Goal: Task Accomplishment & Management: Manage account settings

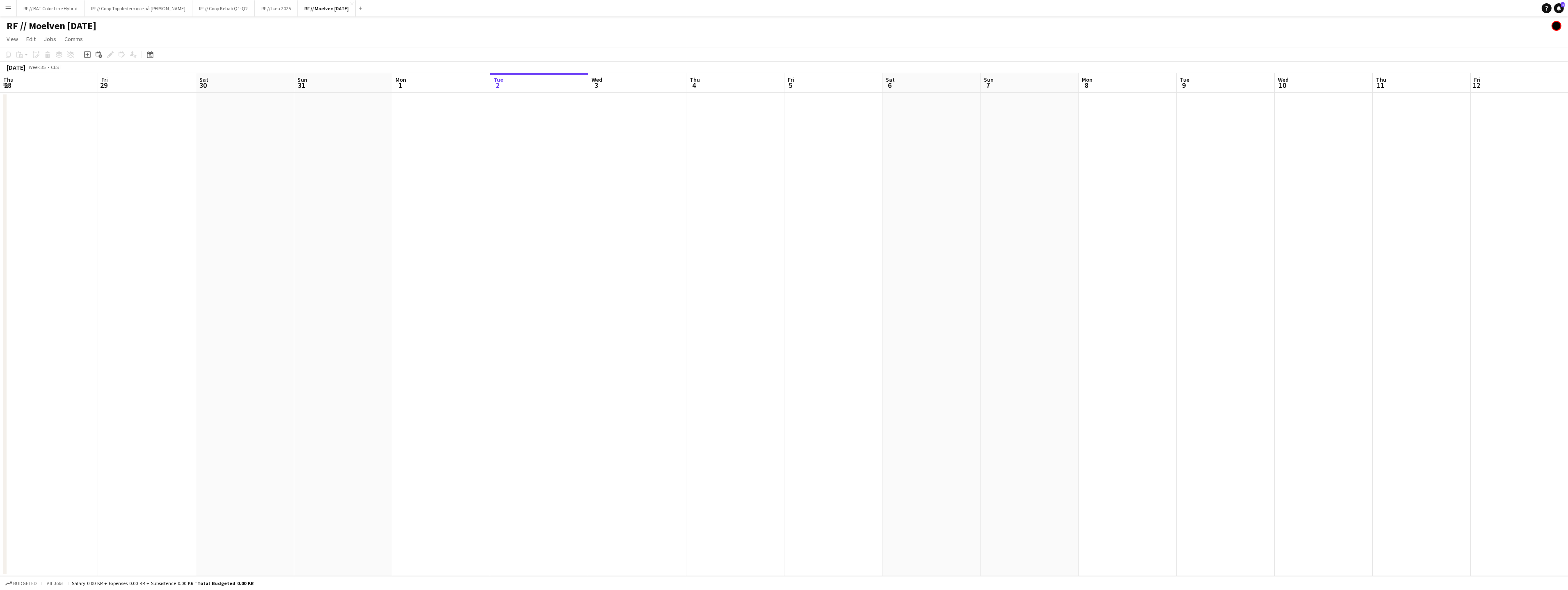
scroll to position [0, 196]
click at [364, 6] on button "Add" at bounding box center [360, 8] width 6 height 6
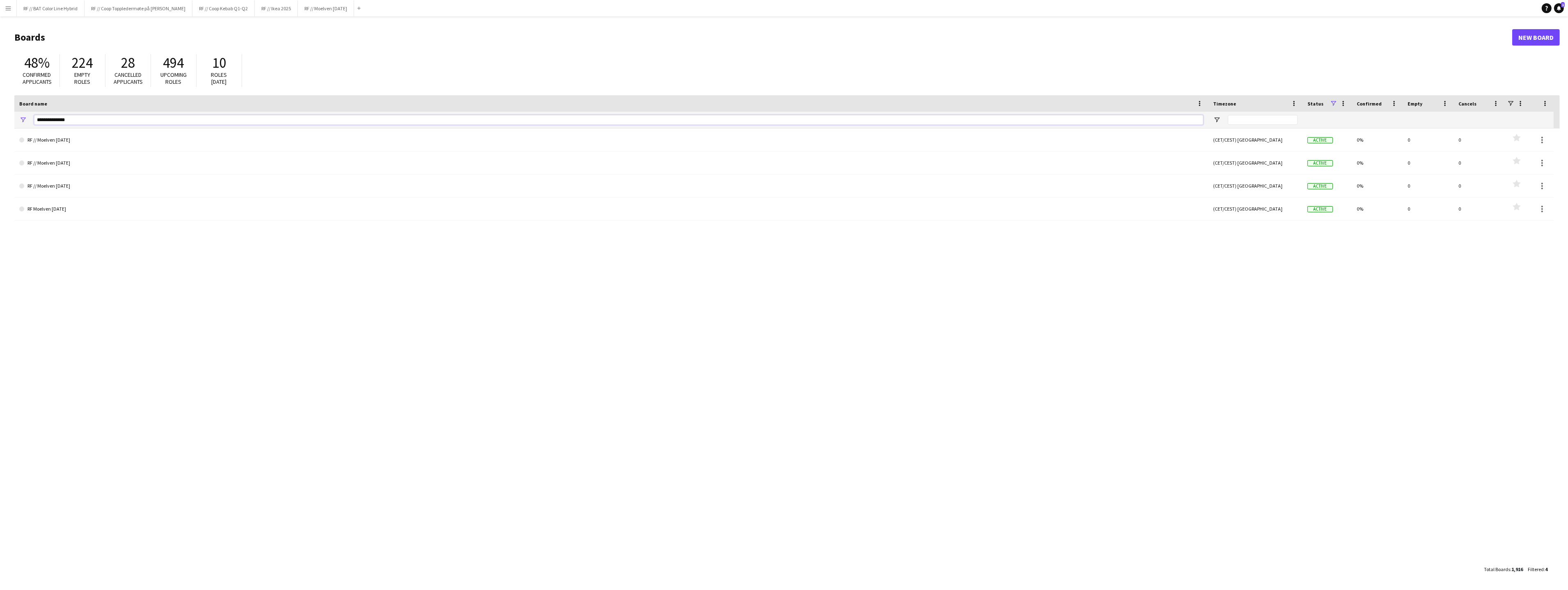
click at [78, 119] on input "**********" at bounding box center [618, 120] width 1169 height 10
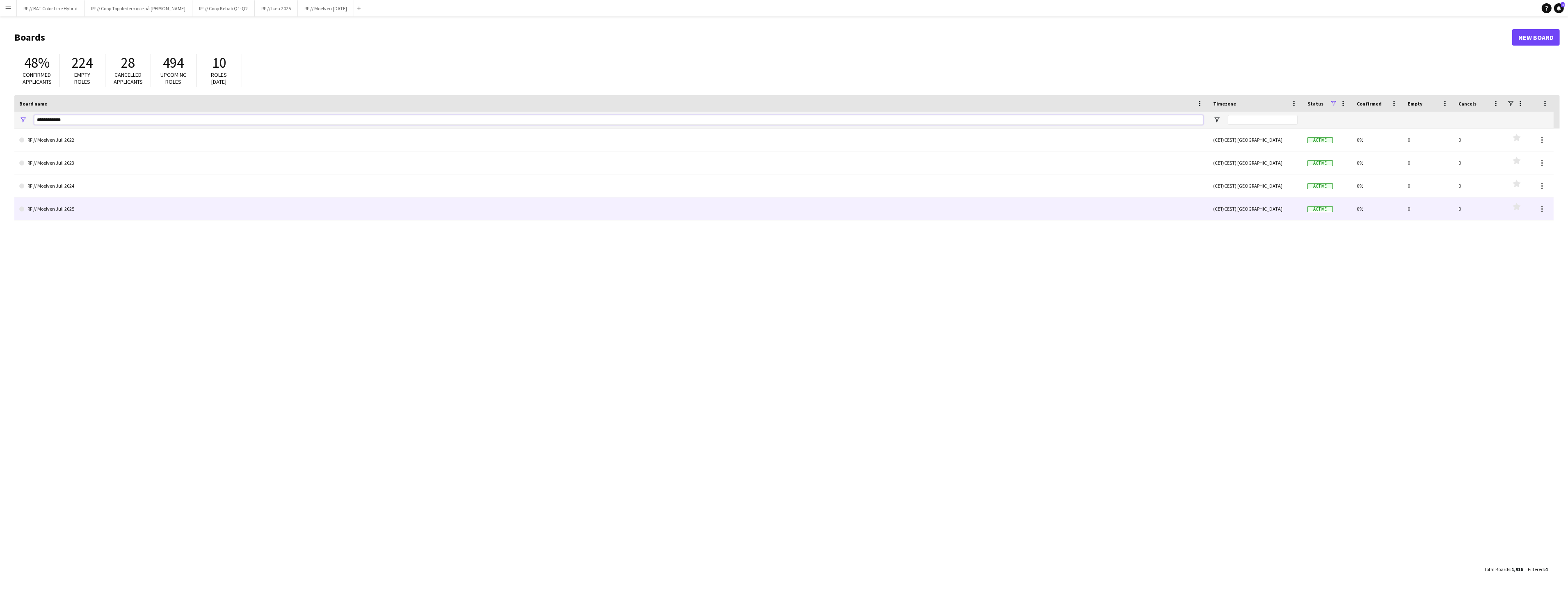
type input "**********"
click at [58, 211] on link "RF // Moelven Juli 2025" at bounding box center [611, 209] width 1184 height 23
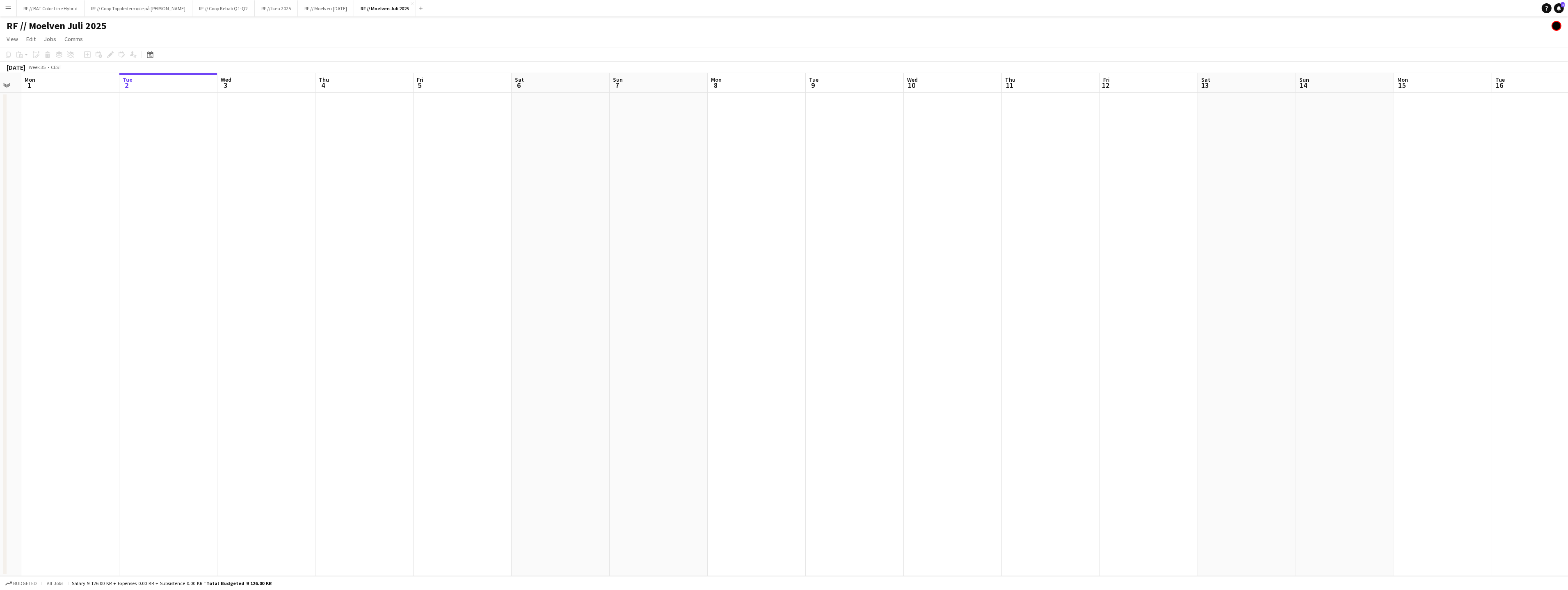
click at [577, 256] on app-calendar-viewport "Sat 30 Sun 31 Mon 1 Tue 2 Wed 3 Thu 4 Fri 5 Sat 6 Sun 7 Mon 8 Tue 9 Wed 10 Thu …" at bounding box center [784, 324] width 1568 height 503
drag, startPoint x: 421, startPoint y: 298, endPoint x: 767, endPoint y: 310, distance: 346.2
click at [898, 290] on app-calendar-viewport "Wed 27 Thu 28 Fri 29 Sat 30 Sun 31 Mon 1 Tue 2 Wed 3 Thu 4 Fri 5 Sat 6 Sun 7 Mo…" at bounding box center [784, 324] width 1568 height 503
drag, startPoint x: 662, startPoint y: 303, endPoint x: 772, endPoint y: 308, distance: 110.1
click at [837, 298] on app-calendar-viewport "Wed 20 Thu 21 Fri 22 Sat 23 Sun 24 Mon 25 Tue 26 Wed 27 Thu 28 Fri 29 Sat 30 Su…" at bounding box center [784, 324] width 1568 height 503
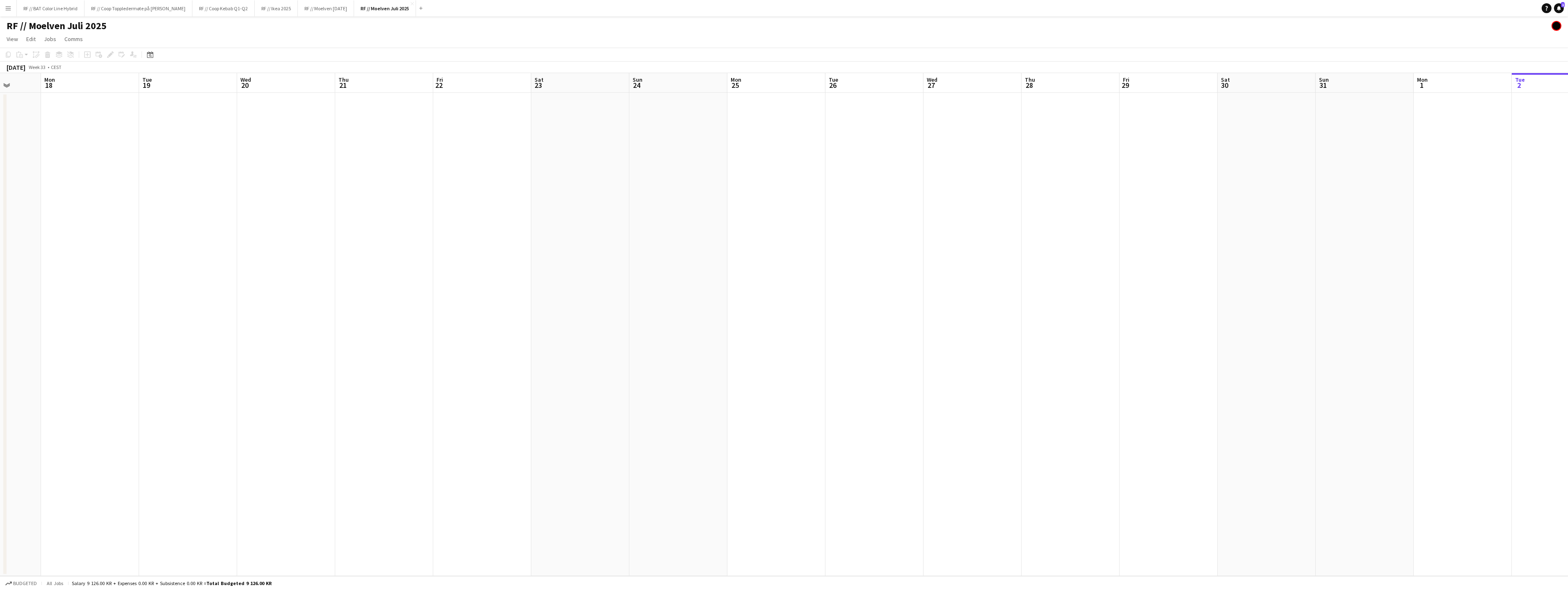
click at [584, 314] on app-calendar-viewport "Fri 15 Sat 16 Sun 17 Mon 18 Tue 19 Wed 20 Thu 21 Fri 22 Sat 23 Sun 24 Mon 25 Tu…" at bounding box center [784, 324] width 1568 height 503
drag, startPoint x: 346, startPoint y: 334, endPoint x: 901, endPoint y: 318, distance: 555.2
click at [928, 310] on app-calendar-viewport "Tue 12 Wed 13 Thu 14 Fri 15 Sat 16 Sun 17 Mon 18 Tue 19 Wed 20 Thu 21 Fri 22 Sa…" at bounding box center [784, 324] width 1568 height 503
drag, startPoint x: 662, startPoint y: 318, endPoint x: 848, endPoint y: 325, distance: 186.1
click at [906, 314] on app-calendar-viewport "Wed 6 Thu 7 Fri 8 Sat 9 Sun 10 Mon 11 Tue 12 Wed 13 Thu 14 Fri 15 Sat 16 Sun 17…" at bounding box center [784, 324] width 1568 height 503
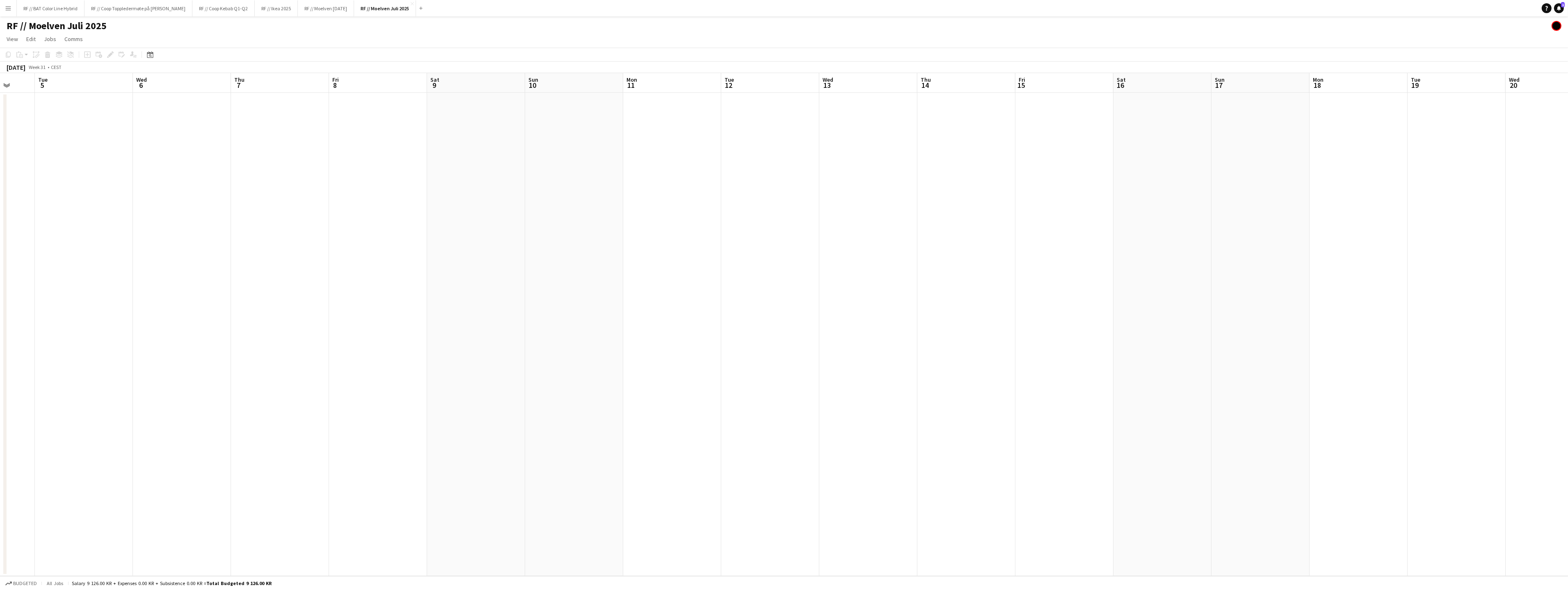
click at [959, 309] on app-calendar-viewport "Sat 2 Sun 3 Mon 4 Tue 5 Wed 6 Thu 7 Fri 8 Sat 9 Sun 10 Mon 11 Tue 12 Wed 13 Thu…" at bounding box center [784, 324] width 1568 height 503
drag, startPoint x: 470, startPoint y: 324, endPoint x: 874, endPoint y: 289, distance: 405.5
click at [918, 280] on app-calendar-viewport "Sun 27 Mon 28 Tue 29 1/1 1 Job Wed 30 1/1 1 Job Thu 31 Fri 1 Sat 2 Sun 3 Mon 4 …" at bounding box center [784, 324] width 1568 height 503
drag, startPoint x: 448, startPoint y: 290, endPoint x: 775, endPoint y: 278, distance: 327.2
click at [775, 278] on app-calendar-viewport "Sun 20 Mon 21 Tue 22 Wed 23 Thu 24 Fri 25 Sat 26 Sun 27 Mon 28 Tue 29 1/1 1 Job…" at bounding box center [784, 324] width 1568 height 503
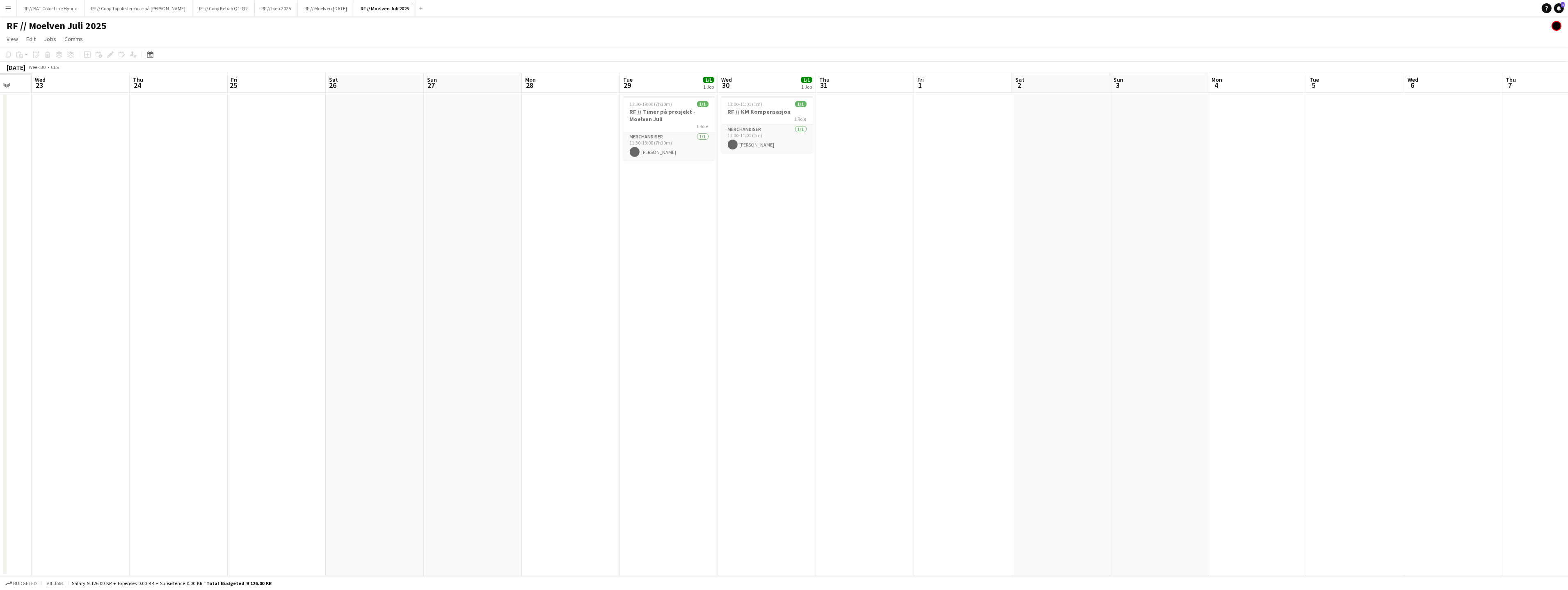
scroll to position [0, 256]
drag, startPoint x: 605, startPoint y: 274, endPoint x: 574, endPoint y: 286, distance: 33.2
click at [924, 269] on app-calendar-viewport "Sat 19 Sun 20 Mon 21 Tue 22 Wed 23 Thu 24 Fri 25 Sat 26 Sun 27 Mon 28 Tue 29 1/…" at bounding box center [784, 324] width 1568 height 503
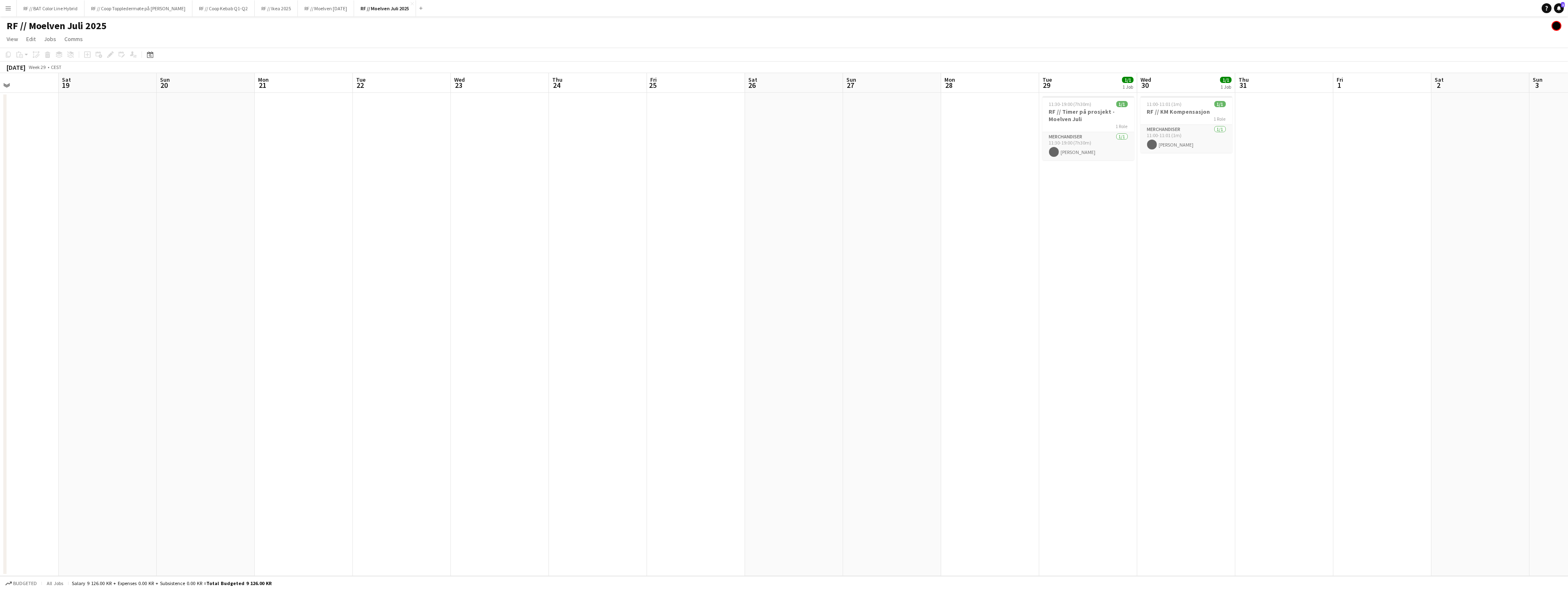
drag, startPoint x: 888, startPoint y: 264, endPoint x: 806, endPoint y: 269, distance: 82.2
click at [905, 267] on app-calendar-viewport "Wed 16 Thu 17 Fri 18 Sat 19 Sun 20 Mon 21 Tue 22 Wed 23 Thu 24 Fri 25 Sat 26 Su…" at bounding box center [784, 324] width 1568 height 503
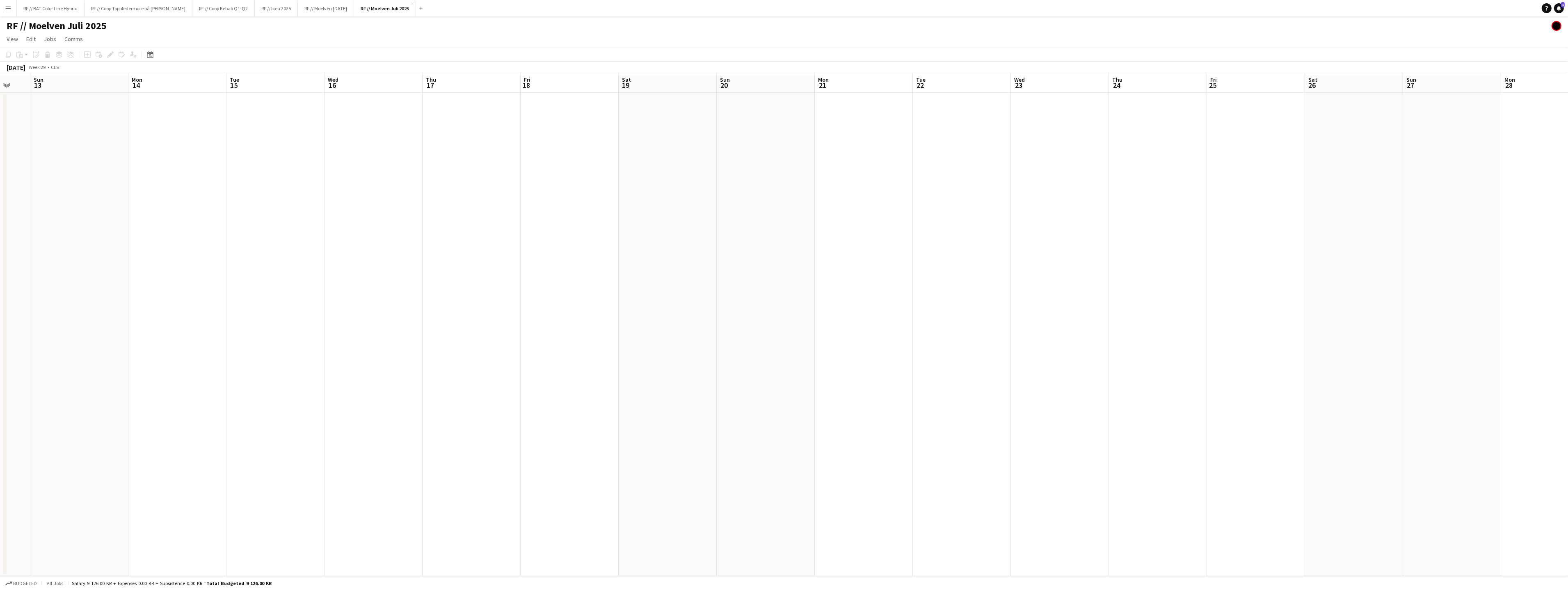
drag, startPoint x: 928, startPoint y: 251, endPoint x: 968, endPoint y: 253, distance: 40.0
click at [967, 252] on app-calendar-viewport "Fri 11 1/1 1 Job Sat 12 Sun 13 Mon 14 Tue 15 Wed 16 Thu 17 Fri 18 Sat 19 Sun 20…" at bounding box center [784, 324] width 1568 height 503
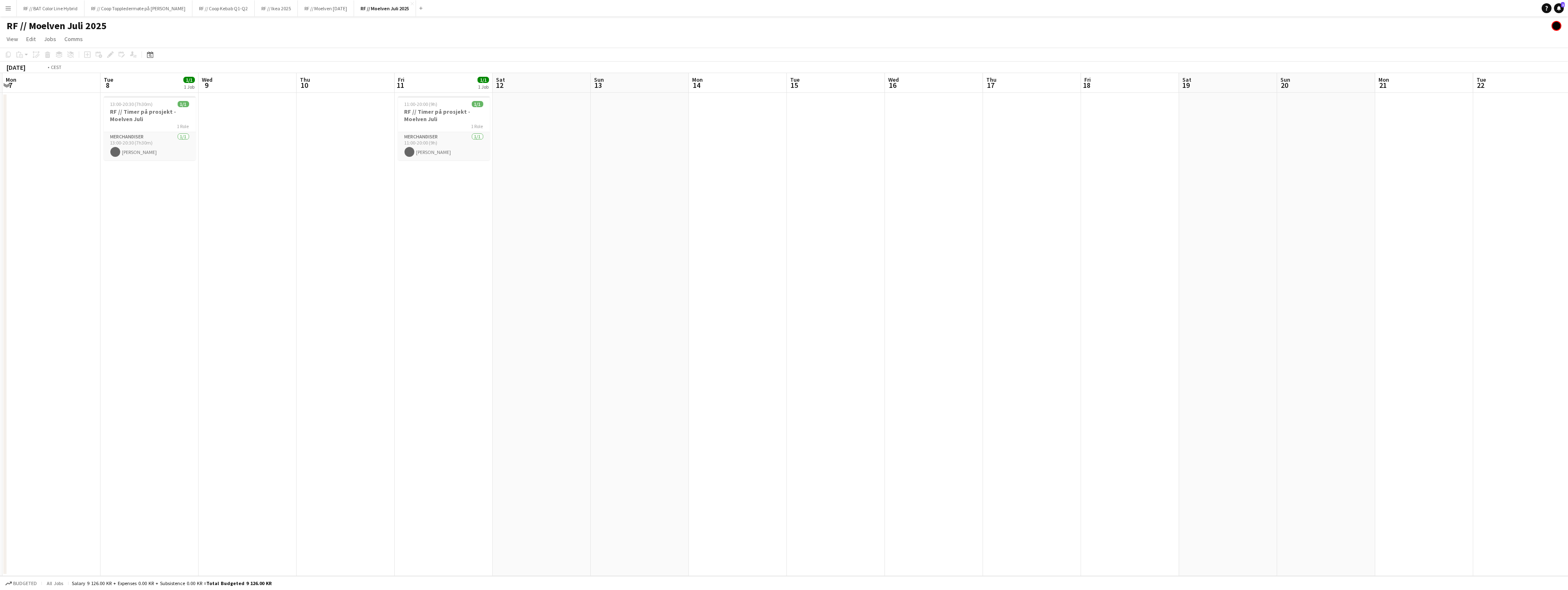
drag, startPoint x: 552, startPoint y: 254, endPoint x: 561, endPoint y: 238, distance: 18.4
click at [595, 252] on app-calendar-viewport "Sat 5 Sun 6 Mon 7 Tue 8 1/1 1 Job Wed 9 Thu 10 Fri 11 1/1 1 Job Sat 12 Sun 13 M…" at bounding box center [784, 324] width 1568 height 503
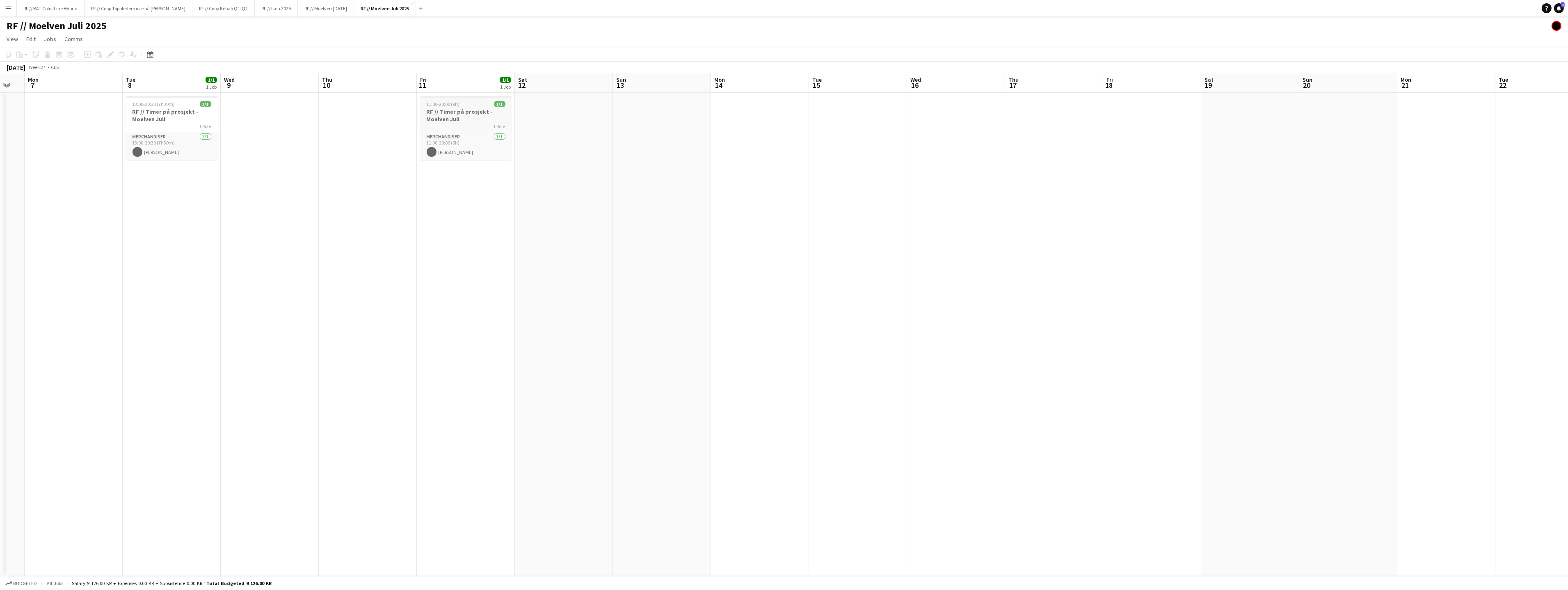
click at [457, 120] on h3 "RF // Timer på prosjekt - Moelven Juli" at bounding box center [466, 115] width 92 height 15
click at [336, 9] on button "RF // Moelven [DATE] Close" at bounding box center [326, 9] width 56 height 16
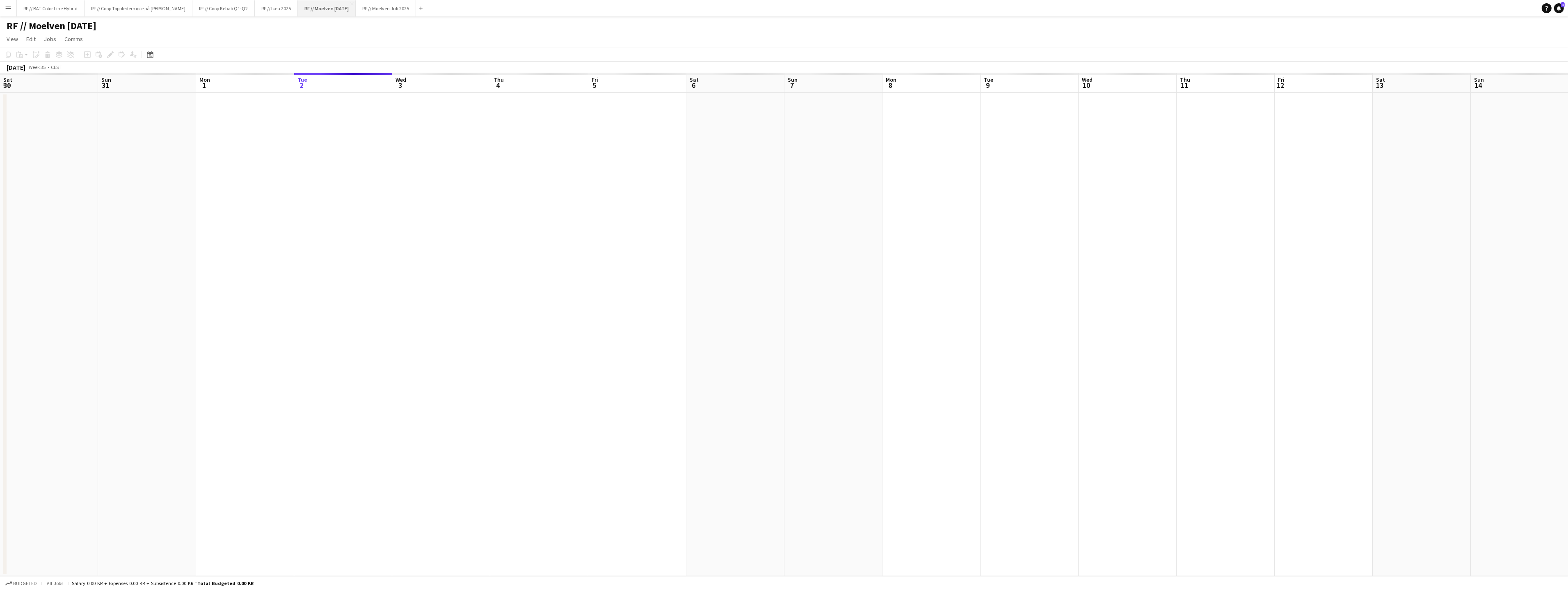
scroll to position [0, 196]
click at [557, 304] on app-calendar-viewport "Sat 30 Sun 31 Mon 1 Tue 2 Wed 3 Thu 4 Fri 5 Sat 6 Sun 7 Mon 8 Tue 9 Wed 10 Thu …" at bounding box center [784, 324] width 1568 height 503
drag, startPoint x: 225, startPoint y: 341, endPoint x: 541, endPoint y: 313, distance: 317.2
click at [547, 310] on app-calendar-viewport "Wed 27 Thu 28 Fri 29 Sat 30 Sun 31 Mon 1 Tue 2 Wed 3 Thu 4 Fri 5 Sat 6 Sun 7 Mo…" at bounding box center [784, 324] width 1568 height 503
drag, startPoint x: 252, startPoint y: 329, endPoint x: 598, endPoint y: 299, distance: 347.3
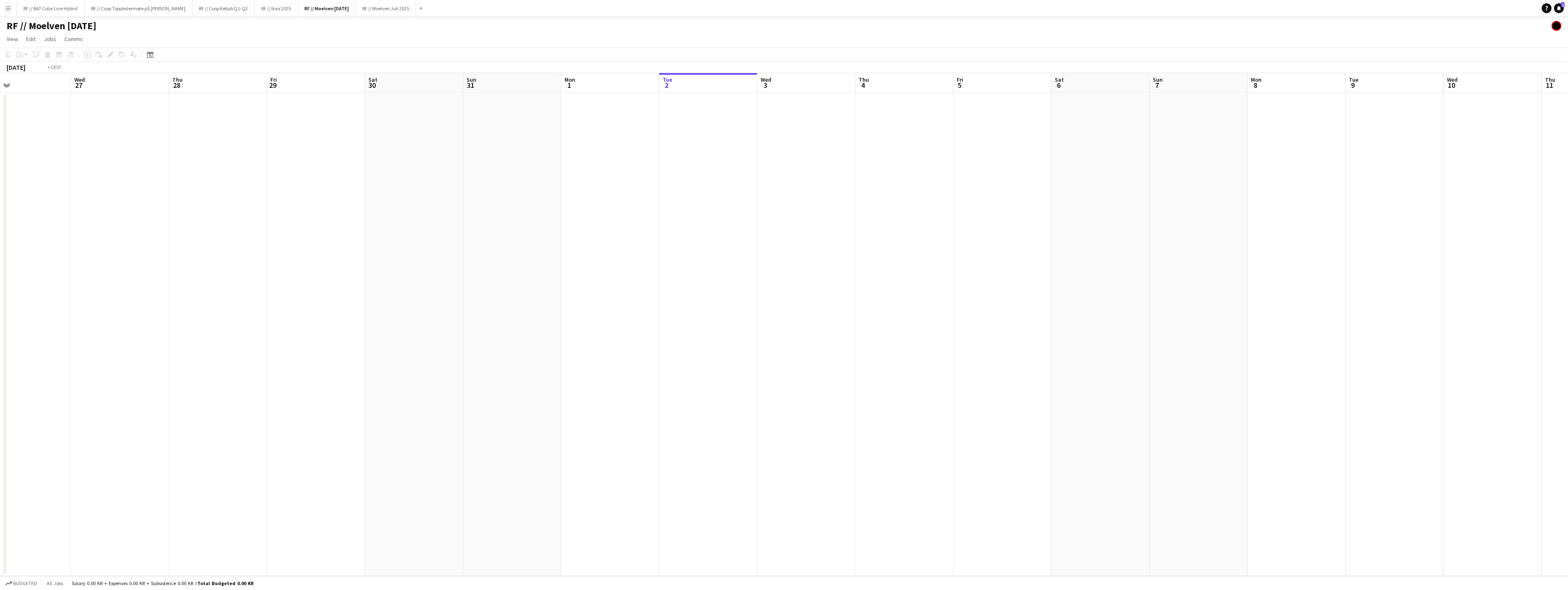
click at [603, 294] on app-calendar-viewport "Sun 24 Mon 25 Tue 26 Wed 27 Thu 28 Fri 29 Sat 30 Sun 31 Mon 1 Tue 2 Wed 3 Thu 4…" at bounding box center [784, 324] width 1568 height 503
drag, startPoint x: 647, startPoint y: 283, endPoint x: 680, endPoint y: 290, distance: 33.7
click at [723, 280] on app-calendar-viewport "Wed 20 Thu 21 Fri 22 Sat 23 Sun 24 Mon 25 Tue 26 Wed 27 Thu 28 Fri 29 Sat 30 Su…" at bounding box center [784, 324] width 1568 height 503
drag, startPoint x: 425, startPoint y: 300, endPoint x: 800, endPoint y: 263, distance: 376.8
click at [807, 259] on app-calendar-viewport "Sun 17 Mon 18 Tue 19 Wed 20 Thu 21 Fri 22 Sat 23 Sun 24 Mon 25 Tue 26 Wed 27 Th…" at bounding box center [784, 324] width 1568 height 503
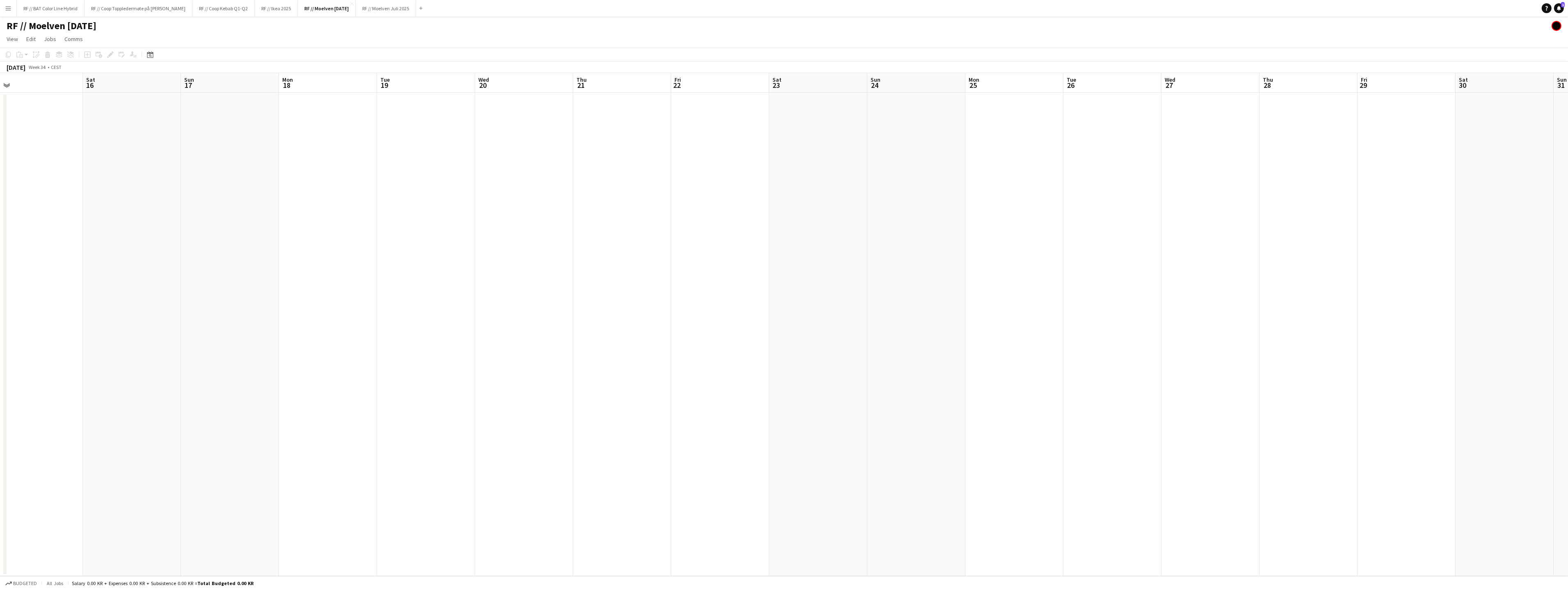
drag, startPoint x: 516, startPoint y: 273, endPoint x: 644, endPoint y: 261, distance: 128.6
click at [718, 248] on app-calendar-viewport "Wed 13 Thu 14 Fri 15 Sat 16 Sun 17 Mon 18 Tue 19 Wed 20 Thu 21 Fri 22 Sat 23 Su…" at bounding box center [784, 324] width 1568 height 503
click at [739, 241] on app-calendar-viewport "Sun 10 Mon 11 Tue 12 Wed 13 Thu 14 Fri 15 Sat 16 Sun 17 Mon 18 Tue 19 Wed 20 Th…" at bounding box center [784, 324] width 1568 height 503
drag, startPoint x: 372, startPoint y: 277, endPoint x: 704, endPoint y: 245, distance: 333.5
click at [706, 236] on app-calendar-viewport "Thu 7 Fri 8 Sat 9 Sun 10 Mon 11 Tue 12 Wed 13 Thu 14 Fri 15 Sat 16 Sun 17 Mon 1…" at bounding box center [784, 324] width 1568 height 503
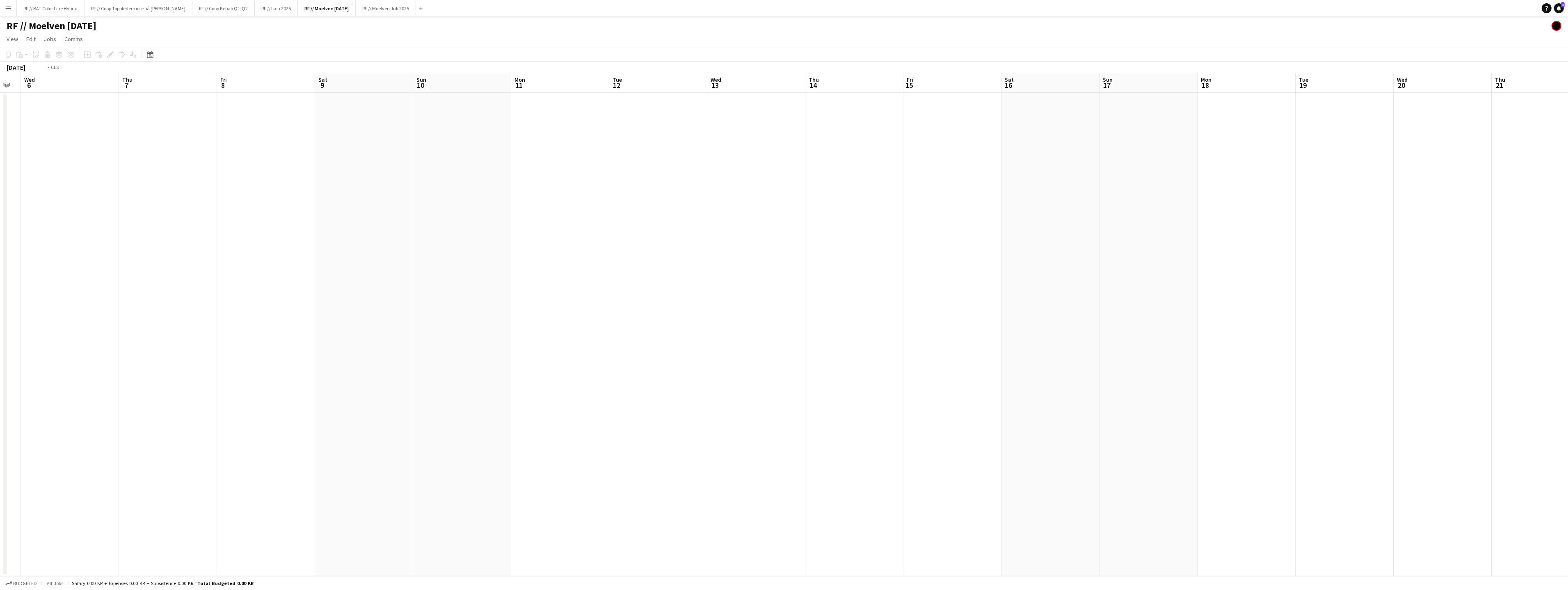
drag, startPoint x: 436, startPoint y: 269, endPoint x: 699, endPoint y: 243, distance: 264.3
click at [675, 241] on app-calendar-viewport "Mon 4 Tue 5 Wed 6 Thu 7 Fri 8 Sat 9 Sun 10 Mon 11 Tue 12 Wed 13 Thu 14 Fri 15 S…" at bounding box center [784, 324] width 1568 height 503
drag, startPoint x: 495, startPoint y: 267, endPoint x: 623, endPoint y: 257, distance: 128.4
click at [610, 257] on app-calendar-viewport "Fri 1 Sat 2 Sun 3 Mon 4 Tue 5 Wed 6 Thu 7 Fri 8 Sat 9 Sun 10 Mon 11 Tue 12 Wed …" at bounding box center [784, 324] width 1568 height 503
drag, startPoint x: 530, startPoint y: 261, endPoint x: 696, endPoint y: 248, distance: 166.5
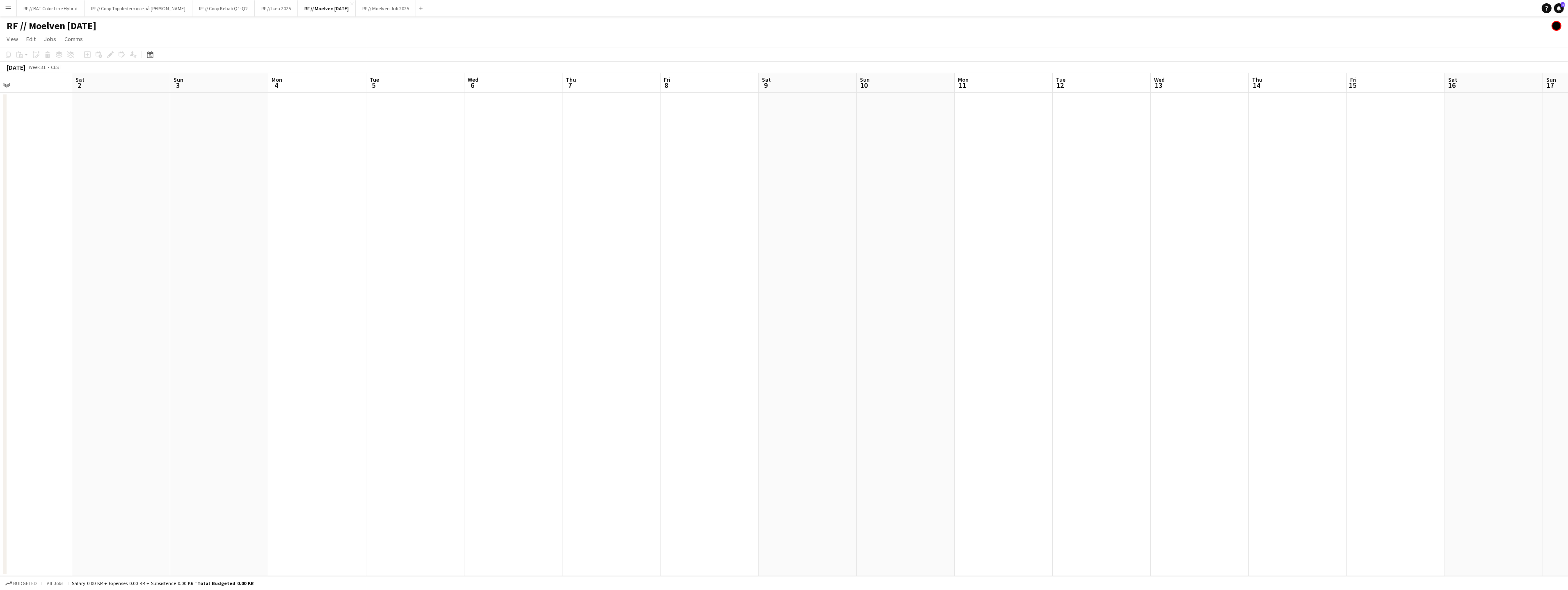
click at [696, 248] on app-calendar-viewport "Wed 30 Thu 31 Fri 1 Sat 2 Sun 3 Mon 4 Tue 5 Wed 6 Thu 7 Fri 8 Sat 9 Sun 10 Mon …" at bounding box center [784, 324] width 1568 height 503
click at [169, 158] on app-date-cell at bounding box center [145, 334] width 98 height 483
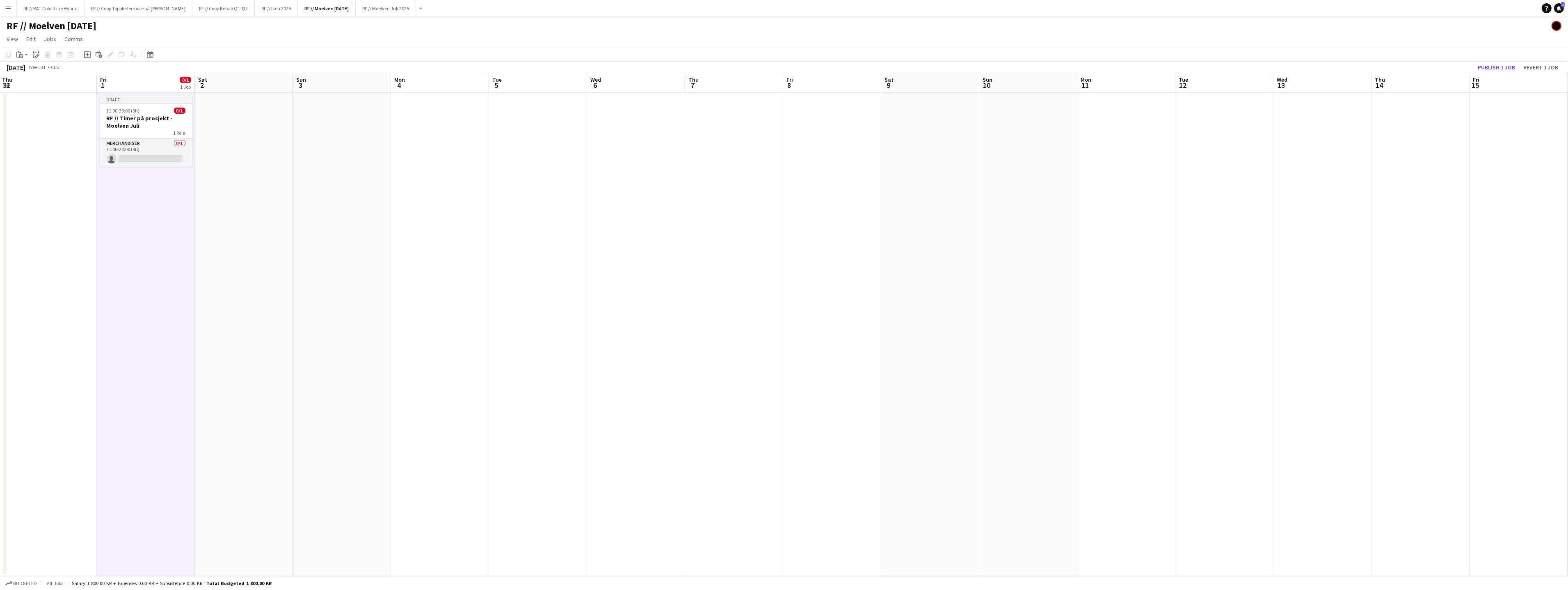
click at [546, 135] on app-date-cell at bounding box center [538, 334] width 98 height 483
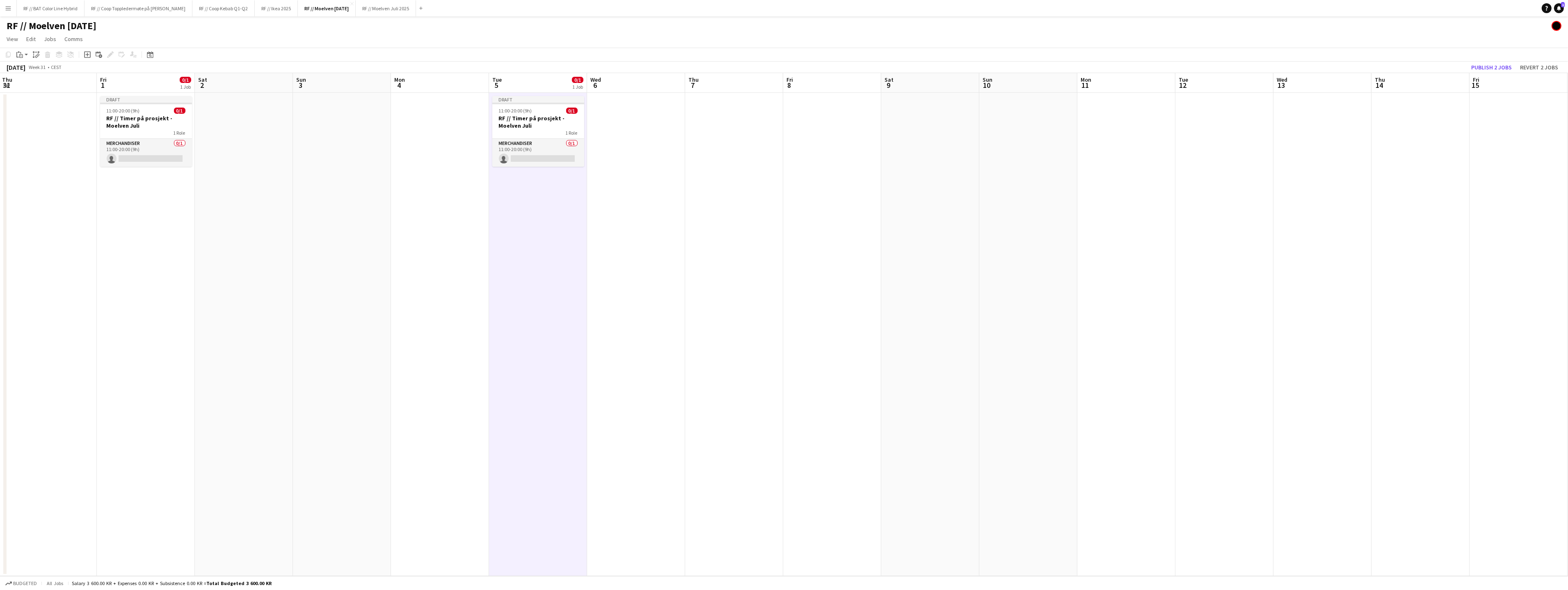
click at [848, 154] on app-date-cell at bounding box center [832, 334] width 98 height 483
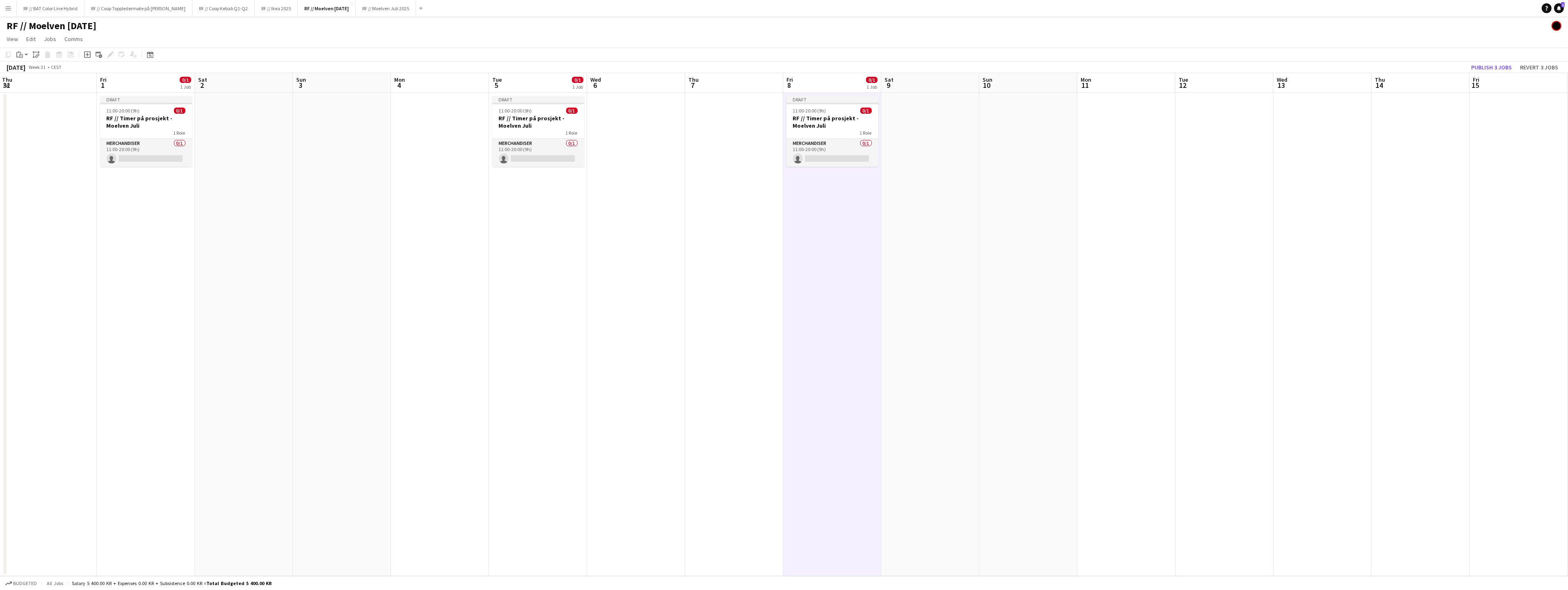
click at [1243, 154] on app-date-cell at bounding box center [1224, 334] width 98 height 483
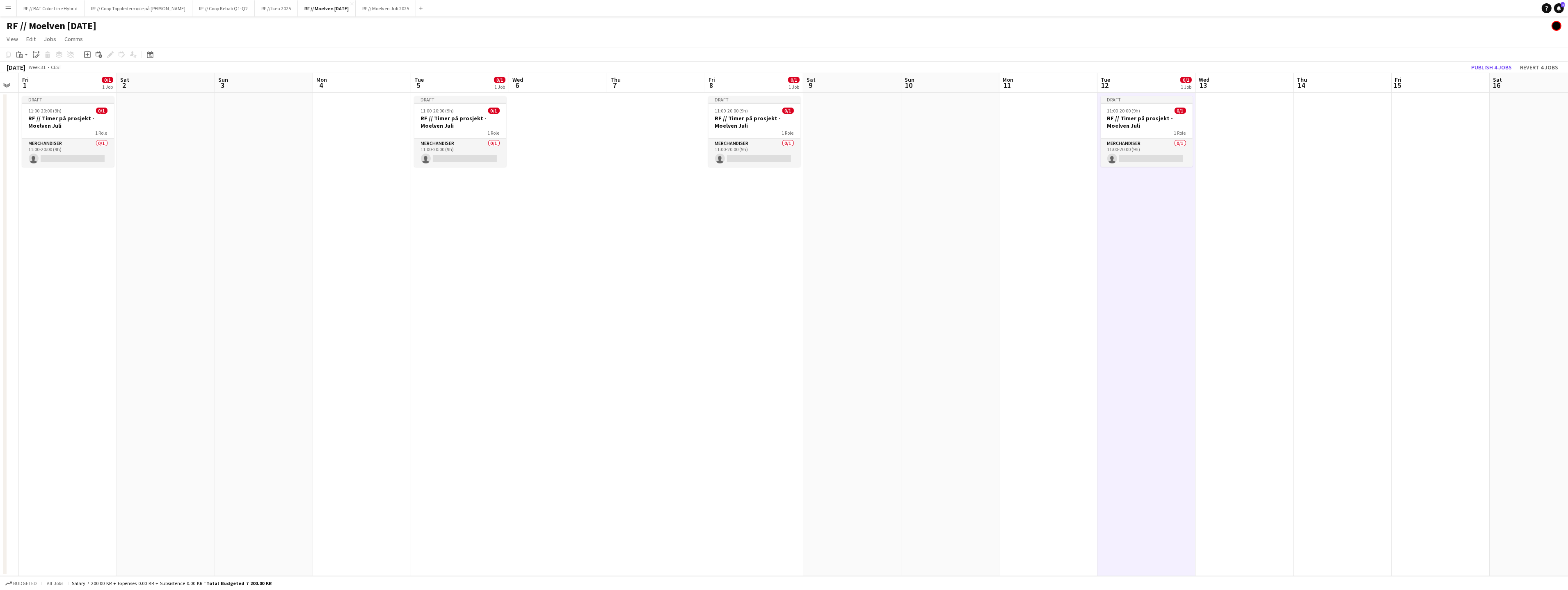
scroll to position [0, 264]
drag, startPoint x: 1289, startPoint y: 233, endPoint x: 1027, endPoint y: 225, distance: 262.1
click at [1025, 227] on app-calendar-viewport "Tue 29 Wed 30 Thu 31 Fri 1 0/1 1 Job Sat 2 Sun 3 Mon 4 Tue 5 0/1 1 Job Wed 6 Th…" at bounding box center [784, 324] width 1568 height 503
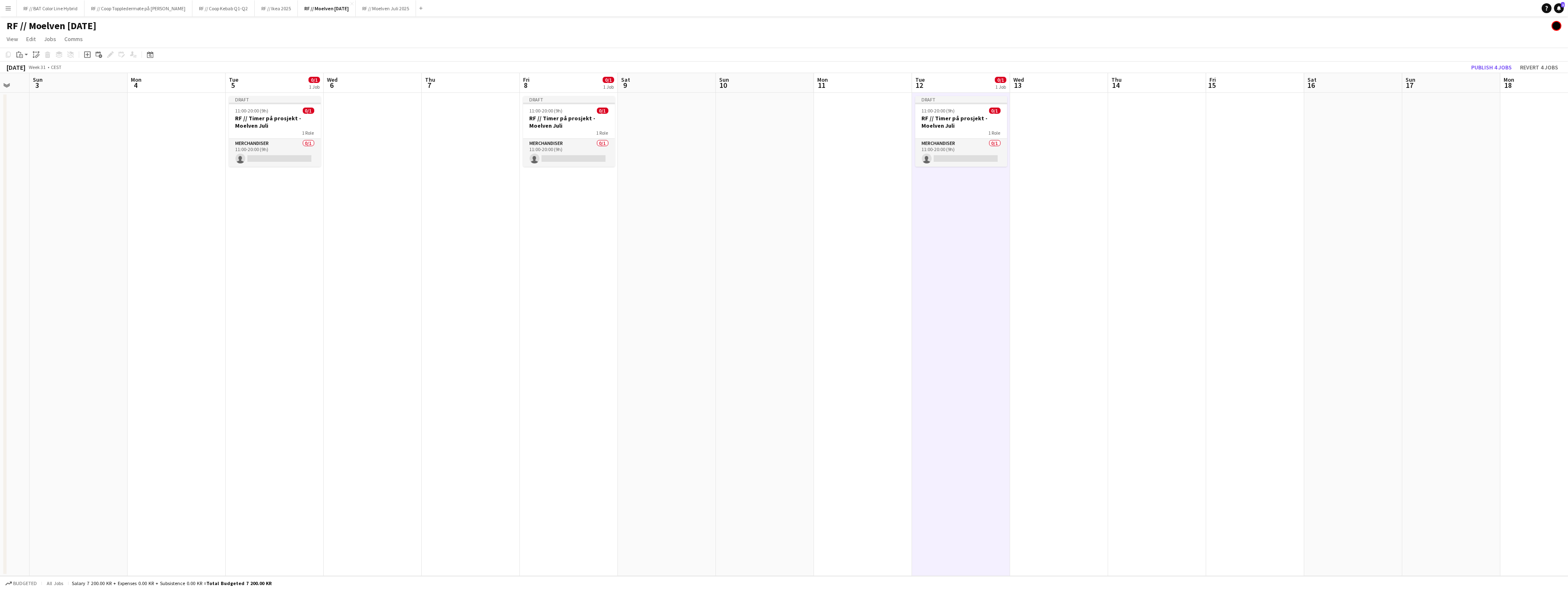
click at [1244, 156] on app-date-cell at bounding box center [1255, 334] width 98 height 483
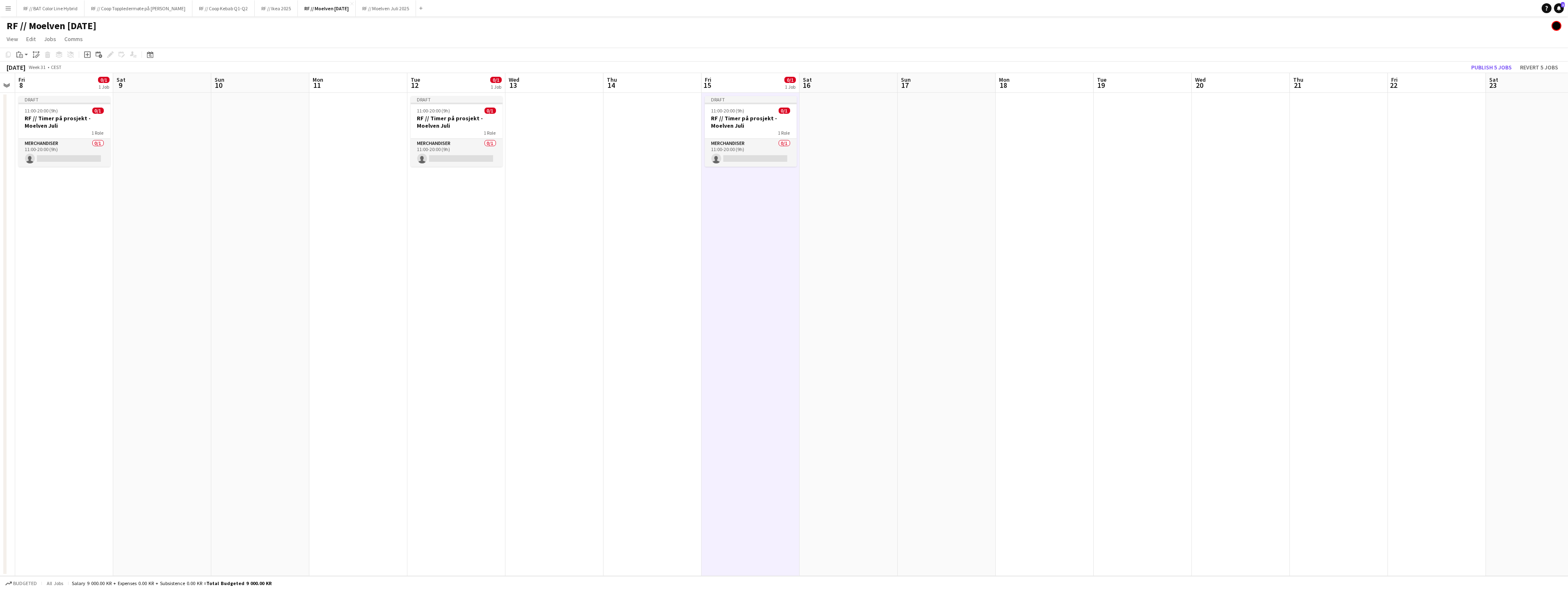
drag, startPoint x: 1057, startPoint y: 242, endPoint x: 775, endPoint y: 252, distance: 282.2
click at [775, 252] on app-calendar-viewport "Tue 5 0/1 1 Job Wed 6 Thu 7 Fri 8 0/1 1 Job Sat 9 Sun 10 Mon 11 Tue 12 0/1 1 Jo…" at bounding box center [784, 324] width 1568 height 503
click at [1113, 161] on app-date-cell at bounding box center [1143, 334] width 98 height 483
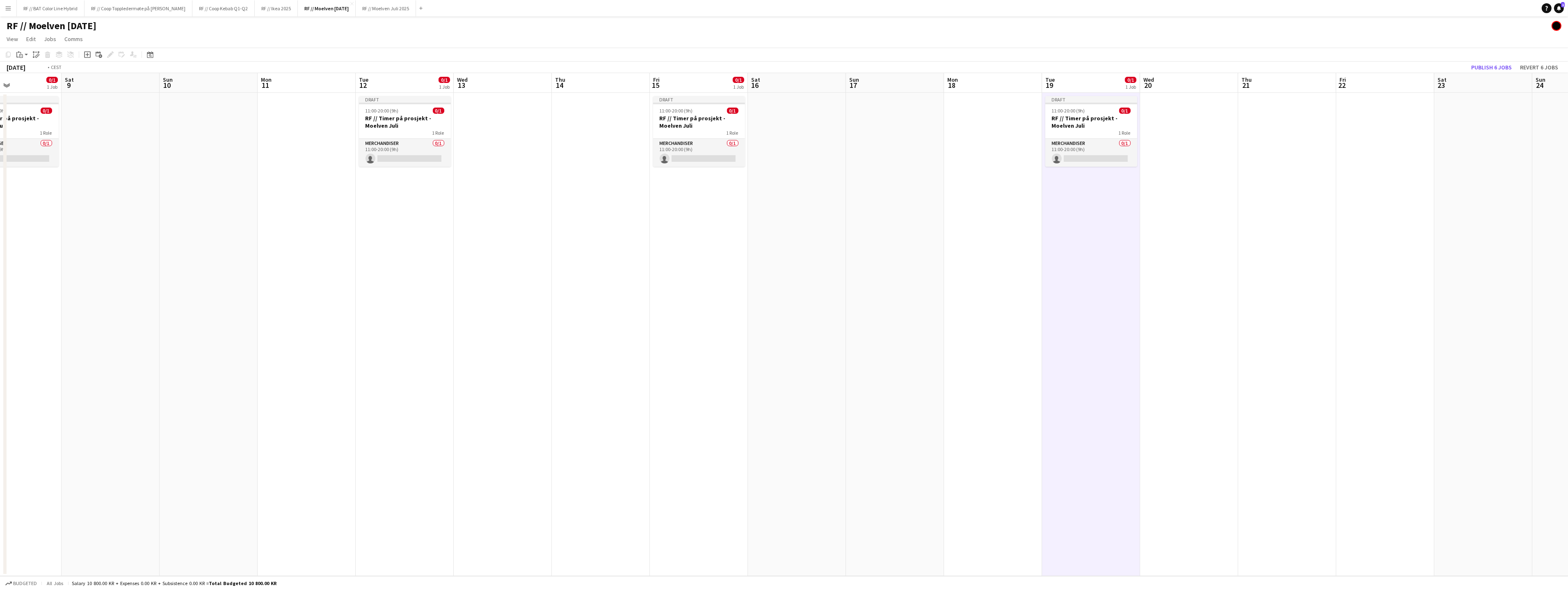
drag, startPoint x: 1053, startPoint y: 215, endPoint x: 955, endPoint y: 213, distance: 98.0
click at [952, 214] on app-calendar-viewport "Tue 5 0/1 1 Job Wed 6 Thu 7 Fri 8 0/1 1 Job Sat 9 Sun 10 Mon 11 Tue 12 0/1 1 Jo…" at bounding box center [784, 324] width 1568 height 503
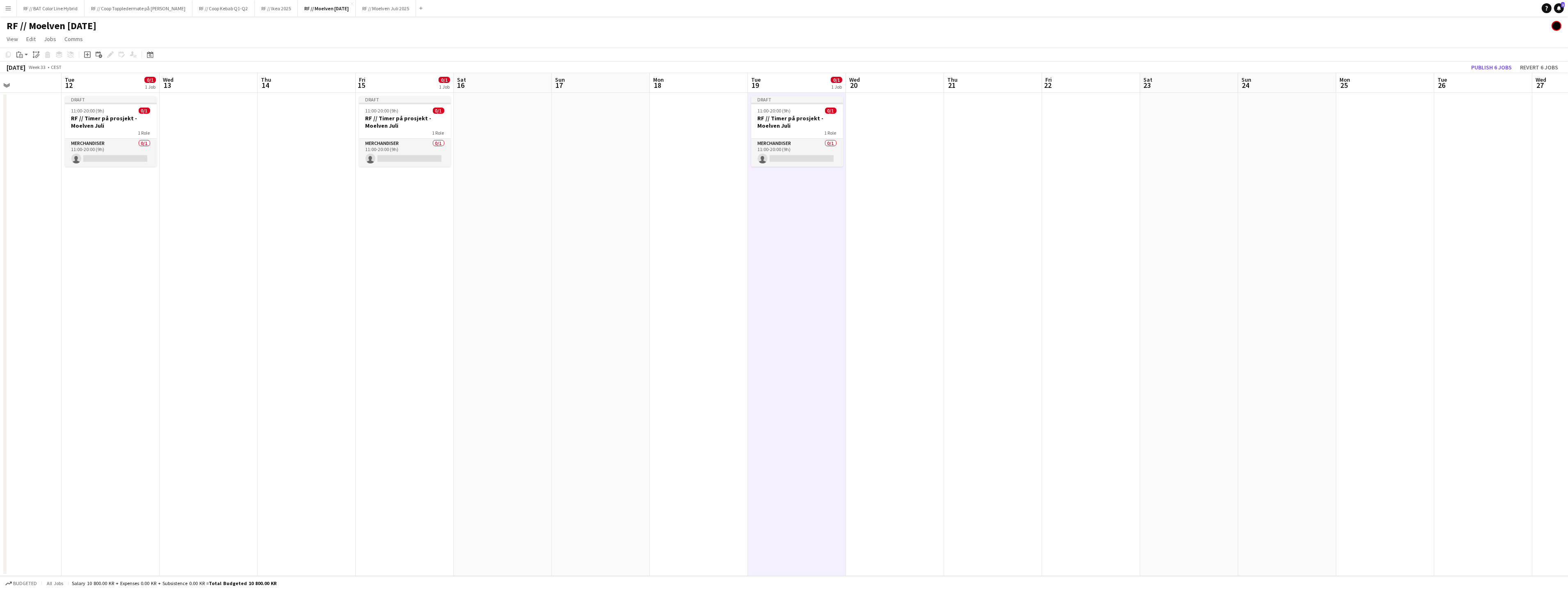
scroll to position [0, 331]
click at [1063, 150] on app-date-cell at bounding box center [1091, 334] width 98 height 483
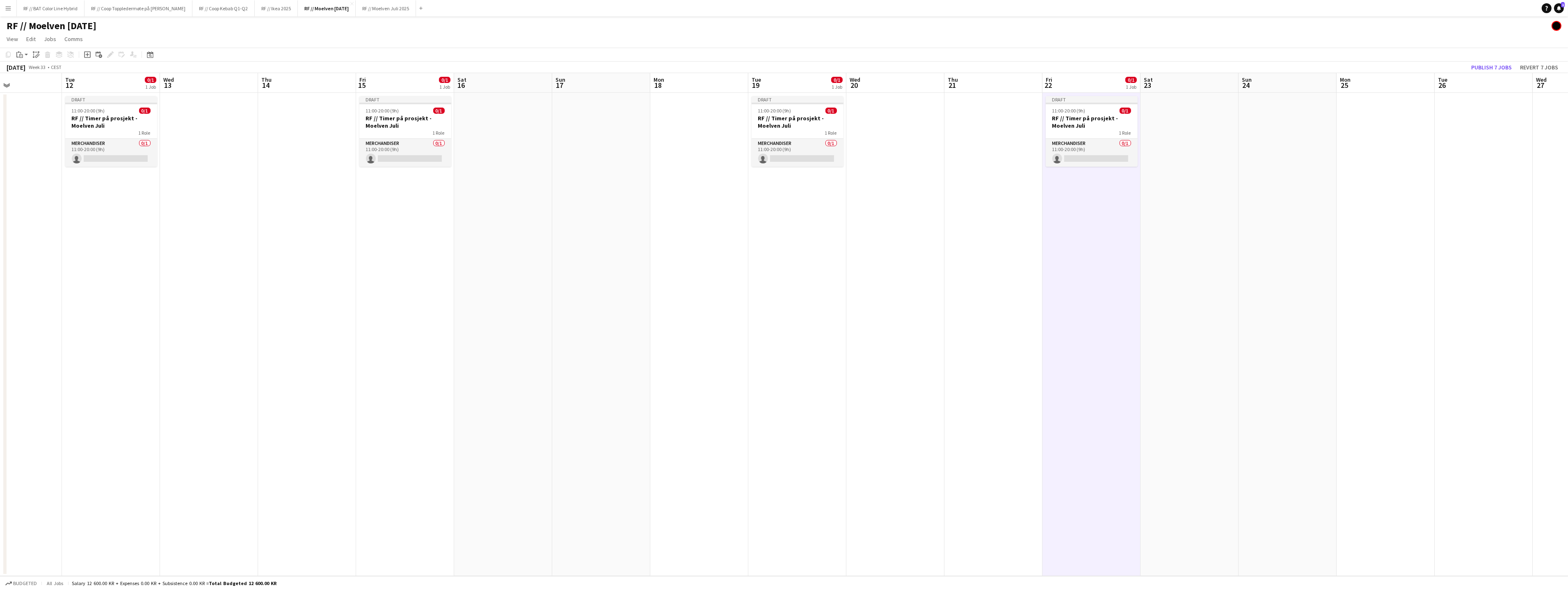
click at [1455, 160] on app-date-cell at bounding box center [1483, 334] width 98 height 483
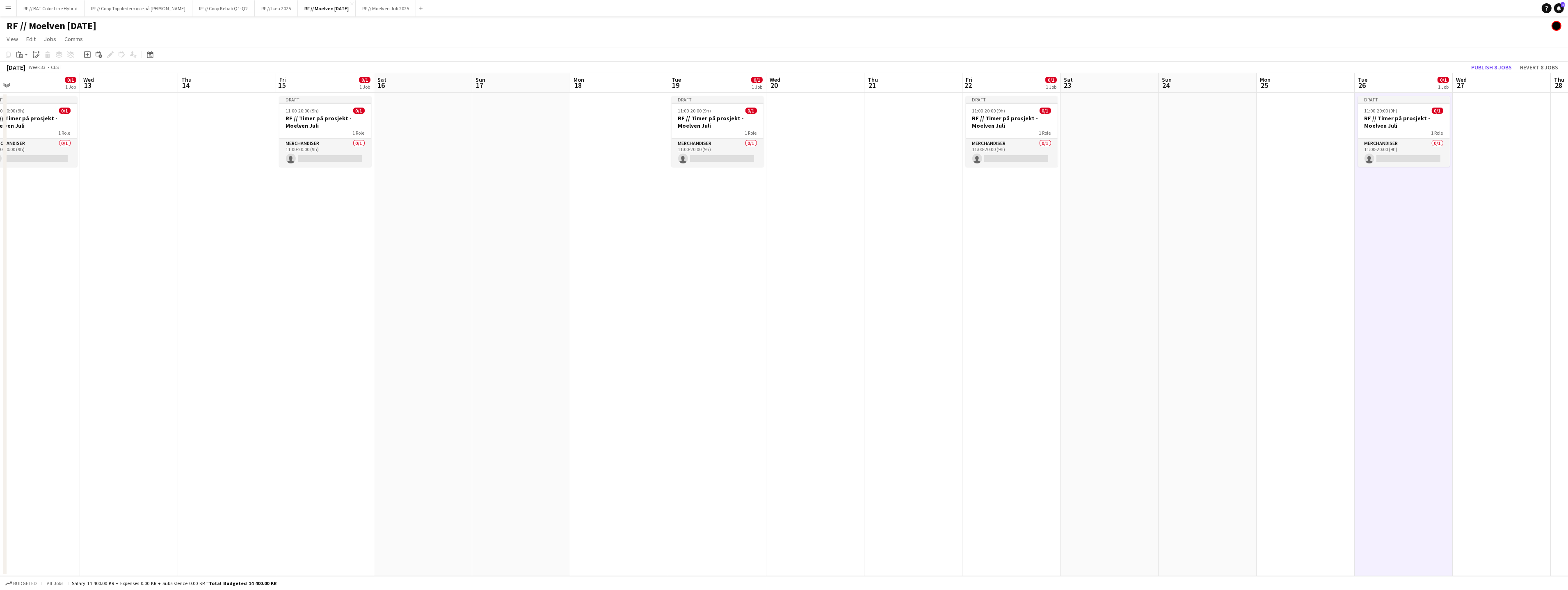
scroll to position [0, 289]
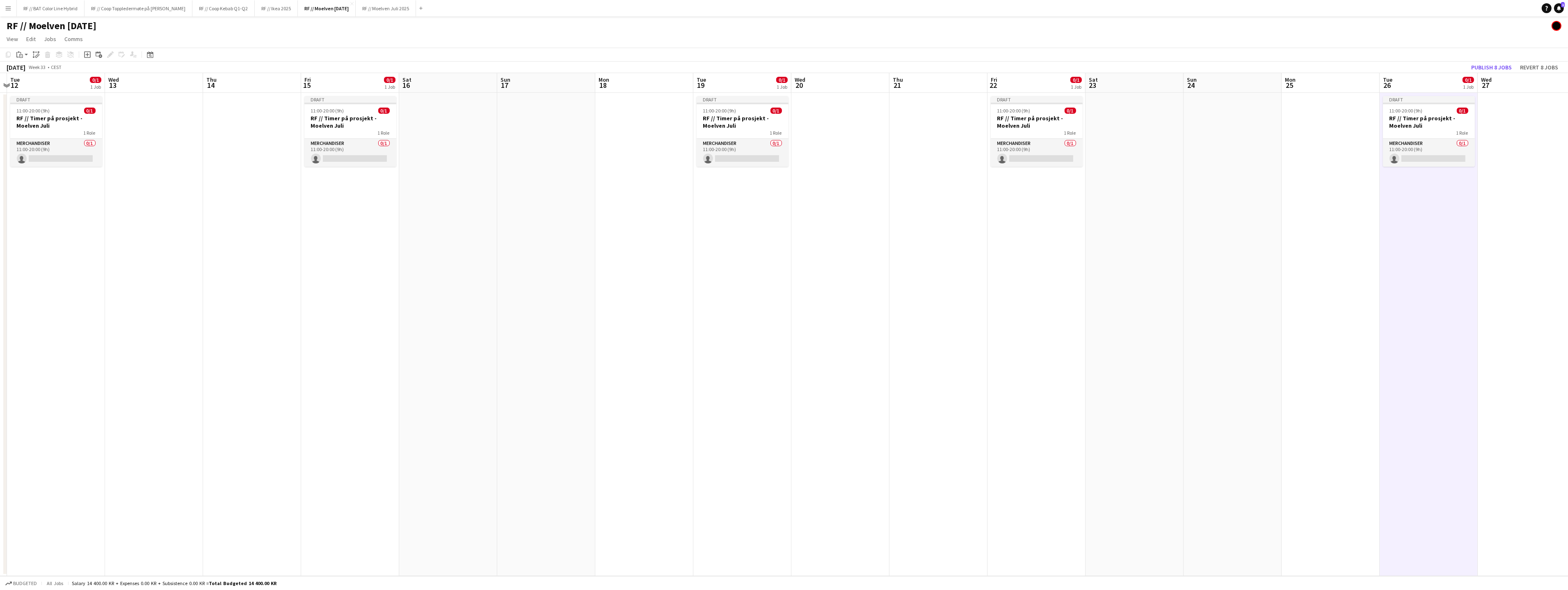
drag, startPoint x: 1384, startPoint y: 267, endPoint x: 1068, endPoint y: 267, distance: 316.0
click at [1053, 272] on app-calendar-viewport "Sat 9 Sun 10 Mon 11 Tue 12 0/1 1 Job Wed 13 Thu 14 Fri 15 0/1 1 Job Sat 16 Sun …" at bounding box center [784, 324] width 1568 height 503
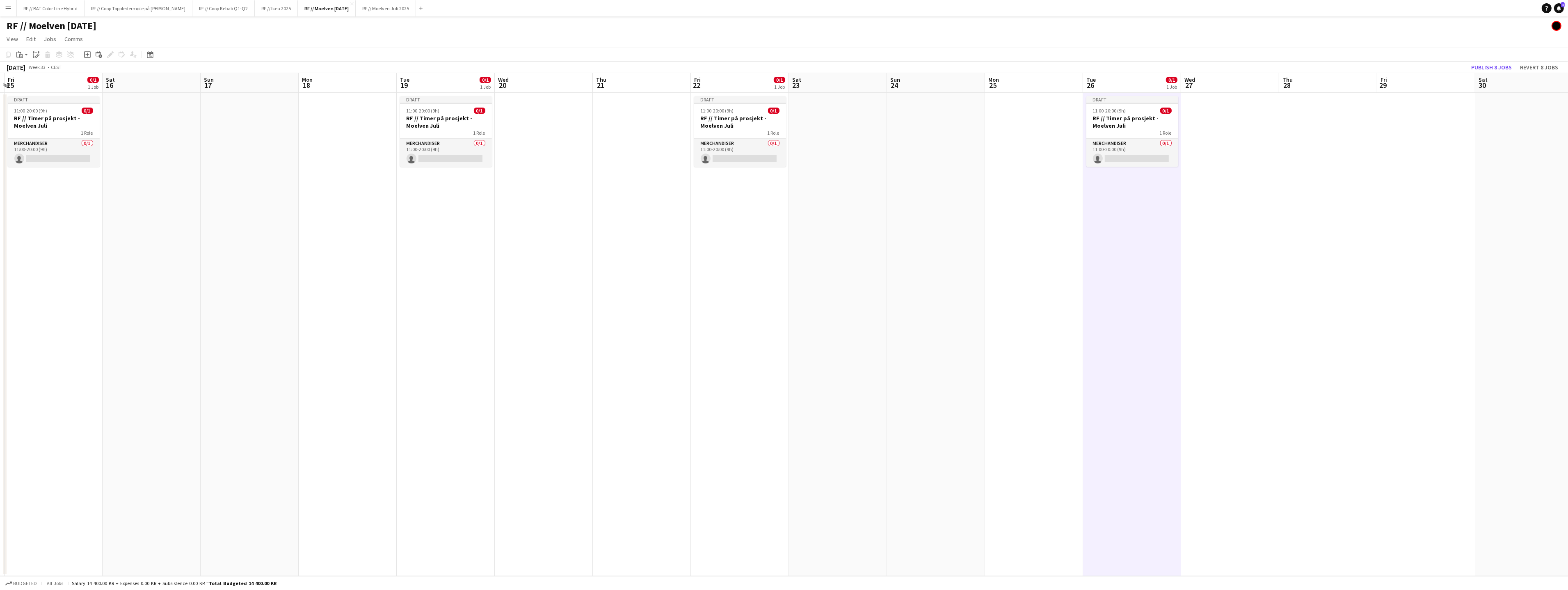
click at [1412, 147] on app-date-cell at bounding box center [1426, 334] width 98 height 483
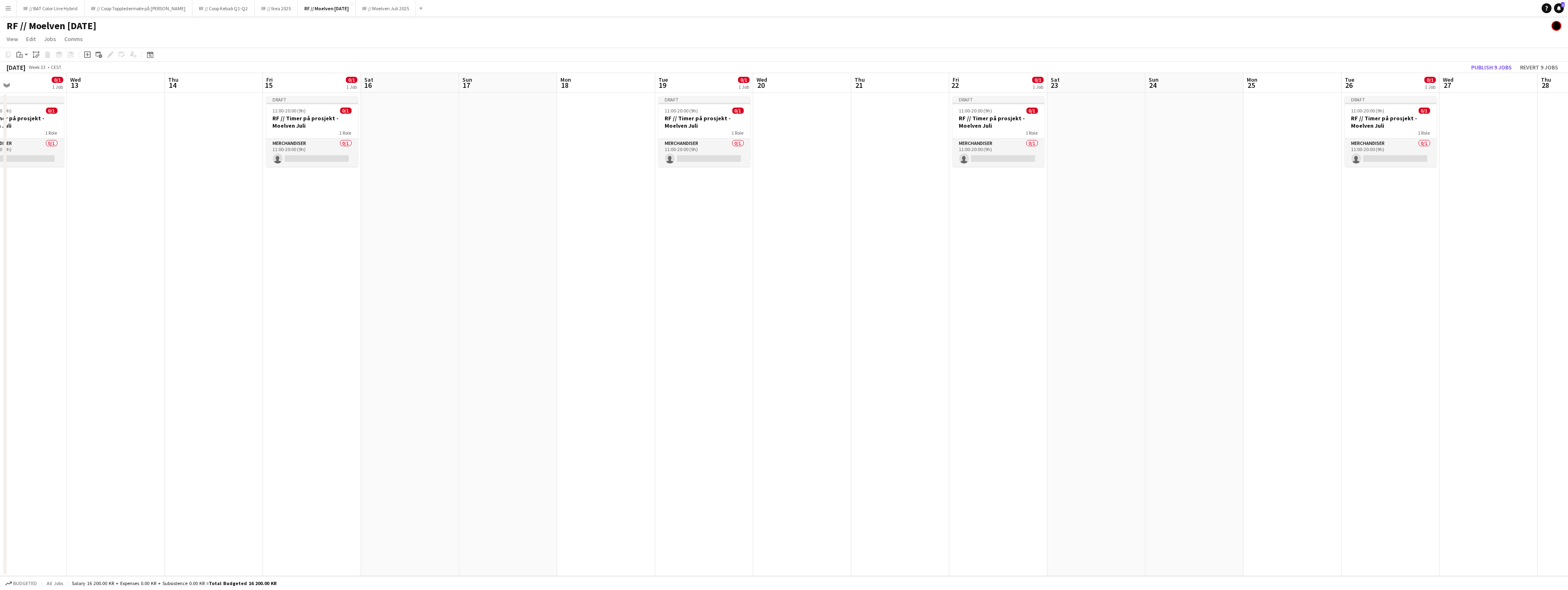
drag, startPoint x: 677, startPoint y: 295, endPoint x: 815, endPoint y: 299, distance: 138.1
click at [976, 275] on app-calendar-viewport "Sun 10 Mon 11 Tue 12 0/1 1 Job Wed 13 Thu 14 Fri 15 0/1 1 Job Sat 16 Sun 17 Mon…" at bounding box center [784, 324] width 1568 height 503
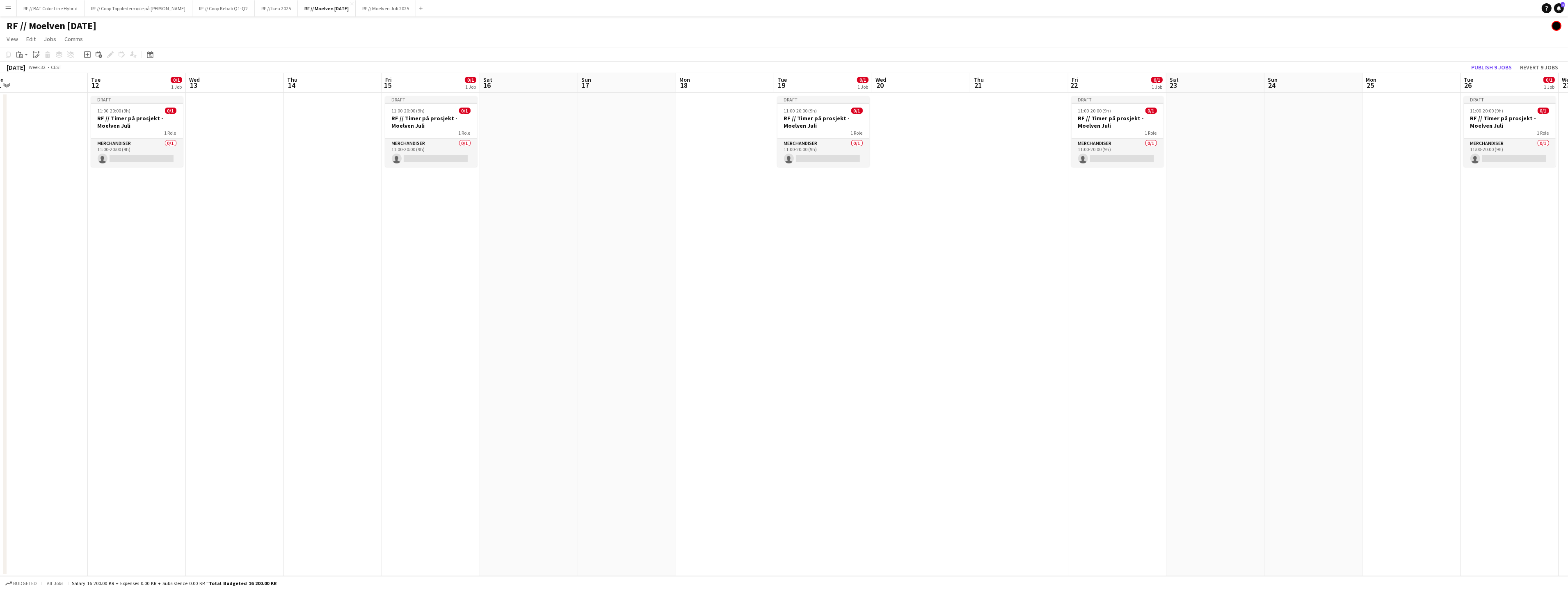
drag, startPoint x: 625, startPoint y: 285, endPoint x: 554, endPoint y: 299, distance: 72.4
click at [796, 272] on app-calendar-viewport "Sat 9 Sun 10 Mon 11 Tue 12 0/1 1 Job Wed 13 Thu 14 Fri 15 0/1 1 Job Sat 16 Sun …" at bounding box center [784, 324] width 1568 height 503
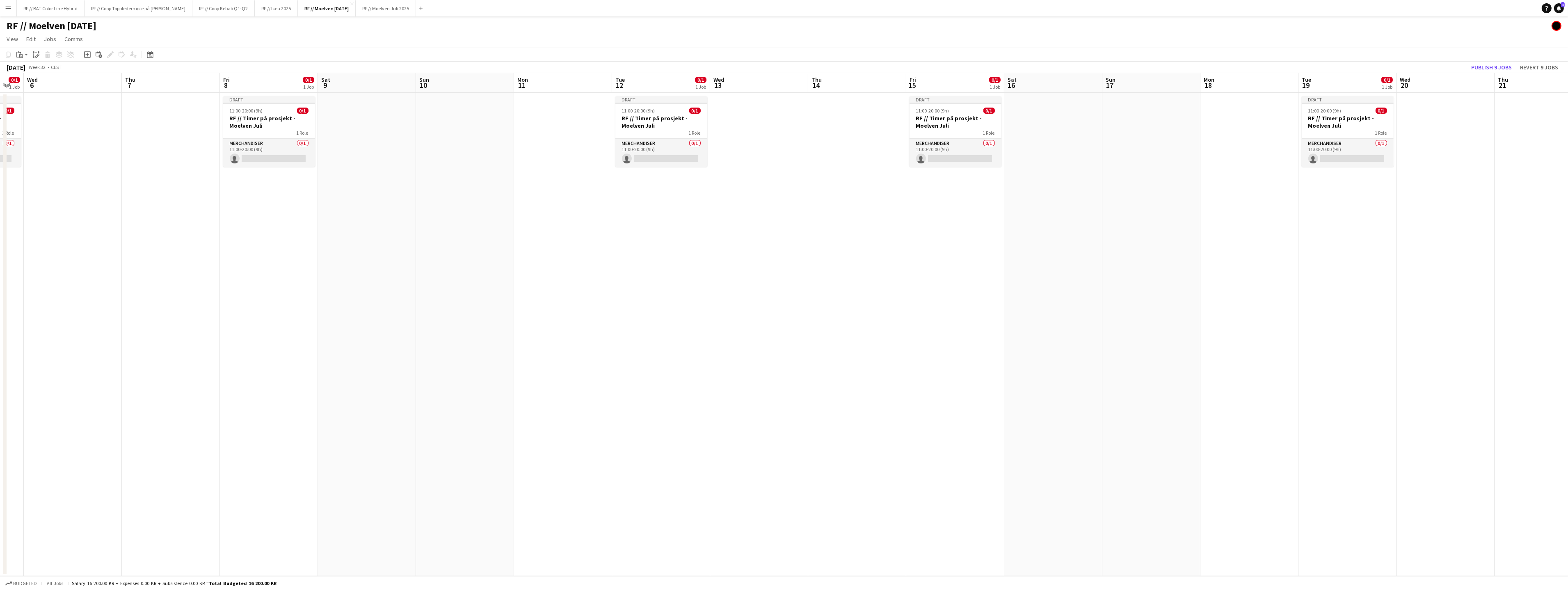
drag, startPoint x: 654, startPoint y: 284, endPoint x: 935, endPoint y: 263, distance: 281.8
click at [921, 261] on app-calendar-viewport "Mon 4 Tue 5 0/1 1 Job Wed 6 Thu 7 Fri 8 0/1 1 Job Sat 9 Sun 10 Mon 11 Tue 12 0/…" at bounding box center [784, 324] width 1568 height 503
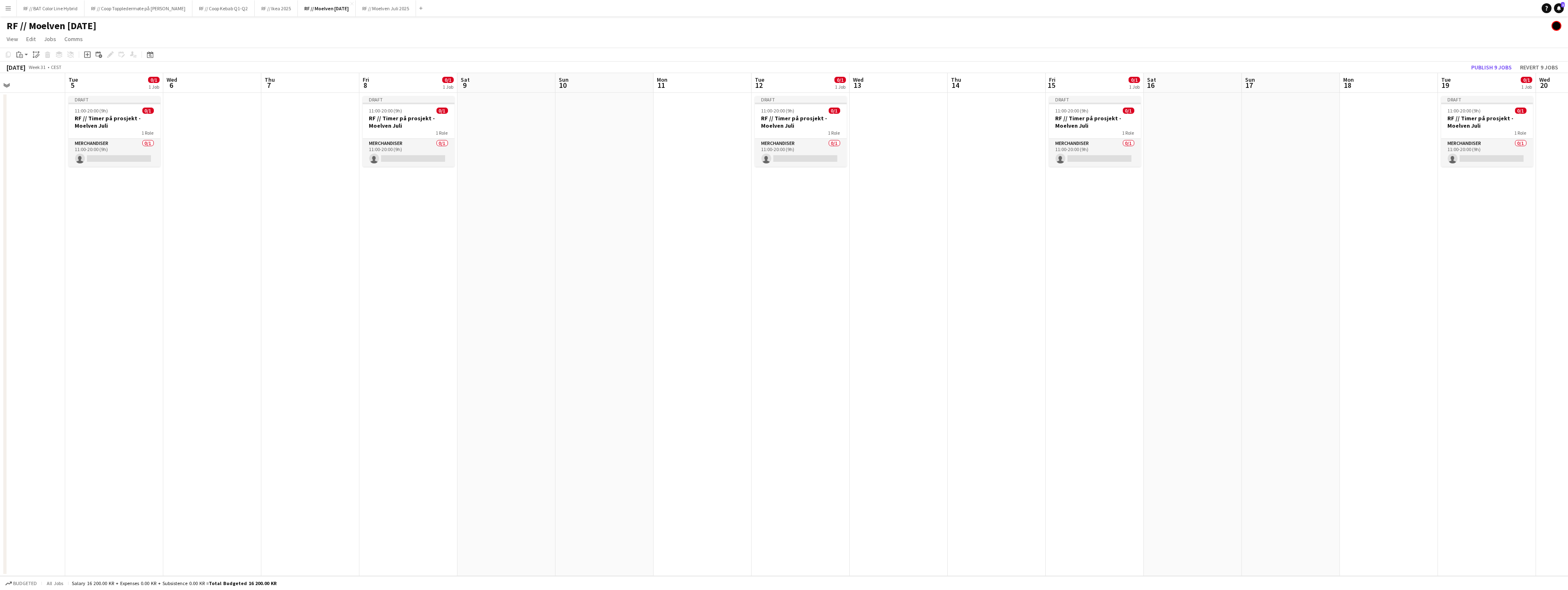
drag, startPoint x: 542, startPoint y: 290, endPoint x: 916, endPoint y: 259, distance: 375.3
click at [907, 254] on app-calendar-viewport "Sat 2 Sun 3 Mon 4 Tue 5 0/1 1 Job Wed 6 Thu 7 Fri 8 0/1 1 Job Sat 9 Sun 10 Mon …" at bounding box center [784, 324] width 1568 height 503
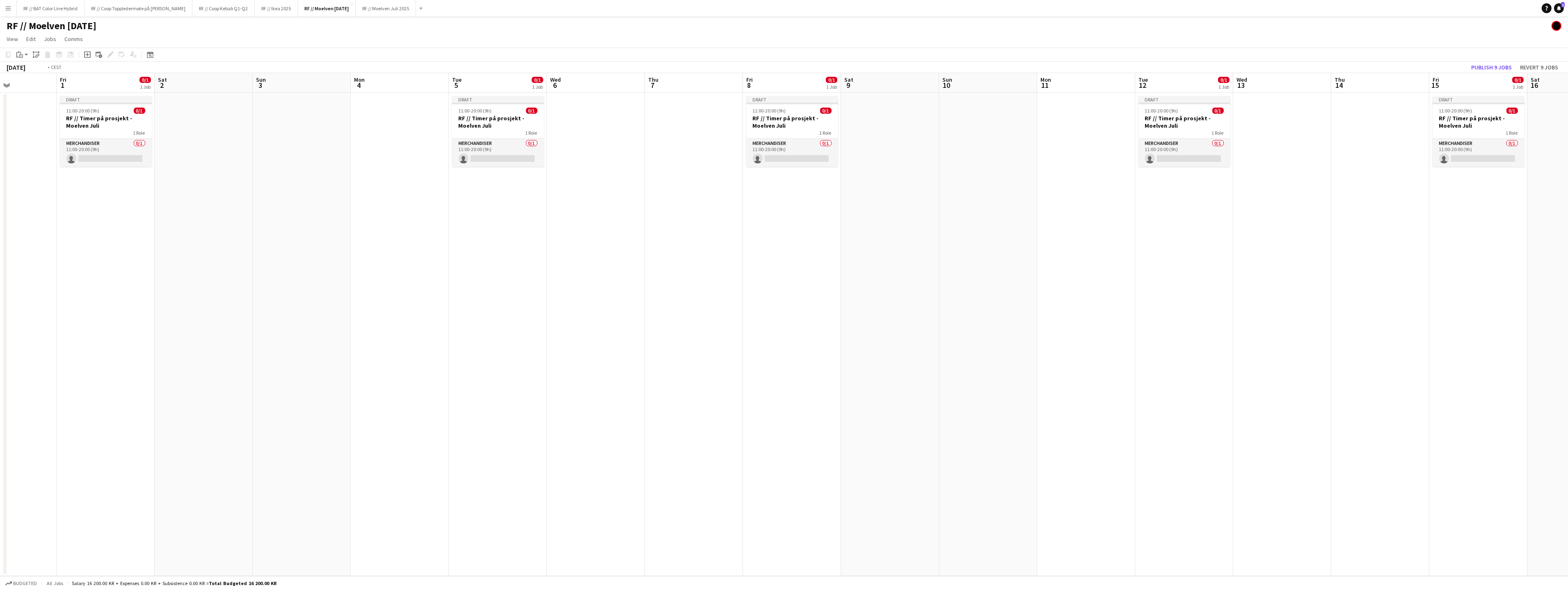
drag, startPoint x: 597, startPoint y: 273, endPoint x: 880, endPoint y: 249, distance: 284.0
click at [905, 240] on app-calendar-viewport "Tue 29 Wed 30 Thu 31 Fri 1 0/1 1 Job Sat 2 Sun 3 Mon 4 Tue 5 0/1 1 Job Wed 6 Th…" at bounding box center [784, 324] width 1568 height 503
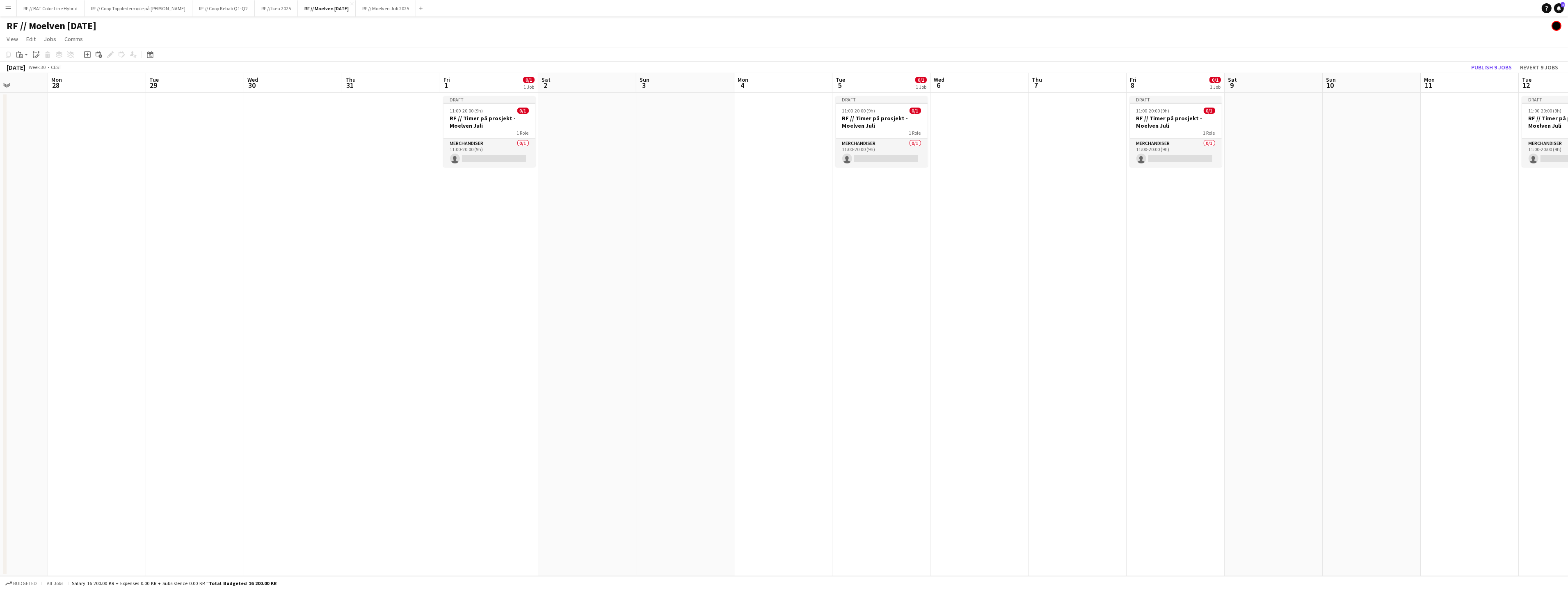
drag, startPoint x: 565, startPoint y: 254, endPoint x: 716, endPoint y: 243, distance: 151.4
click at [731, 239] on app-calendar-viewport "Sat 26 Sun 27 Mon 28 Tue 29 Wed 30 Thu 31 Fri 1 0/1 1 Job Sat 2 Sun 3 Mon 4 Tue…" at bounding box center [784, 324] width 1568 height 503
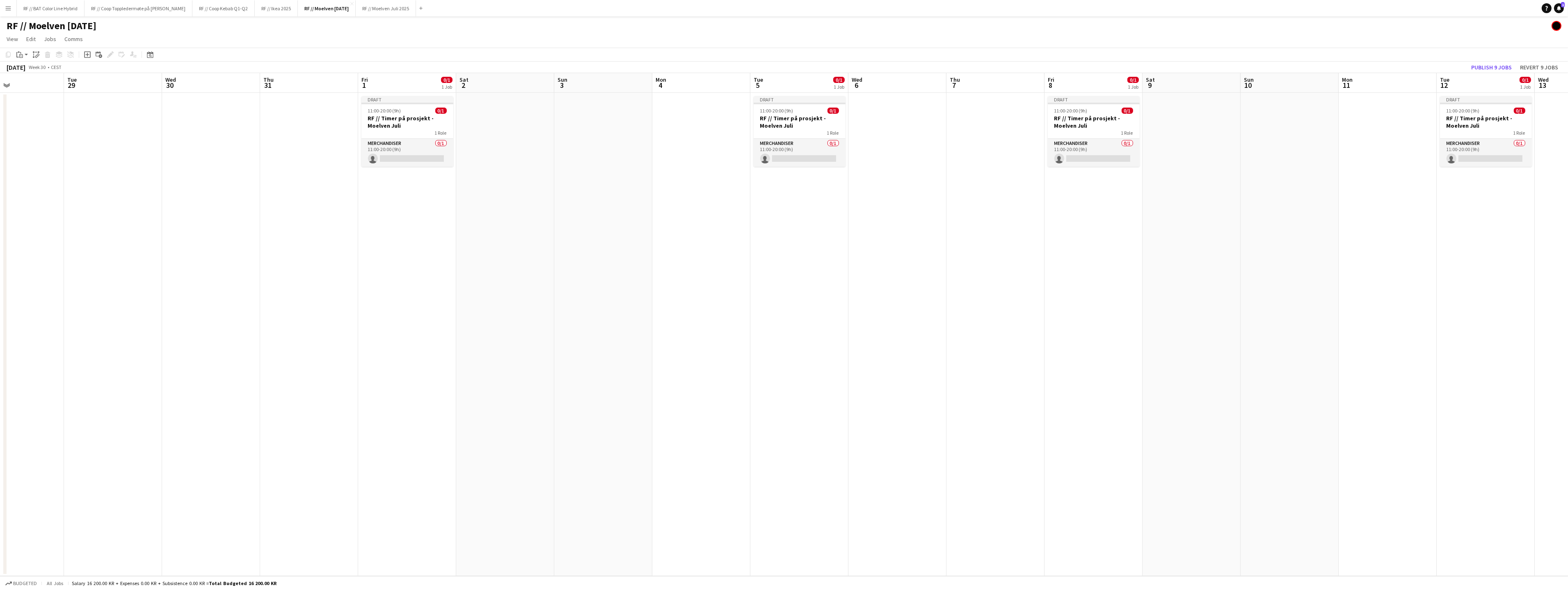
drag, startPoint x: 628, startPoint y: 235, endPoint x: 456, endPoint y: 217, distance: 172.9
click at [415, 243] on app-calendar-viewport "Fri 25 Sat 26 Sun 27 Mon 28 Tue 29 Wed 30 Thu 31 Fri 1 0/1 1 Job Sat 2 Sun 3 Mo…" at bounding box center [784, 324] width 1568 height 503
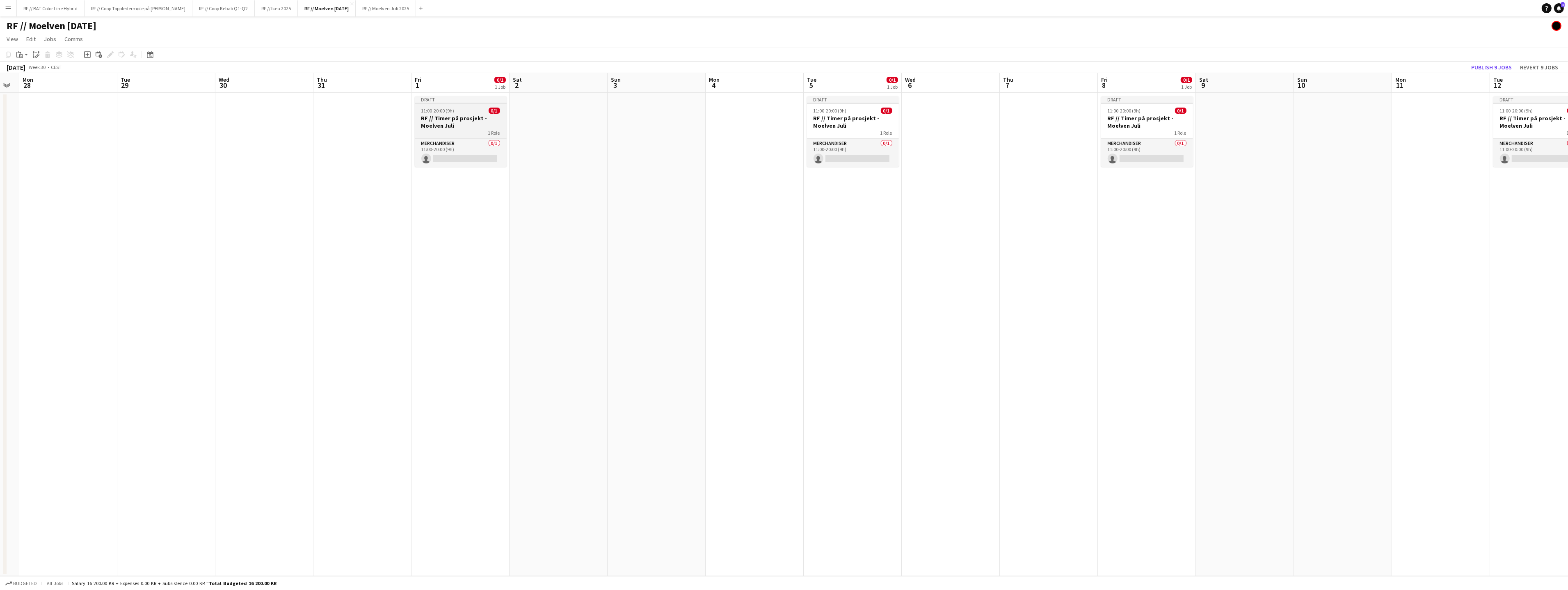
scroll to position [0, 275]
click at [464, 118] on h3 "RF // Timer på prosjekt - Moelven Juli" at bounding box center [460, 122] width 92 height 15
click at [112, 52] on icon at bounding box center [112, 52] width 2 height 2
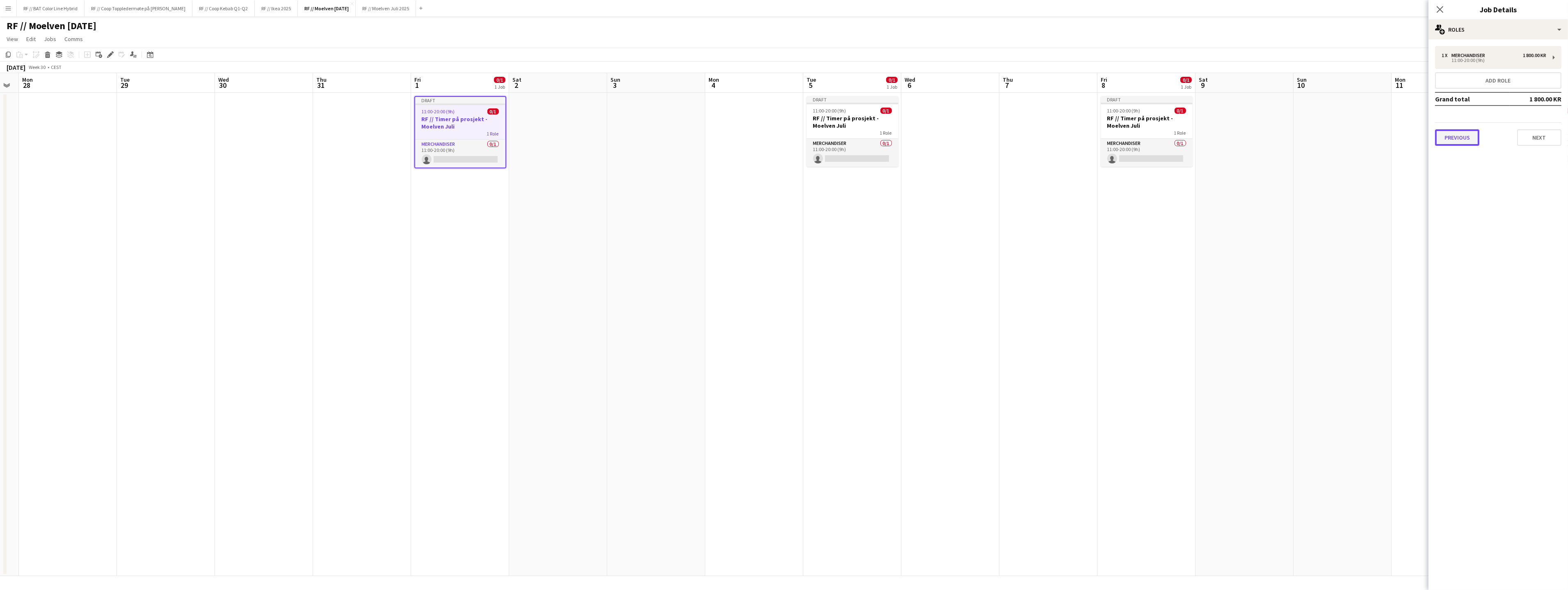
click at [1472, 138] on button "Previous" at bounding box center [1457, 137] width 45 height 17
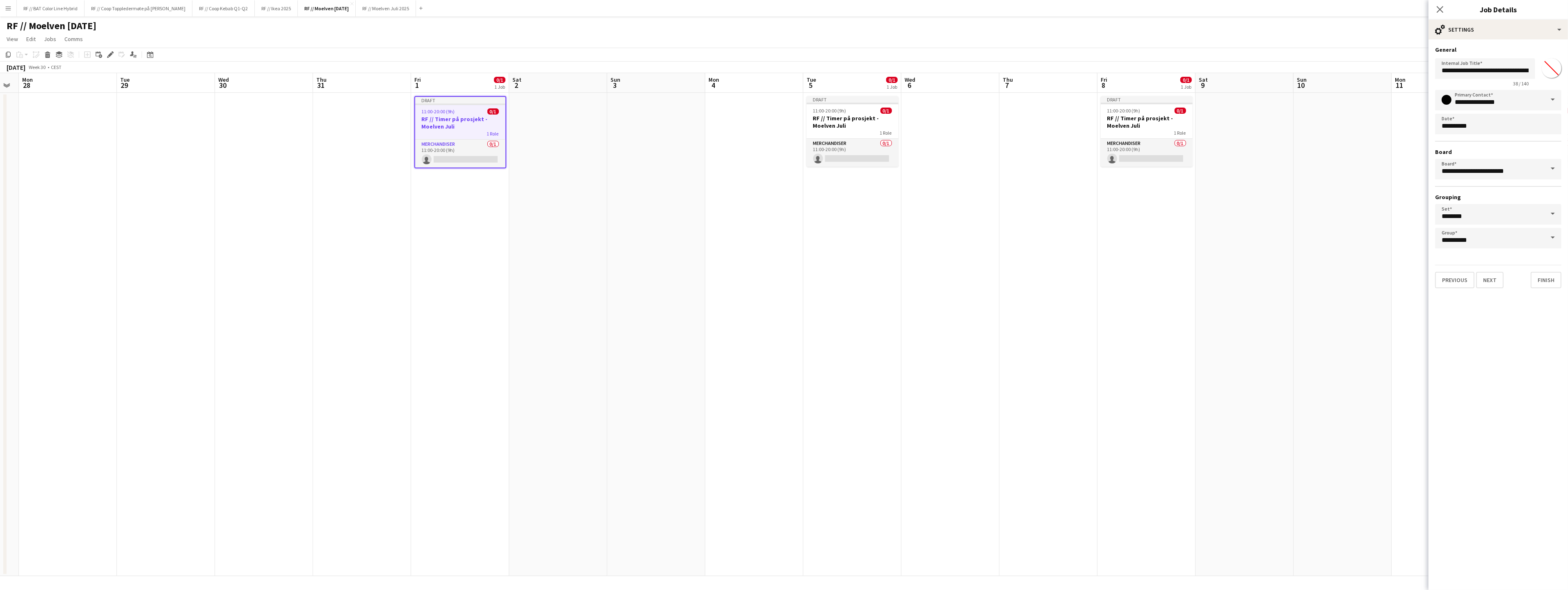
click at [1455, 264] on div "Previous Next Finish" at bounding box center [1497, 276] width 126 height 23
click at [1453, 274] on button "Previous" at bounding box center [1454, 280] width 40 height 17
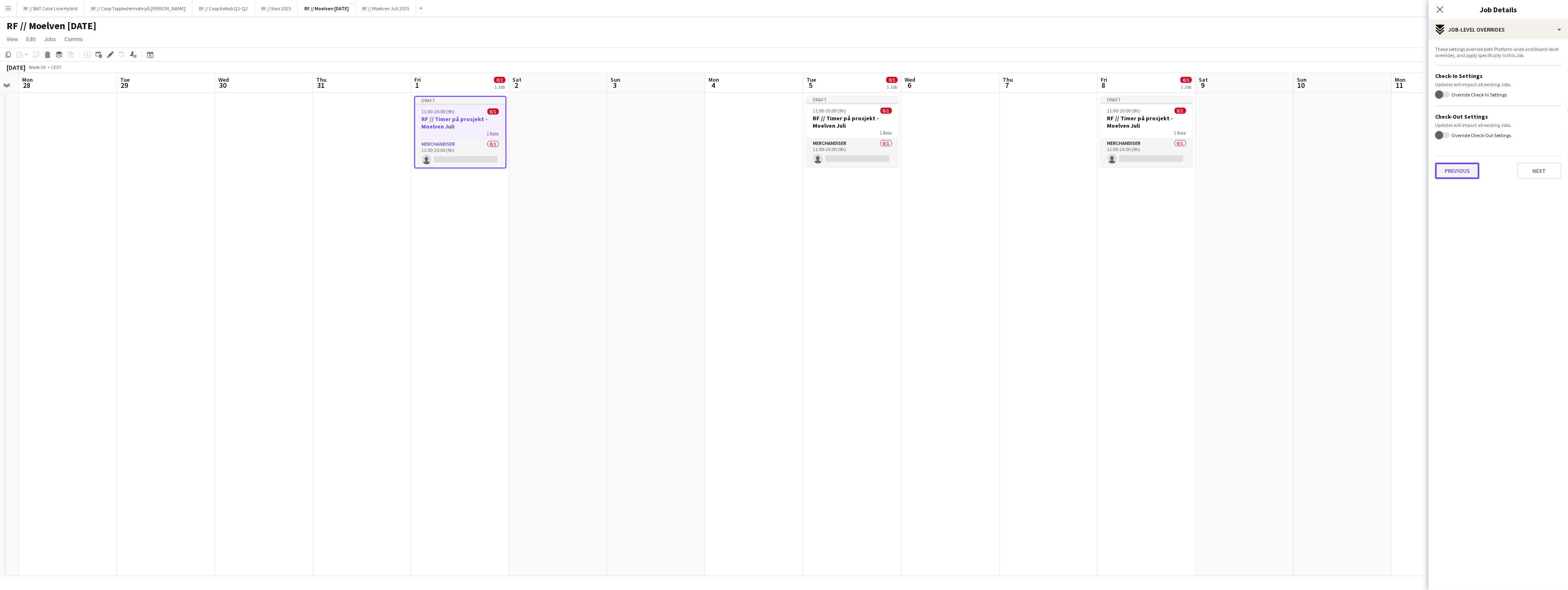
click at [1464, 171] on button "Previous" at bounding box center [1457, 171] width 45 height 17
click at [1456, 90] on button "Previous" at bounding box center [1457, 85] width 45 height 17
click at [1466, 81] on icon "Remove tag" at bounding box center [1467, 83] width 4 height 4
paste input "******"
click at [1528, 122] on button "Next" at bounding box center [1539, 123] width 45 height 17
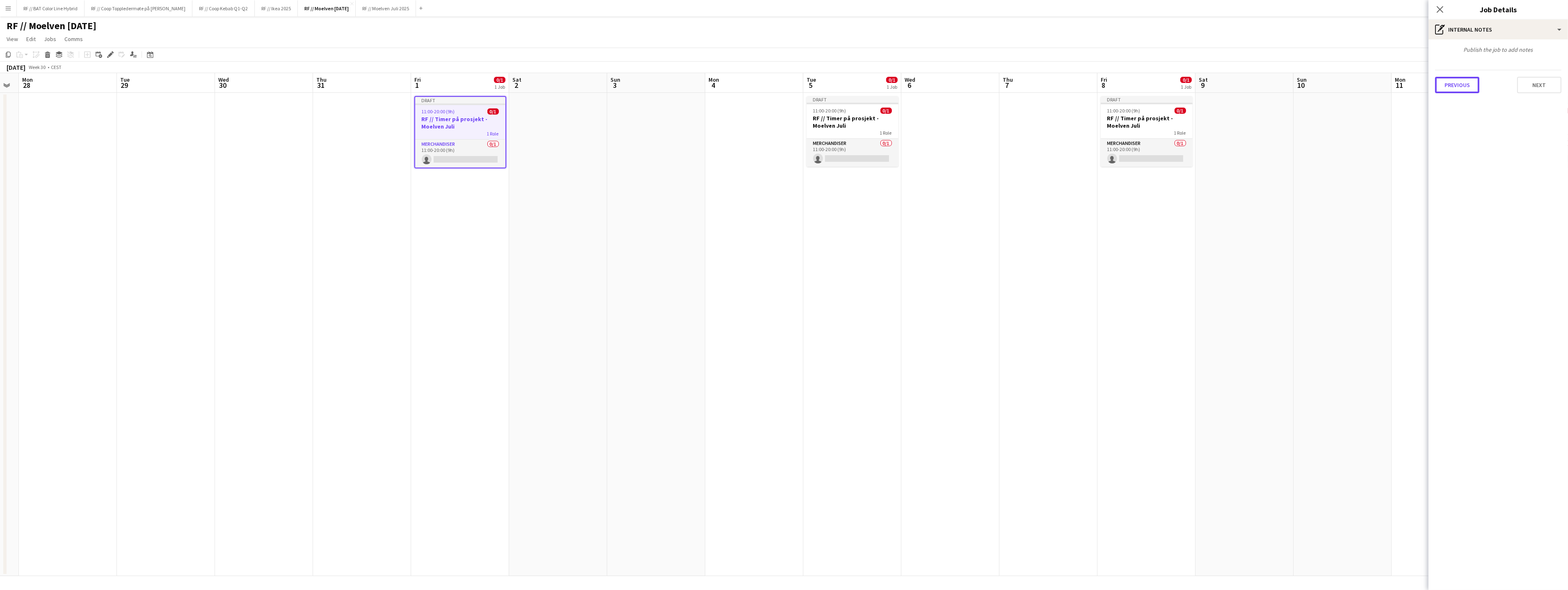
click at [1454, 85] on button "Previous" at bounding box center [1457, 85] width 45 height 17
click at [1468, 83] on icon "Remove tag" at bounding box center [1468, 84] width 6 height 6
click at [1469, 81] on input "Type to search project ID labels..." at bounding box center [1497, 84] width 113 height 7
paste input "******"
type input "******"
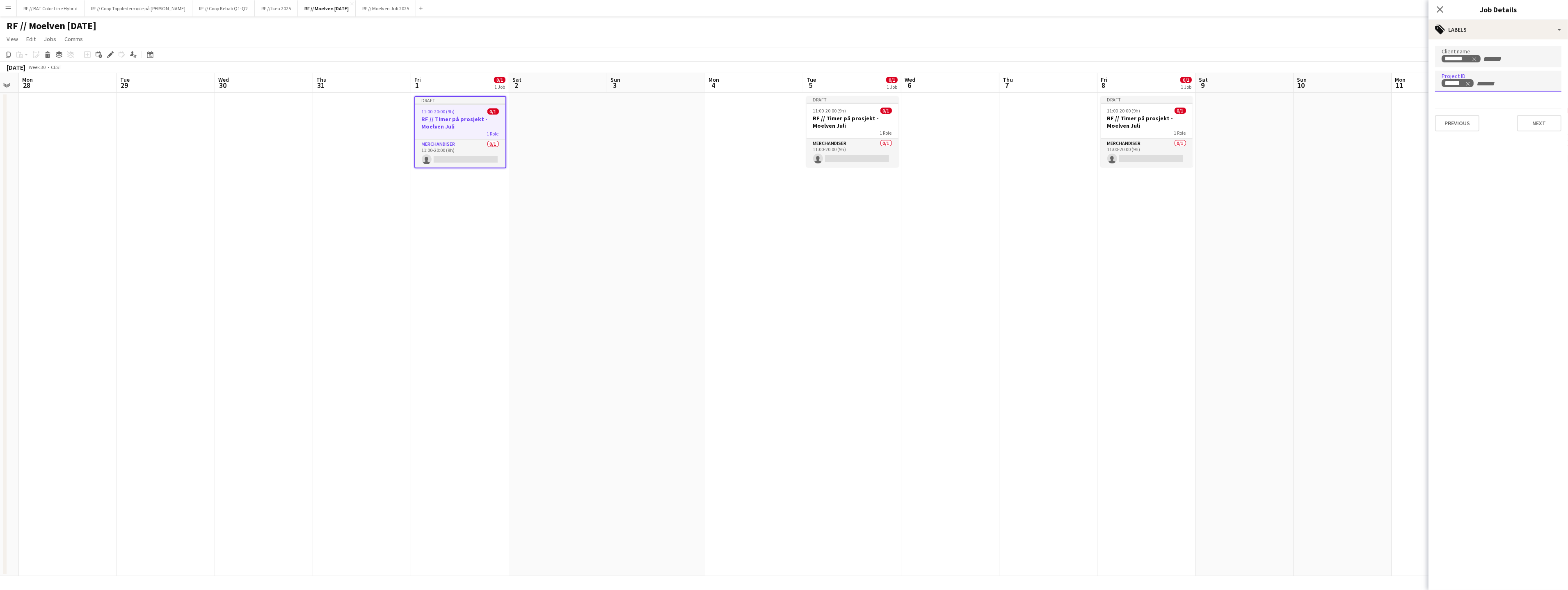
click at [628, 272] on app-date-cell at bounding box center [656, 334] width 98 height 483
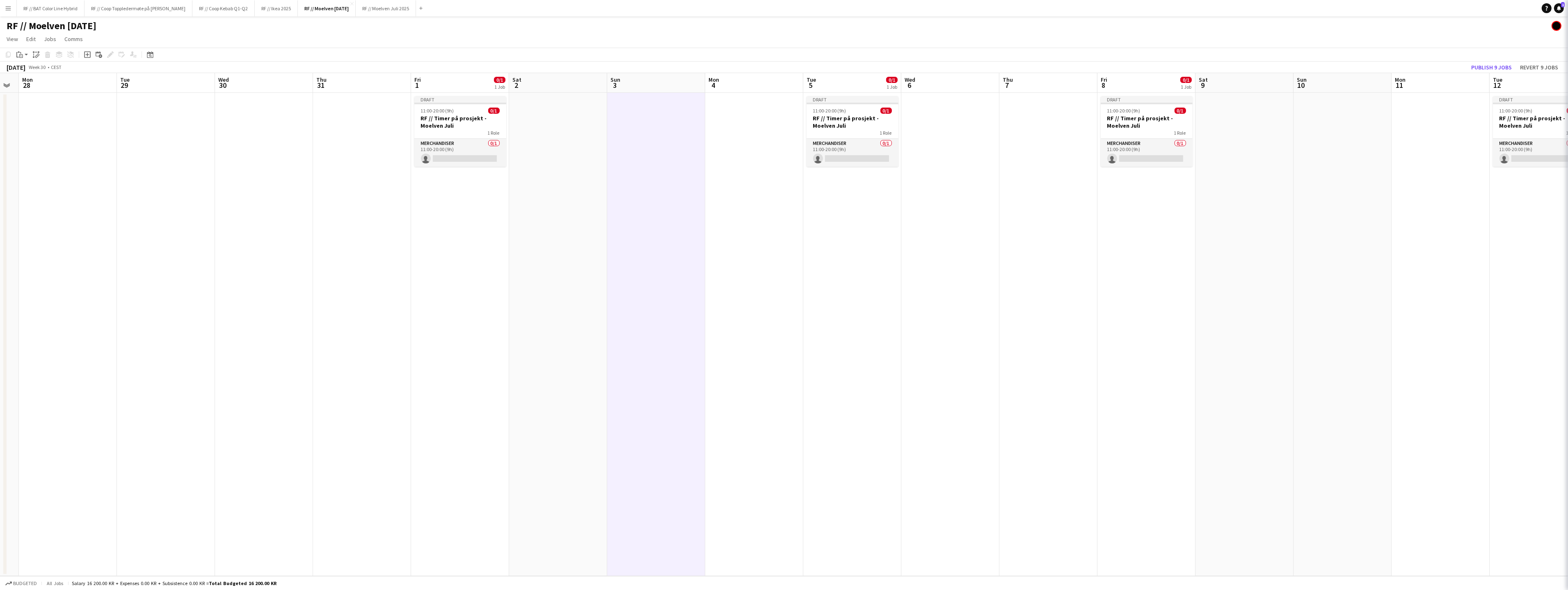
click at [466, 122] on h3 "RF // Timer på prosjekt - Moelven Juli" at bounding box center [460, 122] width 92 height 15
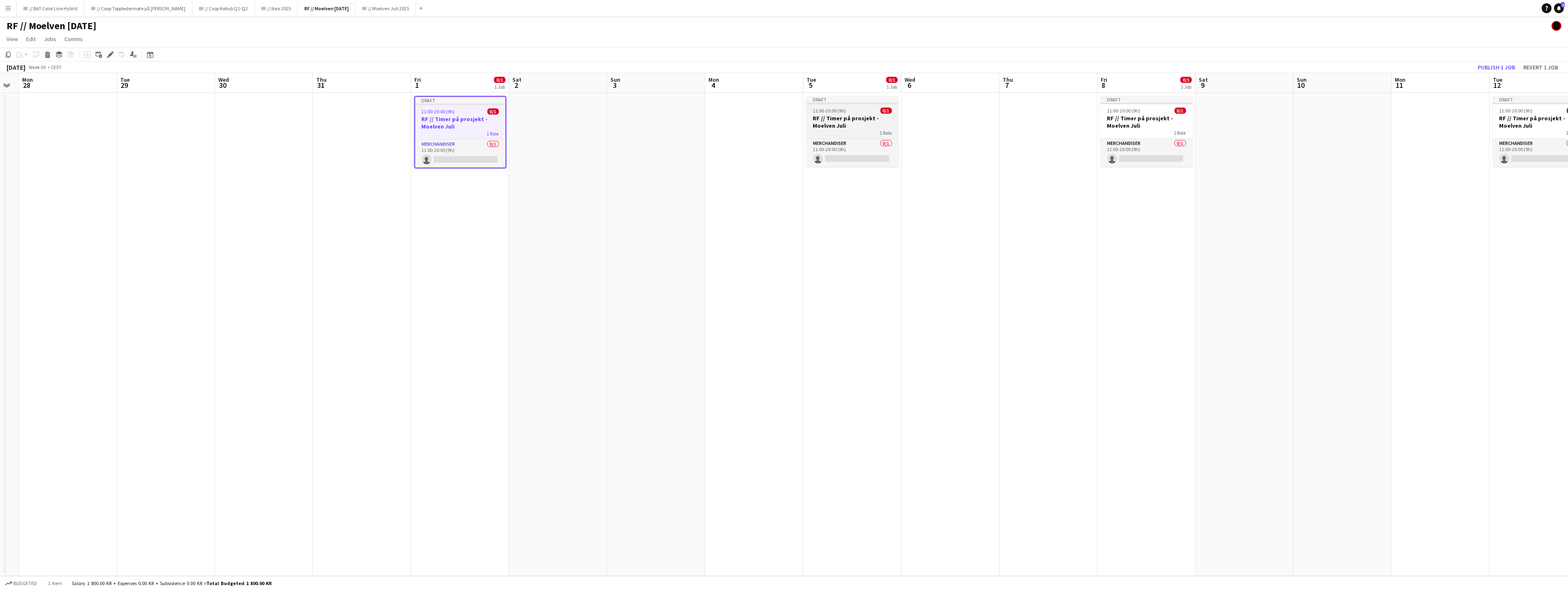
click at [846, 120] on h3 "RF // Timer på prosjekt - Moelven Juli" at bounding box center [852, 122] width 92 height 15
click at [1042, 114] on app-date-cell at bounding box center [1048, 334] width 98 height 483
click at [1174, 122] on h3 "RF // Timer på prosjekt - Moelven Juli" at bounding box center [1147, 122] width 92 height 15
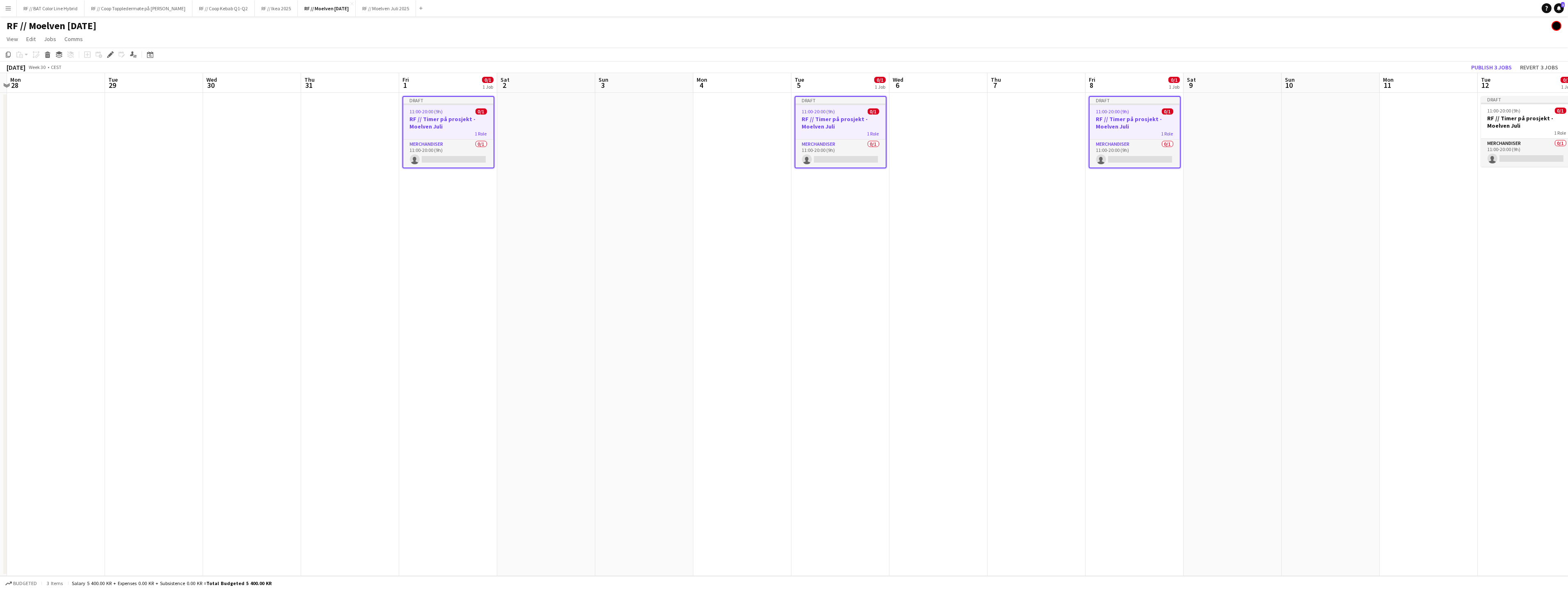
drag, startPoint x: 1218, startPoint y: 290, endPoint x: 712, endPoint y: 280, distance: 506.1
click at [715, 281] on app-calendar-viewport "Fri 25 Sat 26 Sun 27 Mon 28 Tue 29 Wed 30 Thu 31 Fri 1 0/1 1 Job Sat 2 Sun 3 Mo…" at bounding box center [784, 324] width 1568 height 503
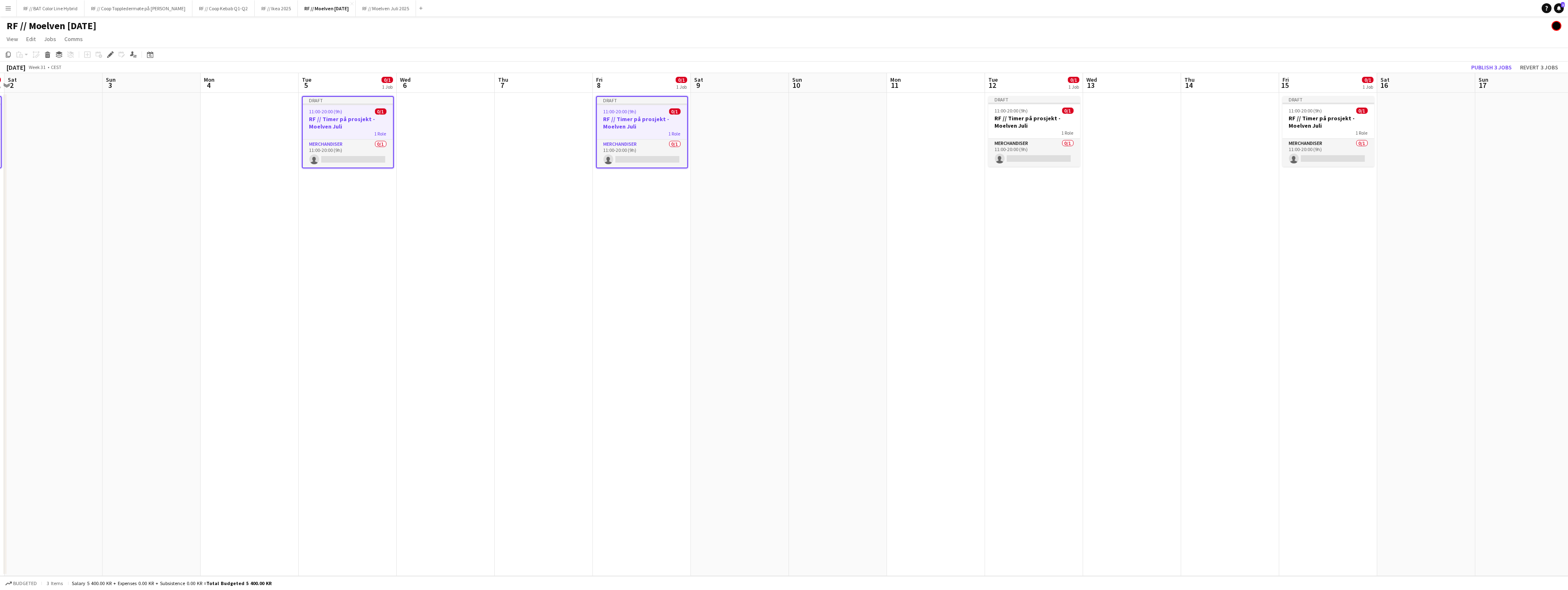
click at [1041, 113] on div "11:00-20:00 (9h) 0/1" at bounding box center [1035, 110] width 92 height 6
click at [1307, 124] on h3 "RF // Timer på prosjekt - Moelven Juli" at bounding box center [1329, 122] width 92 height 15
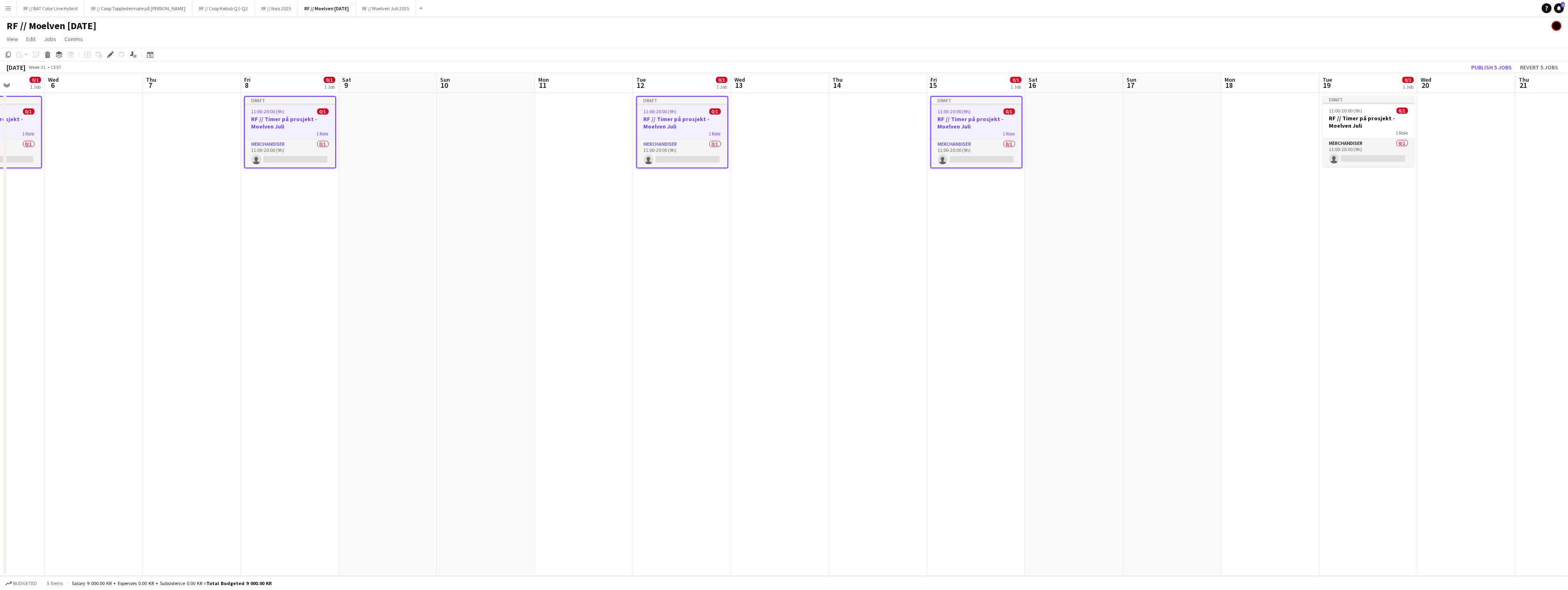
drag, startPoint x: 1008, startPoint y: 296, endPoint x: 843, endPoint y: 267, distance: 167.5
click at [799, 302] on app-calendar-viewport "Sun 3 Mon 4 Tue 5 0/1 1 Job Wed 6 Thu 7 Fri 8 0/1 1 Job Sat 9 Sun 10 Mon 11 Tue…" at bounding box center [784, 324] width 1568 height 503
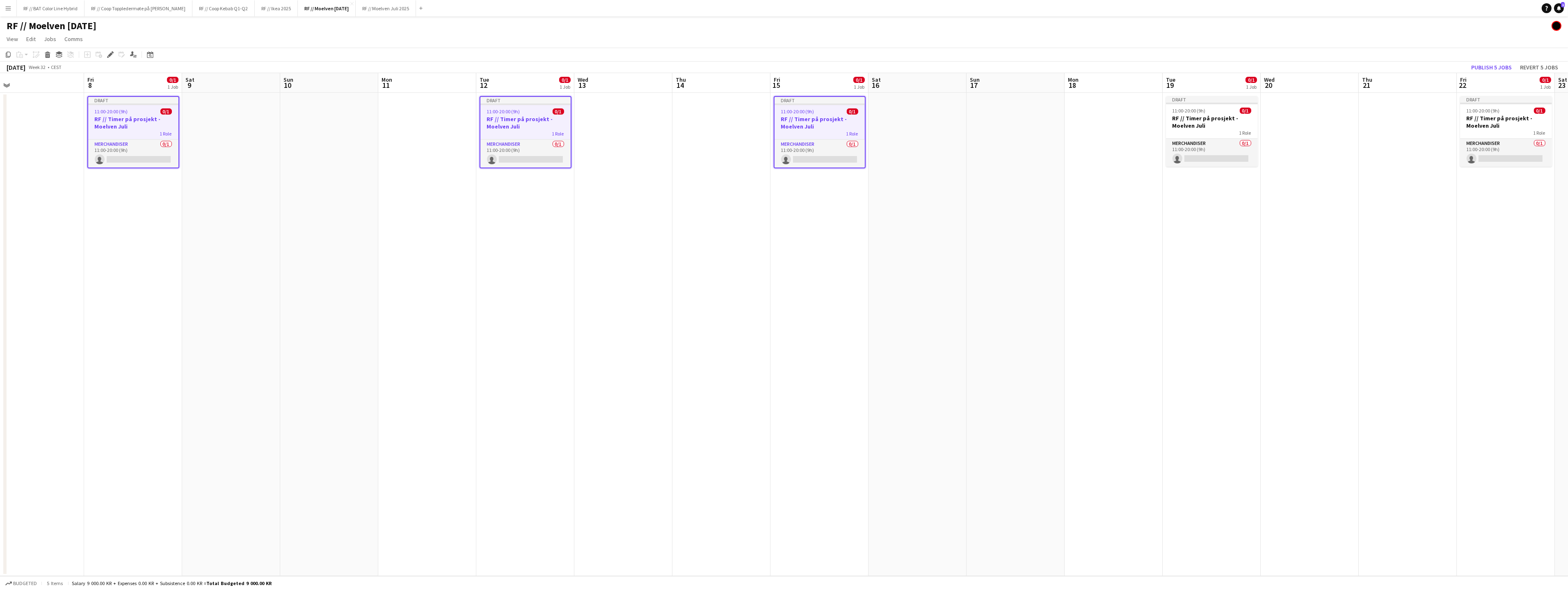
drag, startPoint x: 1241, startPoint y: 120, endPoint x: 1259, endPoint y: 122, distance: 18.1
click at [1240, 120] on h3 "RF // Timer på prosjekt - Moelven Juli" at bounding box center [1212, 122] width 92 height 15
click at [1456, 121] on app-calendar-viewport "Mon 4 Tue 5 0/1 1 Job Wed 6 Thu 7 Fri 8 0/1 1 Job Sat 9 Sun 10 Mon 11 Tue 12 0/…" at bounding box center [784, 324] width 1568 height 503
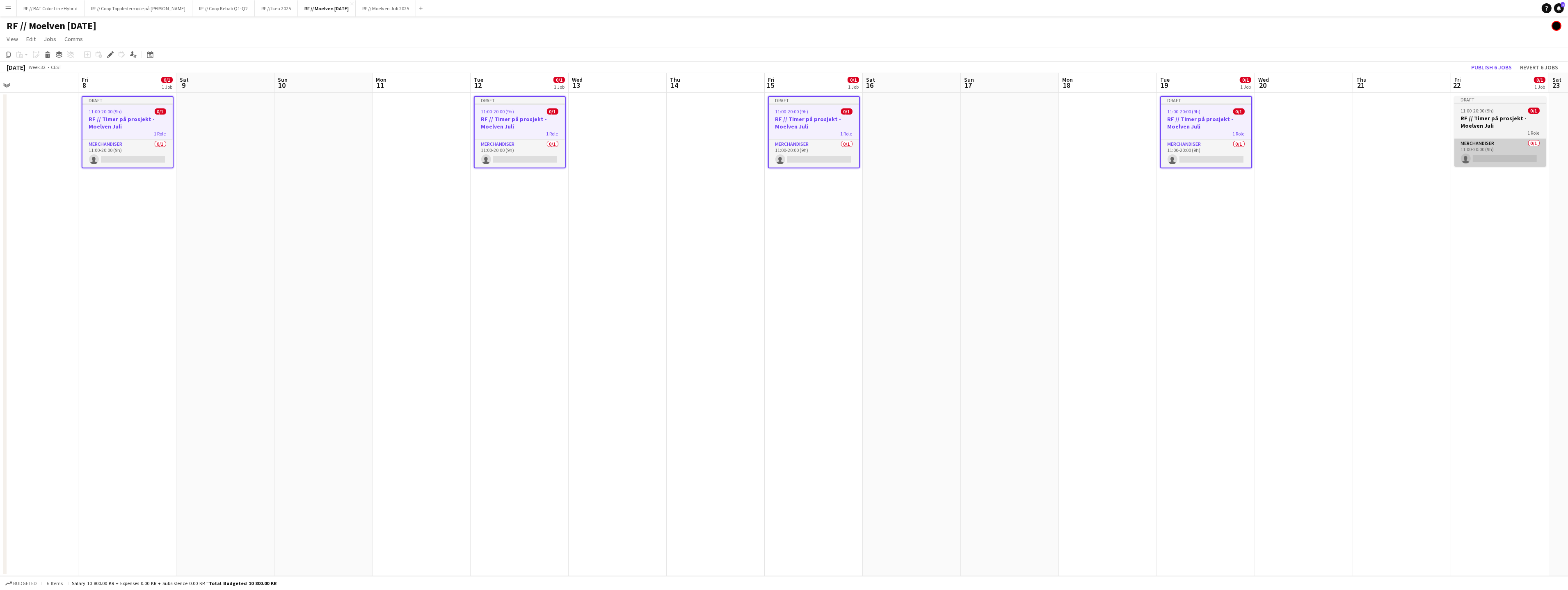
drag, startPoint x: 1495, startPoint y: 128, endPoint x: 1491, endPoint y: 157, distance: 29.3
click at [1495, 129] on app-job-card "Draft 11:00-20:00 (9h) 0/1 RF // Timer på prosjekt - Moelven [DATE] Role Mercha…" at bounding box center [1500, 131] width 92 height 71
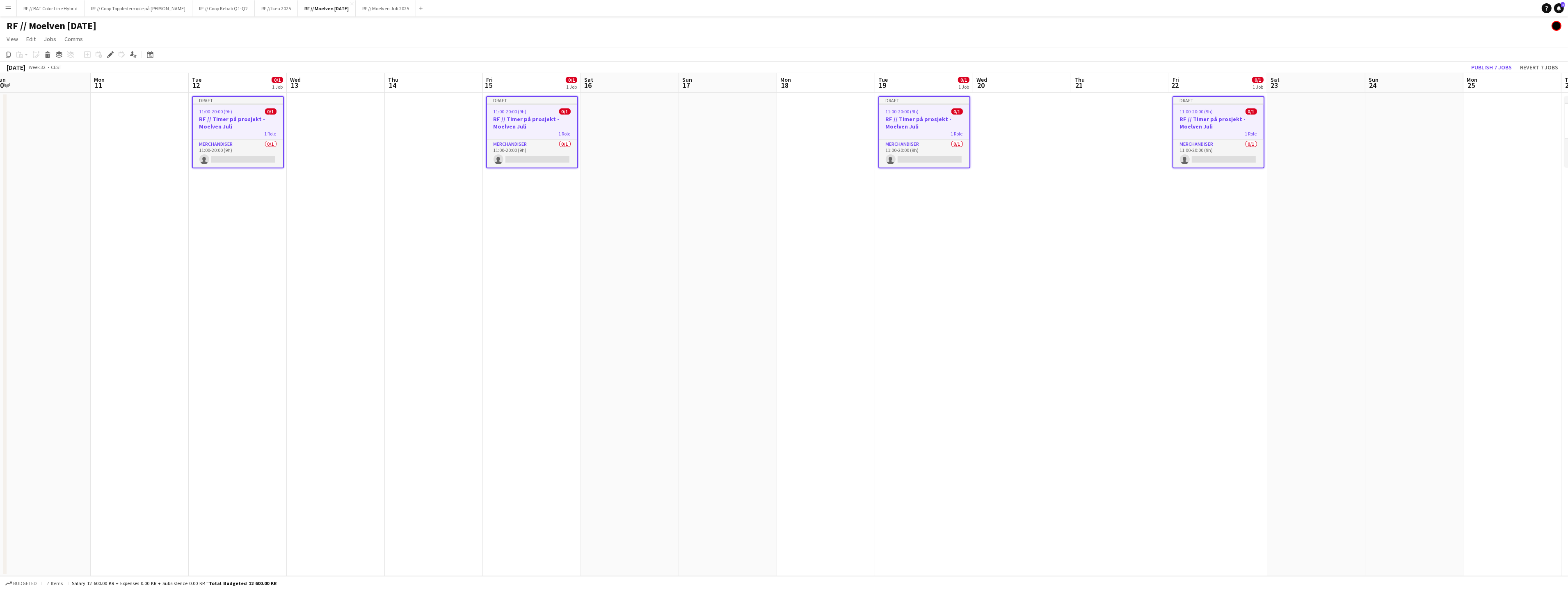
drag, startPoint x: 1443, startPoint y: 237, endPoint x: 806, endPoint y: 246, distance: 637.1
click at [806, 246] on app-calendar-viewport "Thu 7 Fri 8 0/1 1 Job Sat 9 Sun 10 Mon 11 Tue 12 0/1 1 Job Wed 13 Thu 14 Fri 15…" at bounding box center [784, 324] width 1568 height 503
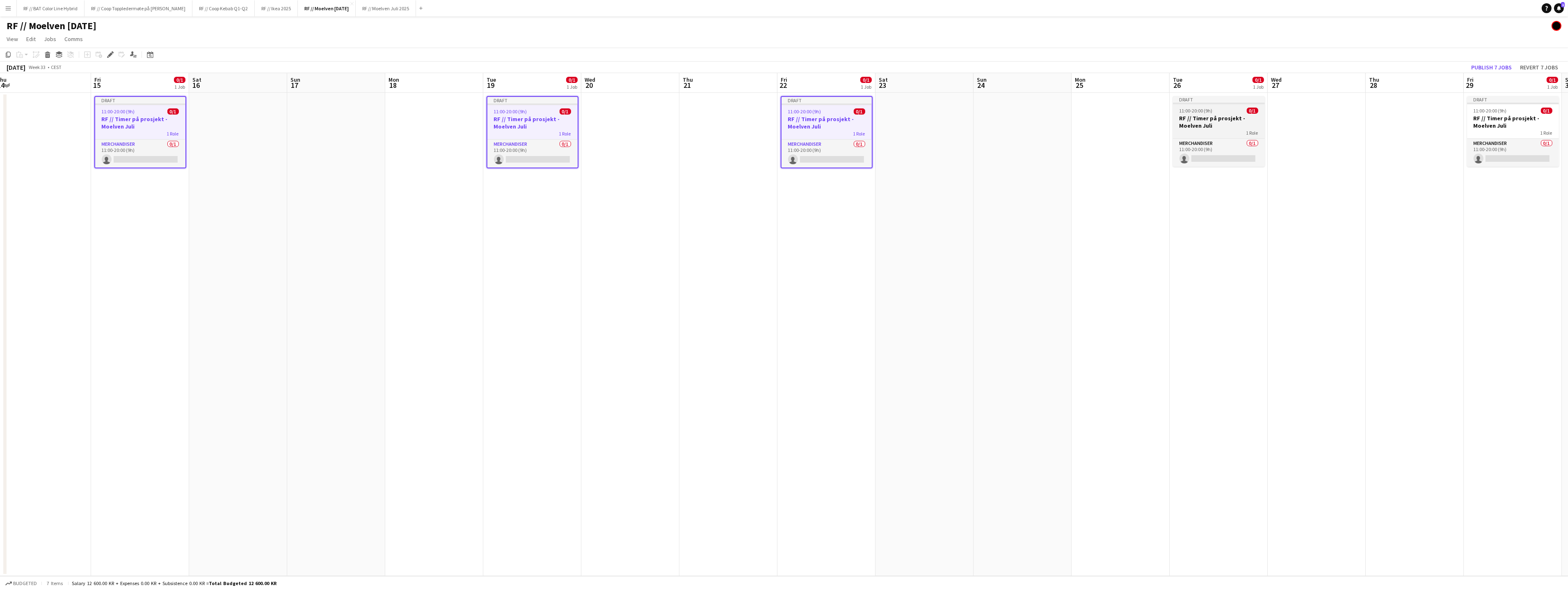
click at [1245, 128] on h3 "RF // Timer på prosjekt - Moelven Juli" at bounding box center [1219, 122] width 92 height 15
click at [1496, 112] on span "11:00-20:00 (9h)" at bounding box center [1490, 110] width 33 height 6
click at [109, 58] on icon "Edit" at bounding box center [110, 54] width 6 height 6
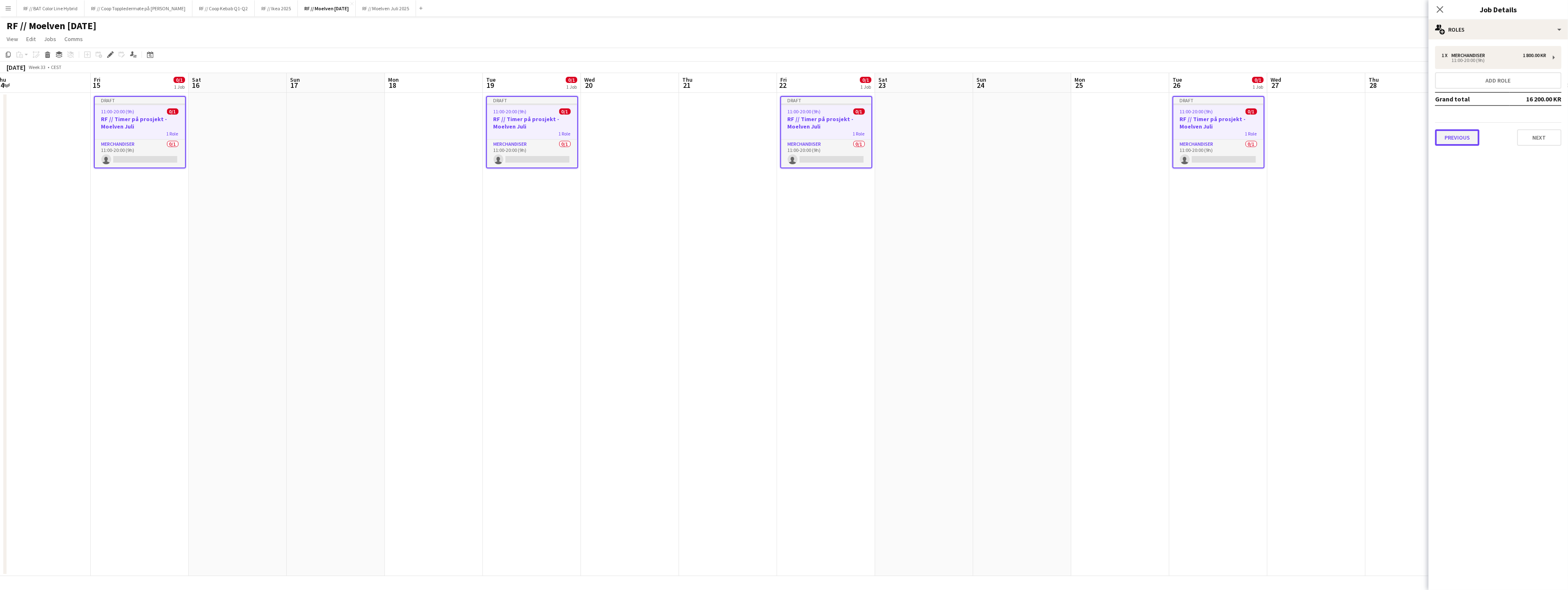
click at [1469, 136] on button "Previous" at bounding box center [1457, 137] width 45 height 17
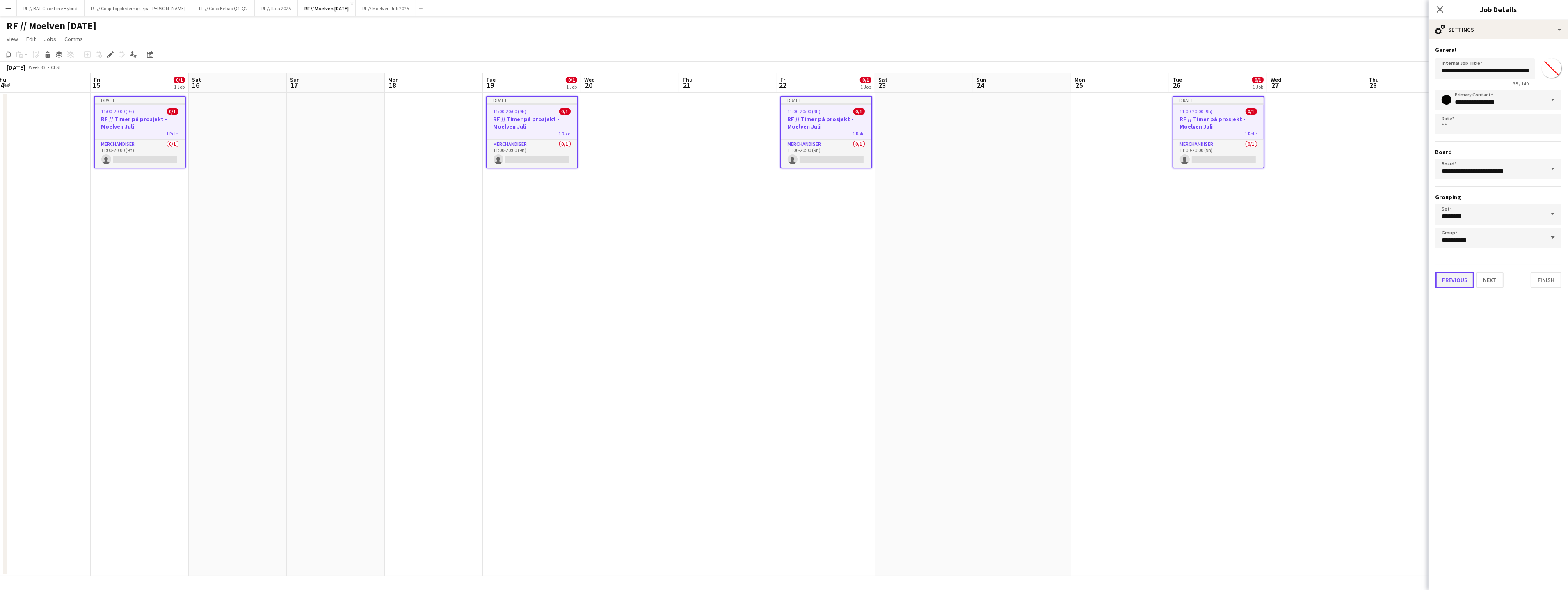
click at [1454, 276] on button "Previous" at bounding box center [1454, 280] width 40 height 17
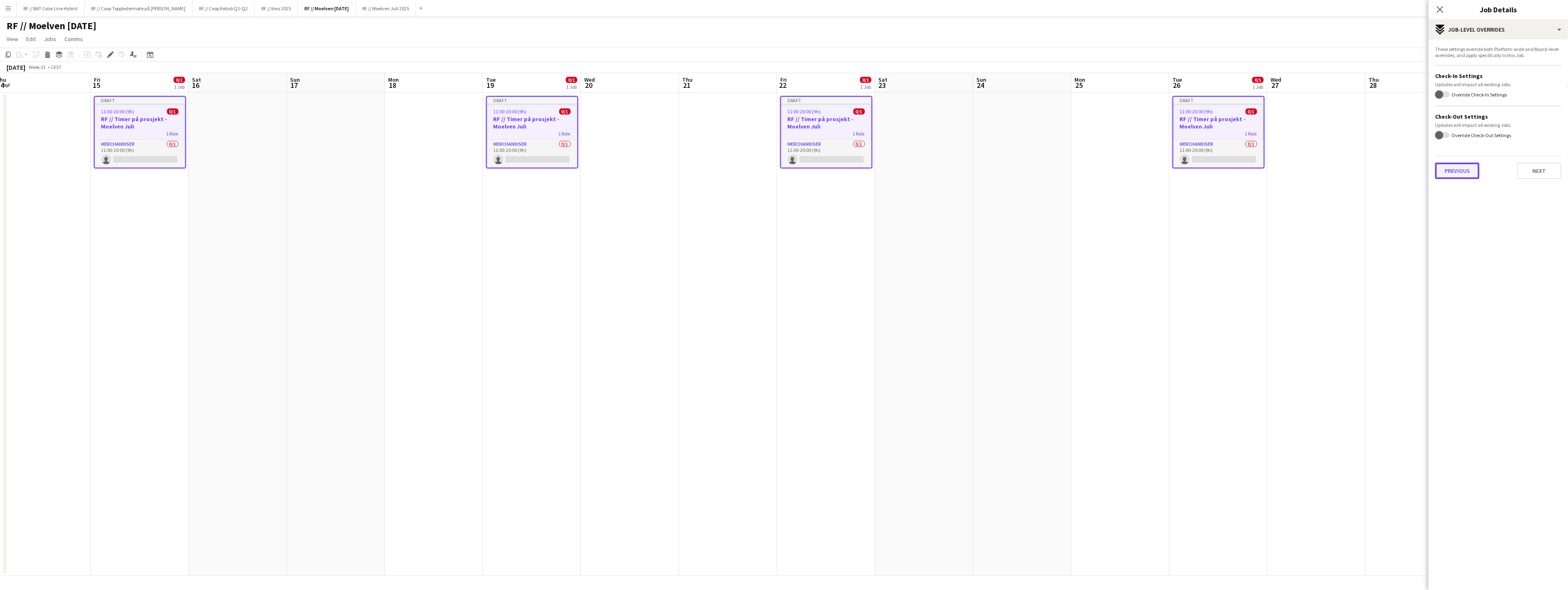
click at [1462, 172] on button "Previous" at bounding box center [1457, 171] width 45 height 17
click at [1466, 81] on button "Previous" at bounding box center [1457, 85] width 45 height 17
click at [1471, 83] on input "Type to search project ID labels..." at bounding box center [1497, 84] width 113 height 7
paste input "******"
type input "******"
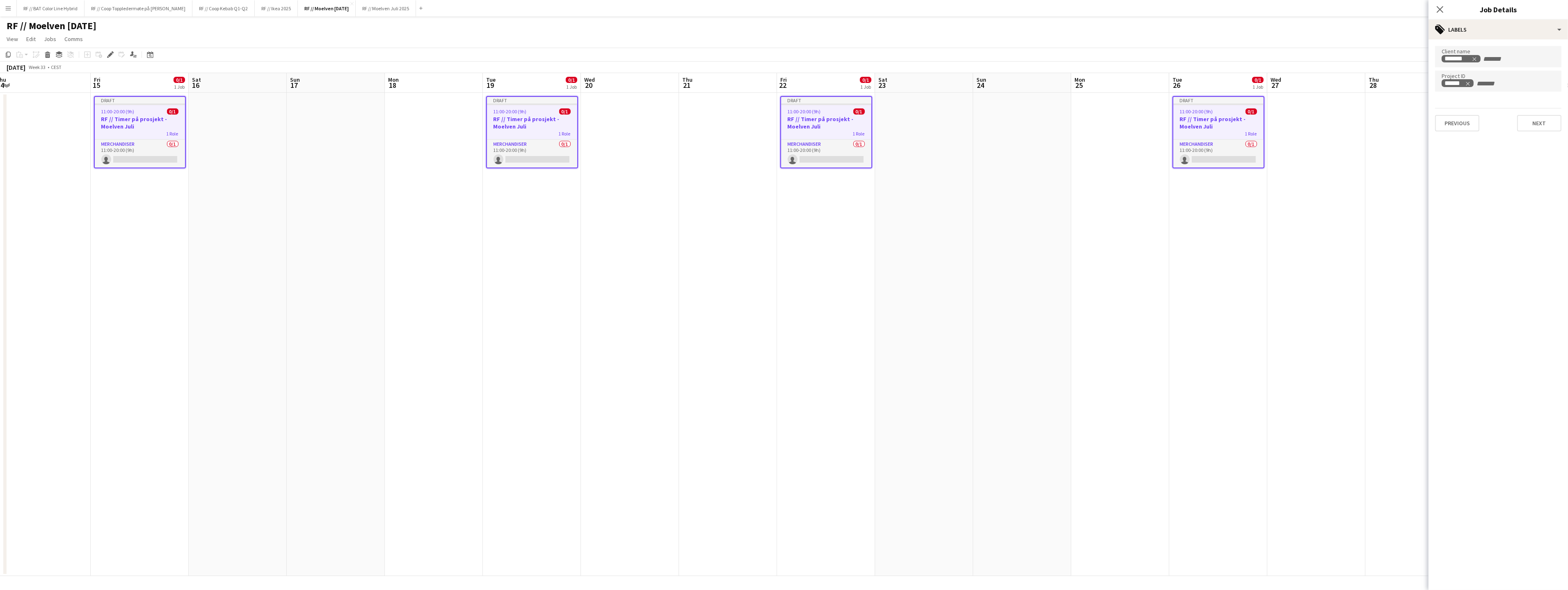
click at [1308, 248] on app-date-cell at bounding box center [1316, 334] width 98 height 483
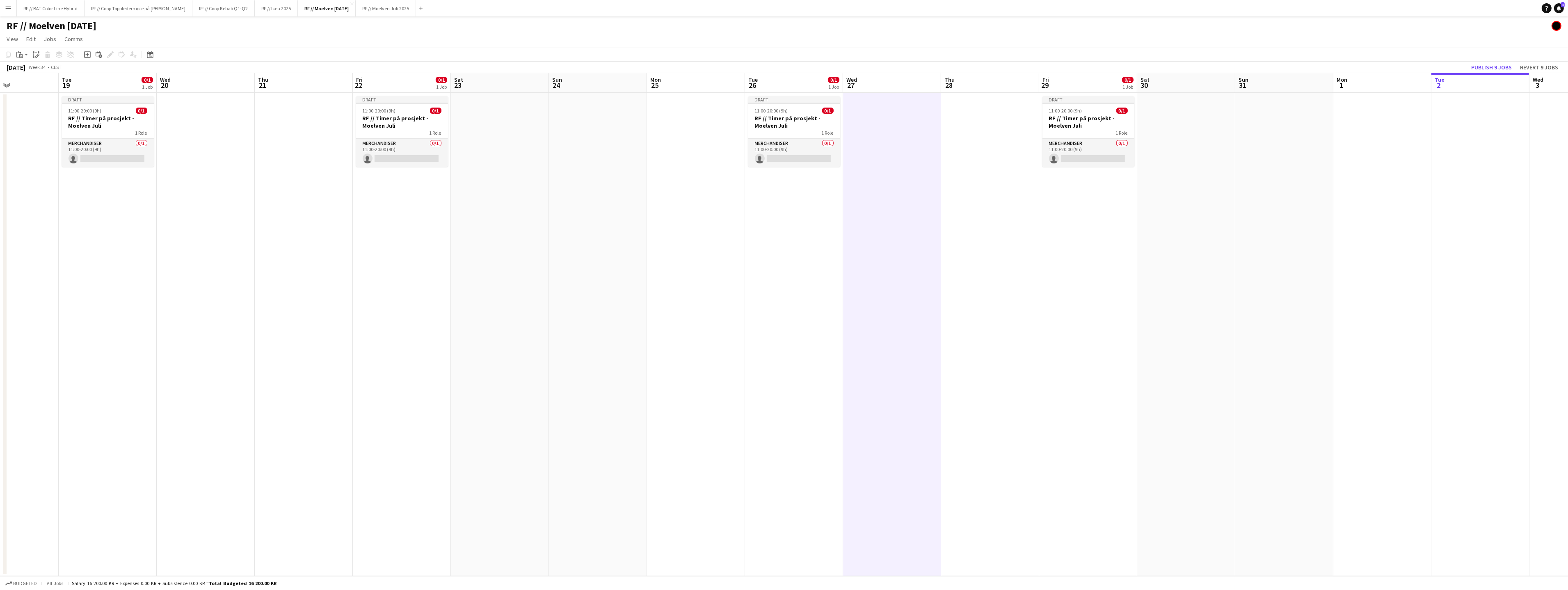
drag, startPoint x: 1283, startPoint y: 278, endPoint x: 1125, endPoint y: 278, distance: 158.0
click at [1307, 264] on app-calendar-viewport "Sat 16 Sun 17 Mon 18 Tue 19 0/1 1 Job Wed 20 Thu 21 Fri 22 0/1 1 Job Sat 23 Sun…" at bounding box center [784, 324] width 1568 height 503
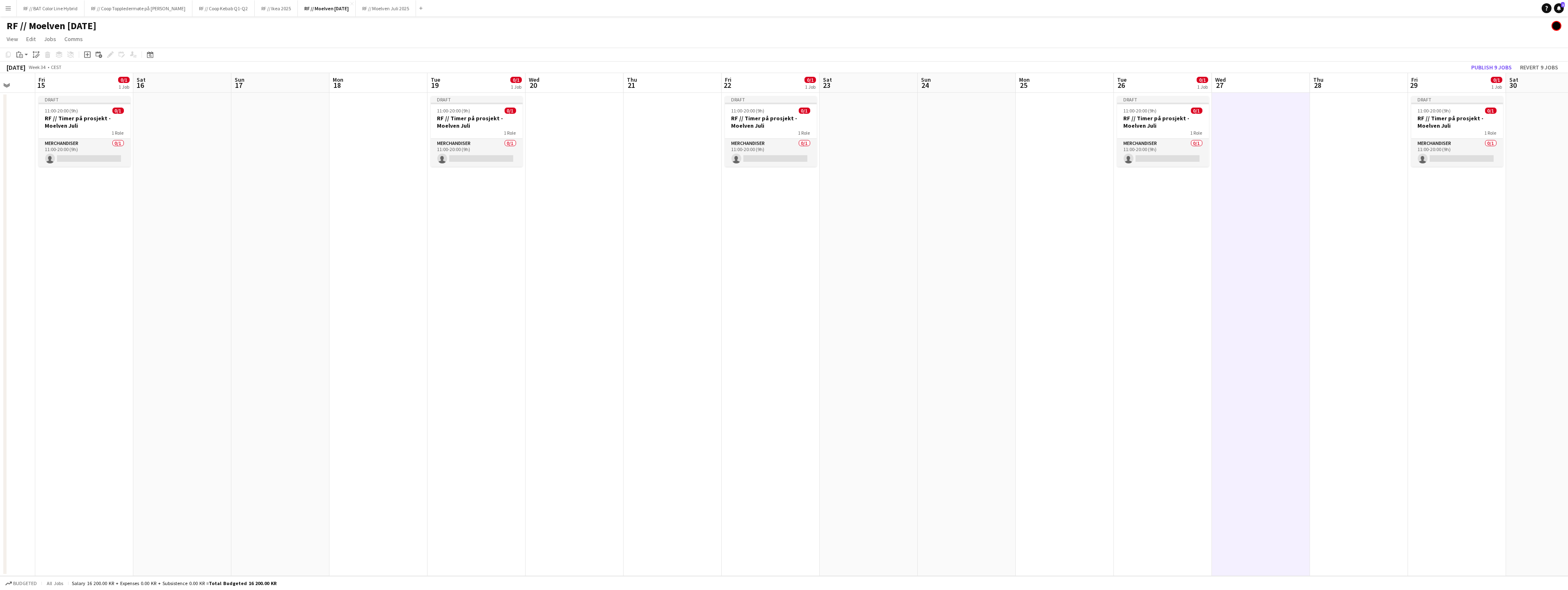
drag, startPoint x: 847, startPoint y: 290, endPoint x: 1220, endPoint y: 269, distance: 373.6
click at [1220, 269] on app-calendar-viewport "Tue 12 0/1 1 Job Wed 13 Thu 14 Fri 15 0/1 1 Job Sat 16 Sun 17 Mon 18 Tue 19 0/1…" at bounding box center [784, 324] width 1568 height 503
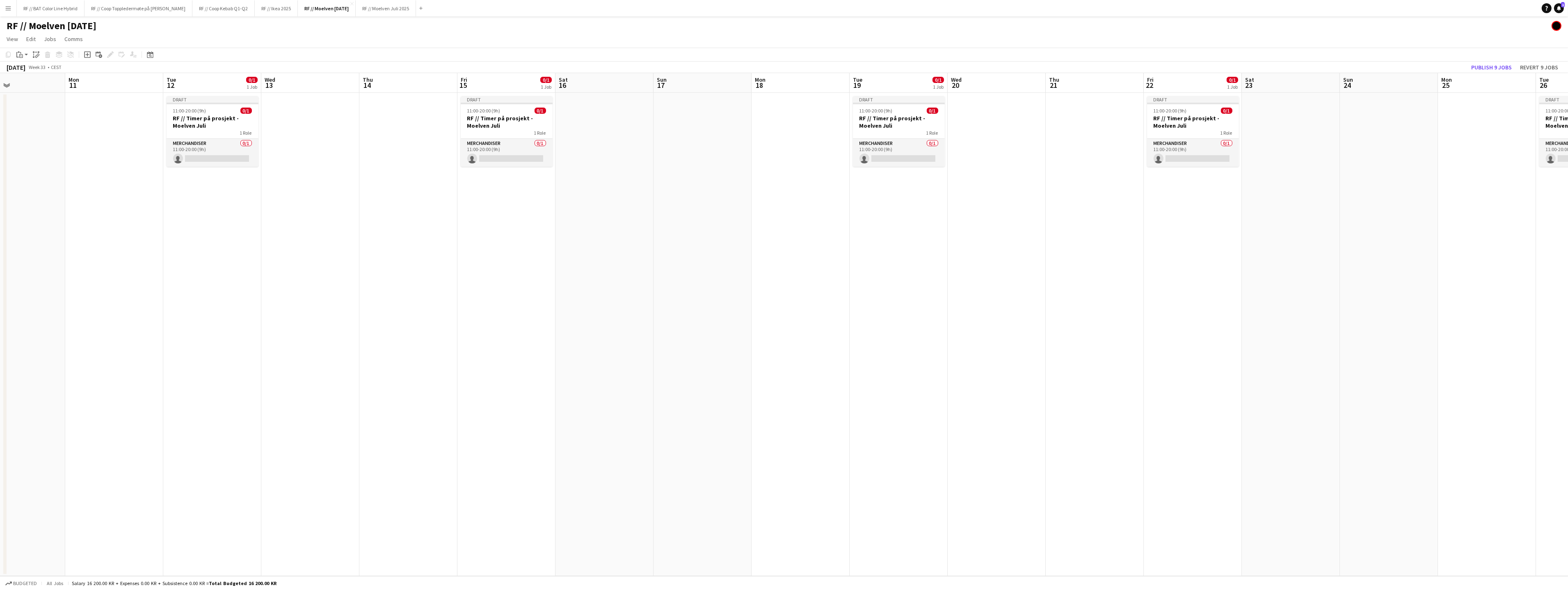
drag, startPoint x: 891, startPoint y: 272, endPoint x: 1101, endPoint y: 258, distance: 210.5
click at [1100, 257] on app-calendar-viewport "Fri 8 0/1 1 Job Sat 9 Sun 10 Mon 11 Tue 12 0/1 1 Job Wed 13 Thu 14 Fri 15 0/1 1…" at bounding box center [784, 324] width 1568 height 503
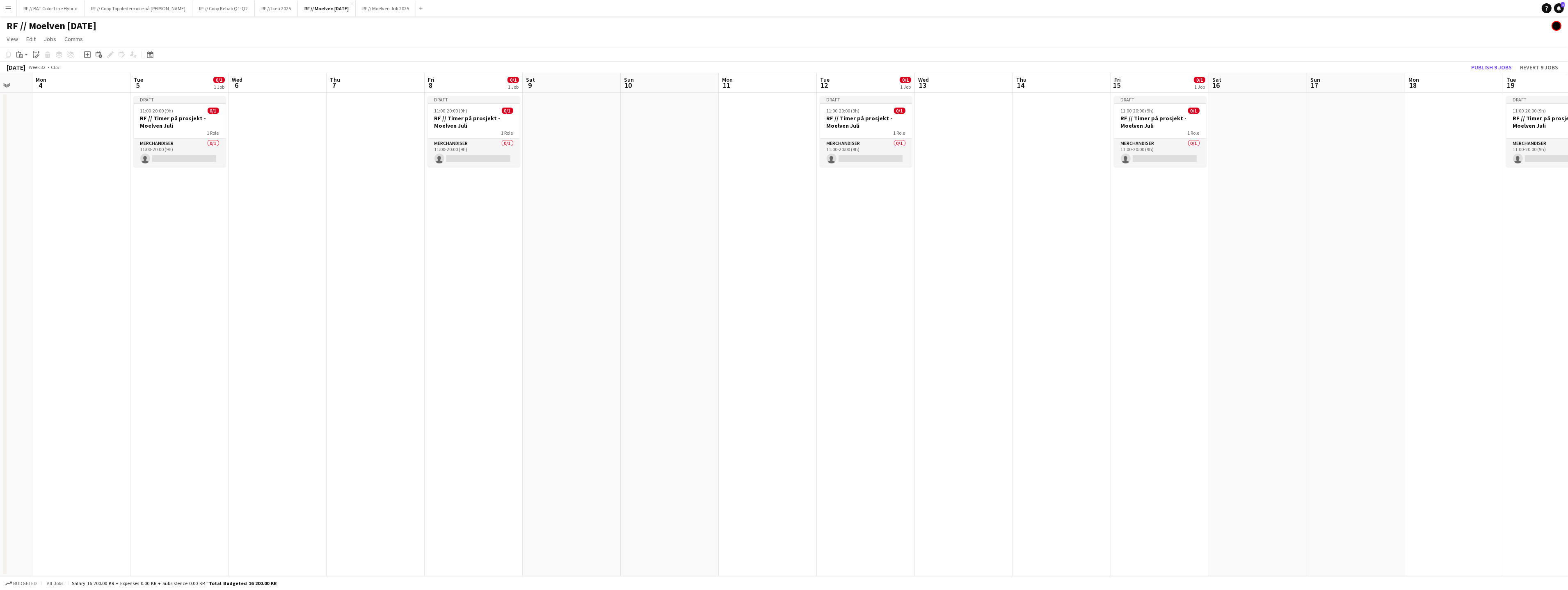
drag, startPoint x: 907, startPoint y: 262, endPoint x: 742, endPoint y: 280, distance: 166.0
click at [973, 260] on app-calendar-viewport "Fri 1 0/1 1 Job Sat 2 Sun 3 Mon 4 Tue 5 0/1 1 Job Wed 6 Thu 7 Fri 8 0/1 1 Job S…" at bounding box center [784, 324] width 1568 height 503
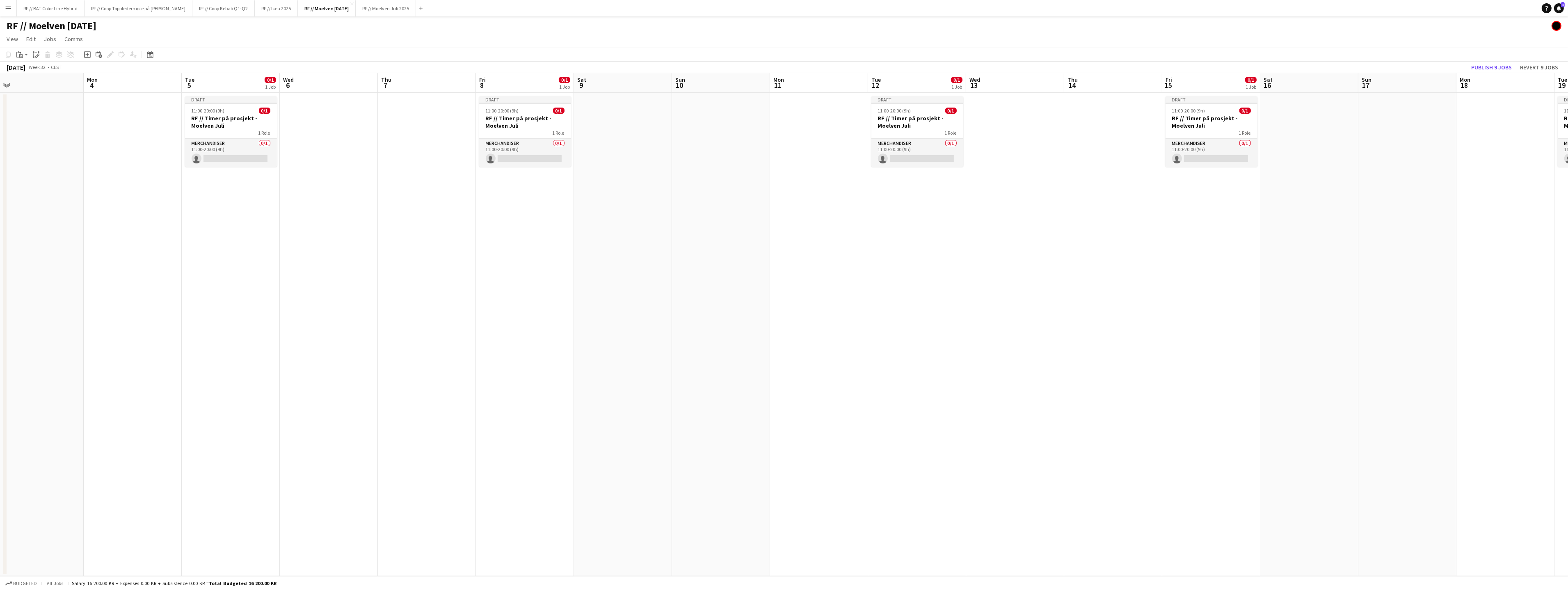
drag, startPoint x: 685, startPoint y: 277, endPoint x: 900, endPoint y: 258, distance: 215.8
click at [1011, 251] on app-calendar-viewport "Fri 1 0/1 1 Job Sat 2 Sun 3 Mon 4 Tue 5 0/1 1 Job Wed 6 Thu 7 Fri 8 0/1 1 Job S…" at bounding box center [784, 324] width 1568 height 503
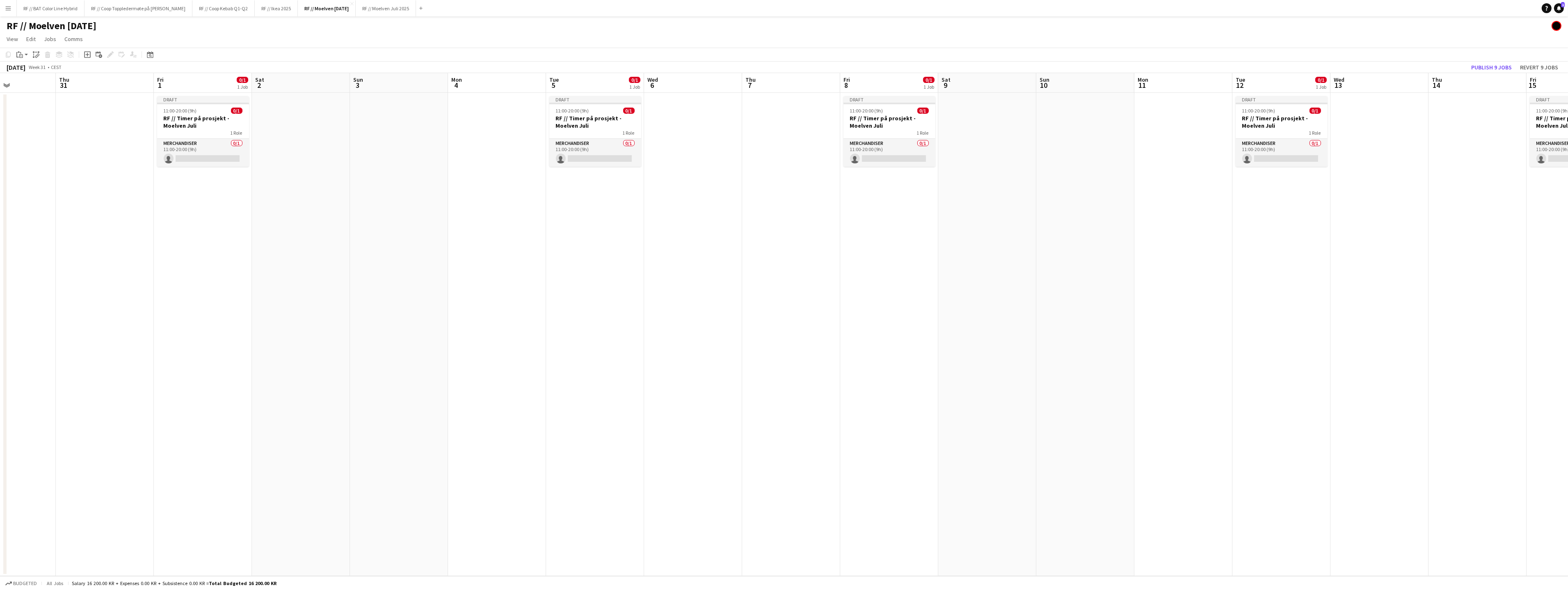
scroll to position [0, 225]
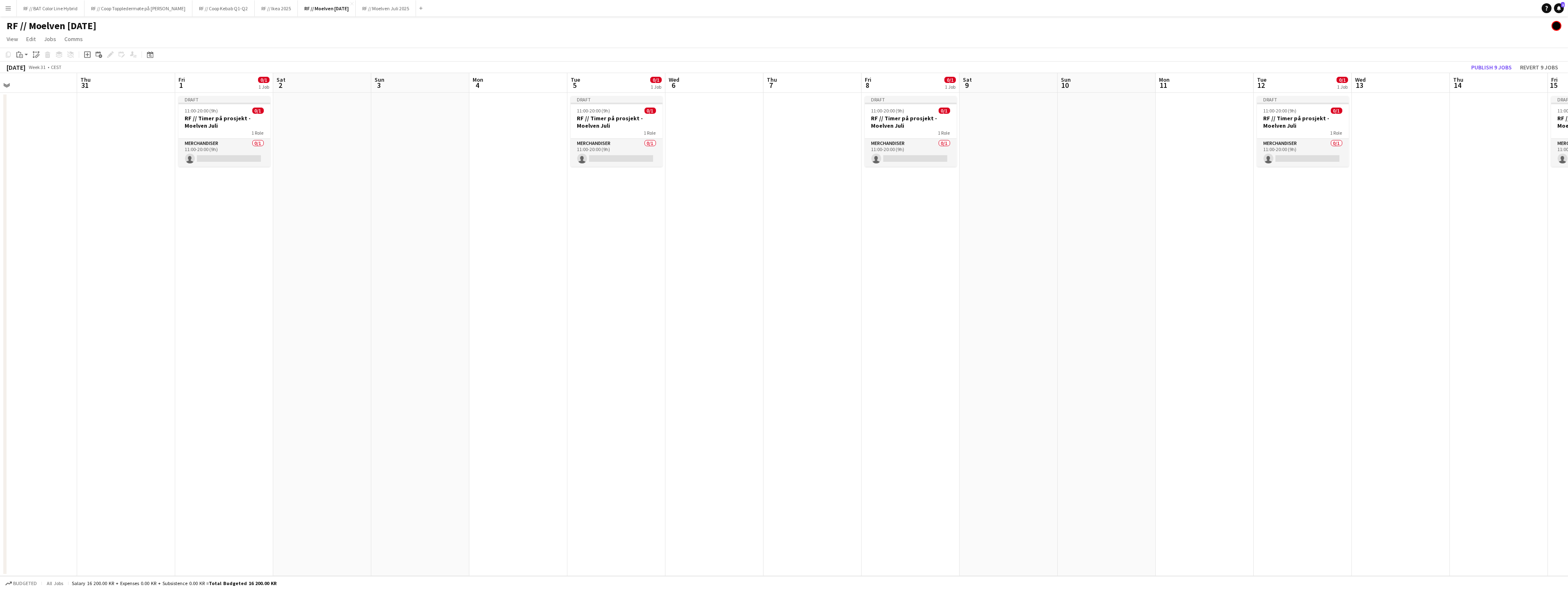
drag, startPoint x: 752, startPoint y: 264, endPoint x: 888, endPoint y: 252, distance: 136.5
click at [897, 252] on app-calendar-viewport "Mon 28 Tue 29 Wed 30 Thu 31 Fri 1 0/1 1 Job Sat 2 Sun 3 Mon 4 Tue 5 0/1 1 Job W…" at bounding box center [784, 324] width 1568 height 503
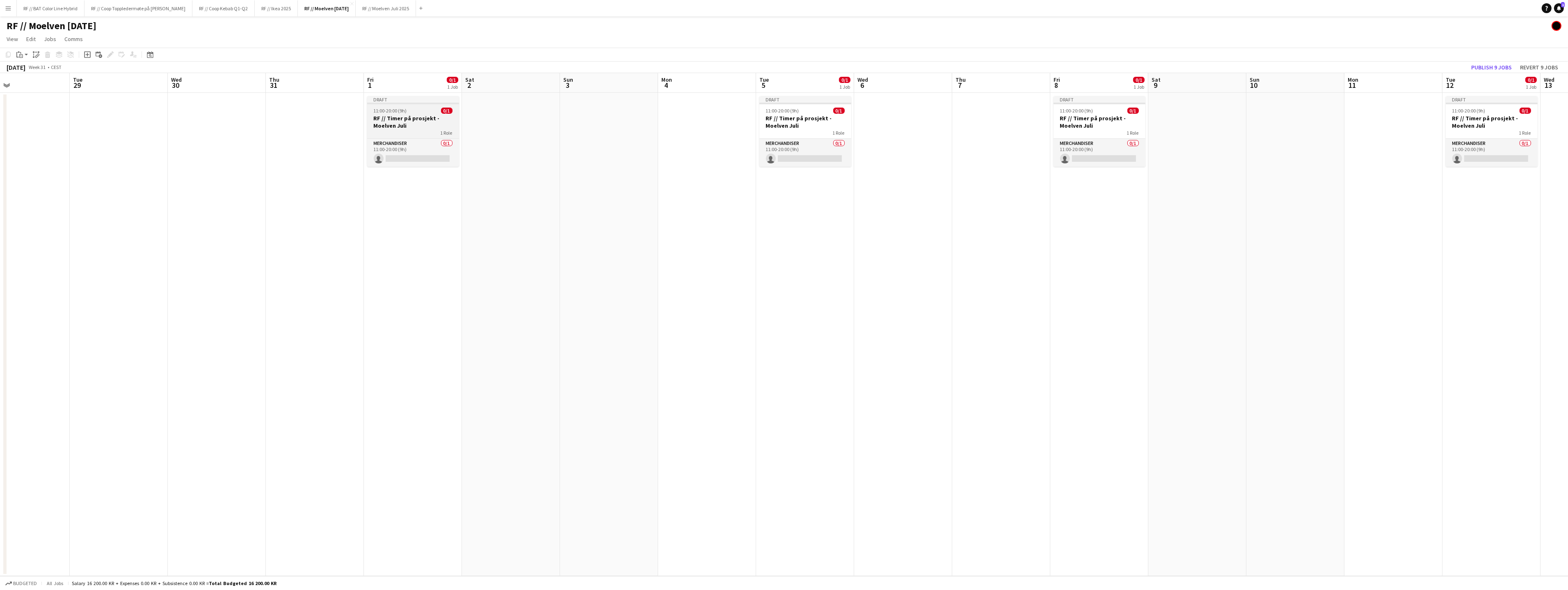
click at [439, 126] on h3 "RF // Timer på prosjekt - Moelven Juli" at bounding box center [413, 122] width 92 height 15
click at [111, 57] on icon "Edit" at bounding box center [110, 54] width 6 height 6
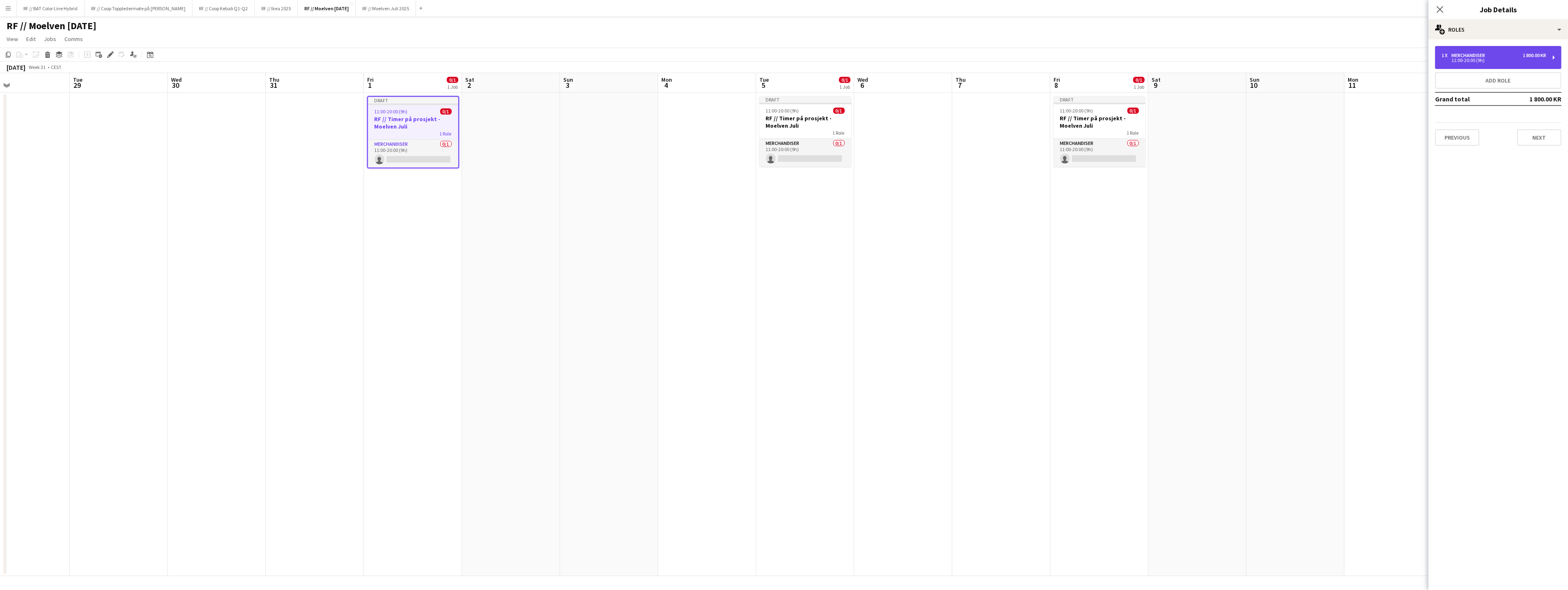
click at [1519, 66] on div "1 x Merchandiser 1 800.00 KR 11:00-20:00 (9h)" at bounding box center [1497, 58] width 126 height 23
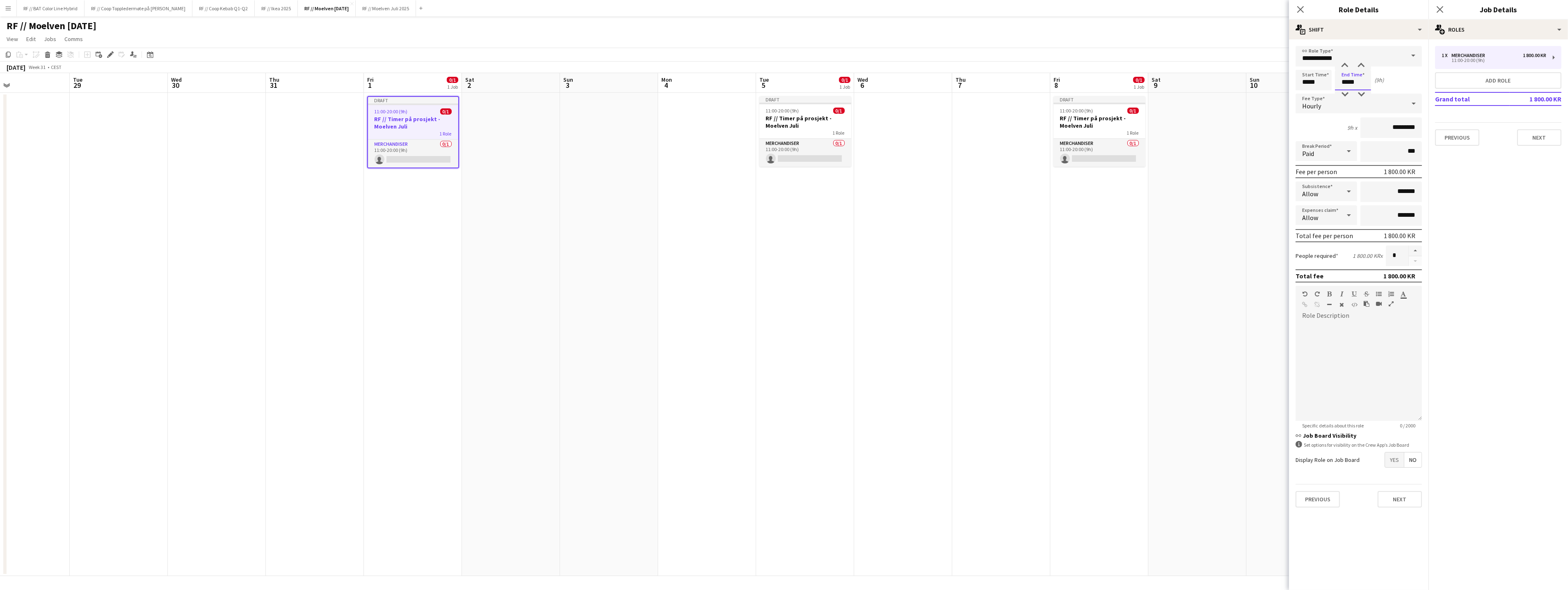
drag, startPoint x: 1360, startPoint y: 83, endPoint x: 1302, endPoint y: 88, distance: 58.2
click at [1305, 86] on div "Start Time ***** End Time ***** (9h)" at bounding box center [1358, 80] width 126 height 20
type input "*****"
click button "Next" at bounding box center [1400, 499] width 45 height 17
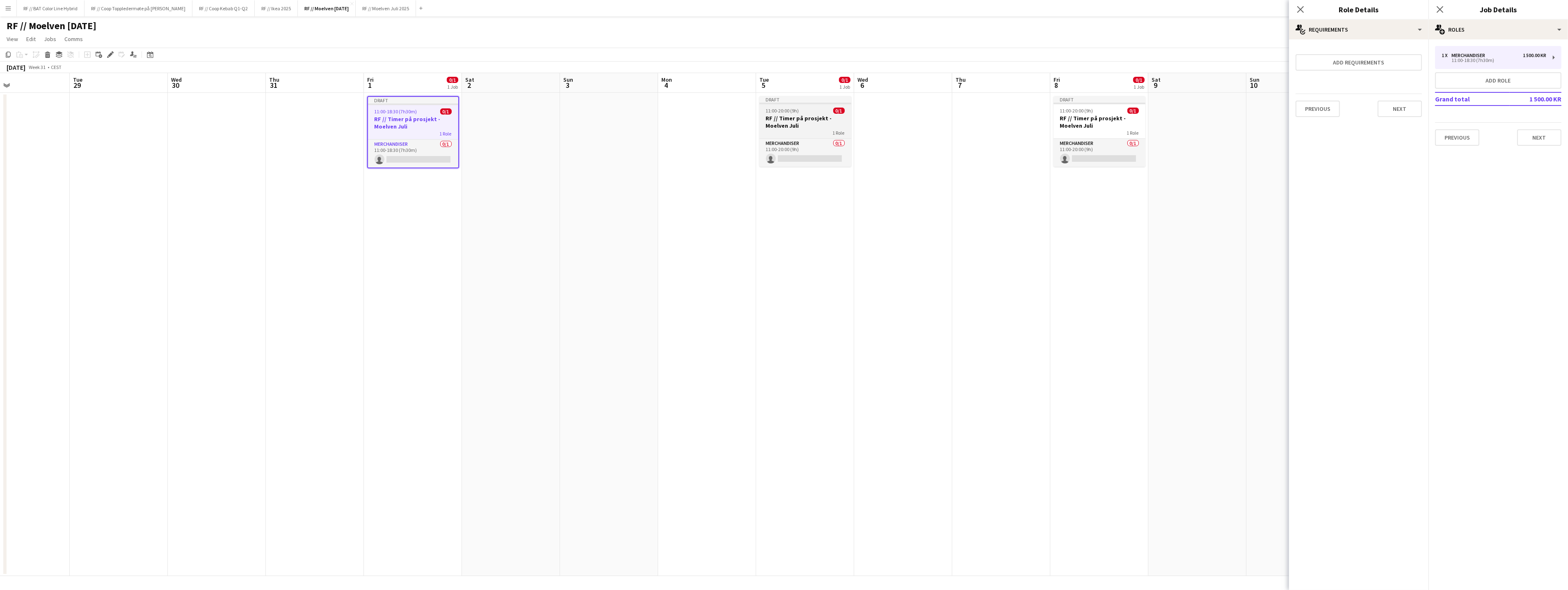
click at [792, 117] on h3 "RF // Timer på prosjekt - Moelven Juli" at bounding box center [806, 122] width 92 height 15
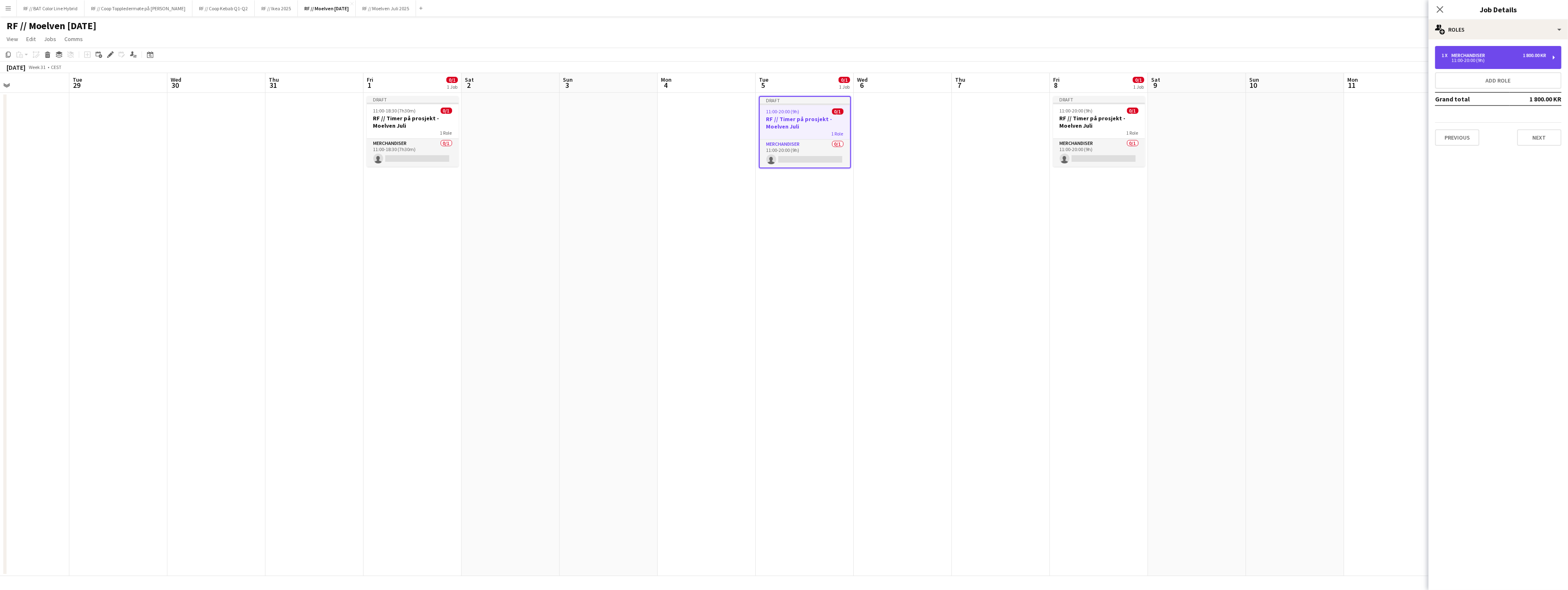
click at [1515, 52] on div "1 x Merchandiser 1 800.00 KR 11:00-20:00 (9h)" at bounding box center [1497, 58] width 126 height 23
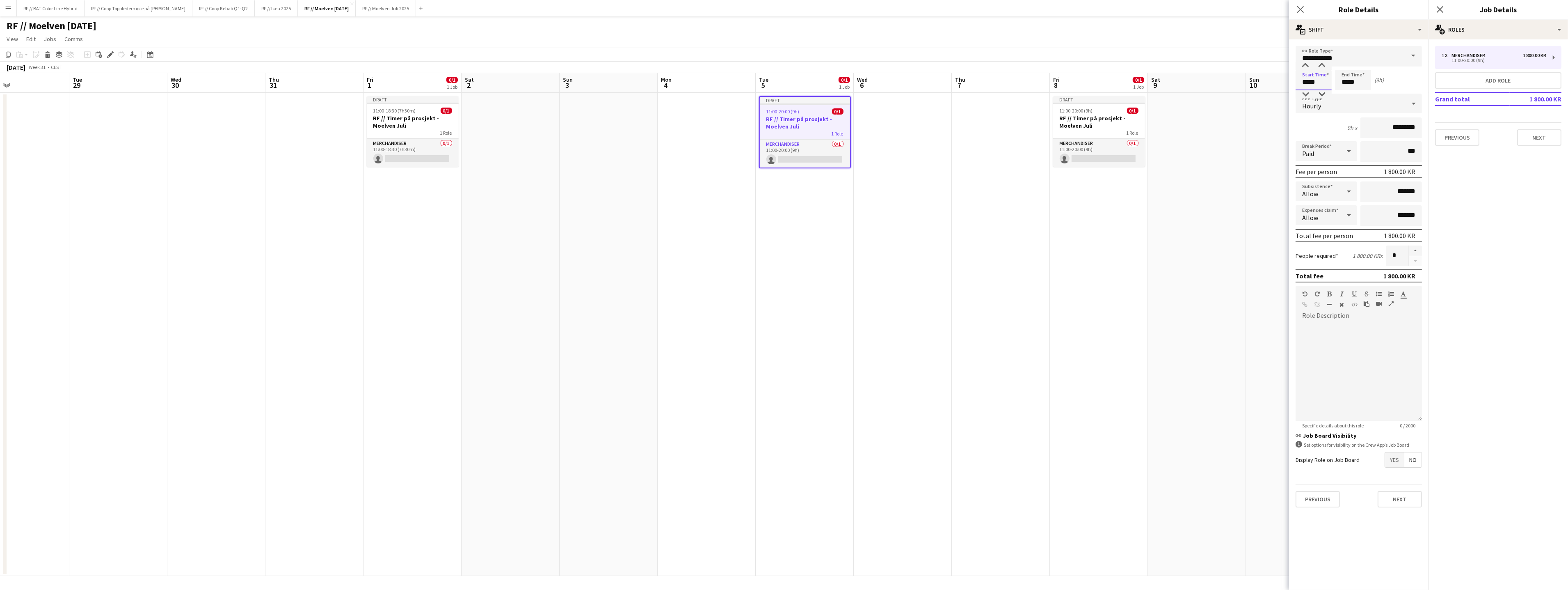
drag, startPoint x: 1323, startPoint y: 81, endPoint x: 1242, endPoint y: 84, distance: 81.1
click at [1242, 84] on body "Menu Boards Boards Boards All jobs Status Workforce Workforce My Workforce Recr…" at bounding box center [784, 295] width 1568 height 590
type input "*****"
click button "Next" at bounding box center [1400, 499] width 45 height 17
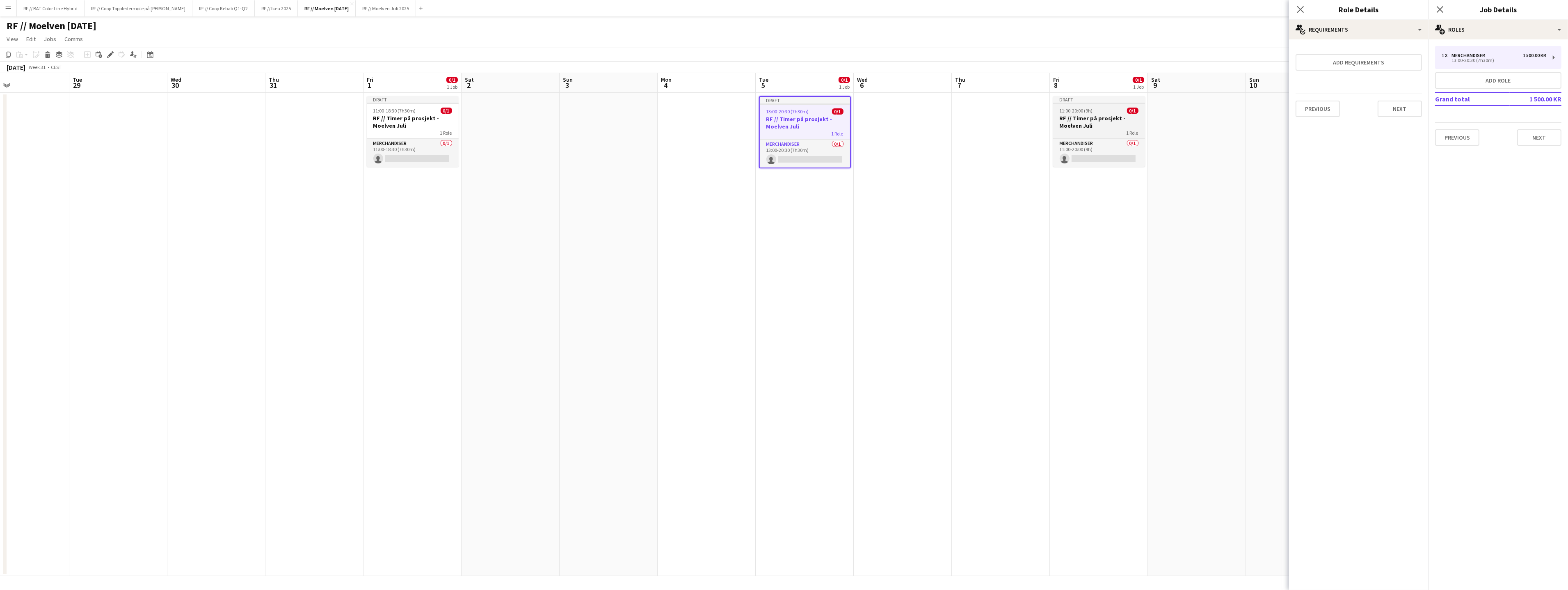
click at [1101, 114] on app-job-card "Draft 11:00-20:00 (9h) 0/1 RF // Timer på prosjekt - Moelven [DATE] Role Mercha…" at bounding box center [1099, 131] width 92 height 71
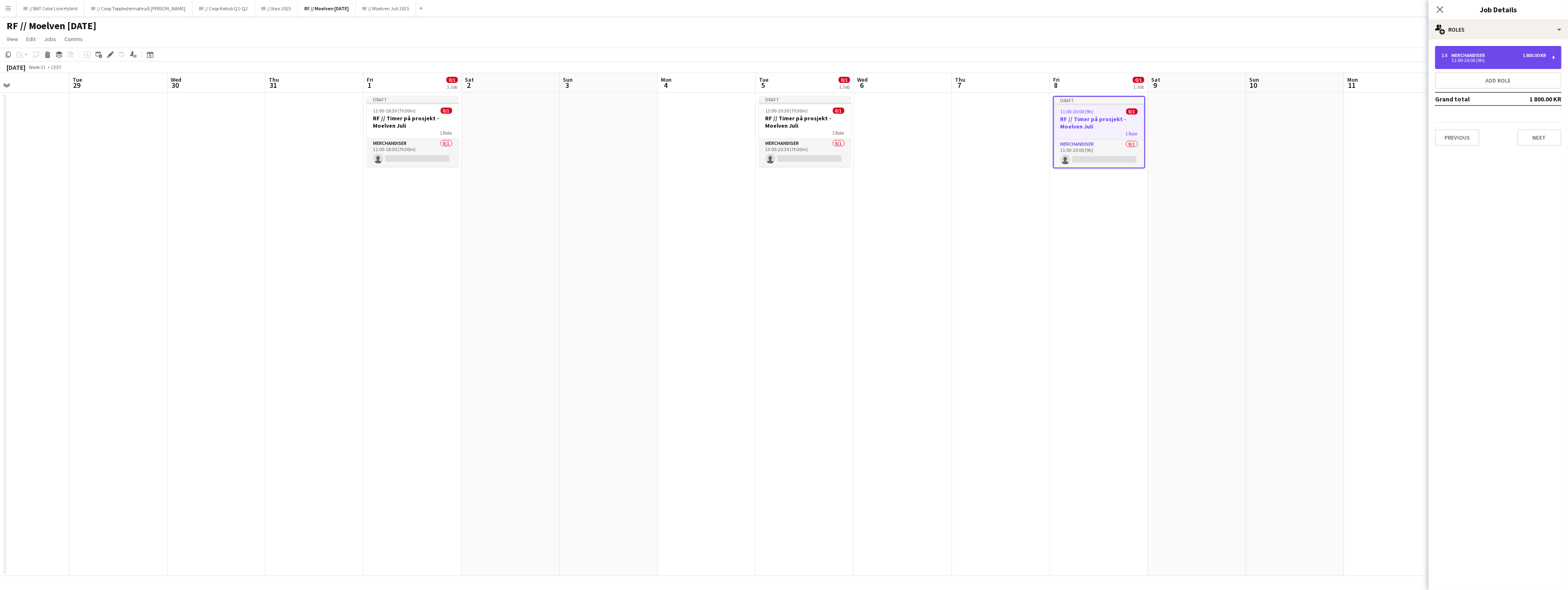
click at [1471, 53] on div "1 x Merchandiser 1 800.00 KR 11:00-20:00 (9h)" at bounding box center [1497, 58] width 126 height 23
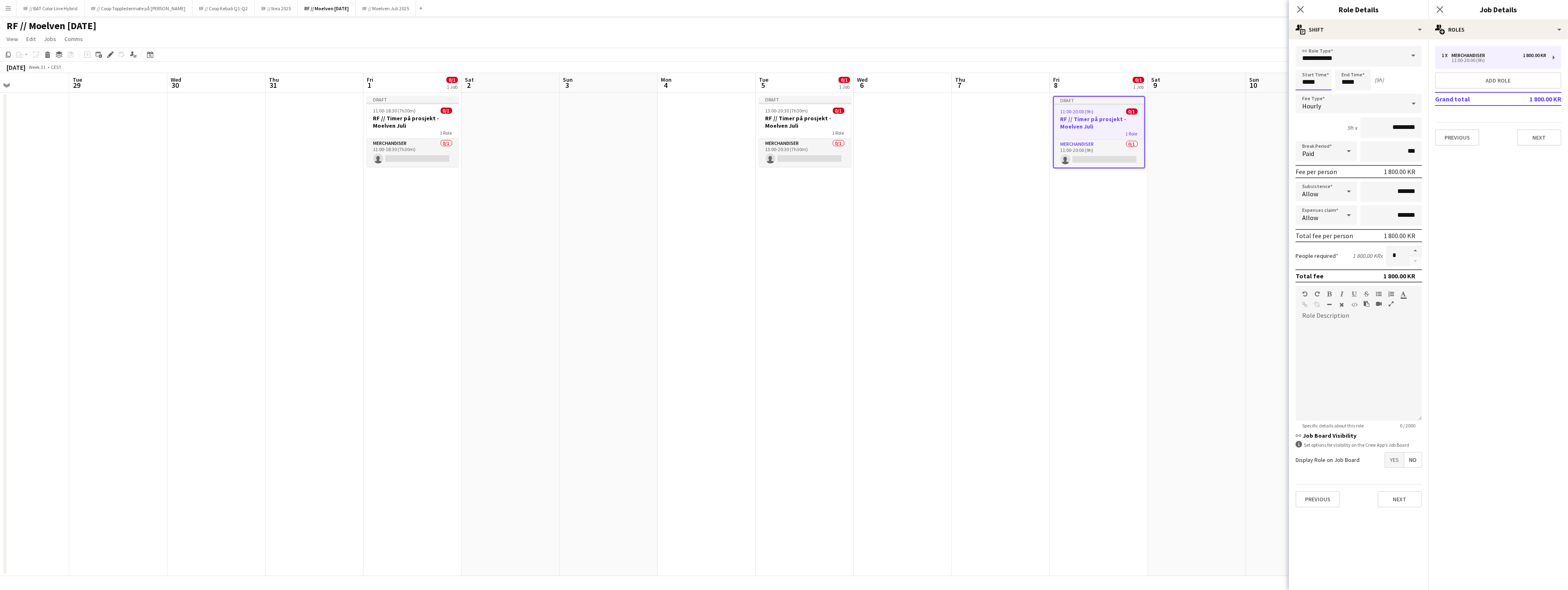
drag, startPoint x: 1321, startPoint y: 84, endPoint x: 1288, endPoint y: 81, distance: 33.1
click at [1288, 81] on body "Menu Boards Boards Boards All jobs Status Workforce Workforce My Workforce Recr…" at bounding box center [784, 295] width 1568 height 590
type input "*****"
click button "Next" at bounding box center [1400, 499] width 45 height 17
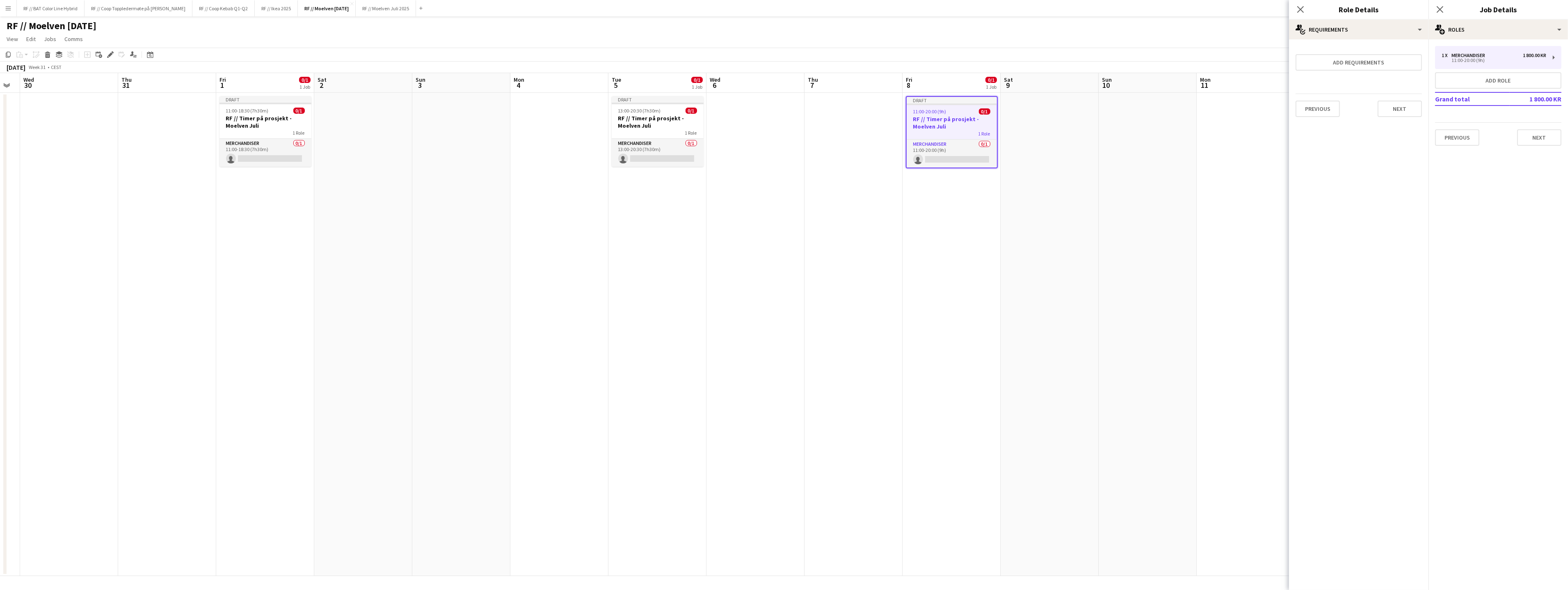
drag, startPoint x: 1156, startPoint y: 197, endPoint x: 828, endPoint y: 194, distance: 328.0
click at [824, 195] on app-calendar-viewport "Sun 27 Mon 28 Tue 29 Wed 30 Thu 31 Fri 1 0/1 1 Job Sat 2 Sun 3 Mon 4 Tue 5 0/1 …" at bounding box center [784, 324] width 1568 height 503
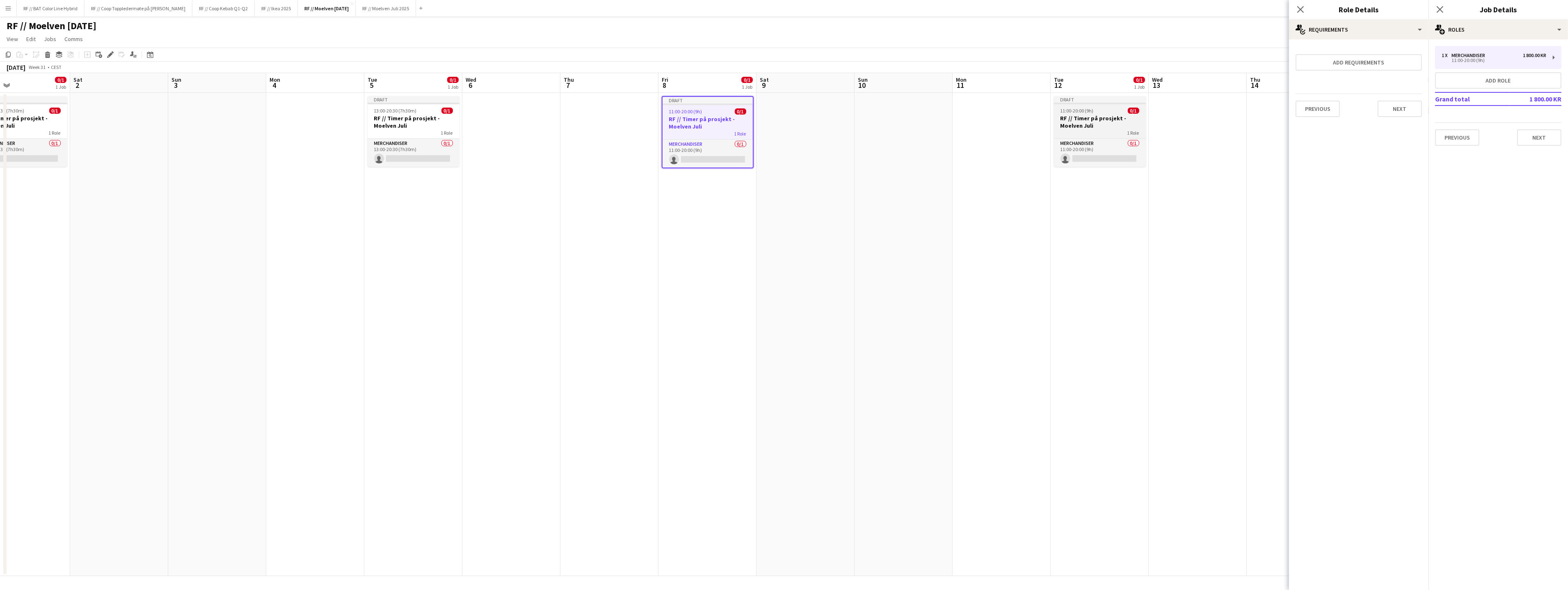
click at [1094, 119] on h3 "RF // Timer på prosjekt - Moelven Juli" at bounding box center [1100, 122] width 92 height 15
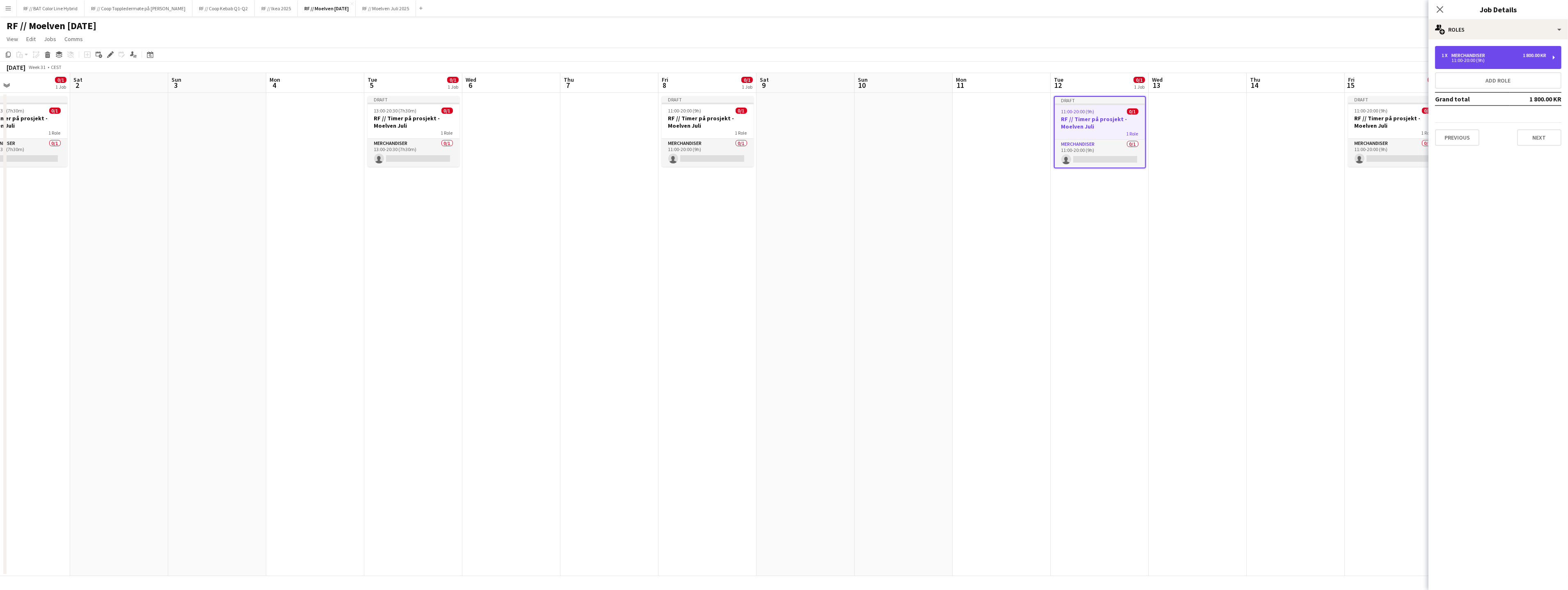
click at [1448, 64] on div "1 x Merchandiser 1 800.00 KR 11:00-20:00 (9h)" at bounding box center [1497, 58] width 126 height 23
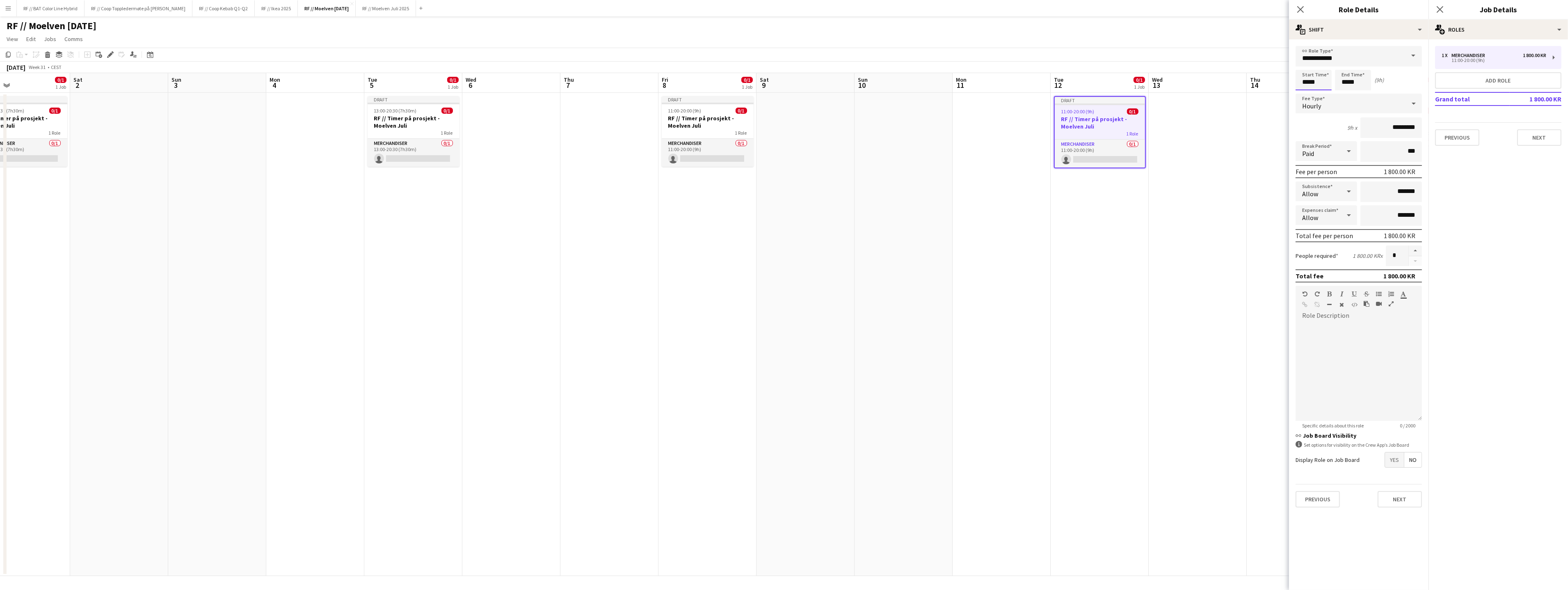
drag, startPoint x: 1323, startPoint y: 83, endPoint x: 1238, endPoint y: 79, distance: 85.1
click at [1241, 78] on body "Menu Boards Boards Boards All jobs Status Workforce Workforce My Workforce Recr…" at bounding box center [784, 295] width 1568 height 590
type input "*****"
click button "Next" at bounding box center [1400, 499] width 45 height 17
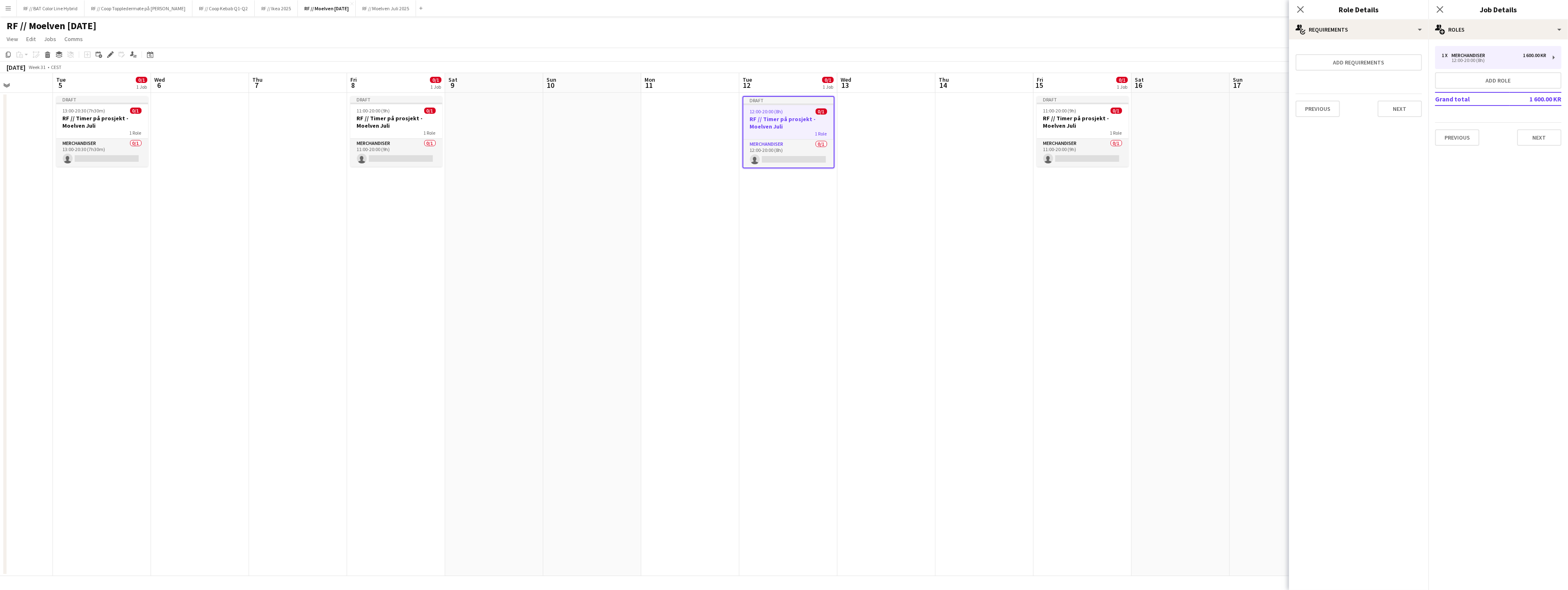
drag, startPoint x: 1175, startPoint y: 232, endPoint x: 1023, endPoint y: 148, distance: 173.7
click at [870, 251] on app-calendar-viewport "Sat 2 Sun 3 Mon 4 Tue 5 0/1 1 Job Wed 6 Thu 7 Fri 8 0/1 1 Job Sat 9 Sun 10 Mon …" at bounding box center [784, 324] width 1568 height 503
drag, startPoint x: 1089, startPoint y: 128, endPoint x: 1118, endPoint y: 120, distance: 30.1
click at [1089, 128] on h3 "RF // Timer på prosjekt - Moelven Juli" at bounding box center [1089, 122] width 92 height 15
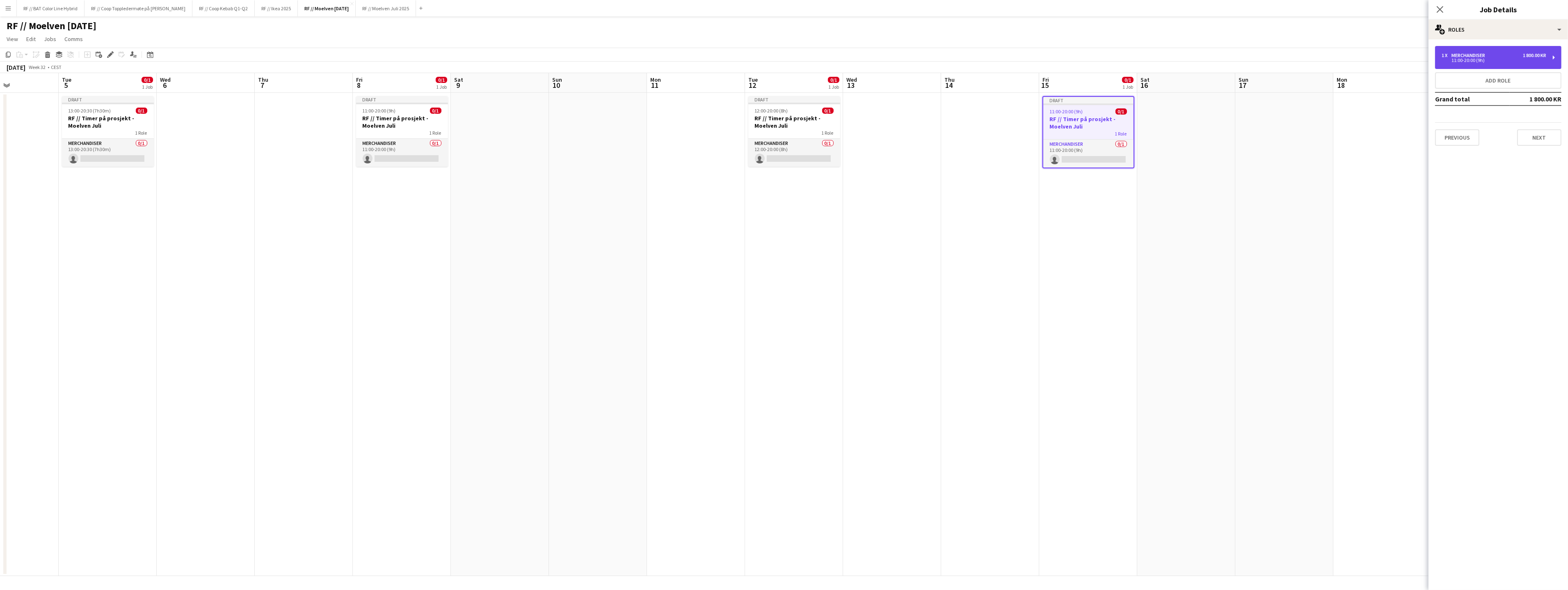
click at [1505, 61] on div "11:00-20:00 (9h)" at bounding box center [1493, 61] width 104 height 4
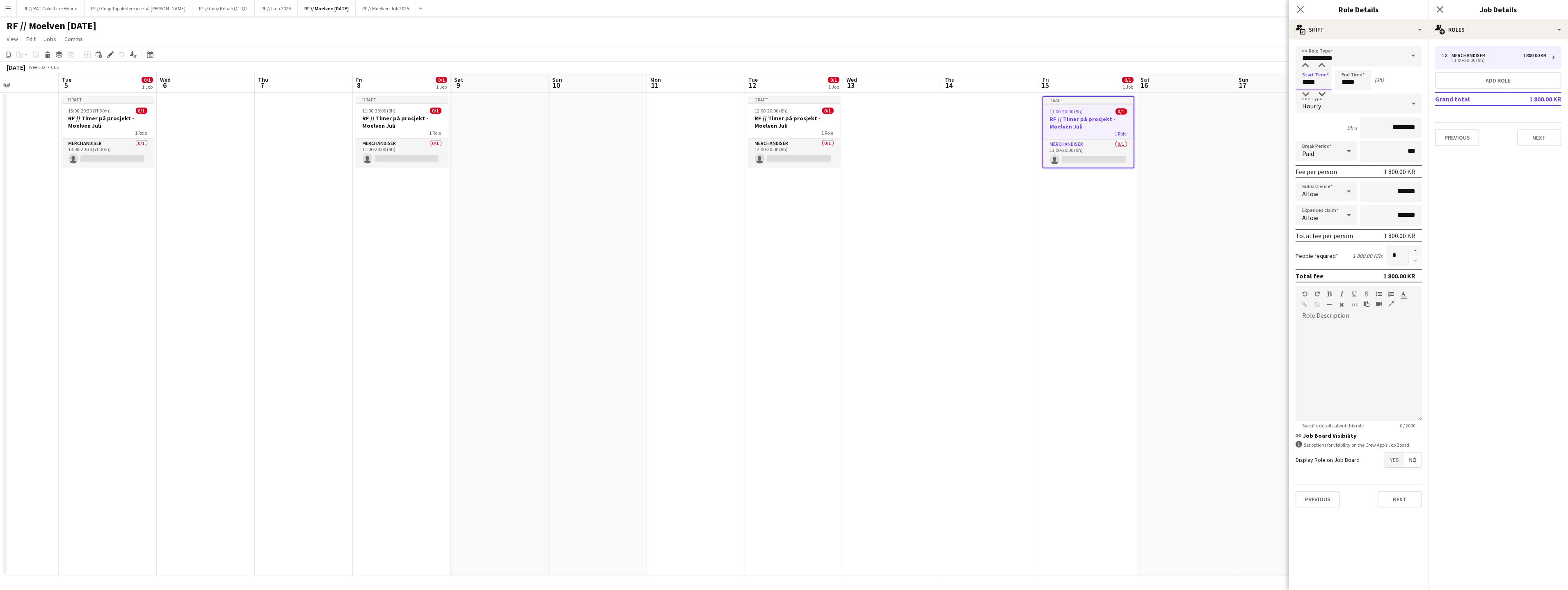
drag, startPoint x: 1312, startPoint y: 79, endPoint x: 1264, endPoint y: 75, distance: 48.2
click at [1264, 75] on body "Menu Boards Boards Boards All jobs Status Workforce Workforce My Workforce Recr…" at bounding box center [784, 295] width 1568 height 590
type input "*****"
click button "Next" at bounding box center [1400, 499] width 45 height 17
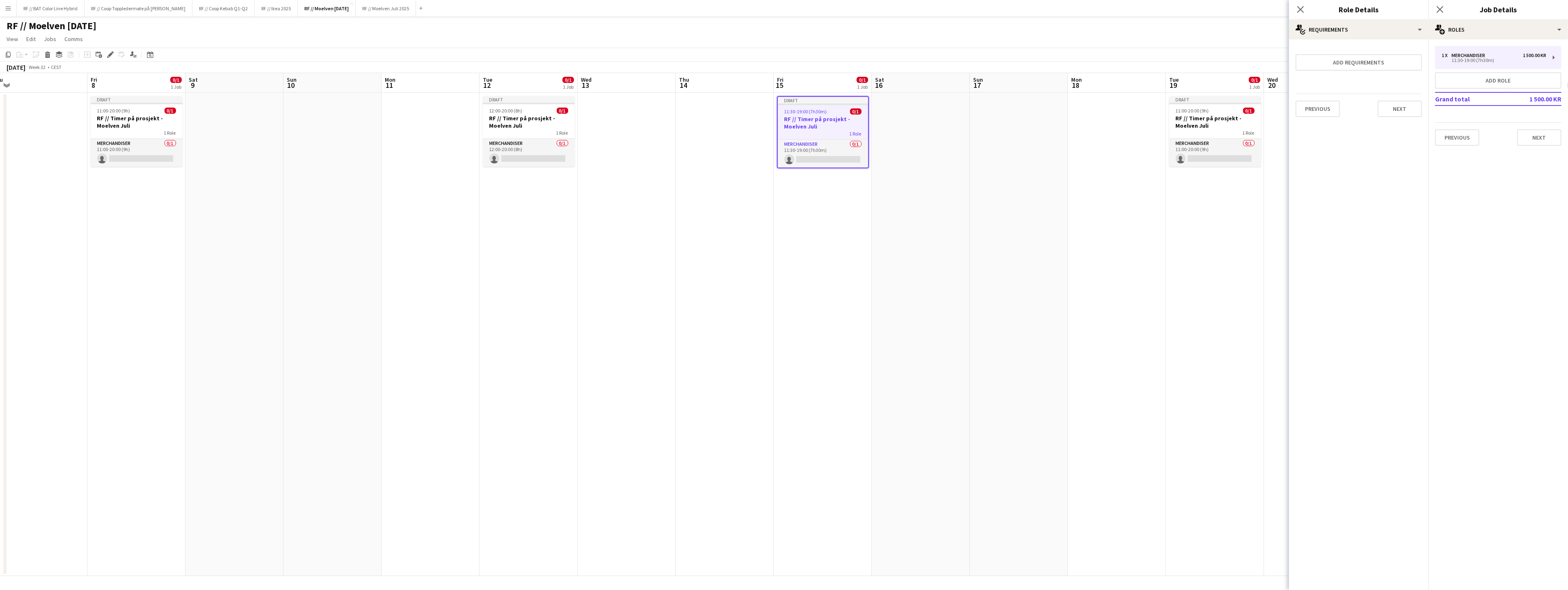
scroll to position [0, 238]
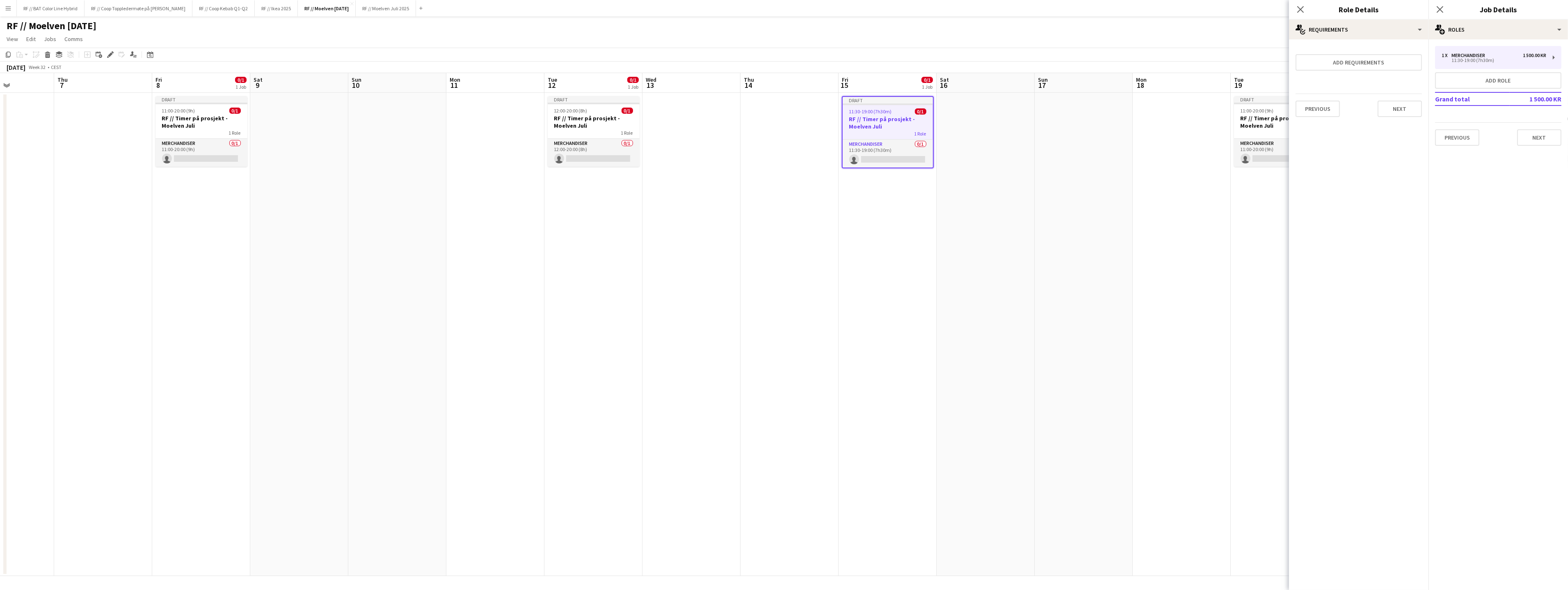
drag, startPoint x: 1176, startPoint y: 222, endPoint x: 888, endPoint y: 224, distance: 288.0
click at [880, 227] on app-calendar-viewport "Mon 4 Tue 5 0/1 1 Job Wed 6 Thu 7 Fri 8 0/1 1 Job Sat 9 Sun 10 Mon 11 Tue 12 0/…" at bounding box center [784, 324] width 1568 height 503
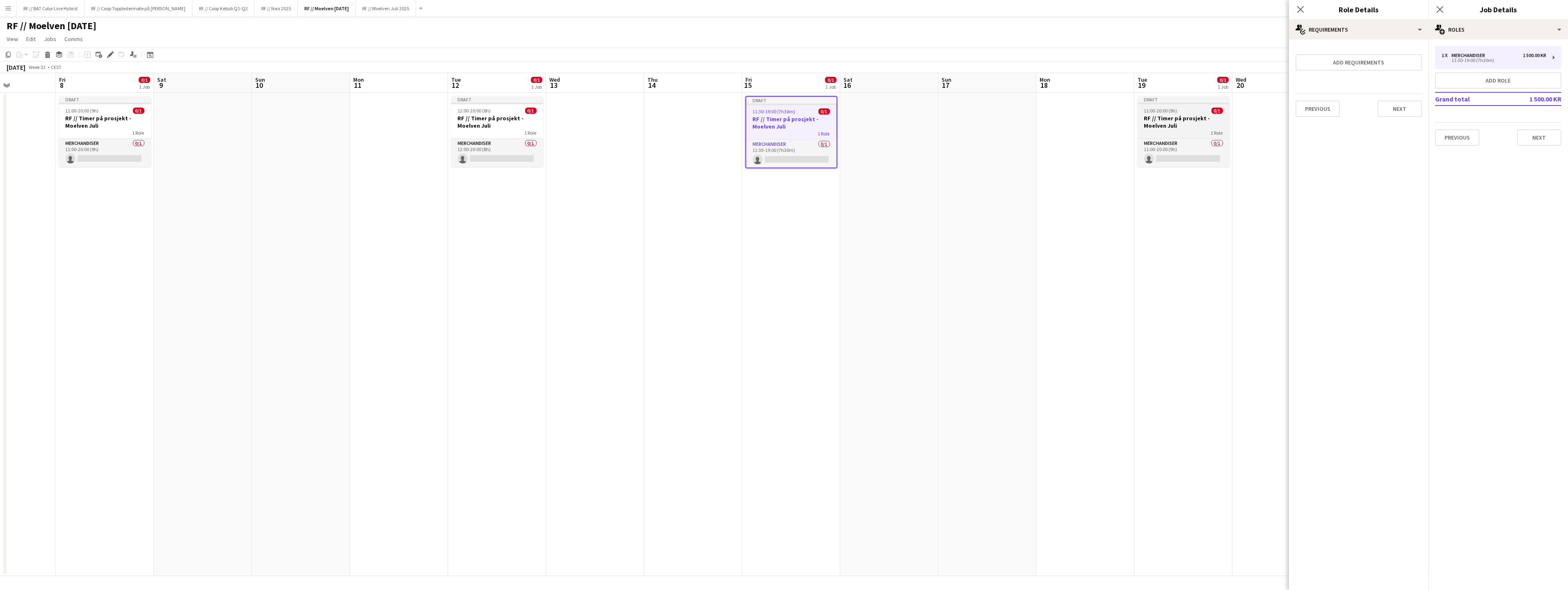
click at [1168, 120] on h3 "RF // Timer på prosjekt - Moelven Juli" at bounding box center [1184, 122] width 92 height 15
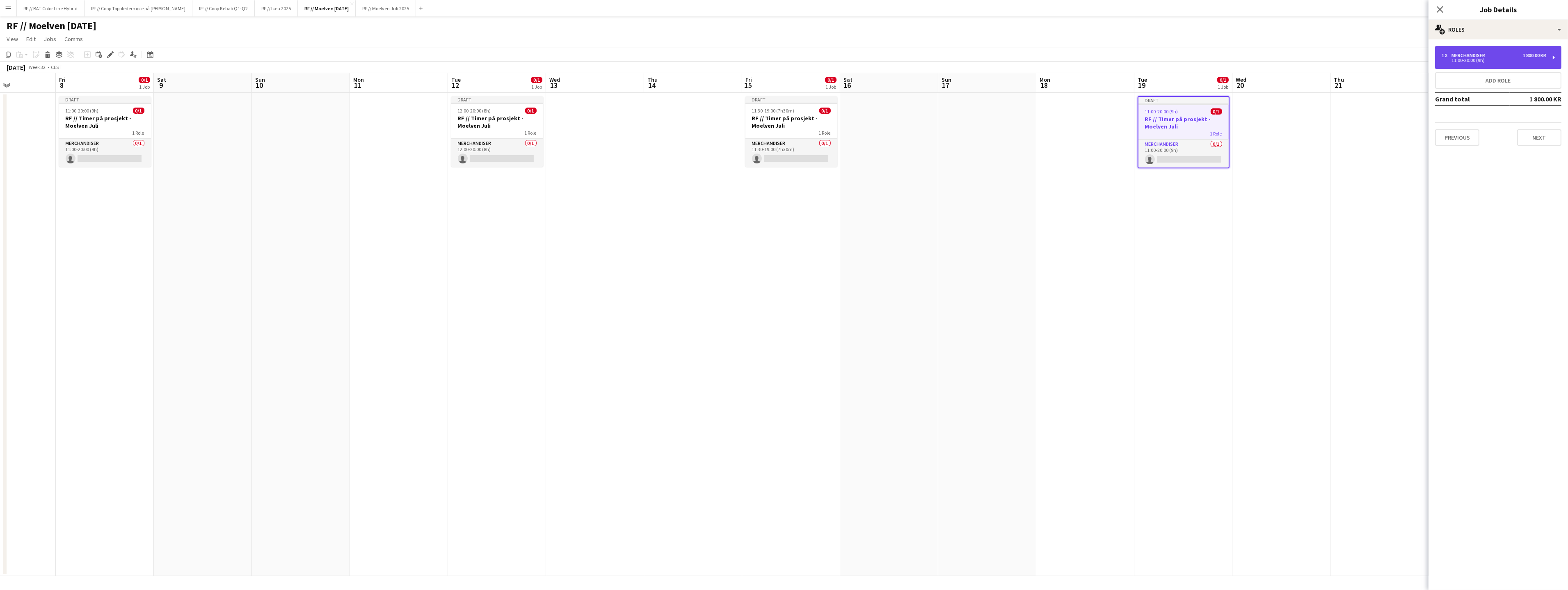
click at [1511, 56] on div "1 x Merchandiser 1 800.00 KR" at bounding box center [1493, 55] width 104 height 6
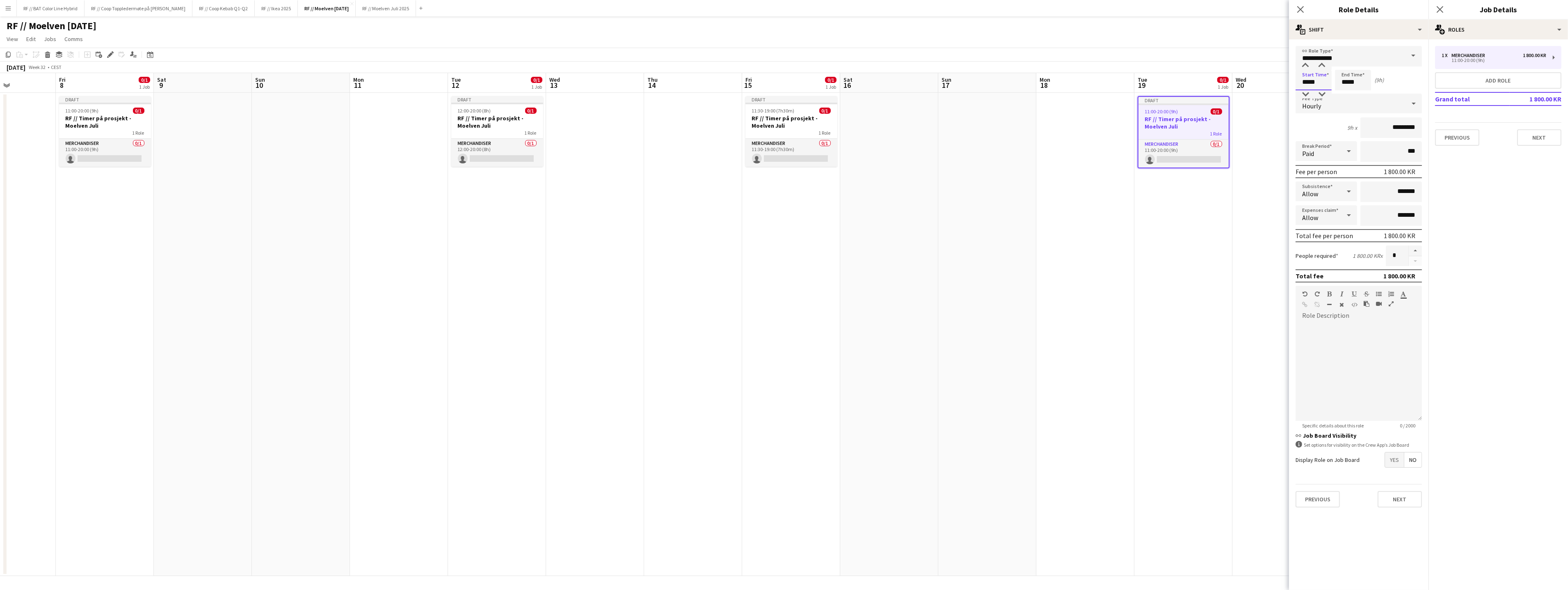
drag, startPoint x: 1323, startPoint y: 85, endPoint x: 1279, endPoint y: 80, distance: 44.3
click at [1279, 80] on body "Menu Boards Boards Boards All jobs Status Workforce Workforce My Workforce Recr…" at bounding box center [784, 295] width 1568 height 590
type input "*****"
click button "Next" at bounding box center [1400, 499] width 45 height 17
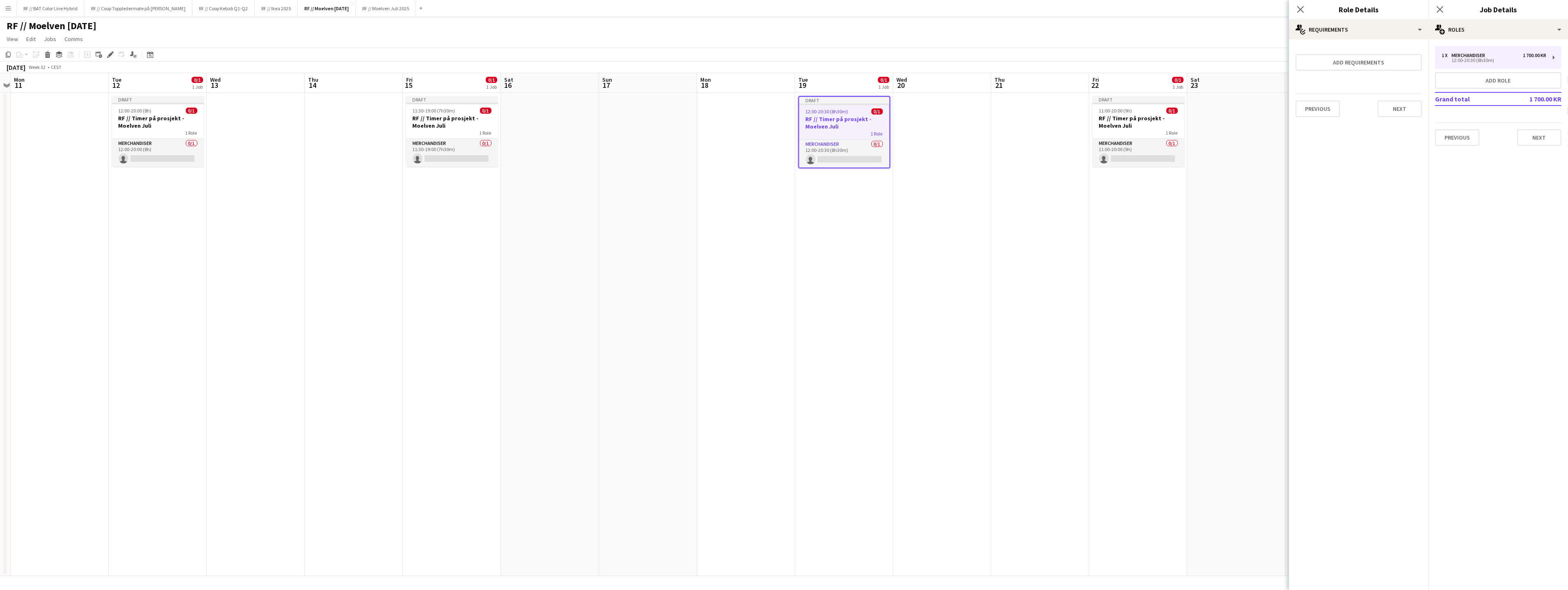
scroll to position [0, 314]
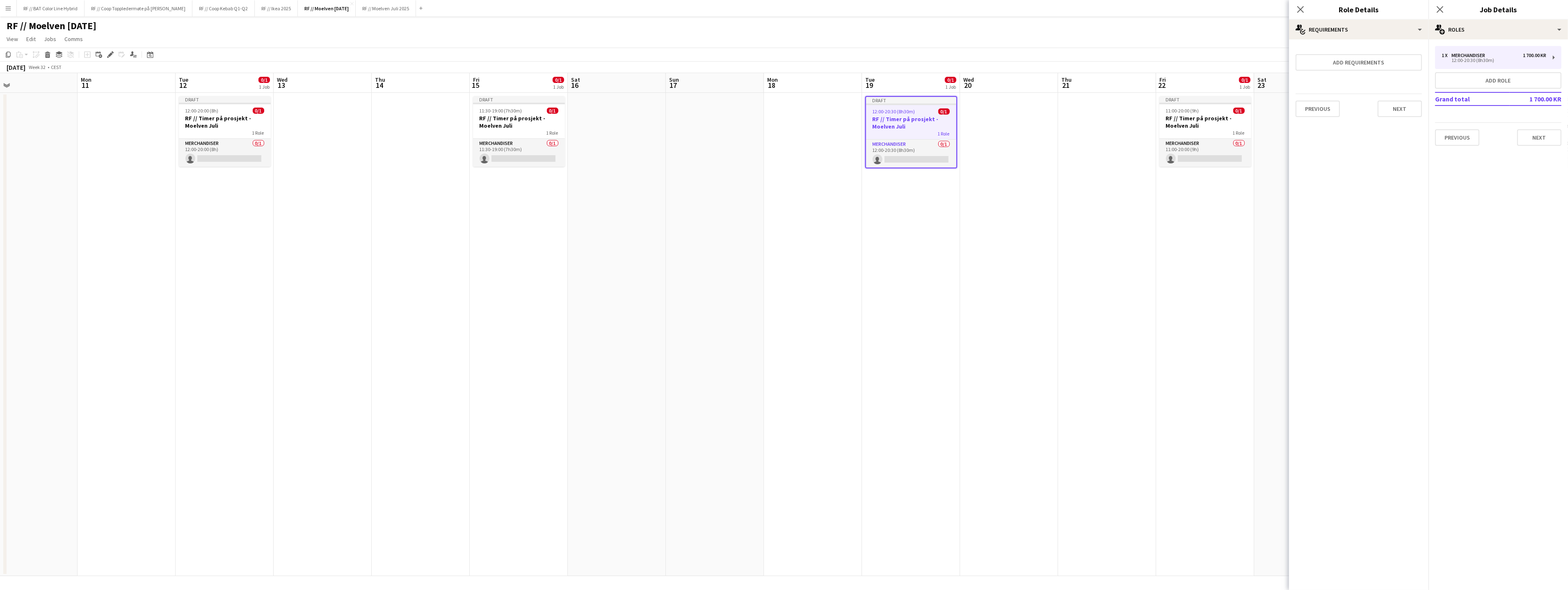
drag, startPoint x: 1213, startPoint y: 238, endPoint x: 1022, endPoint y: 197, distance: 195.4
click at [941, 220] on app-calendar-viewport "Thu 7 Fri 8 0/1 1 Job Sat 9 Sun 10 Mon 11 Tue 12 0/1 1 Job Wed 13 Thu 14 Fri 15…" at bounding box center [784, 324] width 1568 height 503
click at [1187, 115] on h3 "RF // Timer på prosjekt - Moelven Juli" at bounding box center [1206, 122] width 92 height 15
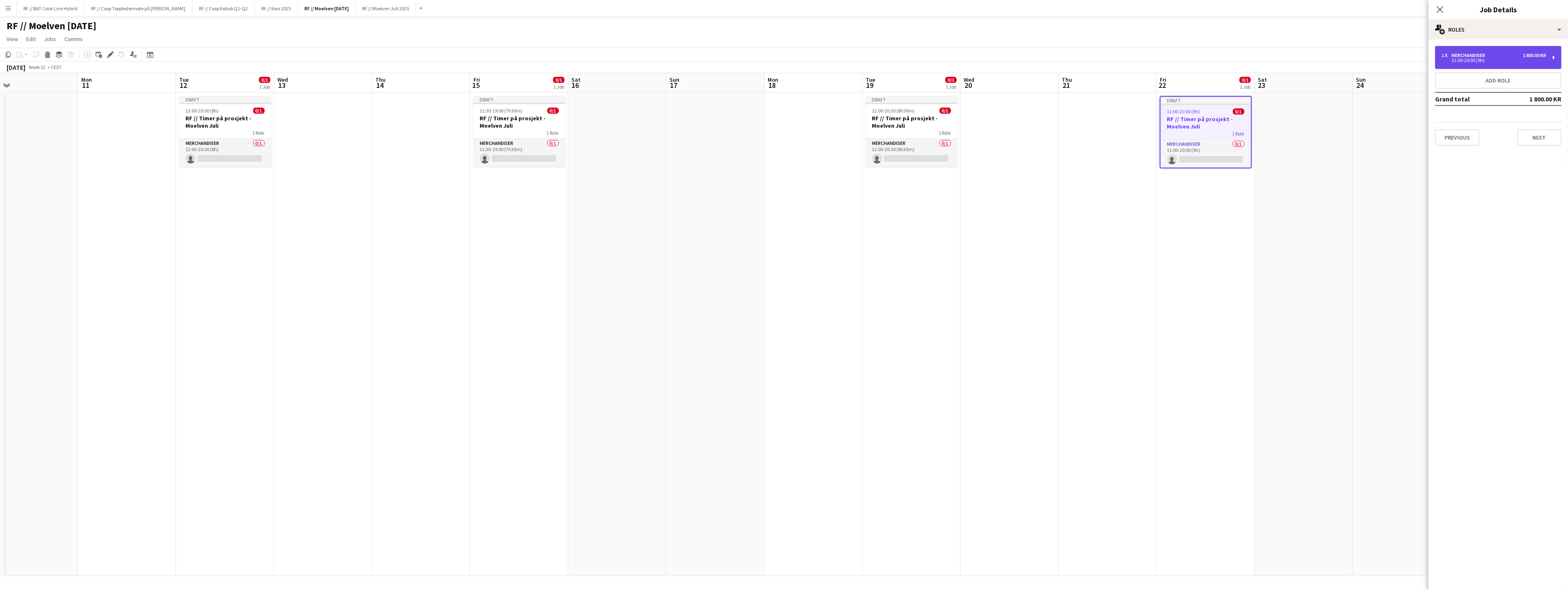
click at [1491, 59] on div "11:00-20:00 (9h)" at bounding box center [1493, 61] width 104 height 4
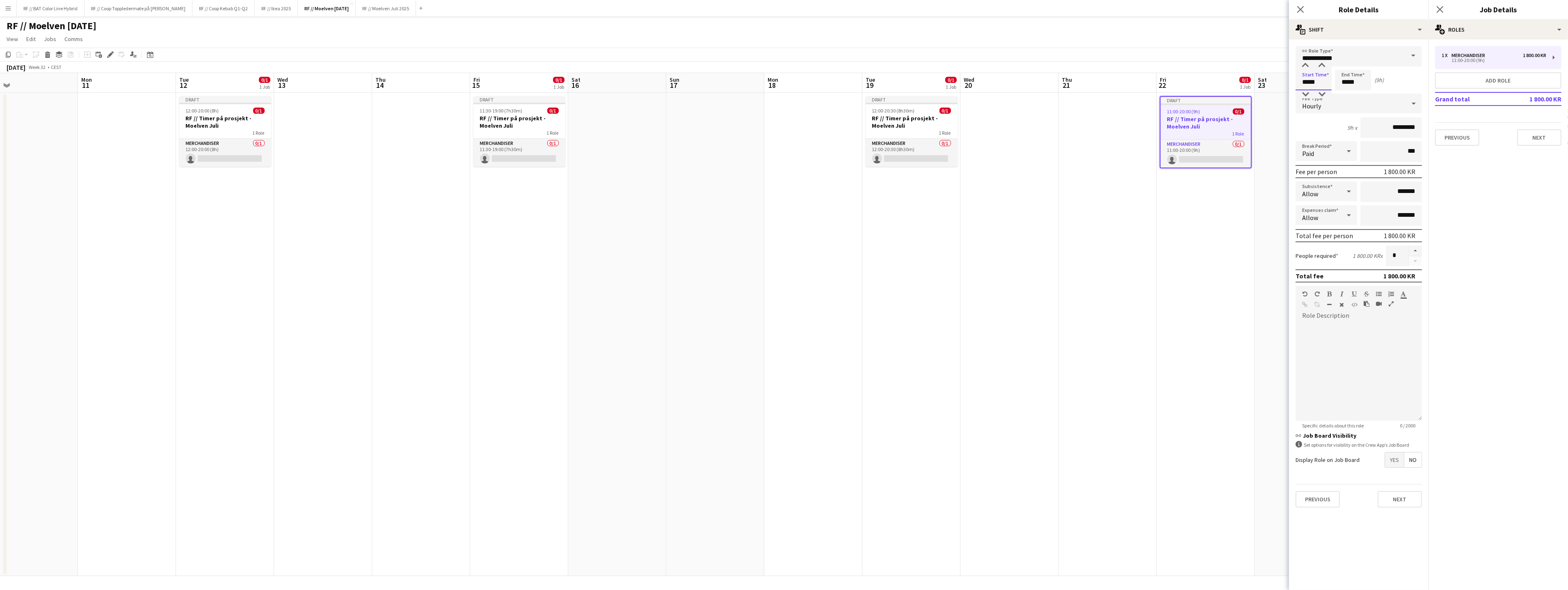
drag, startPoint x: 1310, startPoint y: 81, endPoint x: 1275, endPoint y: 80, distance: 35.0
click at [1276, 80] on body "Menu Boards Boards Boards All jobs Status Workforce Workforce My Workforce Recr…" at bounding box center [784, 295] width 1568 height 590
type input "*****"
click button "Next" at bounding box center [1400, 499] width 45 height 17
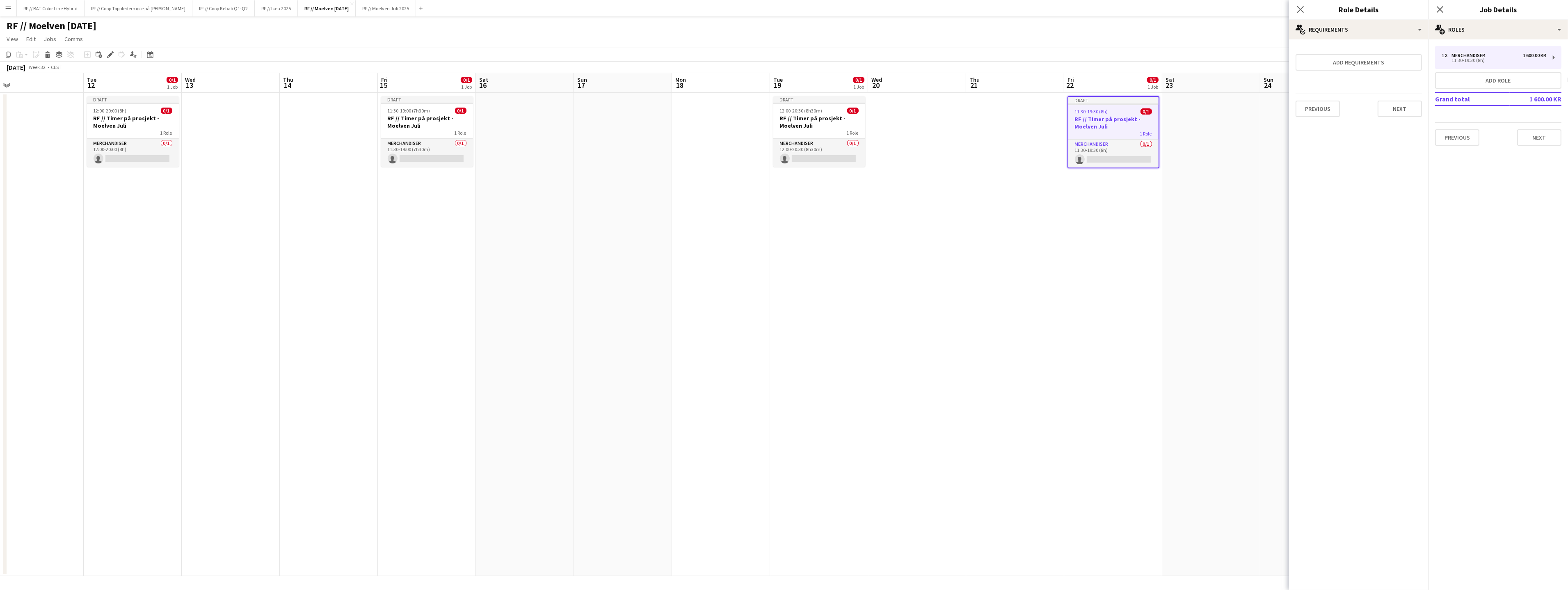
drag, startPoint x: 1150, startPoint y: 253, endPoint x: 932, endPoint y: 251, distance: 218.0
click at [932, 251] on app-calendar-viewport "Fri 8 0/1 1 Job Sat 9 Sun 10 Mon 11 Tue 12 0/1 1 Job Wed 13 Thu 14 Fri 15 0/1 1…" at bounding box center [784, 324] width 1568 height 503
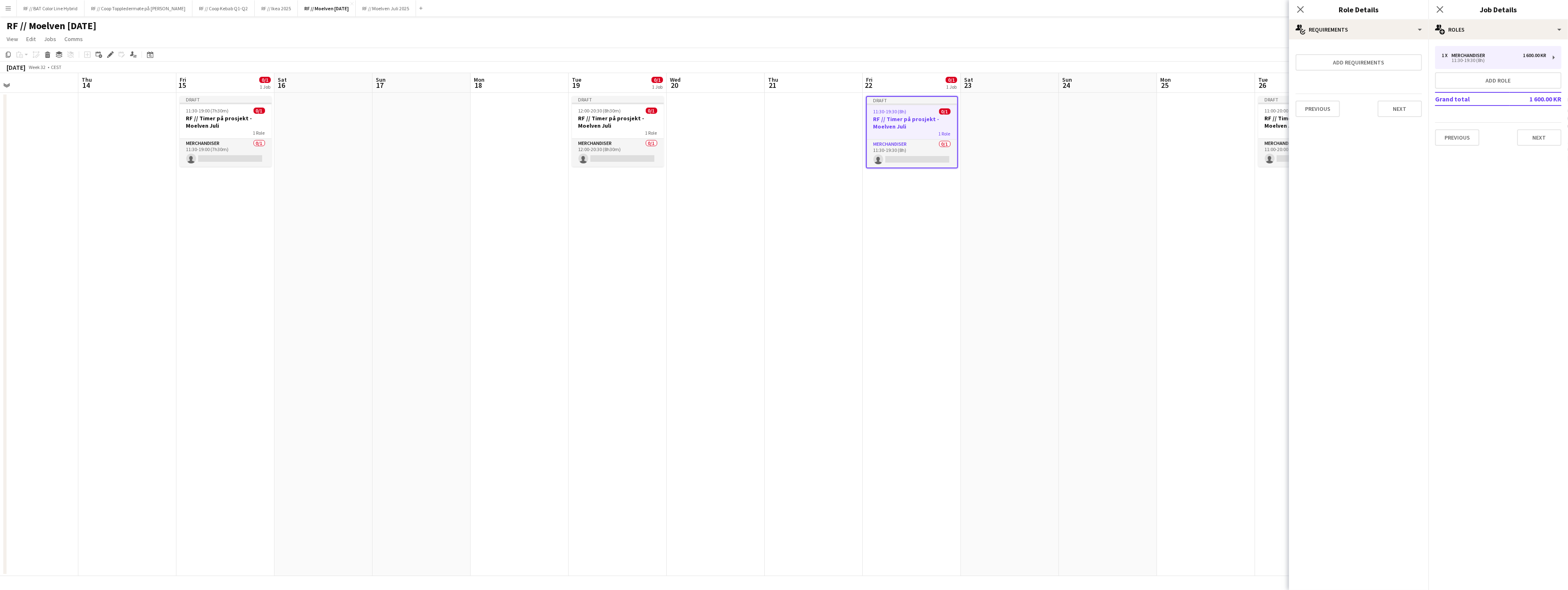
drag, startPoint x: 1034, startPoint y: 221, endPoint x: 999, endPoint y: 218, distance: 35.1
click at [1004, 219] on app-calendar-viewport "Sun 10 Mon 11 Tue 12 0/1 1 Job Wed 13 Thu 14 Fri 15 0/1 1 Job Sat 16 Sun 17 Mon…" at bounding box center [784, 324] width 1568 height 503
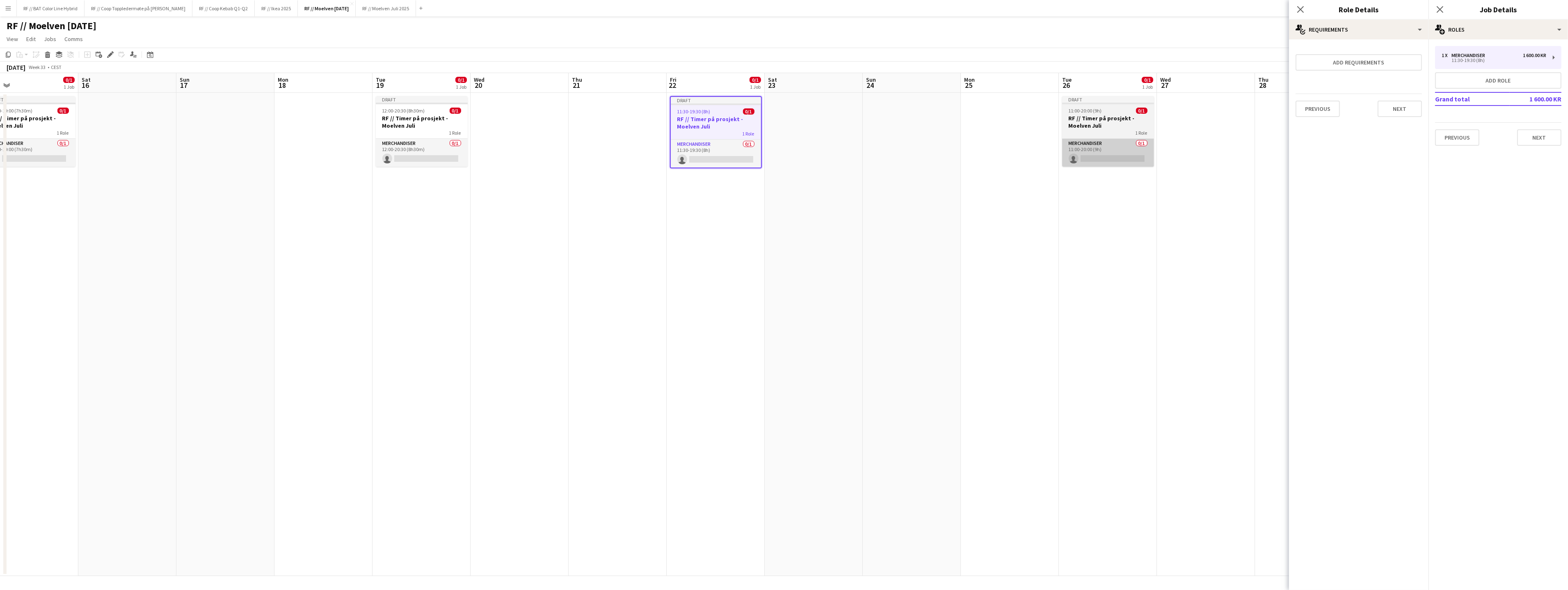
scroll to position [0, 286]
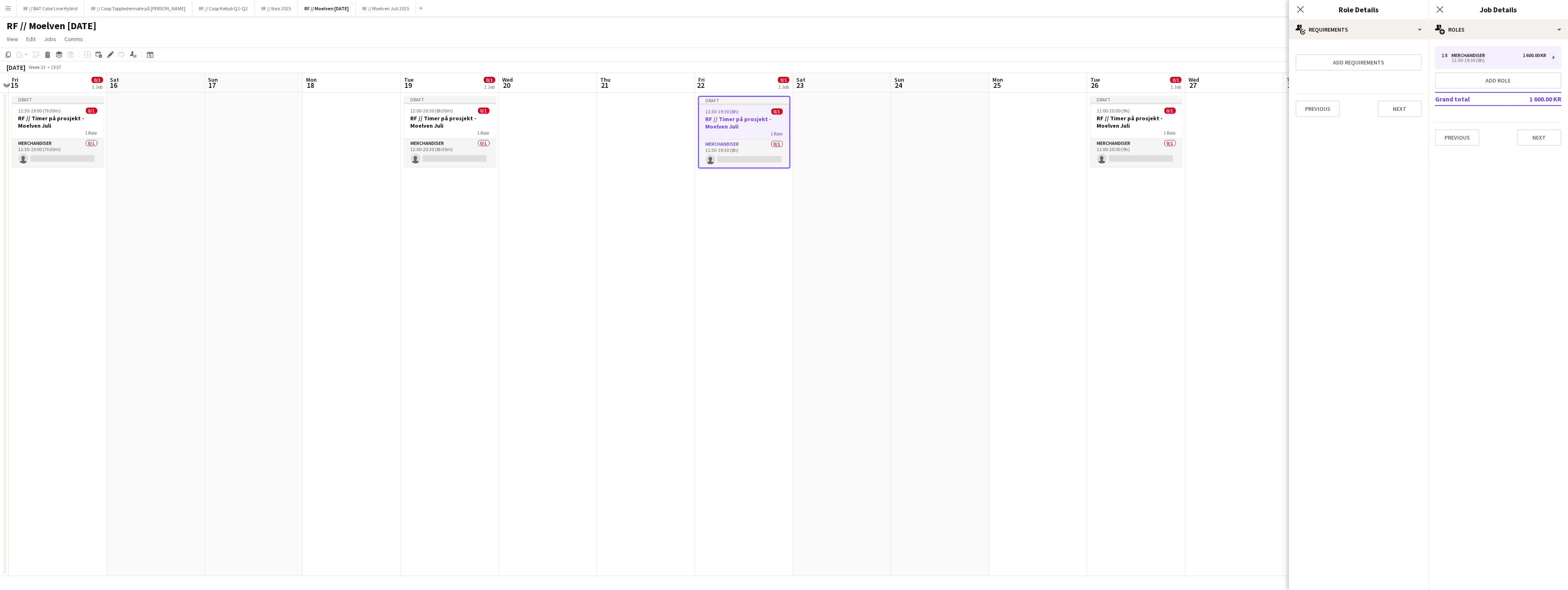
click at [1133, 128] on h3 "RF // Timer på prosjekt - Moelven Juli" at bounding box center [1136, 122] width 92 height 15
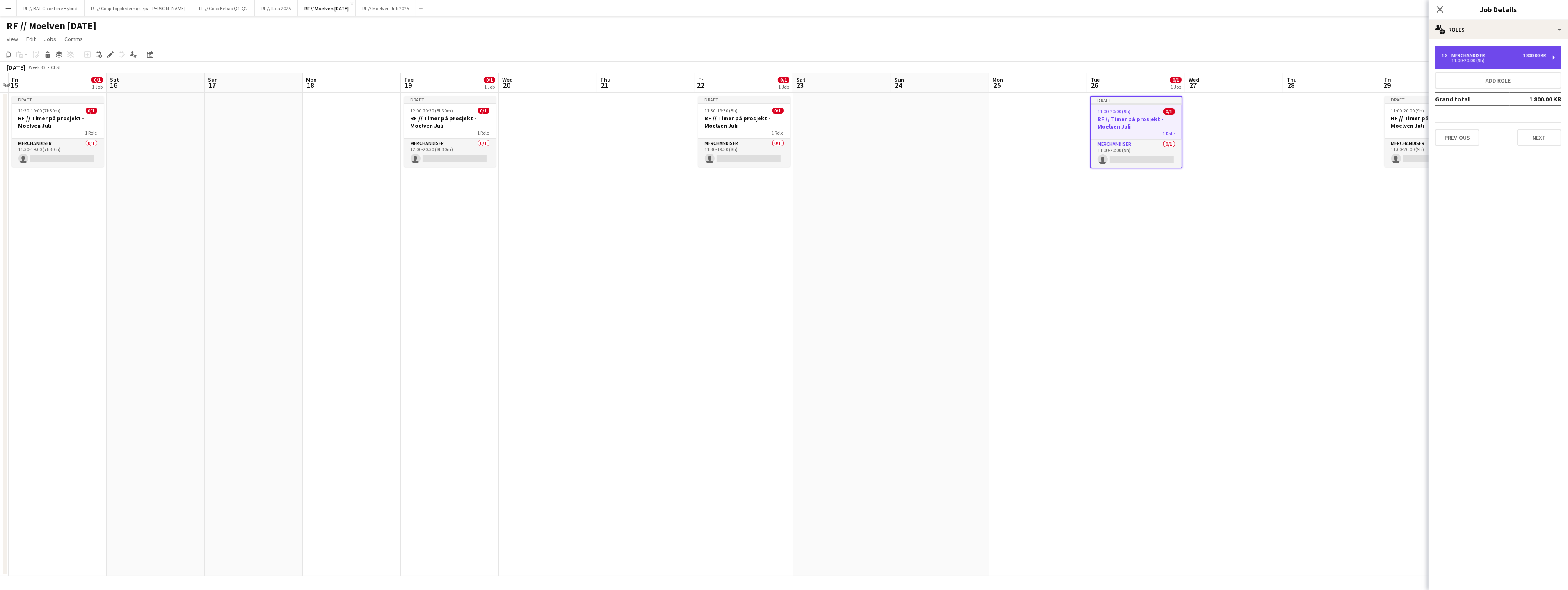
click at [1499, 56] on div "1 x Merchandiser 1 800.00 KR" at bounding box center [1493, 55] width 104 height 6
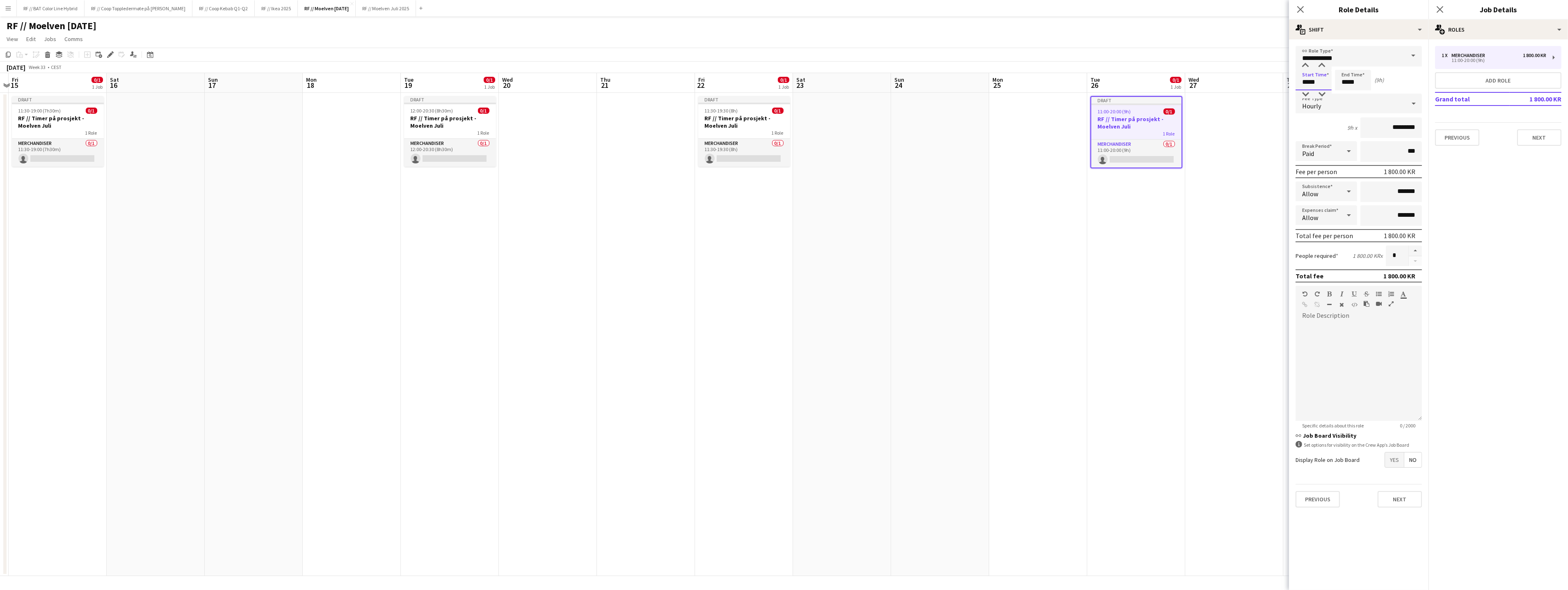
drag, startPoint x: 1323, startPoint y: 83, endPoint x: 1269, endPoint y: 79, distance: 54.1
click at [1270, 79] on body "Menu Boards Boards Boards All jobs Status Workforce Workforce My Workforce Recr…" at bounding box center [784, 295] width 1568 height 590
type input "*****"
click button "Next" at bounding box center [1400, 499] width 45 height 17
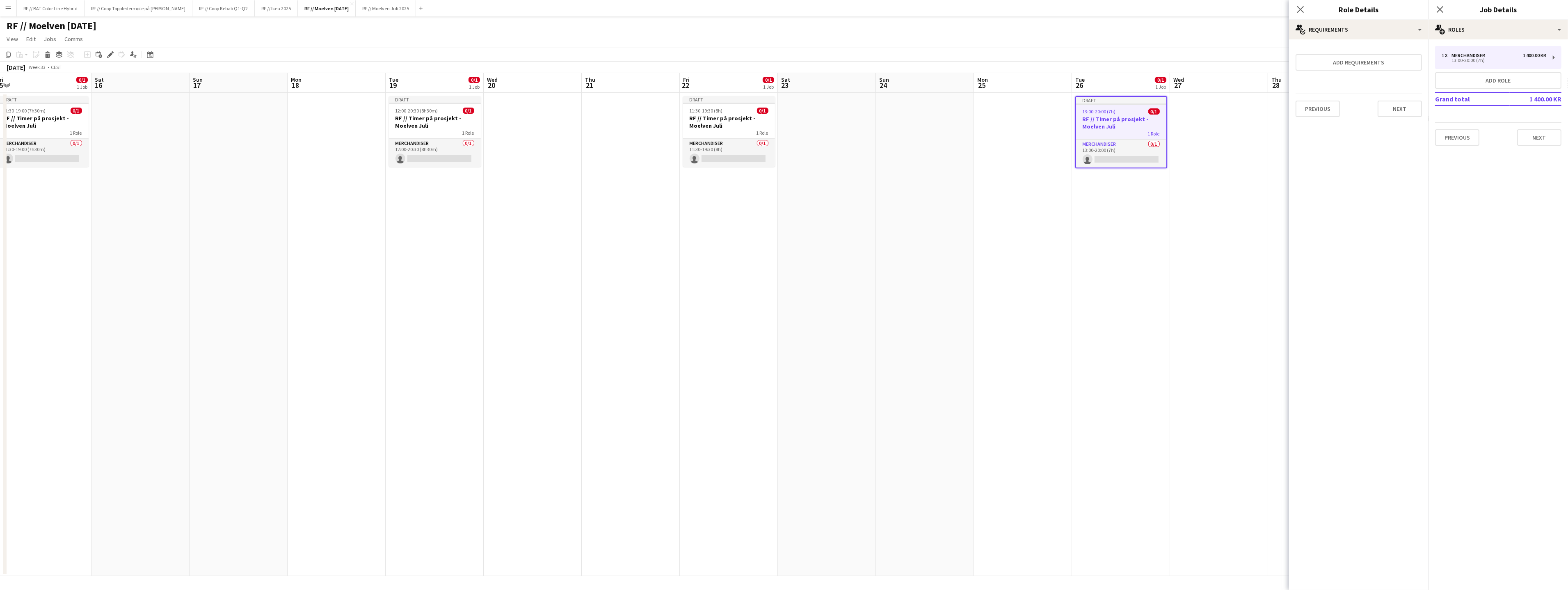
scroll to position [0, 301]
drag, startPoint x: 1213, startPoint y: 254, endPoint x: 906, endPoint y: 230, distance: 307.9
click at [906, 230] on app-calendar-viewport "Tue 12 0/1 1 Job Wed 13 Thu 14 Fri 15 0/1 1 Job Sat 16 Sun 17 Mon 18 Tue 19 0/1…" at bounding box center [784, 324] width 1568 height 503
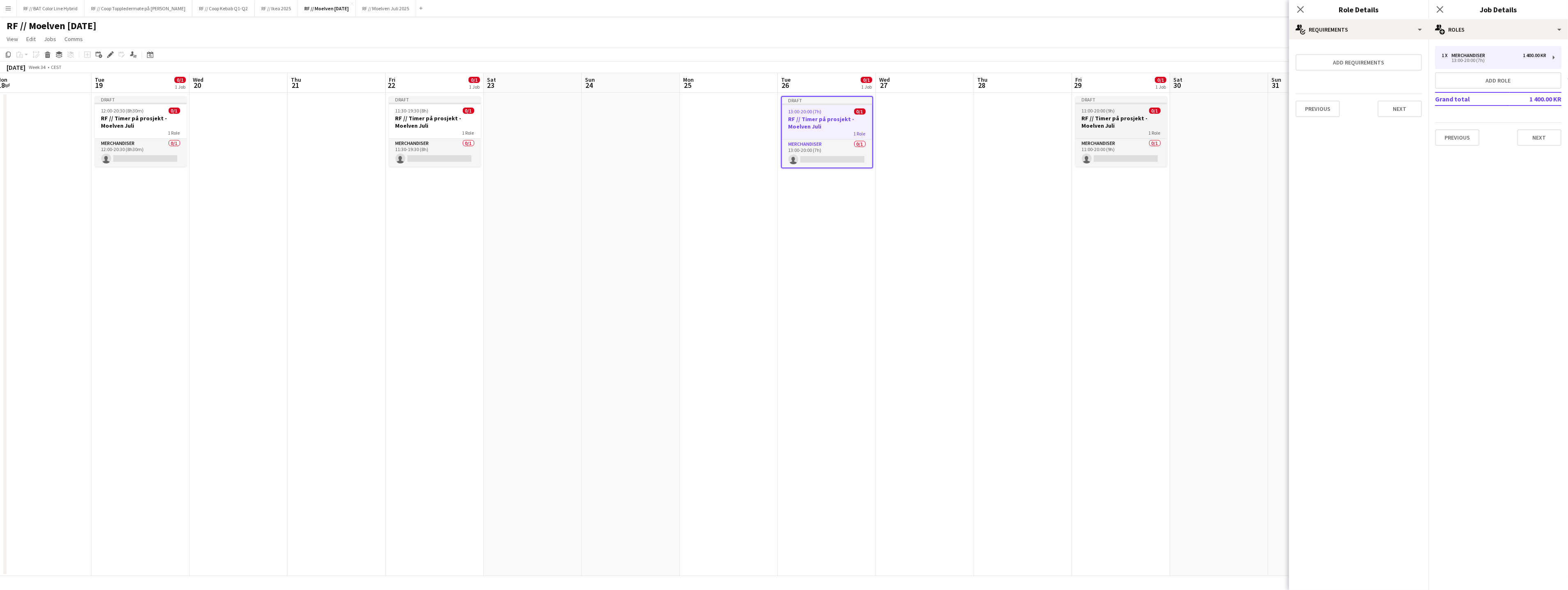
click at [1096, 118] on h3 "RF // Timer på prosjekt - Moelven Juli" at bounding box center [1121, 122] width 92 height 15
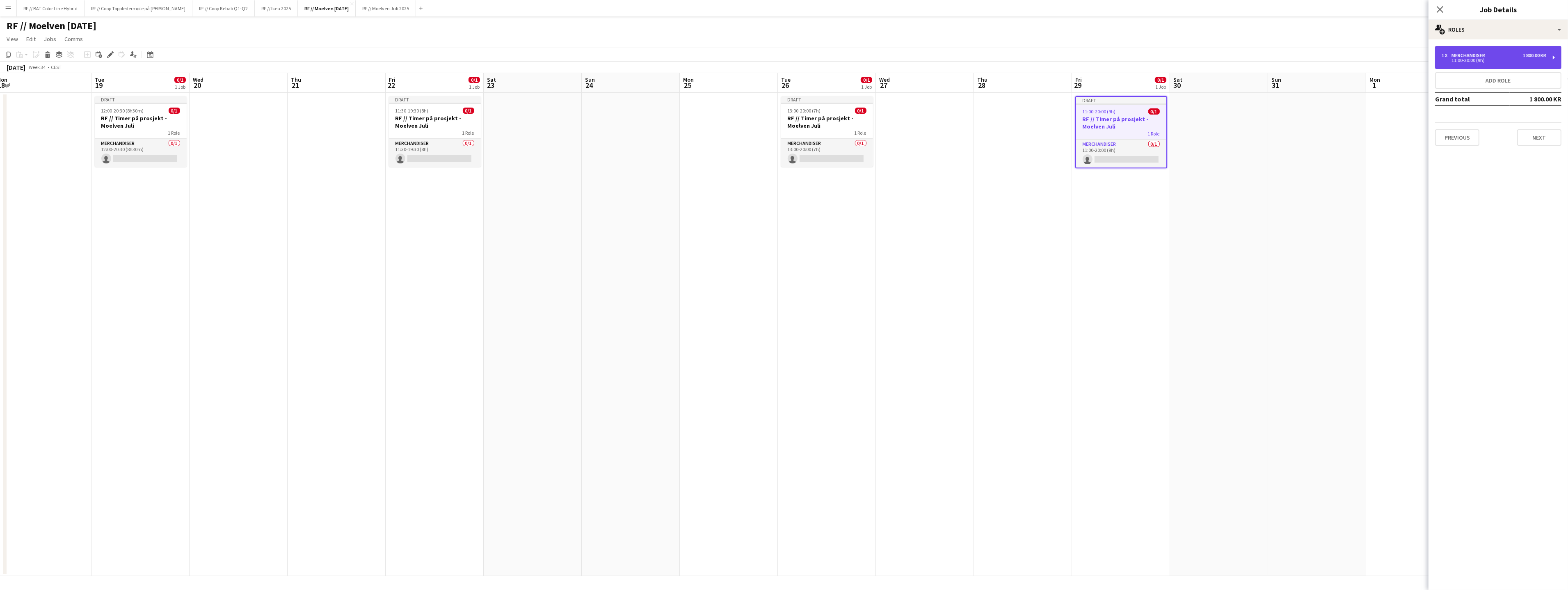
click at [1478, 55] on div "Merchandiser" at bounding box center [1469, 55] width 37 height 6
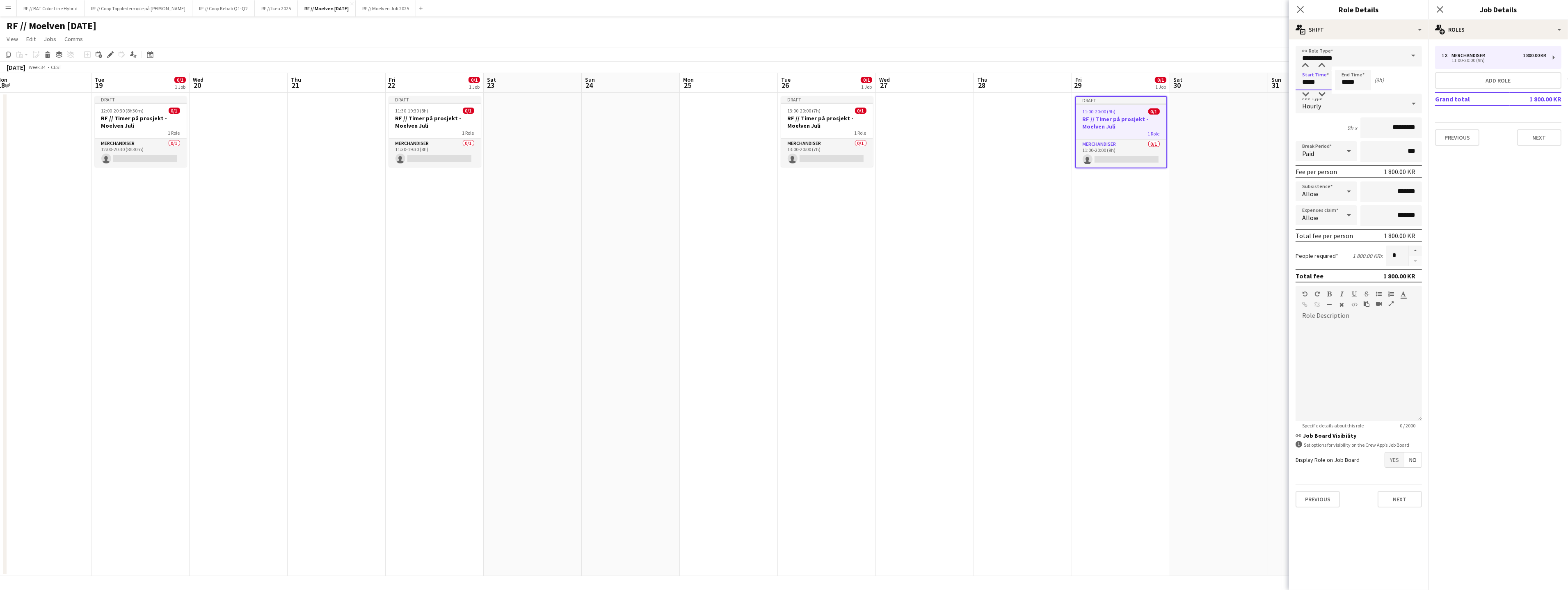
drag, startPoint x: 1308, startPoint y: 83, endPoint x: 1266, endPoint y: 81, distance: 42.0
click at [1266, 81] on body "Menu Boards Boards Boards All jobs Status Workforce Workforce My Workforce Recr…" at bounding box center [784, 295] width 1568 height 590
type input "*****"
click button "Next" at bounding box center [1400, 499] width 45 height 17
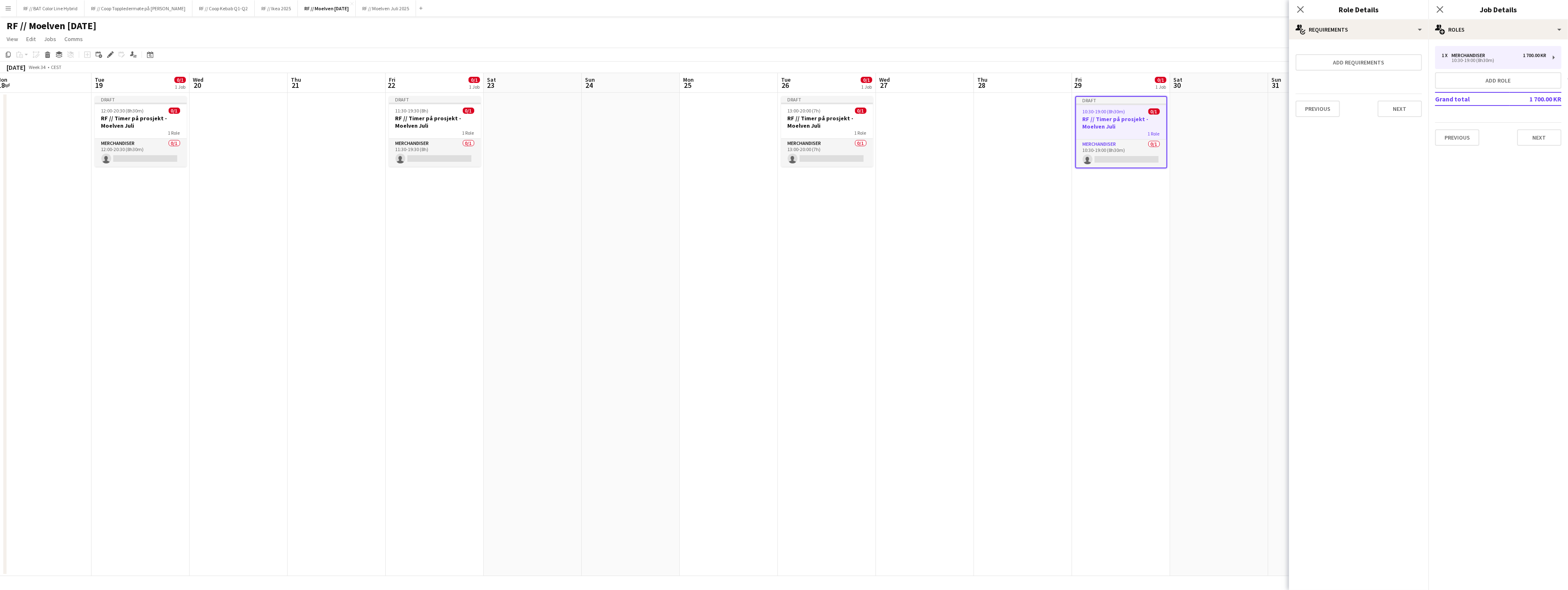
click at [1181, 243] on app-date-cell at bounding box center [1219, 334] width 98 height 483
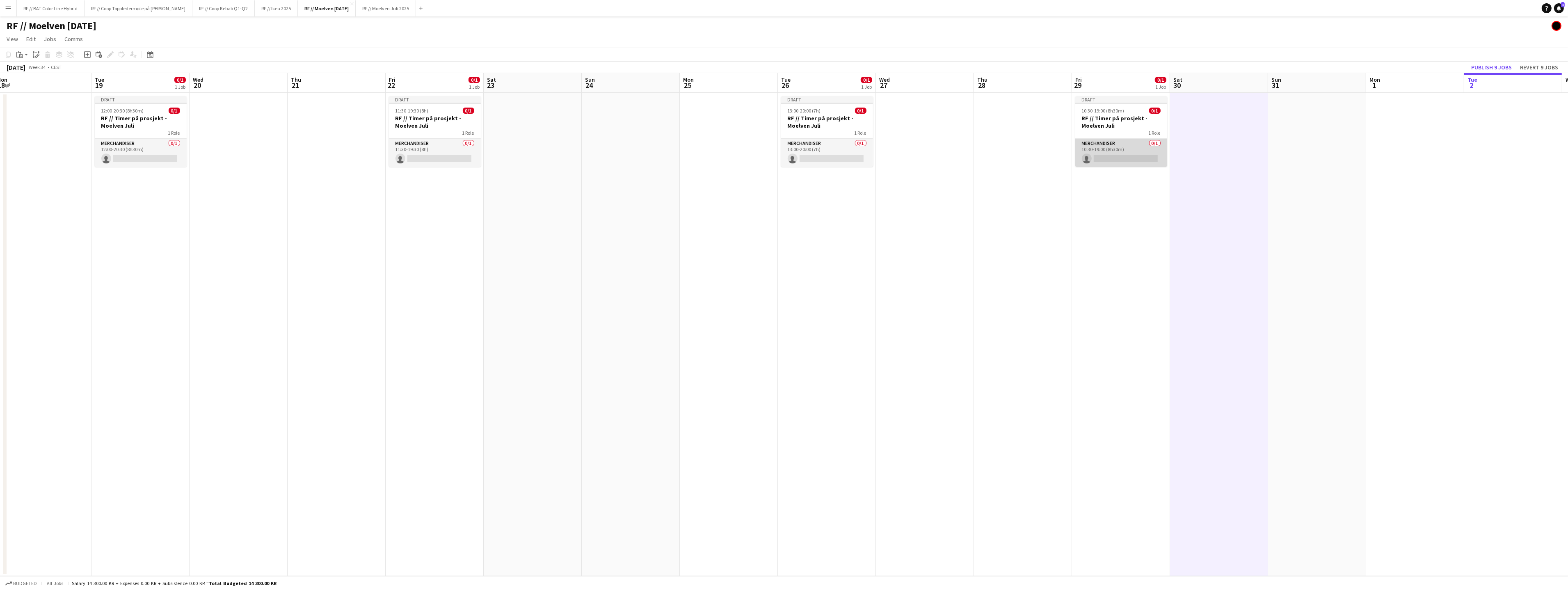
click at [1114, 159] on app-card-role "Merchandiser 0/1 10:30-19:00 (8h30m) single-neutral-actions" at bounding box center [1121, 153] width 92 height 28
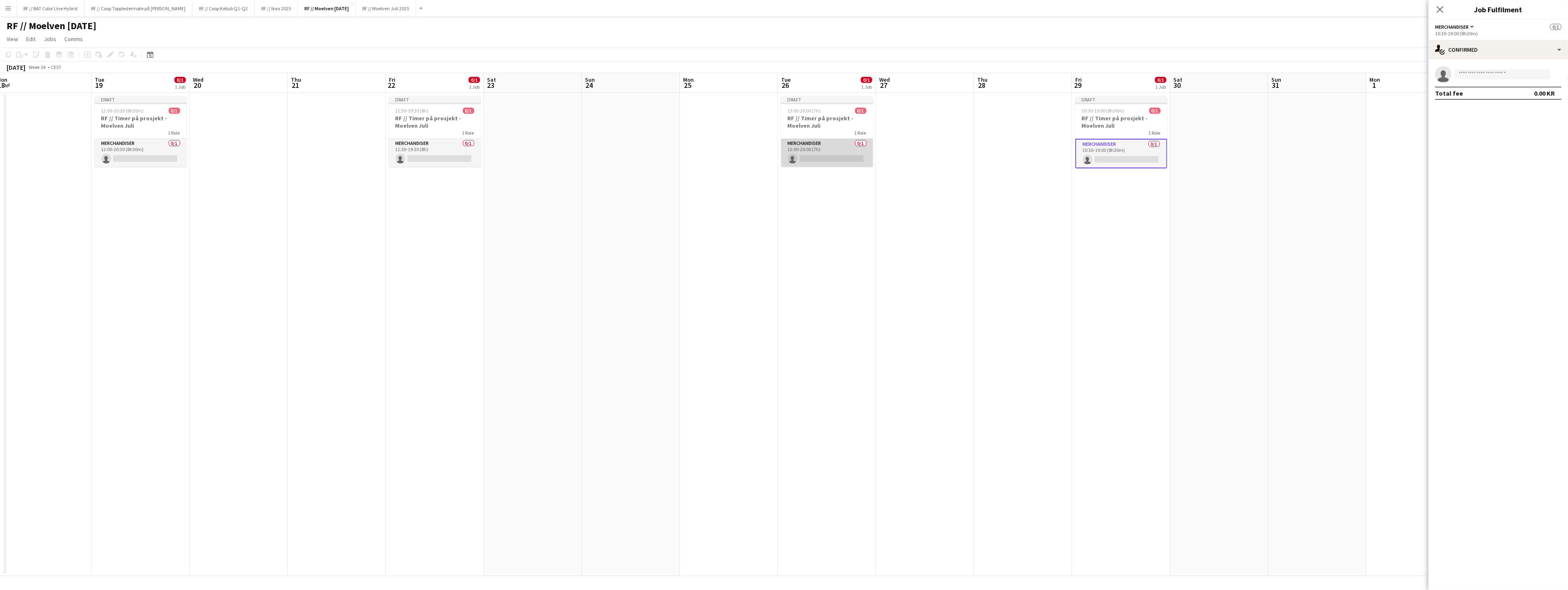
click at [827, 158] on app-card-role "Merchandiser 0/1 13:00-20:00 (7h) single-neutral-actions" at bounding box center [827, 153] width 92 height 28
click at [449, 158] on app-card-role "Merchandiser 0/1 11:30-19:30 (8h) single-neutral-actions" at bounding box center [436, 153] width 92 height 28
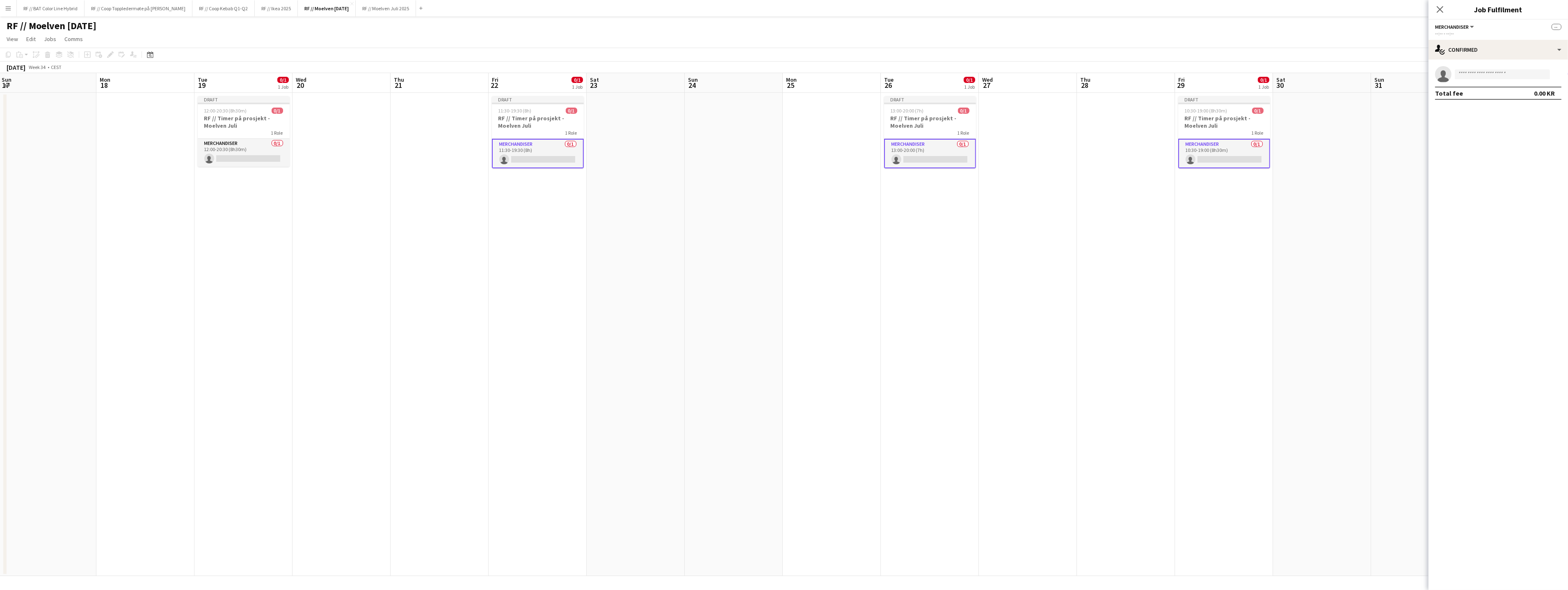
drag, startPoint x: 607, startPoint y: 241, endPoint x: 868, endPoint y: 223, distance: 261.6
click at [881, 227] on app-calendar-viewport "Fri 15 0/1 1 Job Sat 16 Sun 17 Mon 18 Tue 19 0/1 1 Job Wed 20 Thu 21 Fri 22 0/1…" at bounding box center [784, 324] width 1568 height 503
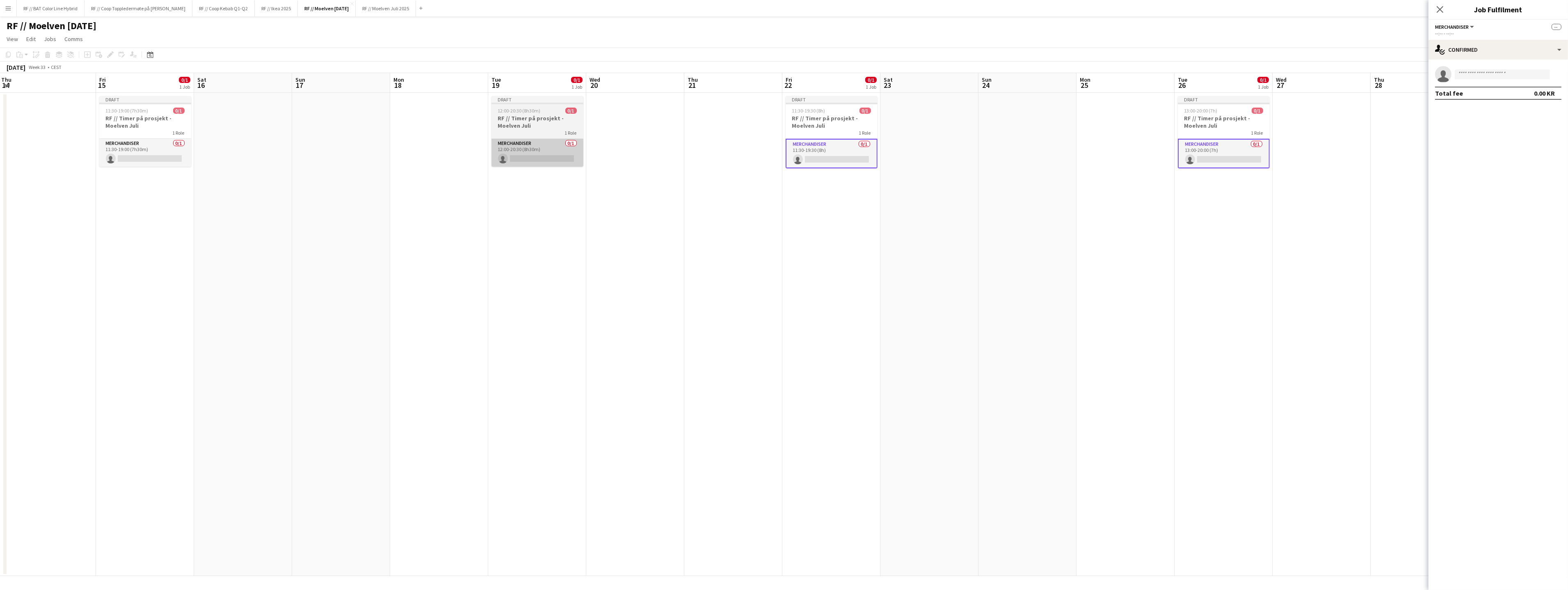
click at [538, 165] on app-card-role "Merchandiser 0/1 12:00-20:30 (8h30m) single-neutral-actions" at bounding box center [538, 153] width 92 height 28
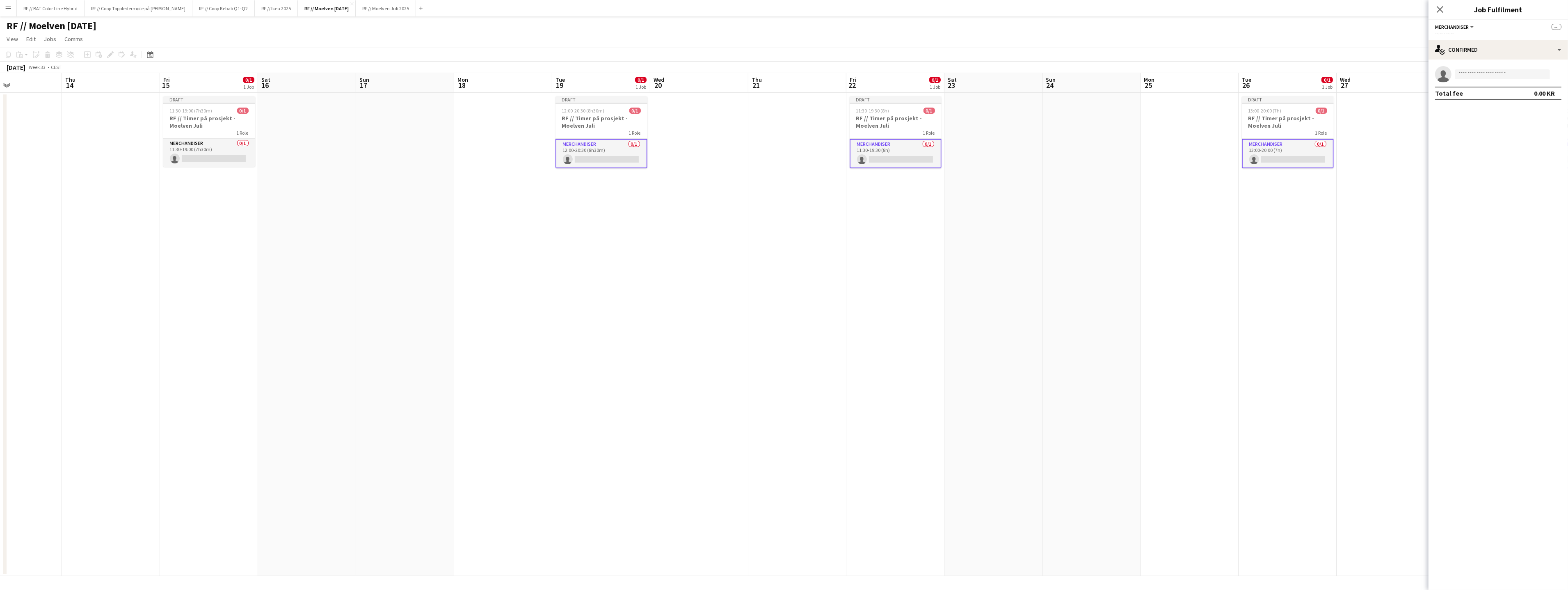
drag, startPoint x: 567, startPoint y: 240, endPoint x: 697, endPoint y: 219, distance: 131.7
click at [801, 238] on app-calendar-viewport "Mon 11 Tue 12 0/1 1 Job Wed 13 Thu 14 Fri 15 0/1 1 Job Sat 16 Sun 17 Mon 18 Tue…" at bounding box center [784, 324] width 1568 height 503
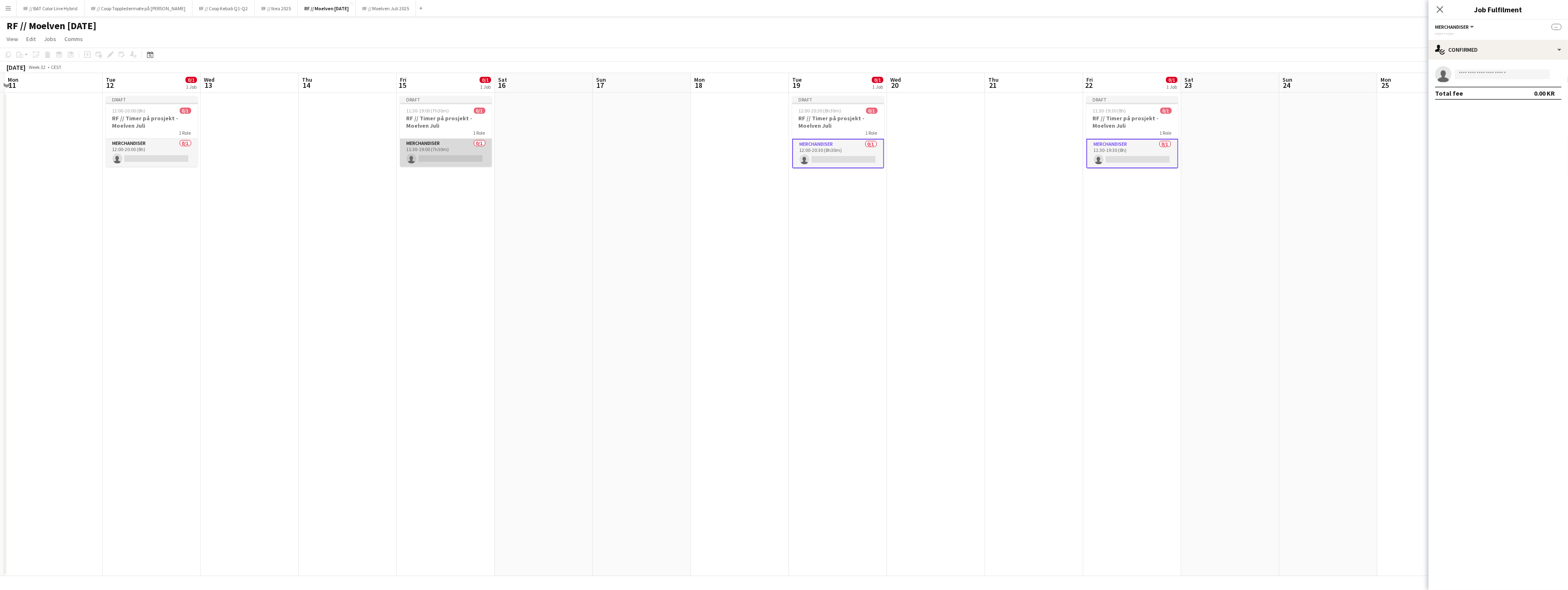
click at [436, 158] on app-card-role "Merchandiser 0/1 11:30-19:00 (7h30m) single-neutral-actions" at bounding box center [446, 153] width 92 height 28
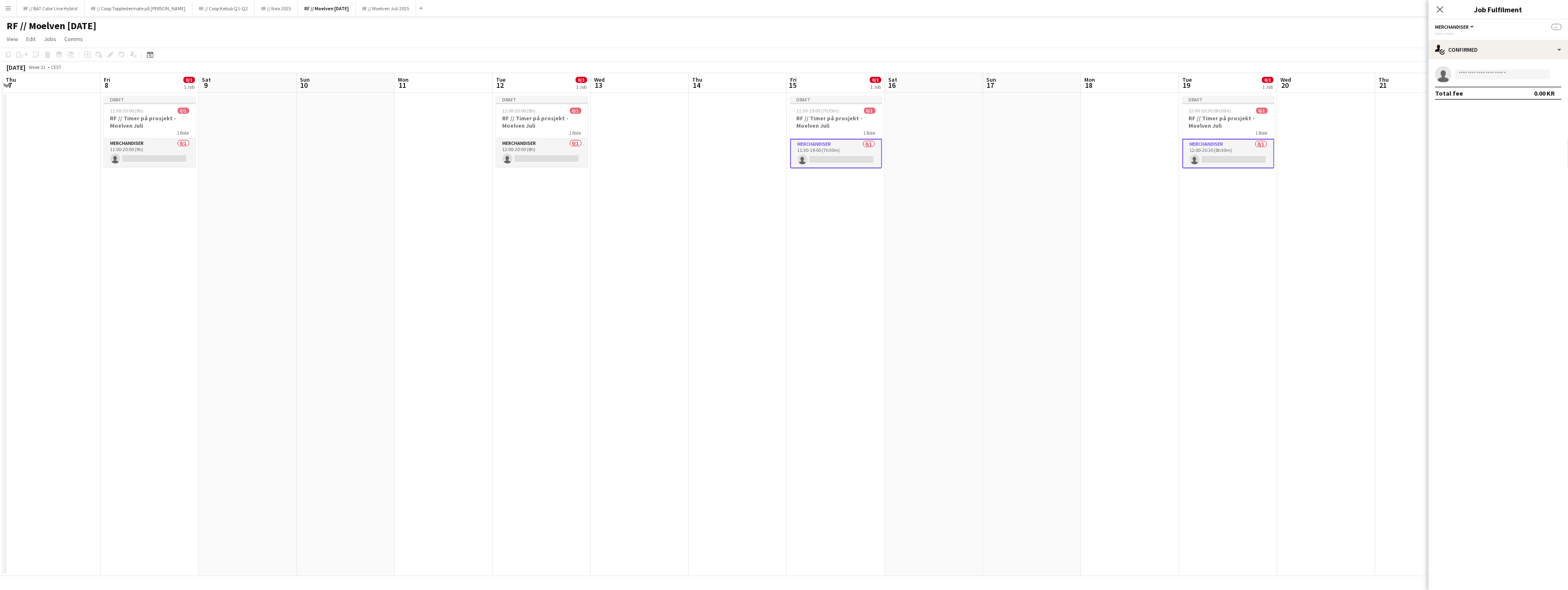
drag, startPoint x: 624, startPoint y: 244, endPoint x: 772, endPoint y: 218, distance: 150.3
click at [822, 230] on app-calendar-viewport "Tue 5 0/1 1 Job Wed 6 Thu 7 Fri 8 0/1 1 Job Sat 9 Sun 10 Mon 11 Tue 12 0/1 1 Jo…" at bounding box center [784, 324] width 1568 height 503
click at [552, 154] on app-card-role "Merchandiser 0/1 12:00-20:00 (8h) single-neutral-actions" at bounding box center [542, 153] width 92 height 28
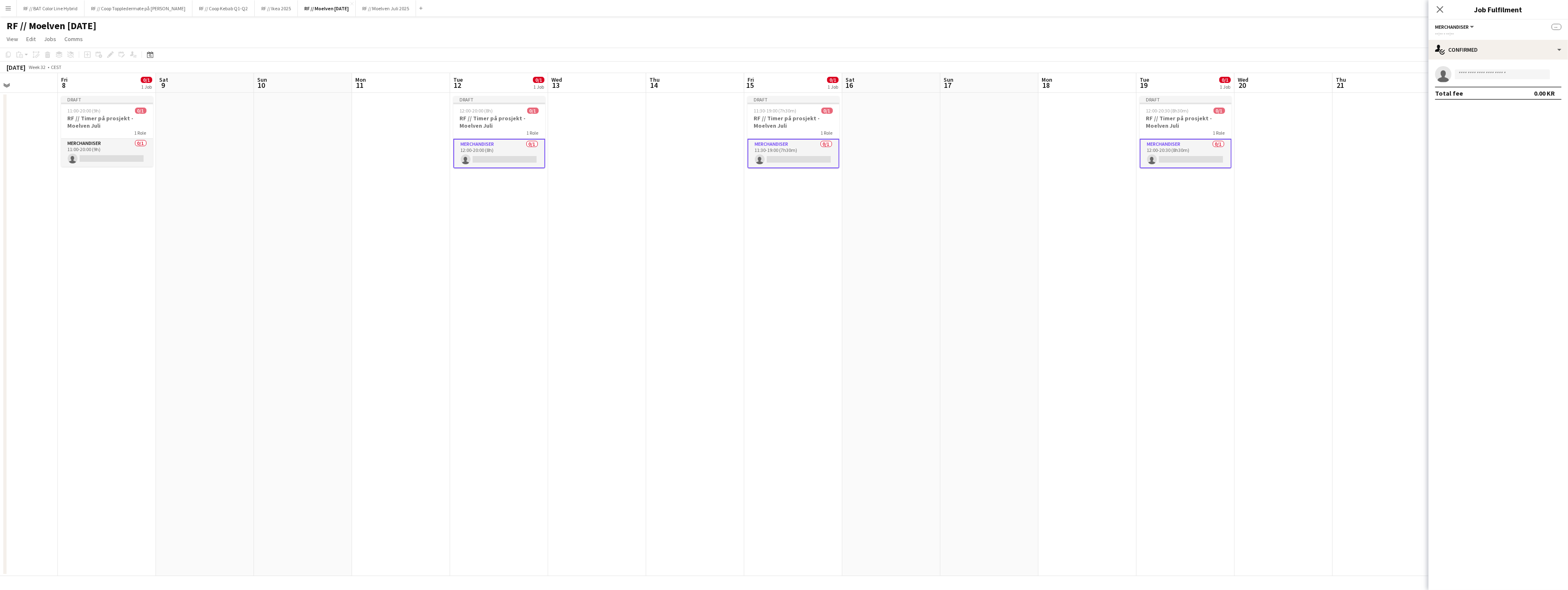
drag, startPoint x: 548, startPoint y: 245, endPoint x: 947, endPoint y: 220, distance: 399.8
click at [973, 221] on app-calendar-viewport "Tue 5 0/1 1 Job Wed 6 Thu 7 Fri 8 0/1 1 Job Sat 9 Sun 10 Mon 11 Tue 12 0/1 1 Jo…" at bounding box center [784, 324] width 1568 height 503
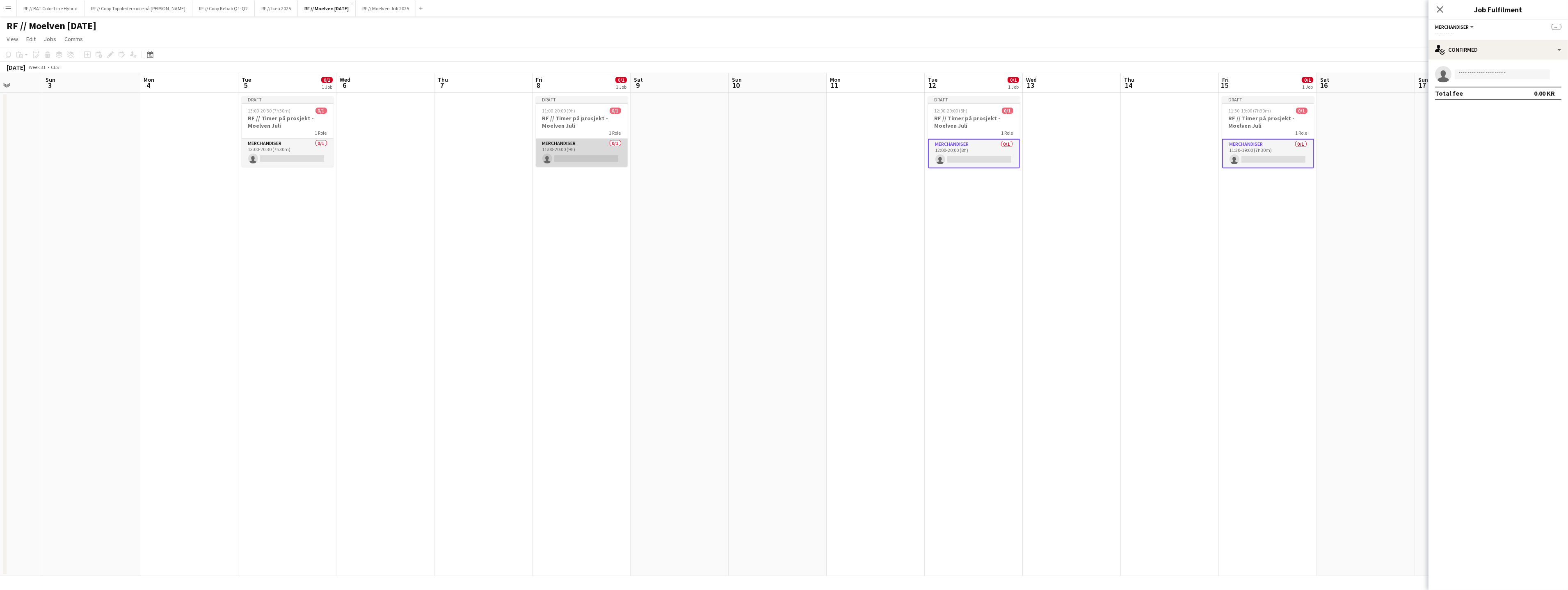
click at [572, 149] on app-card-role "Merchandiser 0/1 11:00-20:00 (9h) single-neutral-actions" at bounding box center [582, 153] width 92 height 28
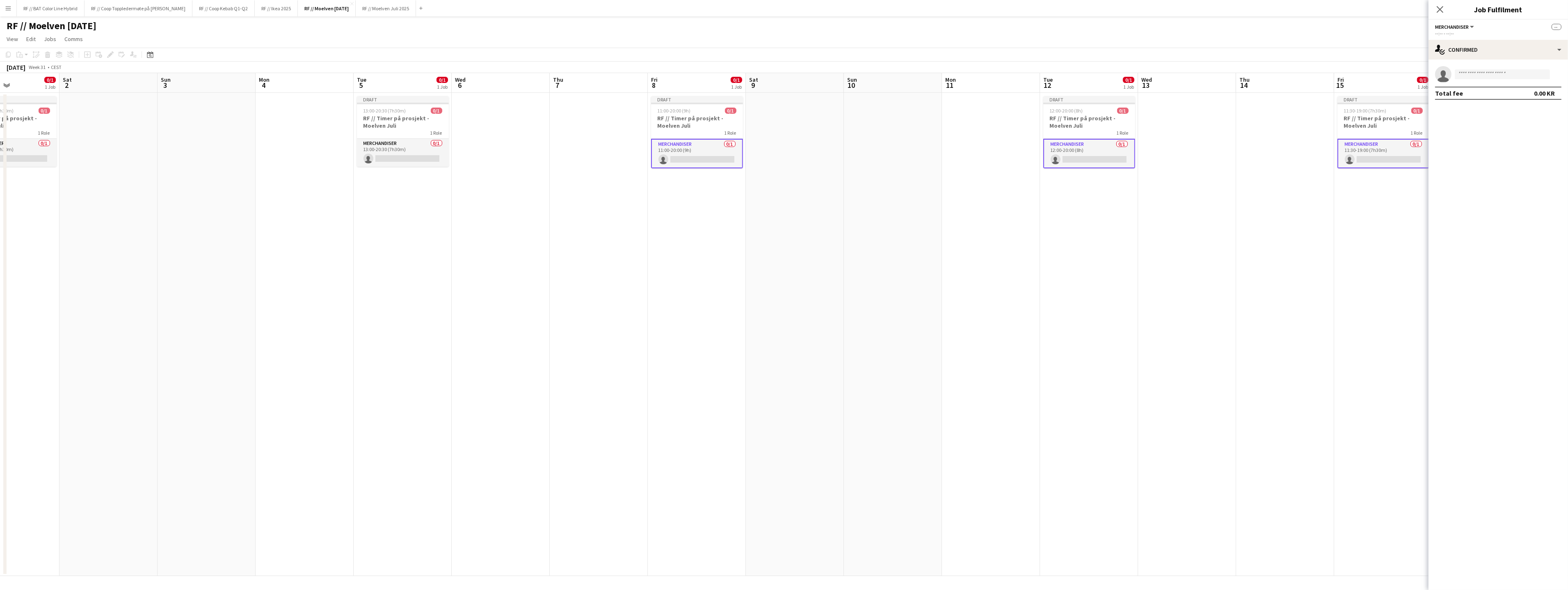
drag, startPoint x: 698, startPoint y: 222, endPoint x: 922, endPoint y: 205, distance: 224.6
click at [986, 216] on app-calendar-viewport "Wed 30 Thu 31 Fri 1 0/1 1 Job Sat 2 Sun 3 Mon 4 Tue 5 0/1 1 Job Wed 6 Thu 7 Fri…" at bounding box center [784, 324] width 1568 height 503
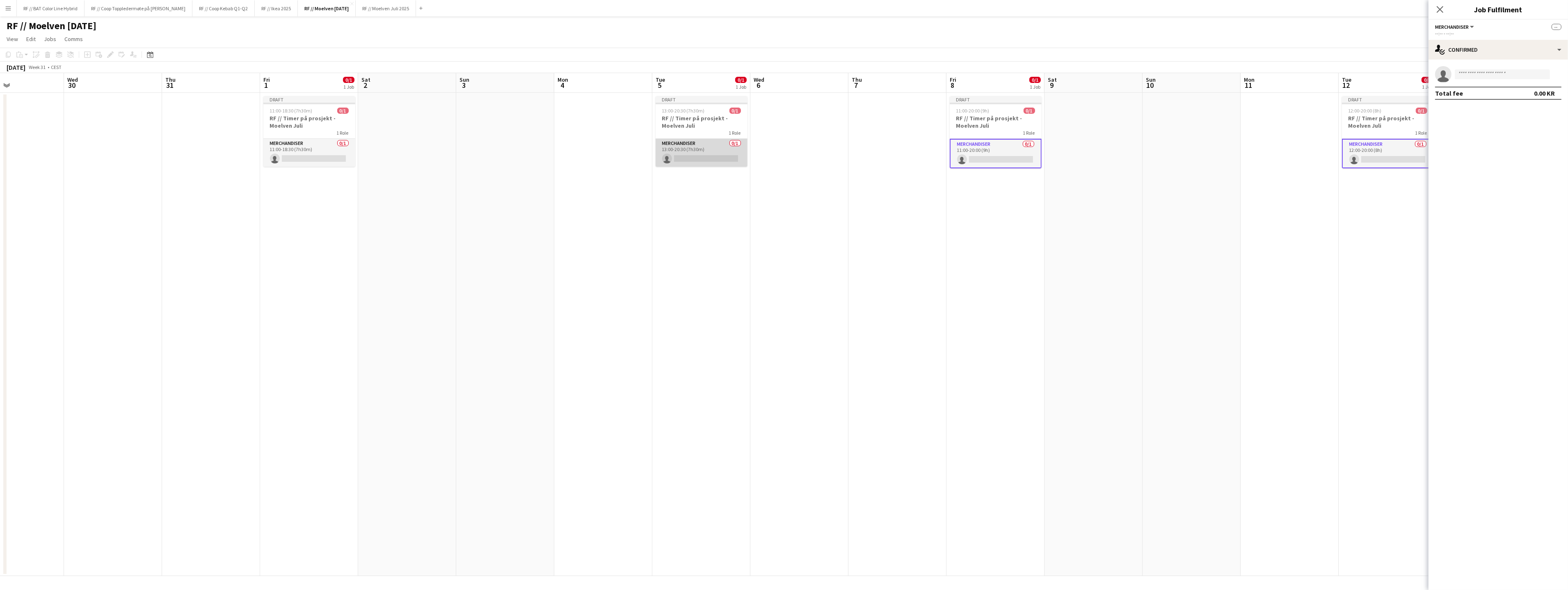
click at [706, 140] on app-card-role "Merchandiser 0/1 13:00-20:30 (7h30m) single-neutral-actions" at bounding box center [701, 153] width 92 height 28
click at [304, 157] on app-card-role "Merchandiser 0/1 11:00-18:30 (7h30m) single-neutral-actions" at bounding box center [312, 153] width 92 height 28
click at [1521, 75] on input at bounding box center [1502, 74] width 95 height 10
type input "********"
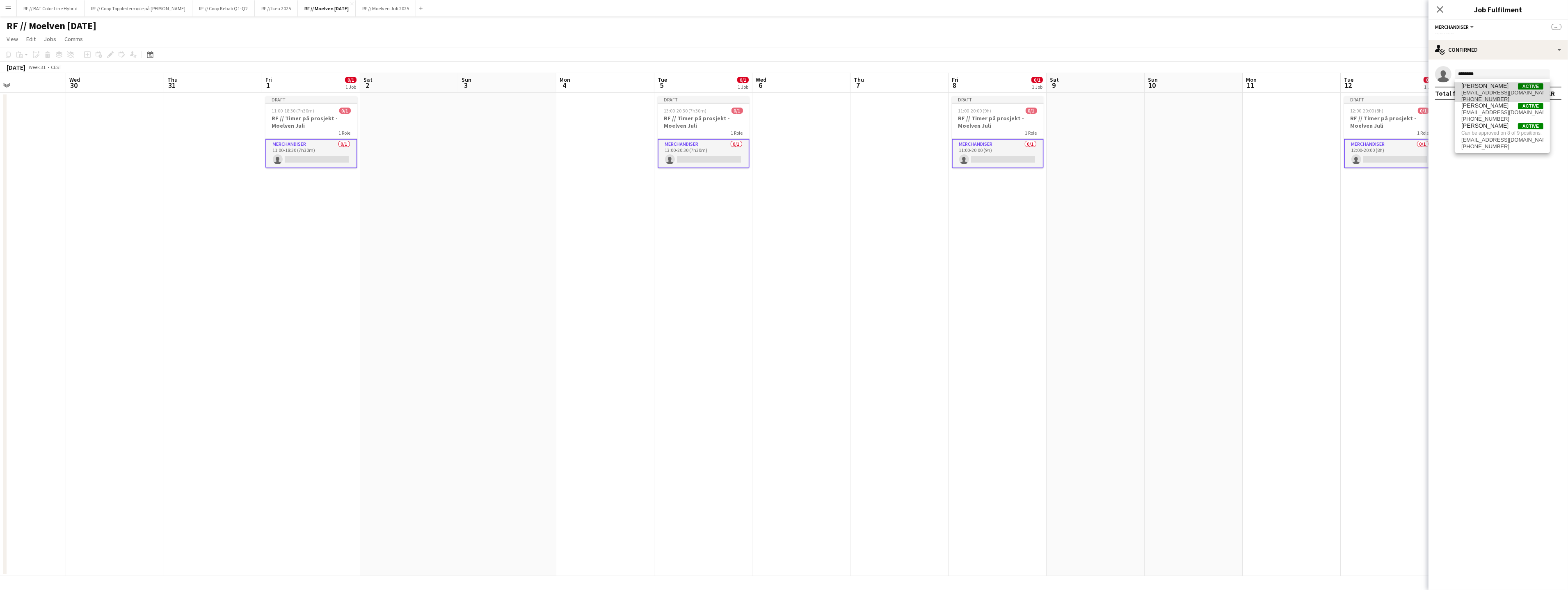
click at [1520, 86] on span "Active" at bounding box center [1530, 86] width 25 height 6
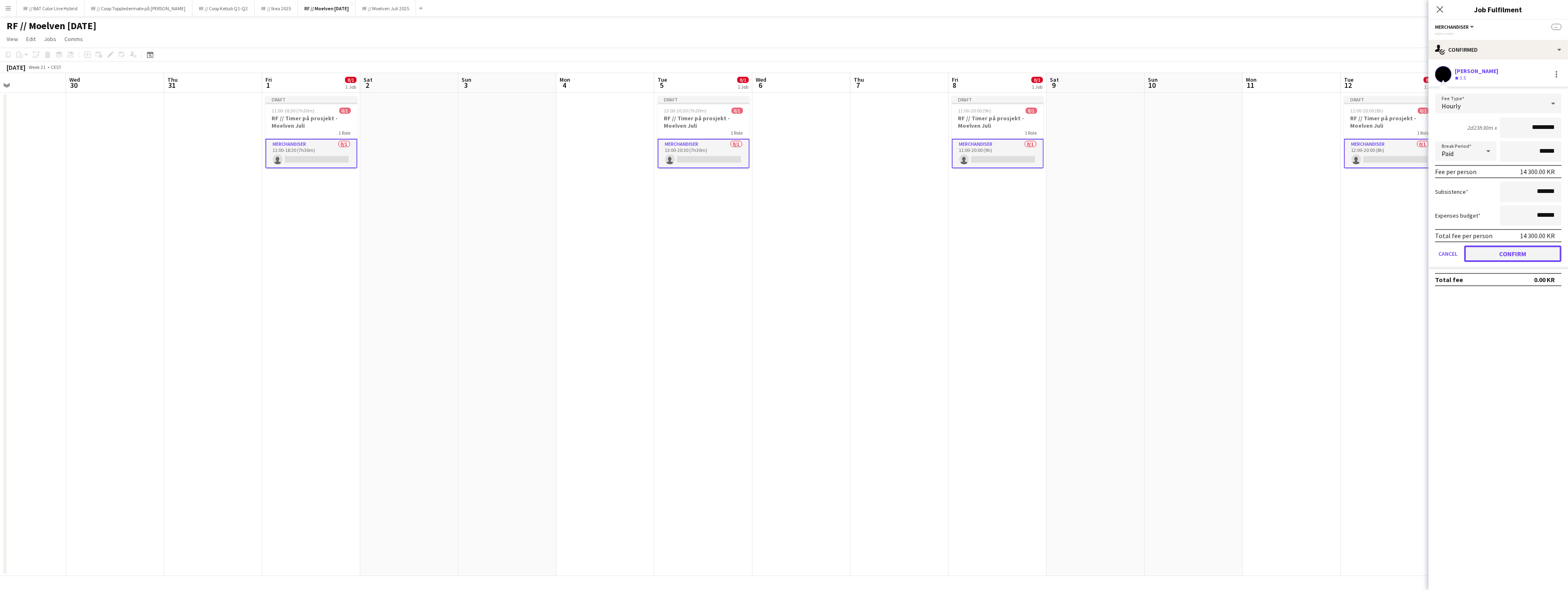
click at [1523, 246] on button "Confirm" at bounding box center [1512, 254] width 97 height 17
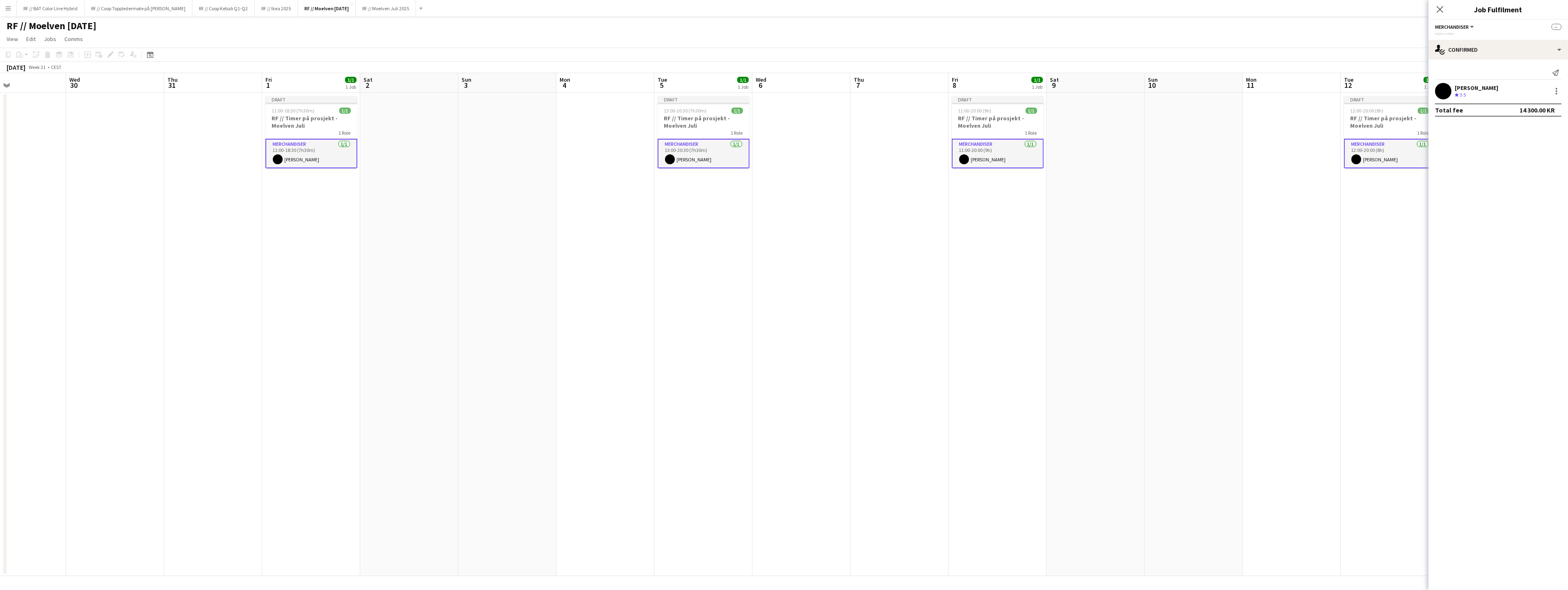
drag, startPoint x: 1351, startPoint y: 233, endPoint x: 1378, endPoint y: 225, distance: 28.2
click at [1351, 232] on app-date-cell "Draft 12:00-20:00 (8h) 1/1 RF // Timer på prosjekt - Moelven [DATE] Role Mercha…" at bounding box center [1389, 334] width 98 height 483
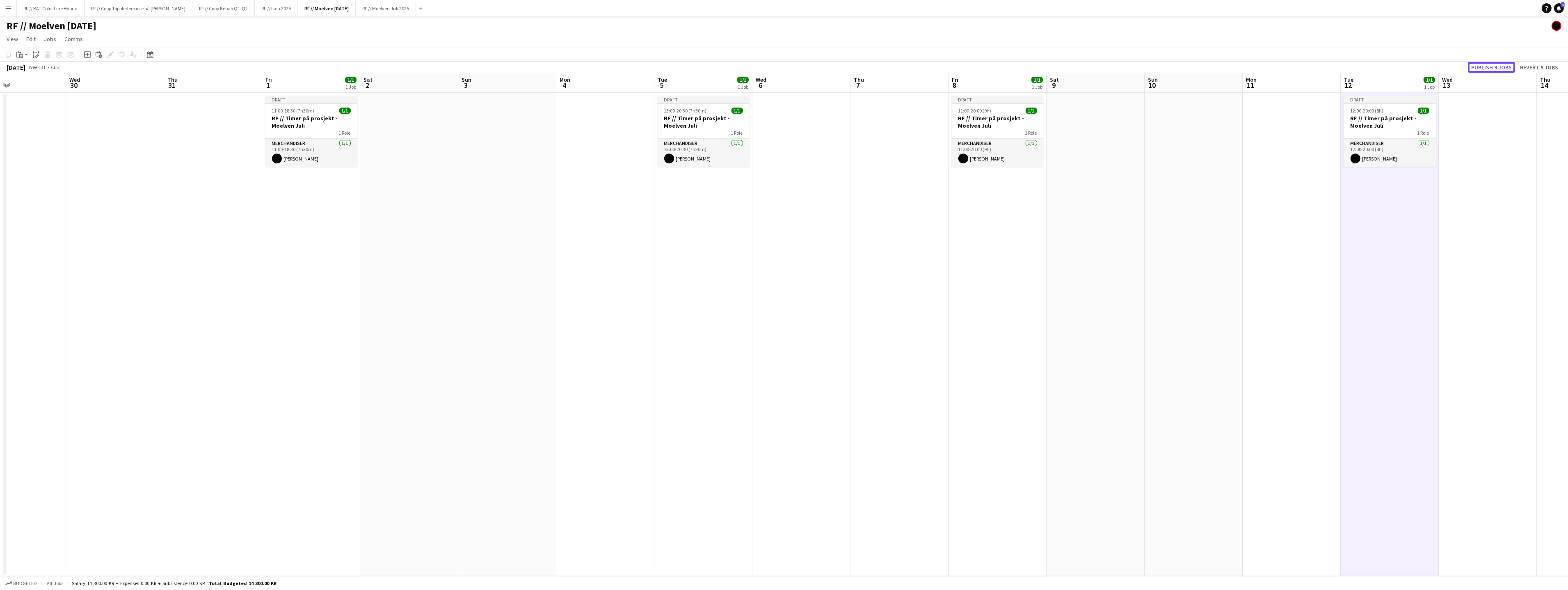
click at [1505, 64] on button "Publish 9 jobs" at bounding box center [1492, 67] width 48 height 11
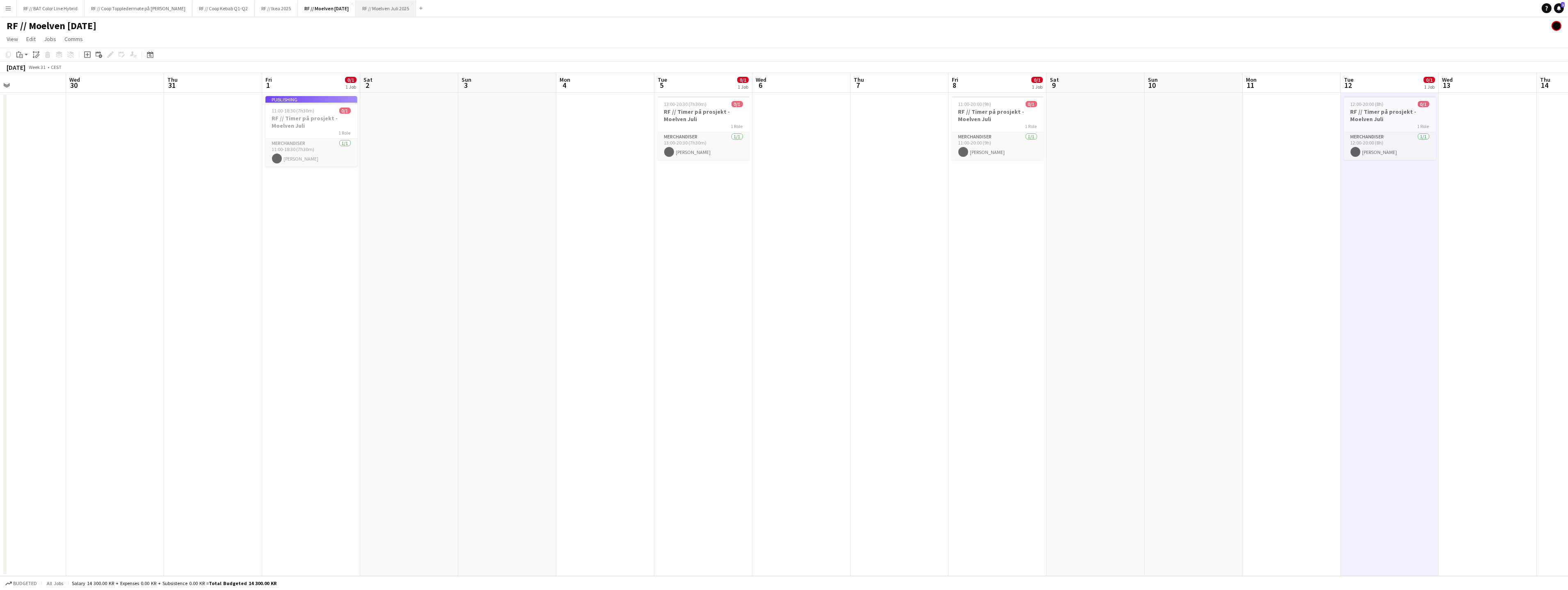
click at [402, 14] on button "RF // Moelven [DATE] Close" at bounding box center [386, 9] width 60 height 16
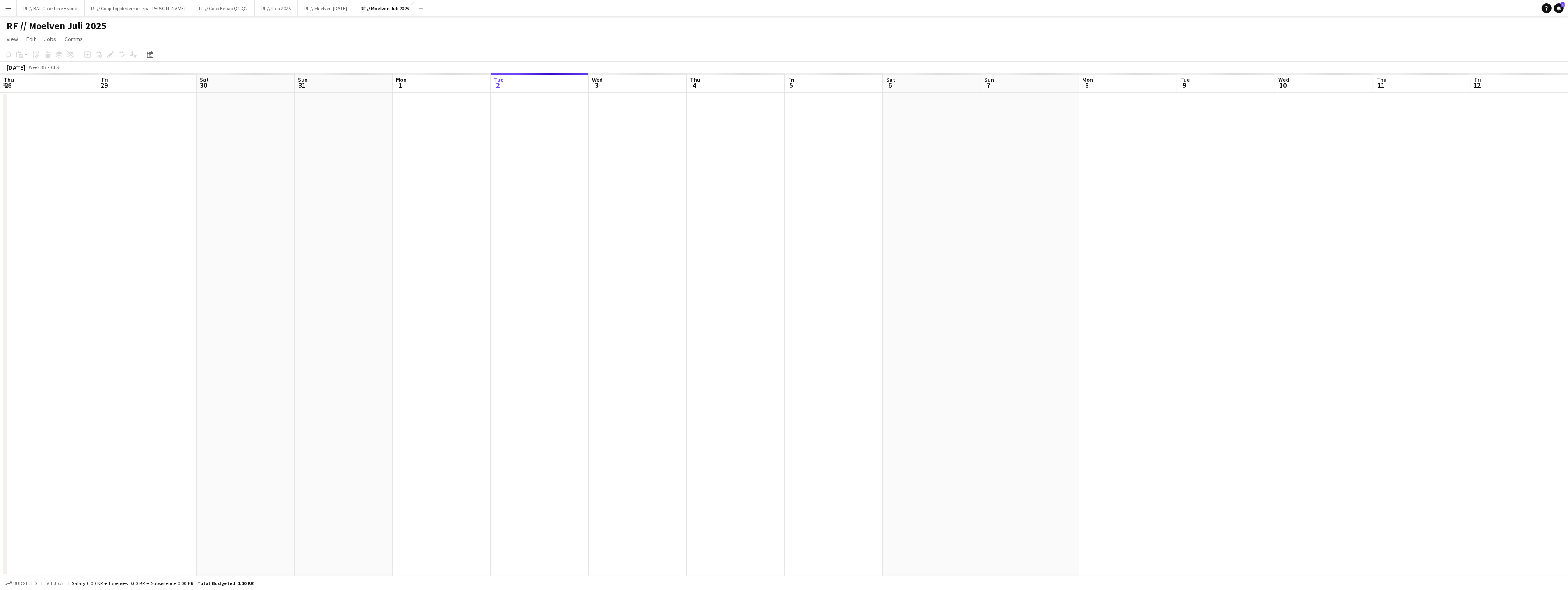
drag, startPoint x: 701, startPoint y: 190, endPoint x: 260, endPoint y: 228, distance: 442.6
click at [730, 193] on app-calendar-viewport "Tue 26 Wed 27 Thu 28 Fri 29 Sat 30 Sun 31 Mon 1 Tue 2 Wed 3 Thu 4 Fri 5 Sat 6 S…" at bounding box center [784, 324] width 1568 height 503
drag, startPoint x: 571, startPoint y: 229, endPoint x: 674, endPoint y: 240, distance: 103.6
click at [641, 231] on app-calendar-viewport "Sat 23 Sun 24 Mon 25 Tue 26 Wed 27 Thu 28 Fri 29 Sat 30 Sun 31 Mon 1 Tue 2 Wed …" at bounding box center [784, 324] width 1568 height 503
drag, startPoint x: 335, startPoint y: 225, endPoint x: 609, endPoint y: 241, distance: 274.5
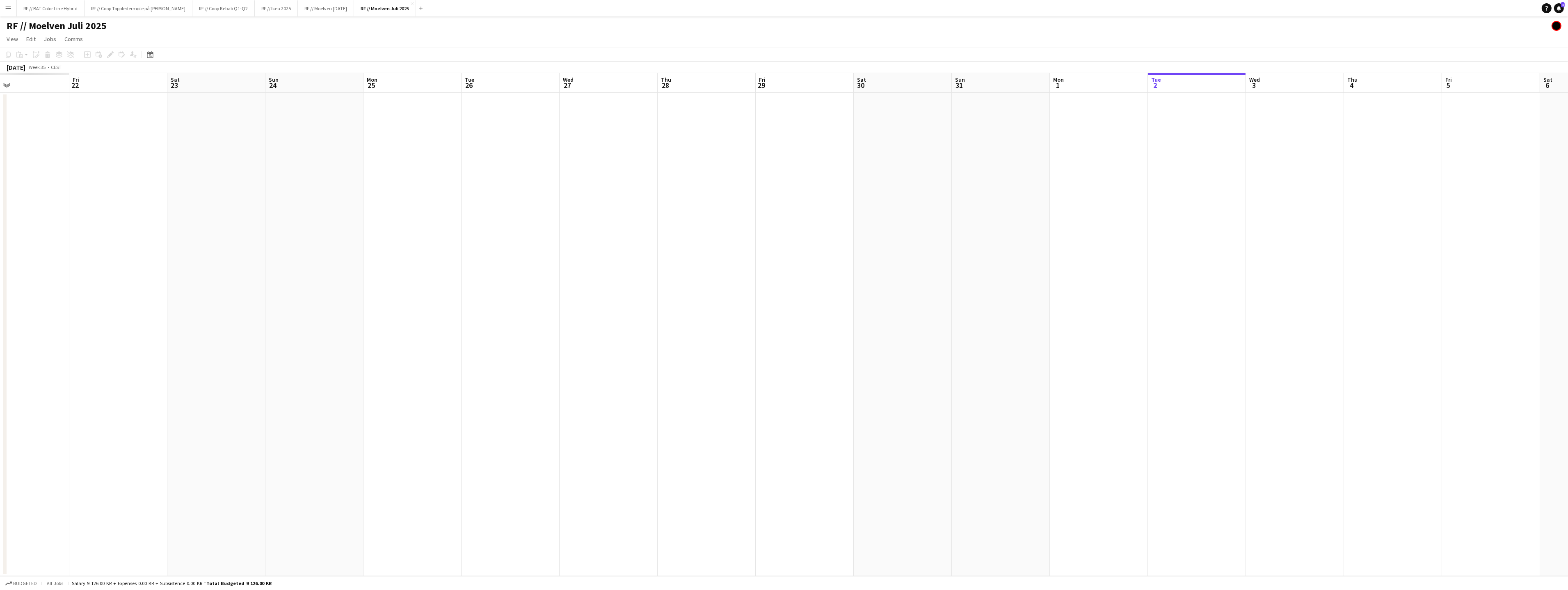
click at [664, 219] on app-calendar-viewport "Tue 19 Wed 20 Thu 21 Fri 22 Sat 23 Sun 24 Mon 25 Tue 26 Wed 27 Thu 28 Fri 29 Sa…" at bounding box center [784, 324] width 1568 height 503
drag, startPoint x: 515, startPoint y: 237, endPoint x: 345, endPoint y: 272, distance: 173.6
click at [641, 236] on app-calendar-viewport "Mon 18 Tue 19 Wed 20 Thu 21 Fri 22 Sat 23 Sun 24 Mon 25 Tue 26 Wed 27 Thu 28 Fr…" at bounding box center [784, 324] width 1568 height 503
drag, startPoint x: 555, startPoint y: 246, endPoint x: 814, endPoint y: 249, distance: 259.0
click at [791, 245] on app-calendar-viewport "Thu 14 Fri 15 Sat 16 Sun 17 Mon 18 Tue 19 Wed 20 Thu 21 Fri 22 Sat 23 Sun 24 Mo…" at bounding box center [784, 324] width 1568 height 503
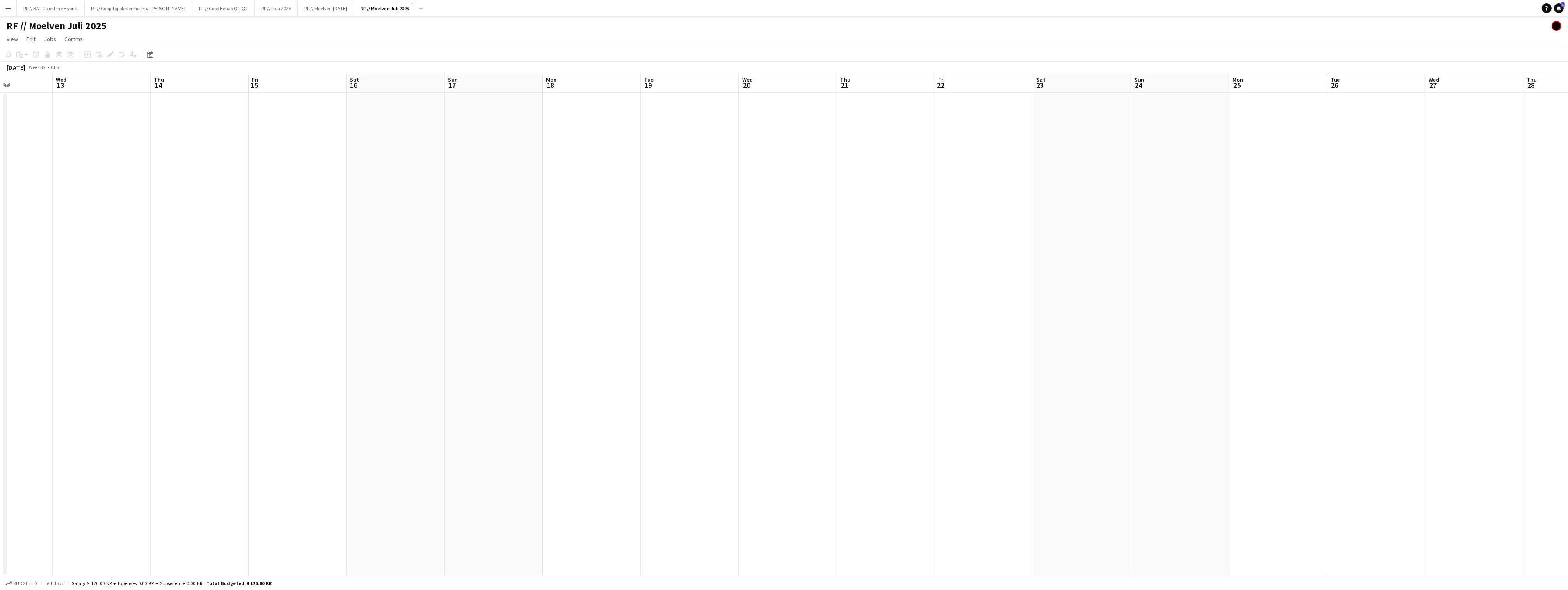
drag, startPoint x: 408, startPoint y: 260, endPoint x: 756, endPoint y: 263, distance: 348.0
click at [798, 248] on app-calendar-viewport "Sun 10 Mon 11 Tue 12 Wed 13 Thu 14 Fri 15 Sat 16 Sun 17 Mon 18 Tue 19 Wed 20 Th…" at bounding box center [784, 324] width 1568 height 503
drag, startPoint x: 592, startPoint y: 252, endPoint x: 575, endPoint y: 264, distance: 20.8
click at [780, 245] on app-calendar-viewport "Thu 7 Fri 8 Sat 9 Sun 10 Mon 11 Tue 12 Wed 13 Thu 14 Fri 15 Sat 16 Sun 17 Mon 1…" at bounding box center [784, 324] width 1568 height 503
drag, startPoint x: 744, startPoint y: 245, endPoint x: 842, endPoint y: 249, distance: 98.1
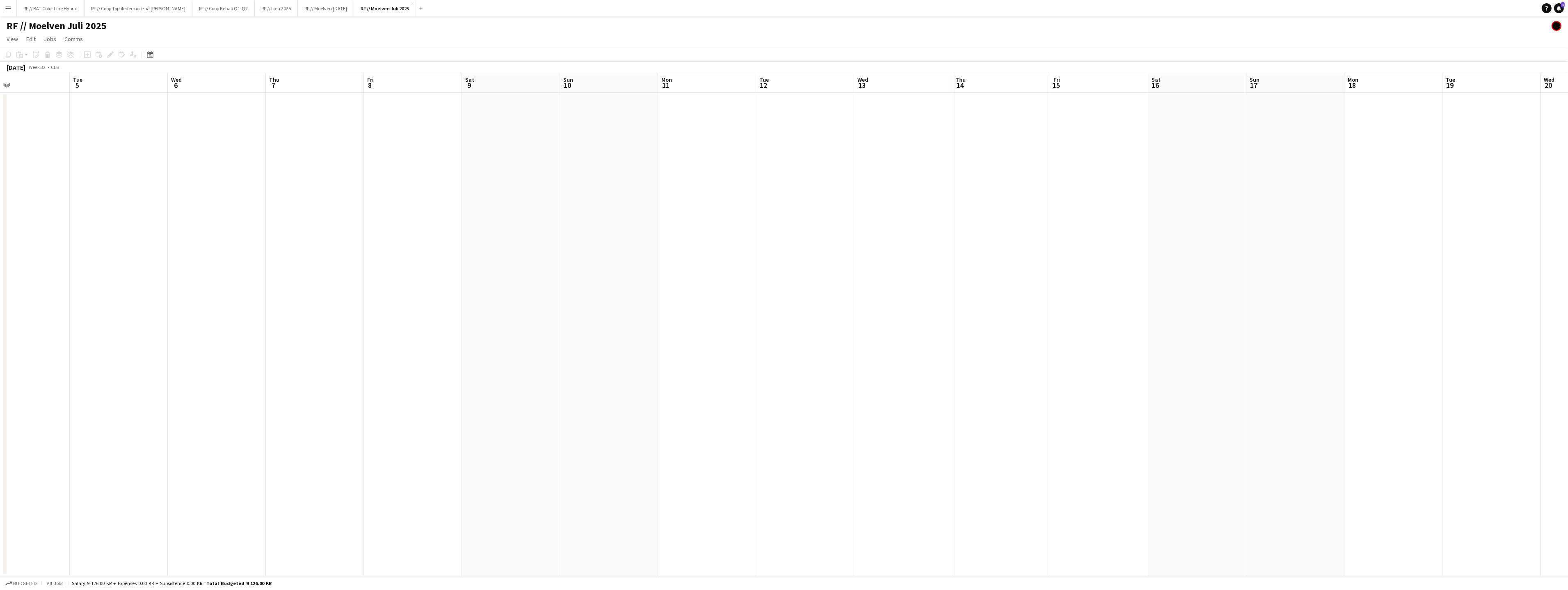
click at [790, 243] on app-calendar-viewport "Sun 3 Mon 4 Tue 5 Wed 6 Thu 7 Fri 8 Sat 9 Sun 10 Mon 11 Tue 12 Wed 13 Thu 14 Fr…" at bounding box center [784, 324] width 1568 height 503
drag, startPoint x: 546, startPoint y: 251, endPoint x: 710, endPoint y: 264, distance: 164.5
click at [824, 243] on app-calendar-viewport "Wed 30 Thu 31 Fri 1 Sat 2 Sun 3 Mon 4 Tue 5 Wed 6 Thu 7 Fri 8 Sat 9 Sun 10 Mon …" at bounding box center [784, 324] width 1568 height 503
drag, startPoint x: 589, startPoint y: 257, endPoint x: 441, endPoint y: 253, distance: 148.1
click at [751, 249] on app-calendar-viewport "Mon 28 Tue 29 Wed 30 1/1 1 Job Thu 31 Fri 1 Sat 2 Sun 3 Mon 4 Tue 5 Wed 6 Thu 7…" at bounding box center [784, 324] width 1568 height 503
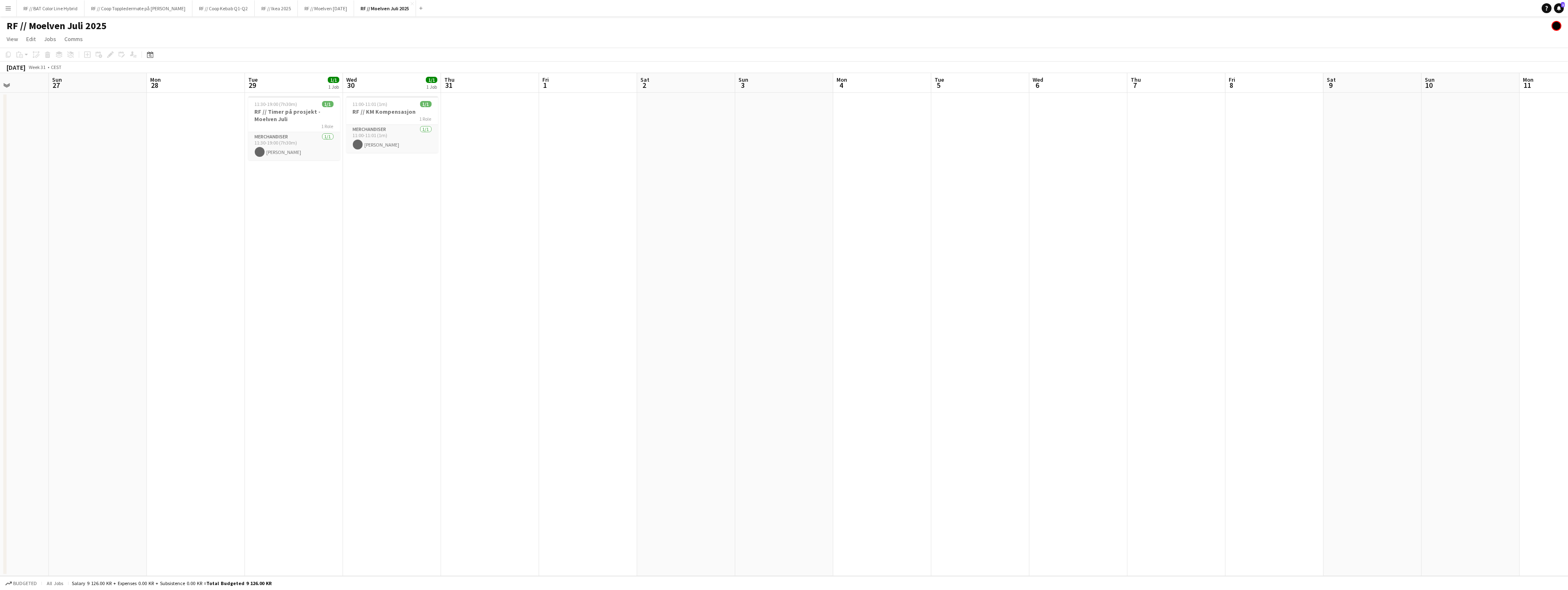
drag, startPoint x: 645, startPoint y: 243, endPoint x: 760, endPoint y: 247, distance: 115.1
click at [711, 243] on app-calendar-viewport "Thu 24 Fri 25 Sat 26 Sun 27 Mon 28 Tue 29 1/1 1 Job Wed 30 1/1 1 Job Thu 31 Fri…" at bounding box center [784, 324] width 1568 height 503
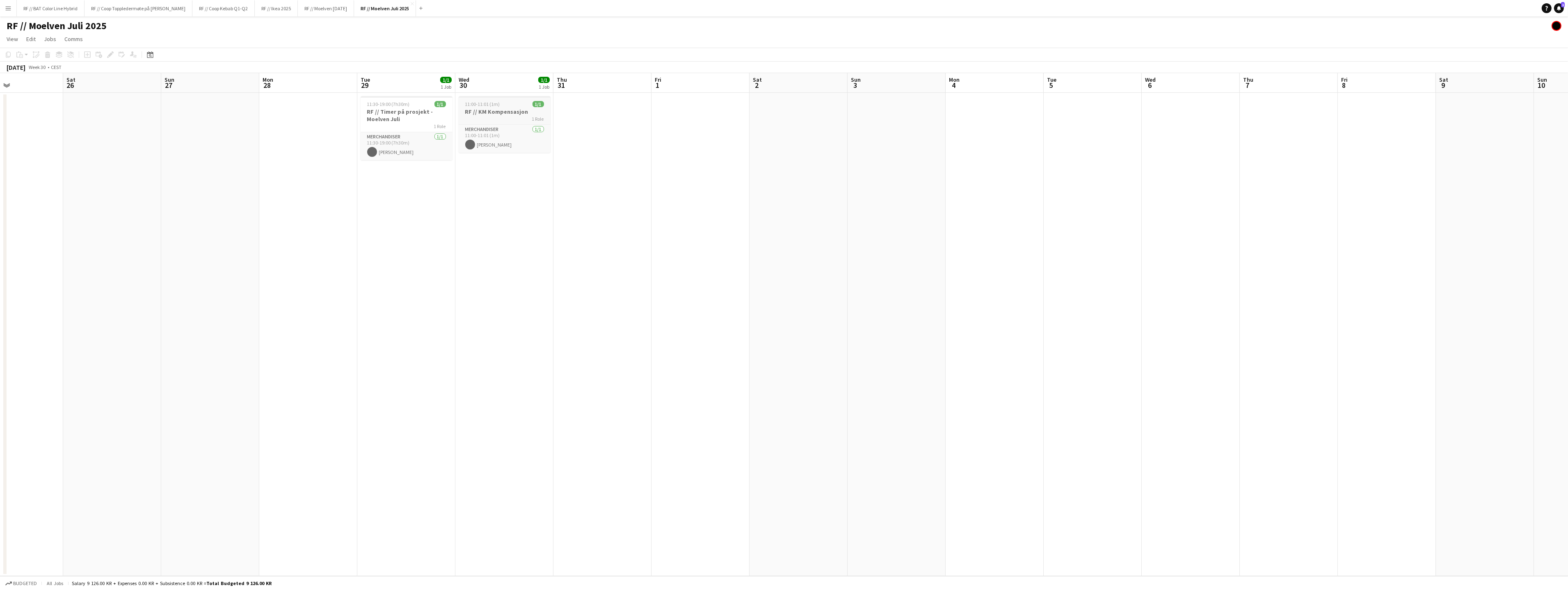
click at [500, 108] on h3 "RF // KM Kompensasjon" at bounding box center [505, 112] width 92 height 7
click at [339, 11] on button "RF // Moelven [DATE] Close" at bounding box center [326, 9] width 56 height 16
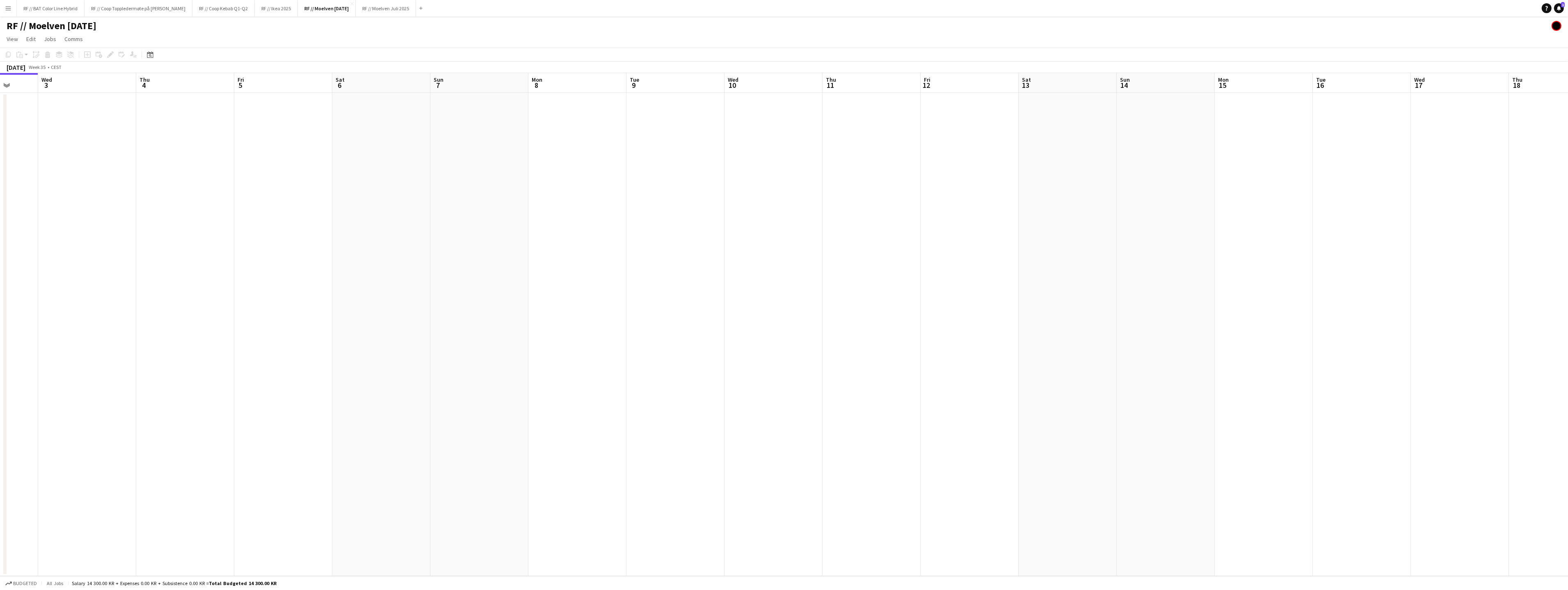
drag, startPoint x: 976, startPoint y: 316, endPoint x: 942, endPoint y: 318, distance: 34.1
click at [947, 318] on app-calendar-viewport "Sun 31 Mon 1 Tue 2 Wed 3 Thu 4 Fri 5 Sat 6 Sun 7 Mon 8 Tue 9 Wed 10 Thu 11 Fri …" at bounding box center [784, 324] width 1568 height 503
drag, startPoint x: 1096, startPoint y: 328, endPoint x: 668, endPoint y: 301, distance: 428.9
click at [680, 308] on app-calendar-viewport "Mon 1 Tue 2 Wed 3 Thu 4 Fri 5 Sat 6 Sun 7 Mon 8 Tue 9 Wed 10 Thu 11 Fri 12 Sat …" at bounding box center [784, 324] width 1568 height 503
drag, startPoint x: 347, startPoint y: 275, endPoint x: 709, endPoint y: 274, distance: 362.0
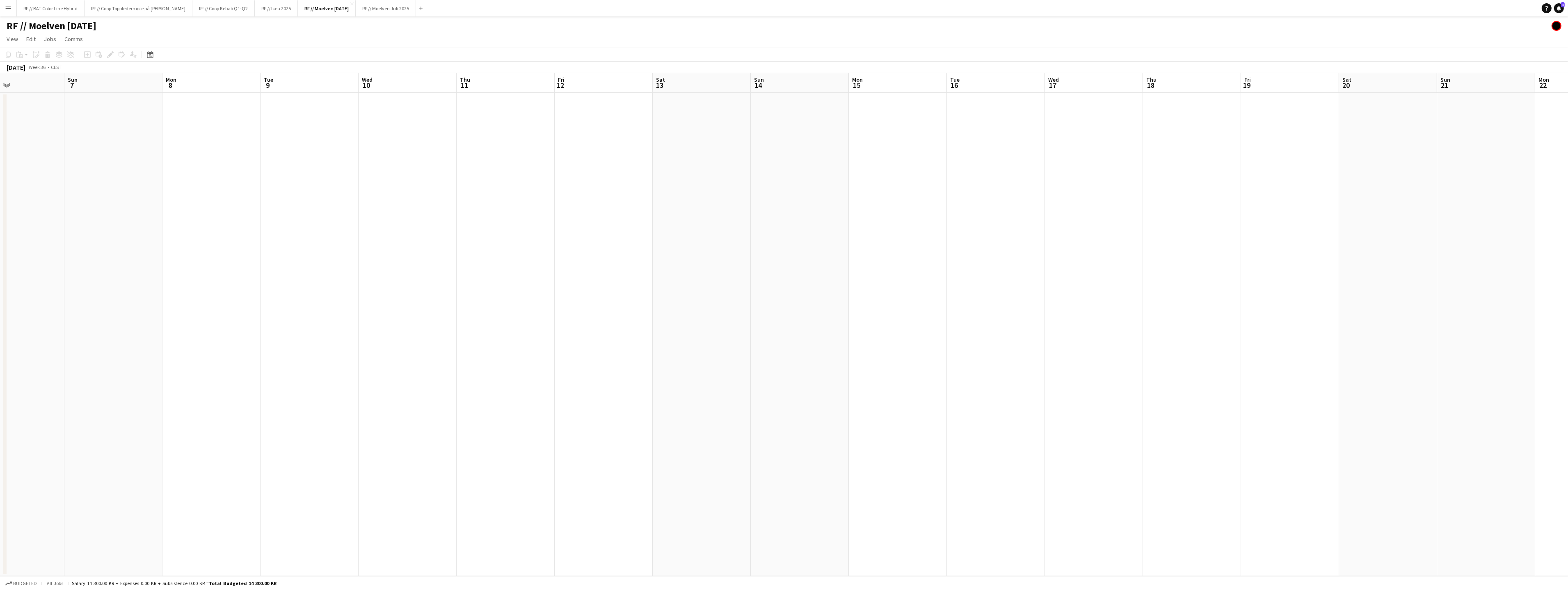
click at [689, 269] on app-calendar-viewport "Thu 4 Fri 5 Sat 6 Sun 7 Mon 8 Tue 9 Wed 10 Thu 11 Fri 12 Sat 13 Sun 14 Mon 15 T…" at bounding box center [784, 324] width 1568 height 503
drag, startPoint x: 681, startPoint y: 287, endPoint x: 736, endPoint y: 292, distance: 55.2
click at [716, 287] on app-calendar-viewport "Mon 1 Tue 2 Wed 3 Thu 4 Fri 5 Sat 6 Sun 7 Mon 8 Tue 9 Wed 10 Thu 11 Fri 12 Sat …" at bounding box center [784, 324] width 1568 height 503
click at [680, 282] on app-calendar-viewport "Wed 27 Thu 28 Fri 29 Sat 30 Sun 31 Mon 1 Tue 2 Wed 3 Thu 4 Fri 5 Sat 6 Sun 7 Mo…" at bounding box center [784, 324] width 1568 height 503
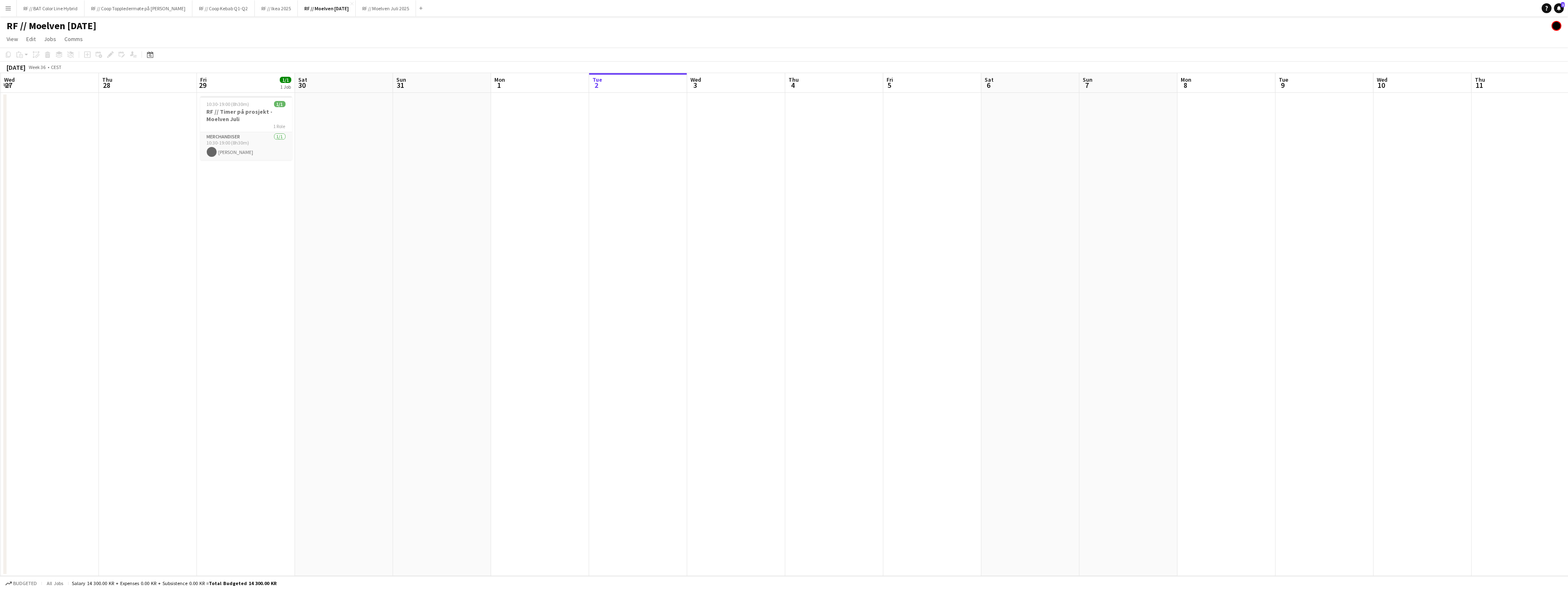
drag
click at [668, 277] on app-calendar-viewport "Mon 25 Tue 26 1/1 1 Job Wed 27 Thu 28 Fri 29 1/1 1 Job Sat 30 Sun 31 Mon 1 Tue …" at bounding box center [784, 324] width 1568 height 503
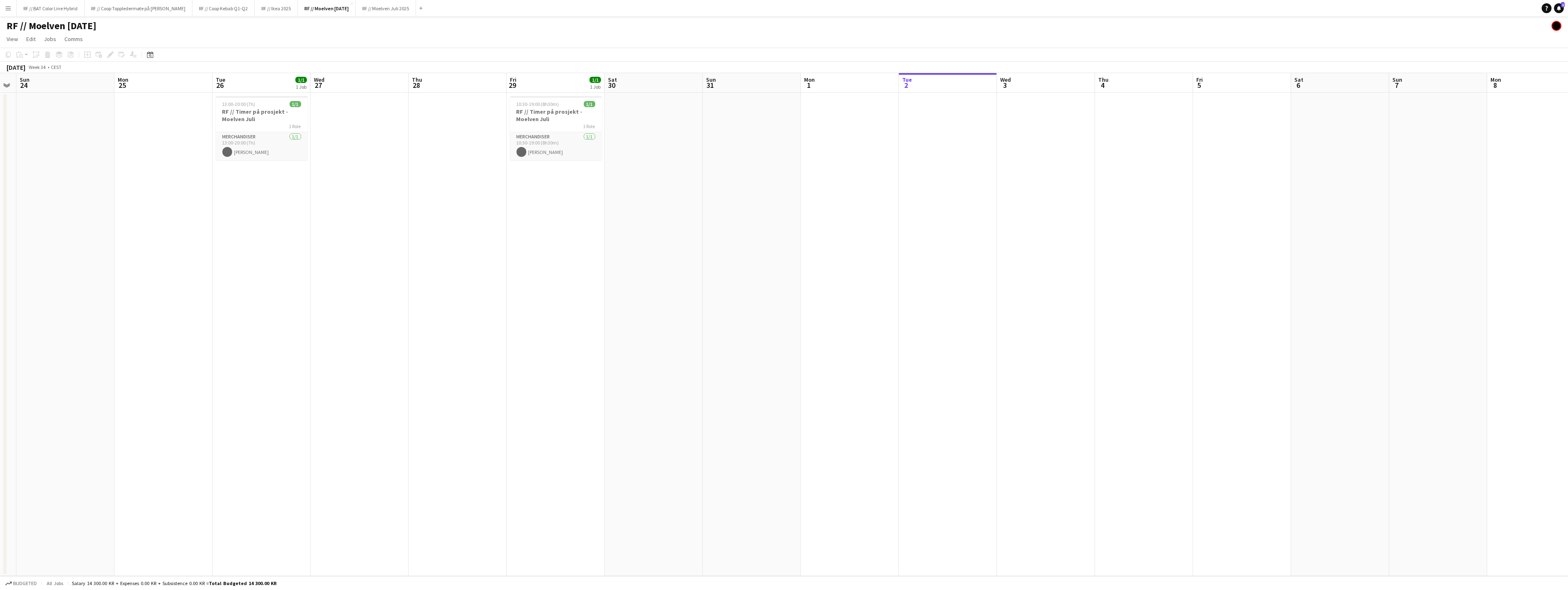
click at [453, 143] on app-date-cell at bounding box center [457, 334] width 98 height 483
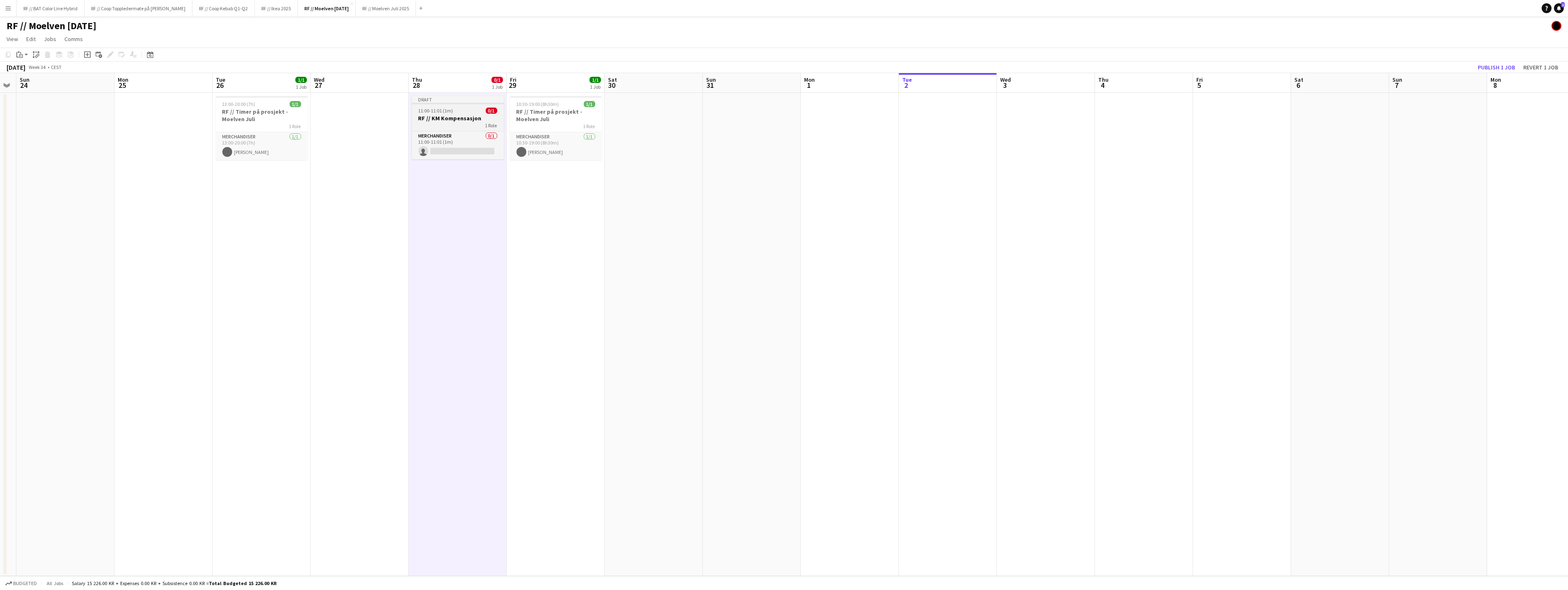
click at [442, 119] on h3 "RF // KM Kompensasjon" at bounding box center [458, 118] width 92 height 7
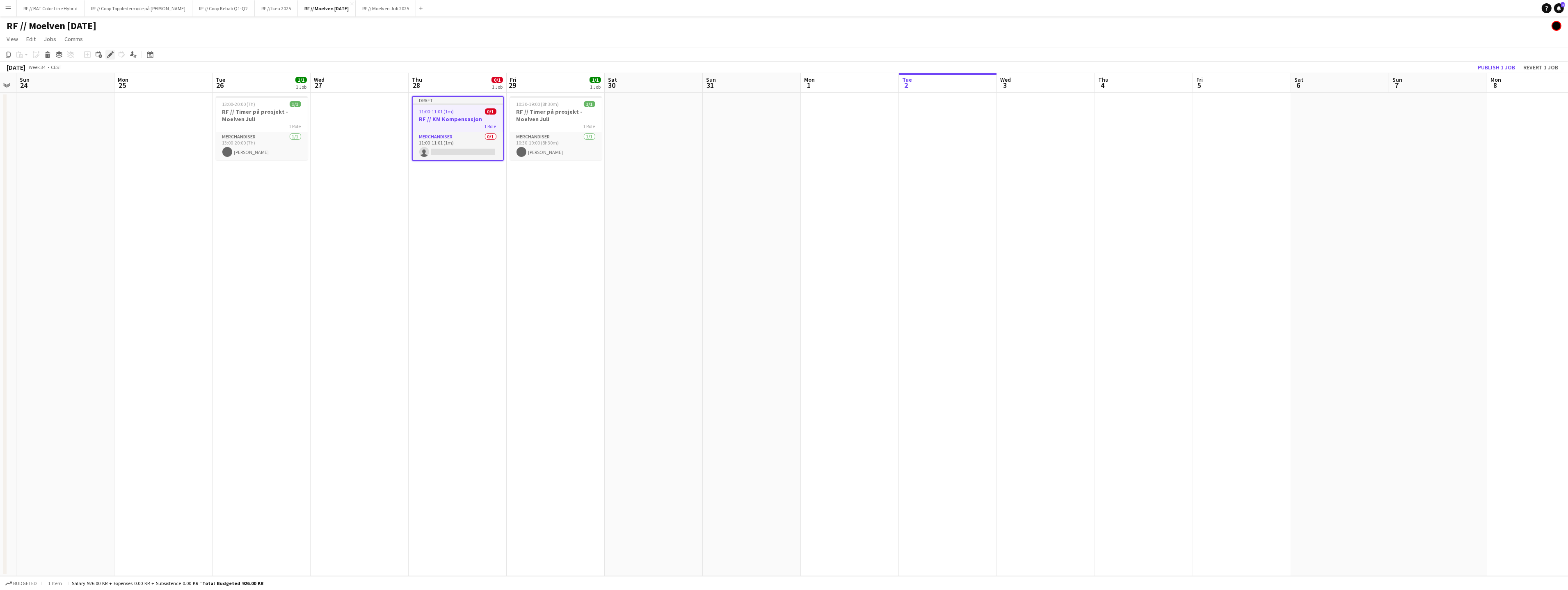
click at [107, 55] on icon "Edit" at bounding box center [110, 54] width 6 height 6
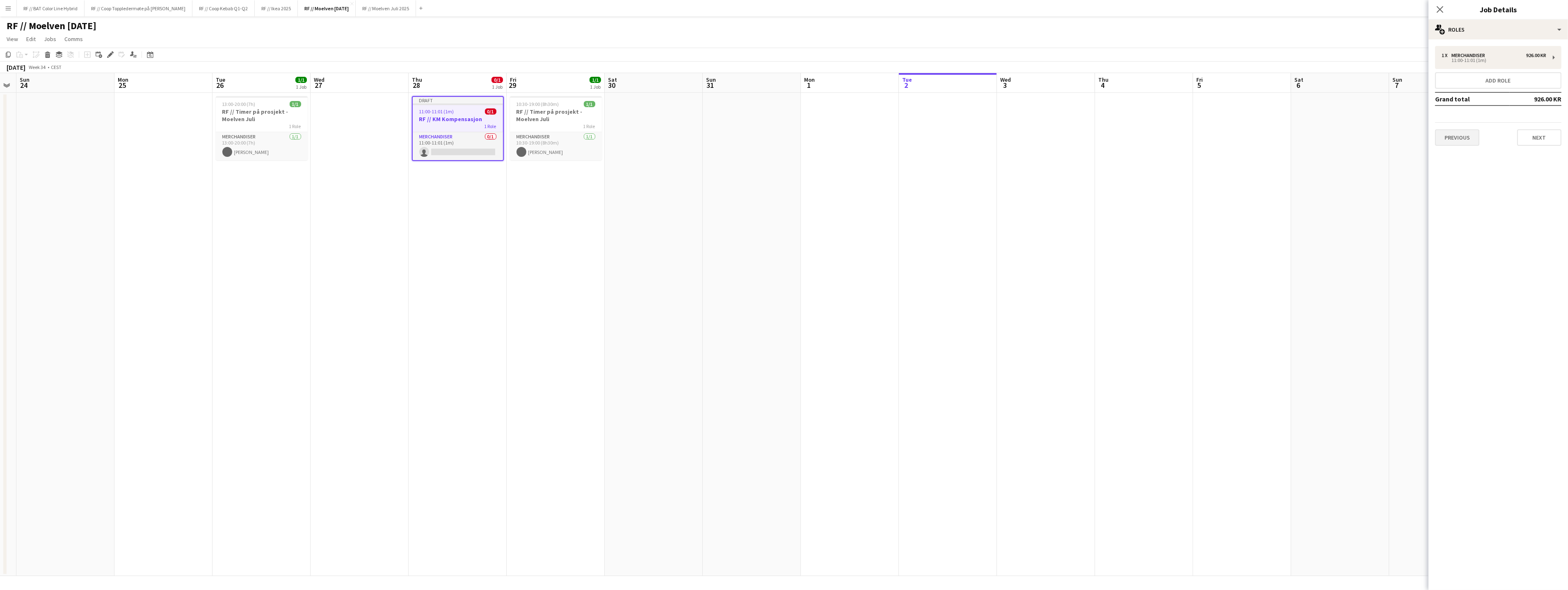
click at [1464, 128] on div "Previous Next" at bounding box center [1497, 134] width 126 height 23
click at [1463, 132] on button "Previous" at bounding box center [1457, 137] width 45 height 17
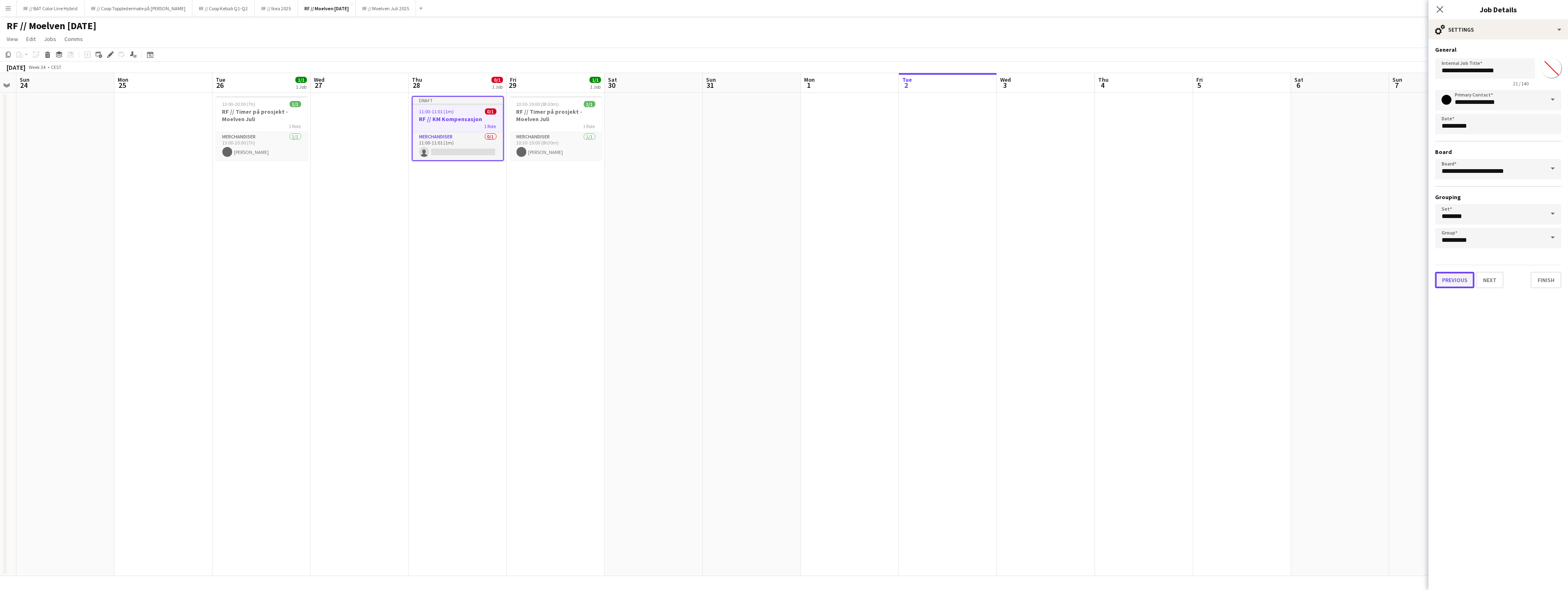
click at [1451, 274] on button "Previous" at bounding box center [1454, 280] width 40 height 17
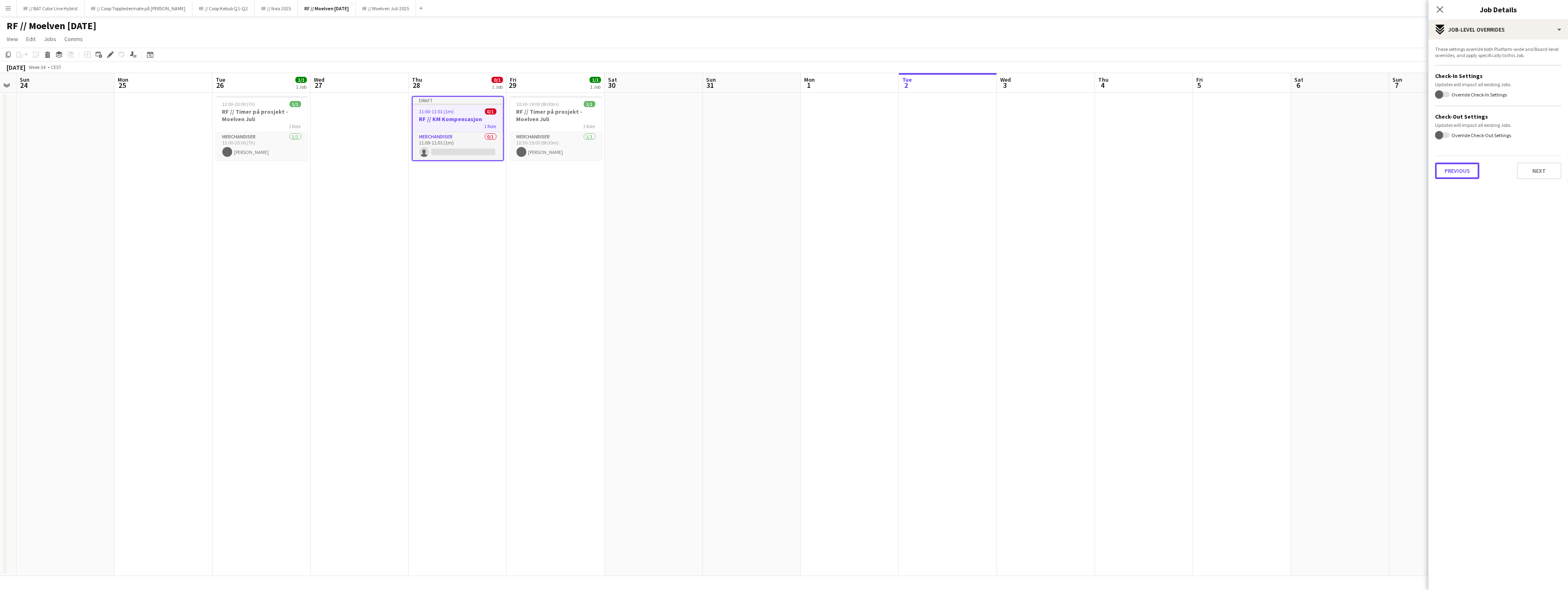
click at [1457, 171] on button "Previous" at bounding box center [1457, 171] width 45 height 17
click at [1463, 88] on button "Previous" at bounding box center [1457, 85] width 45 height 17
click at [1469, 82] on icon "Remove tag" at bounding box center [1468, 84] width 6 height 6
type input "******"
click at [1335, 208] on app-date-cell at bounding box center [1340, 334] width 98 height 483
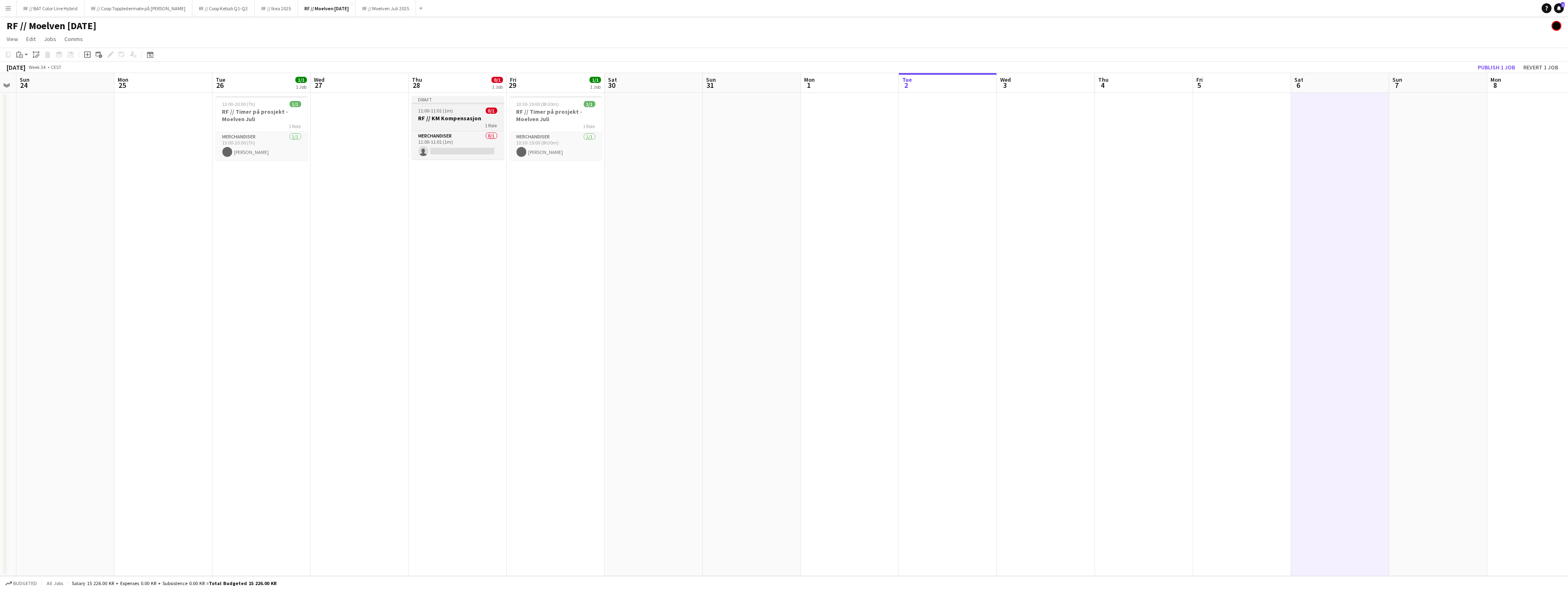
click at [454, 121] on h3 "RF // KM Kompensasjon" at bounding box center [458, 118] width 92 height 7
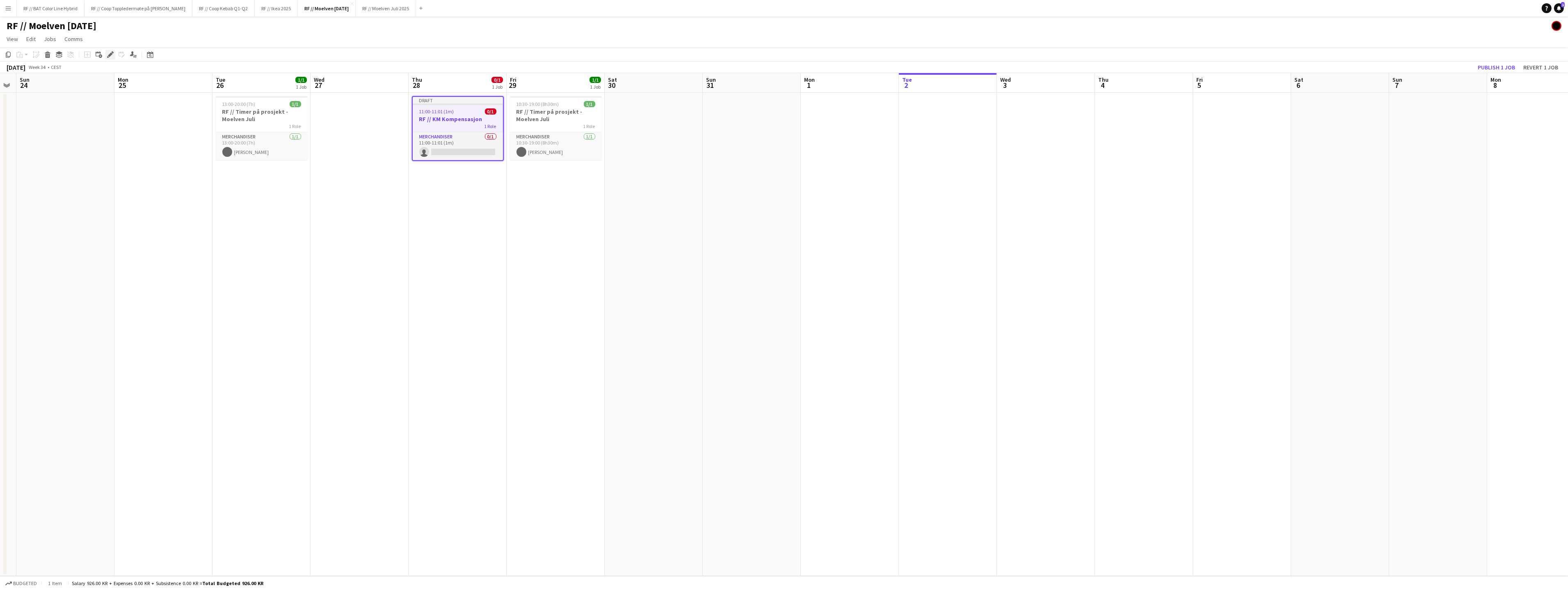
click at [111, 57] on icon "Edit" at bounding box center [110, 54] width 6 height 6
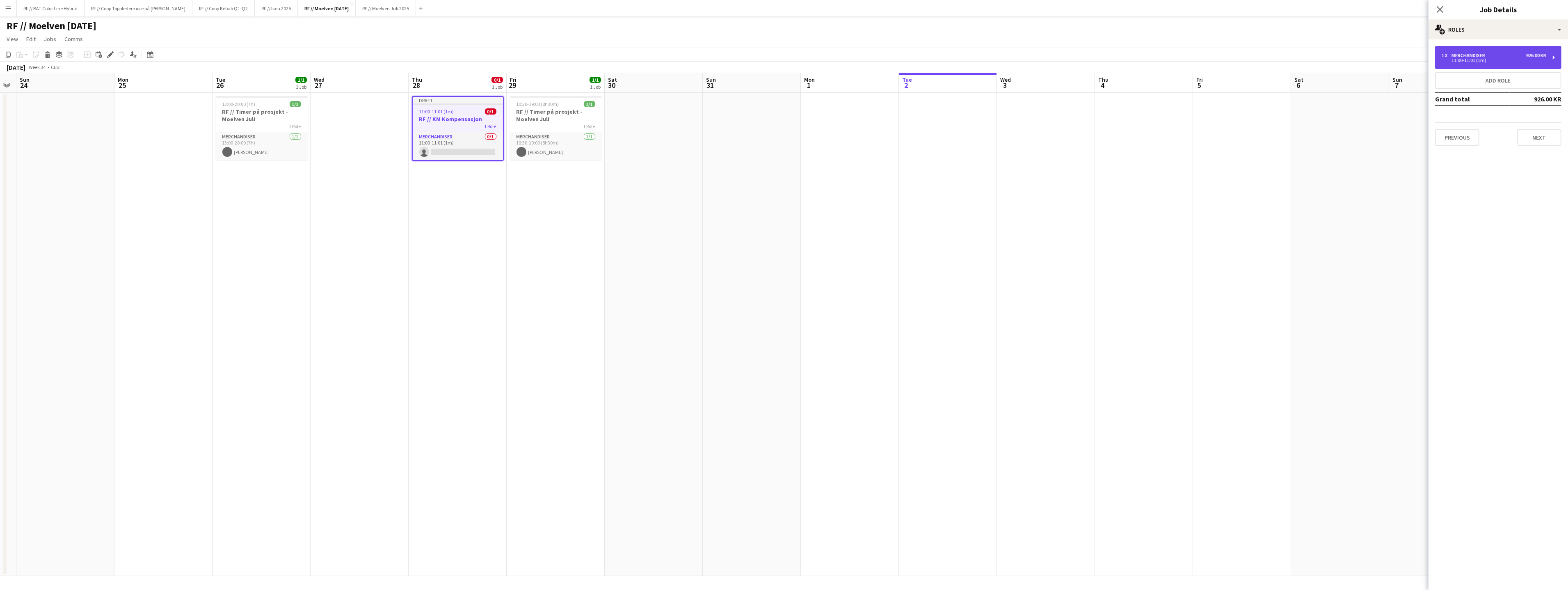
click at [1480, 58] on div "11:00-11:01 (1m)" at bounding box center [1493, 61] width 104 height 4
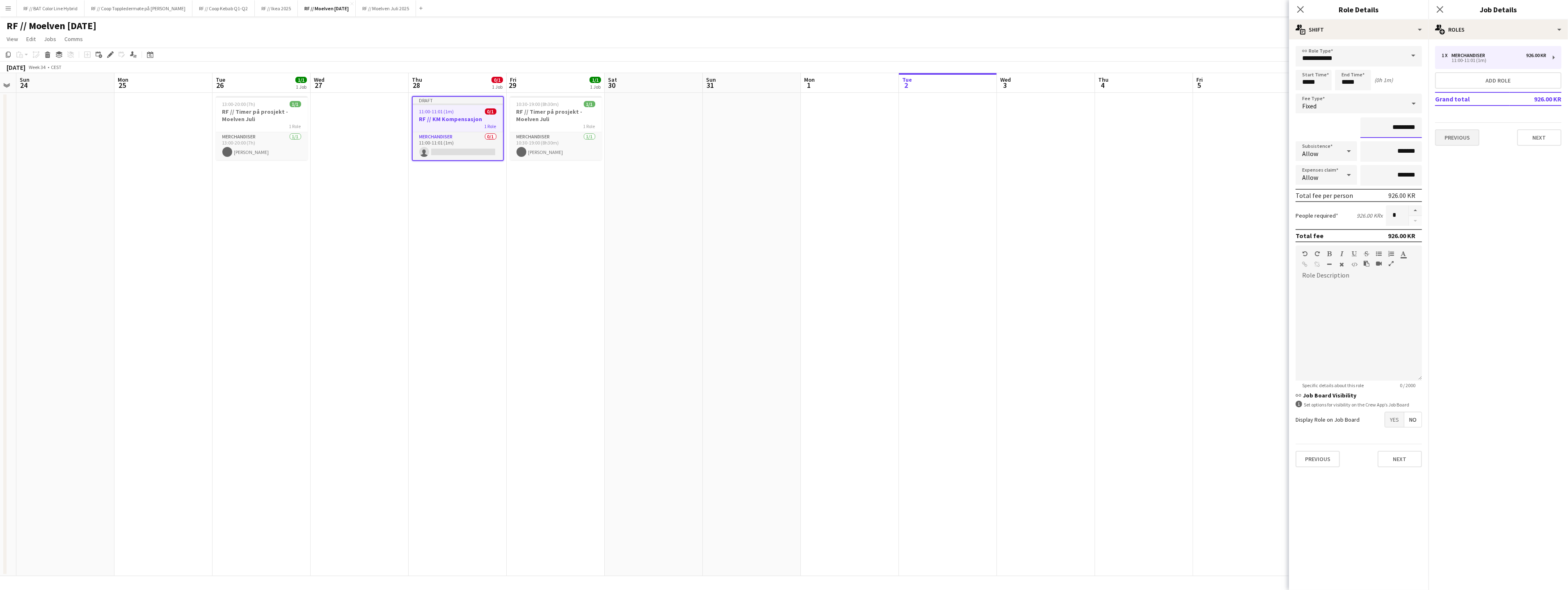
drag, startPoint x: 1384, startPoint y: 128, endPoint x: 1472, endPoint y: 132, distance: 88.1
click at [1472, 132] on body "Menu Boards Boards Boards All jobs Status Workforce Workforce My Workforce Recr…" at bounding box center [784, 295] width 1568 height 590
type input "********"
click button "Next" at bounding box center [1400, 459] width 45 height 17
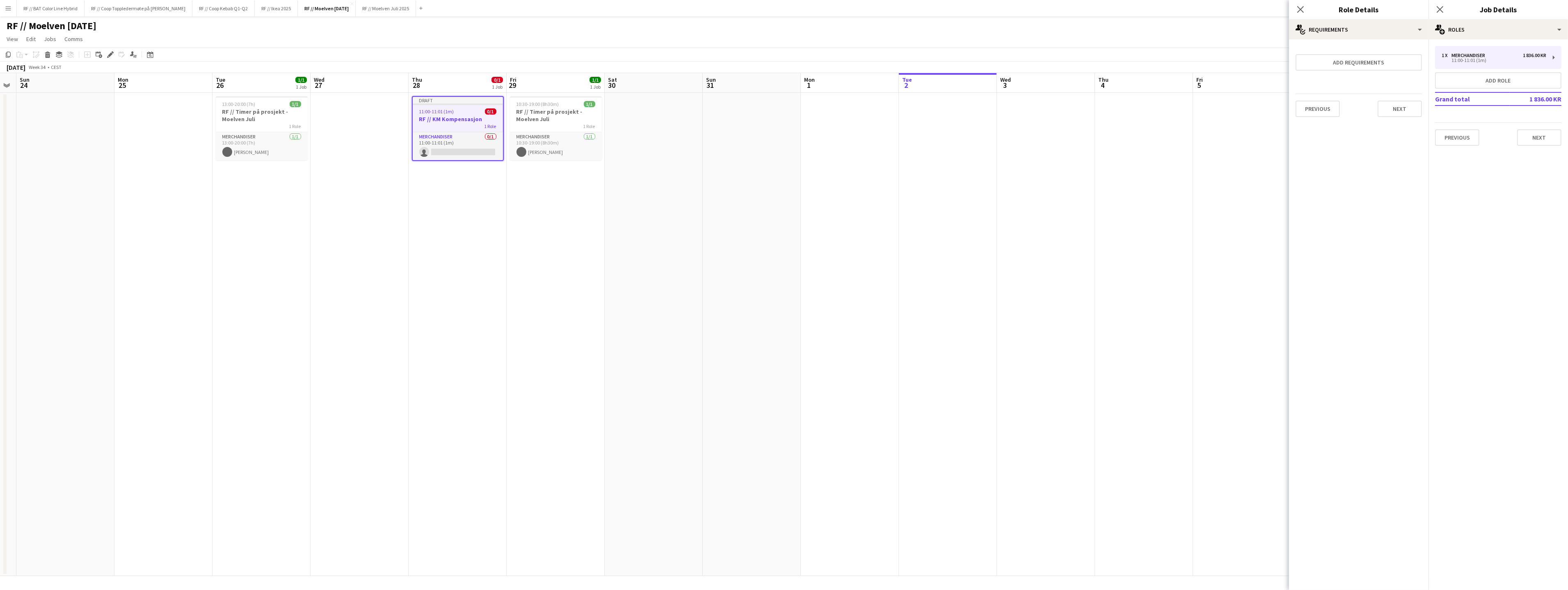
click at [993, 249] on app-date-cell at bounding box center [947, 334] width 98 height 483
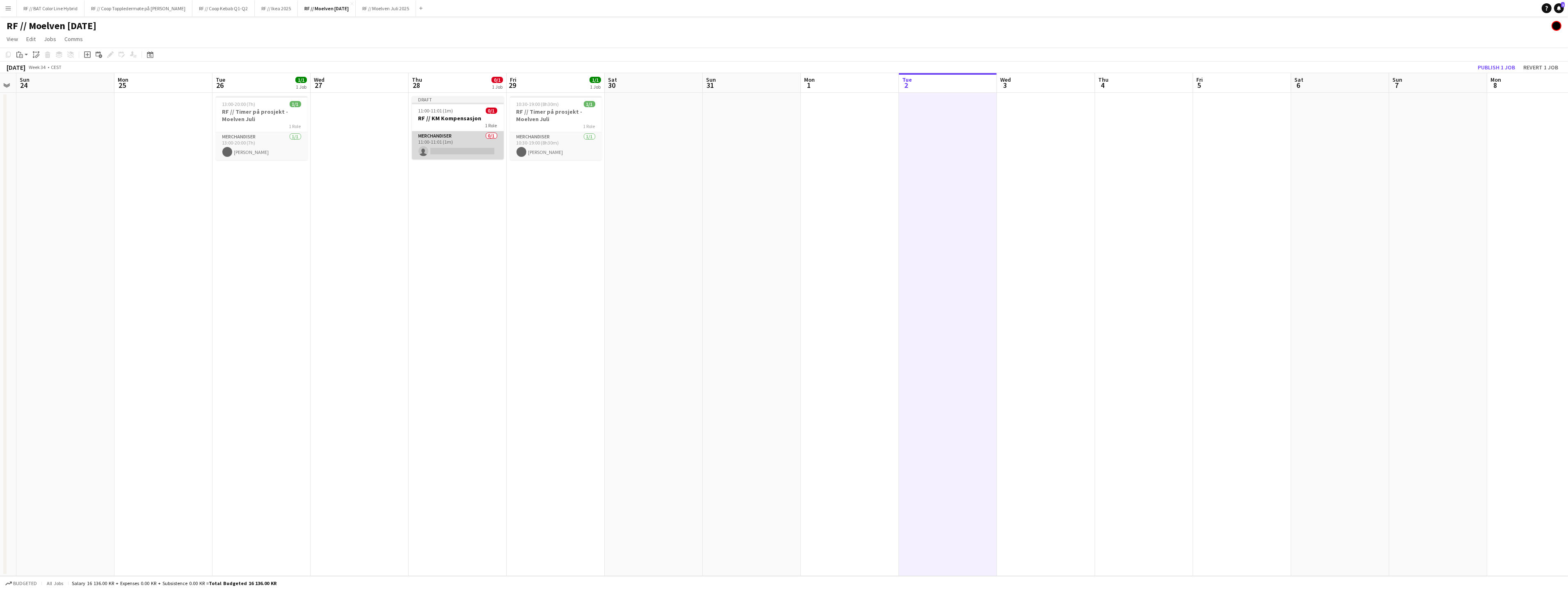
click at [463, 150] on app-card-role "Merchandiser 0/1 11:00-11:01 (1m) single-neutral-actions" at bounding box center [458, 145] width 92 height 28
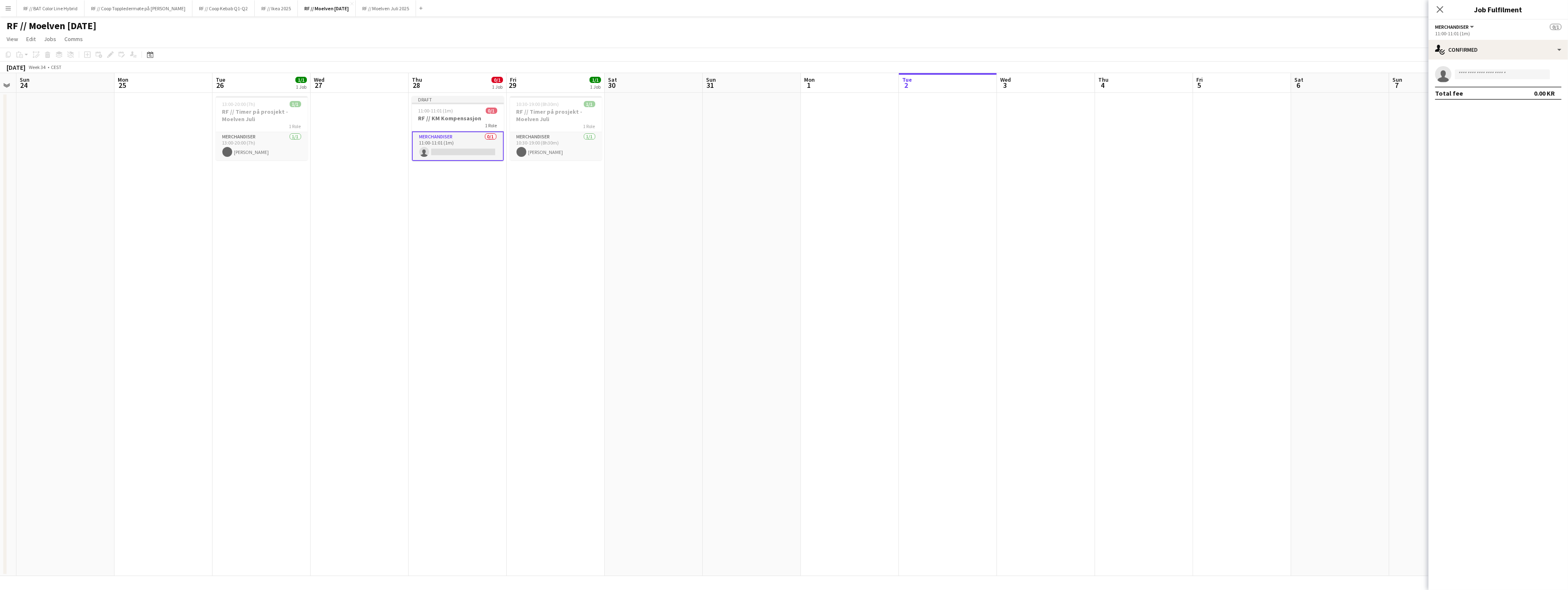
click at [1488, 81] on app-invite-slot "single-neutral-actions" at bounding box center [1498, 74] width 140 height 17
click at [1487, 79] on input at bounding box center [1502, 74] width 95 height 10
type input "********"
click at [1492, 88] on span "[PERSON_NAME]" at bounding box center [1484, 86] width 48 height 7
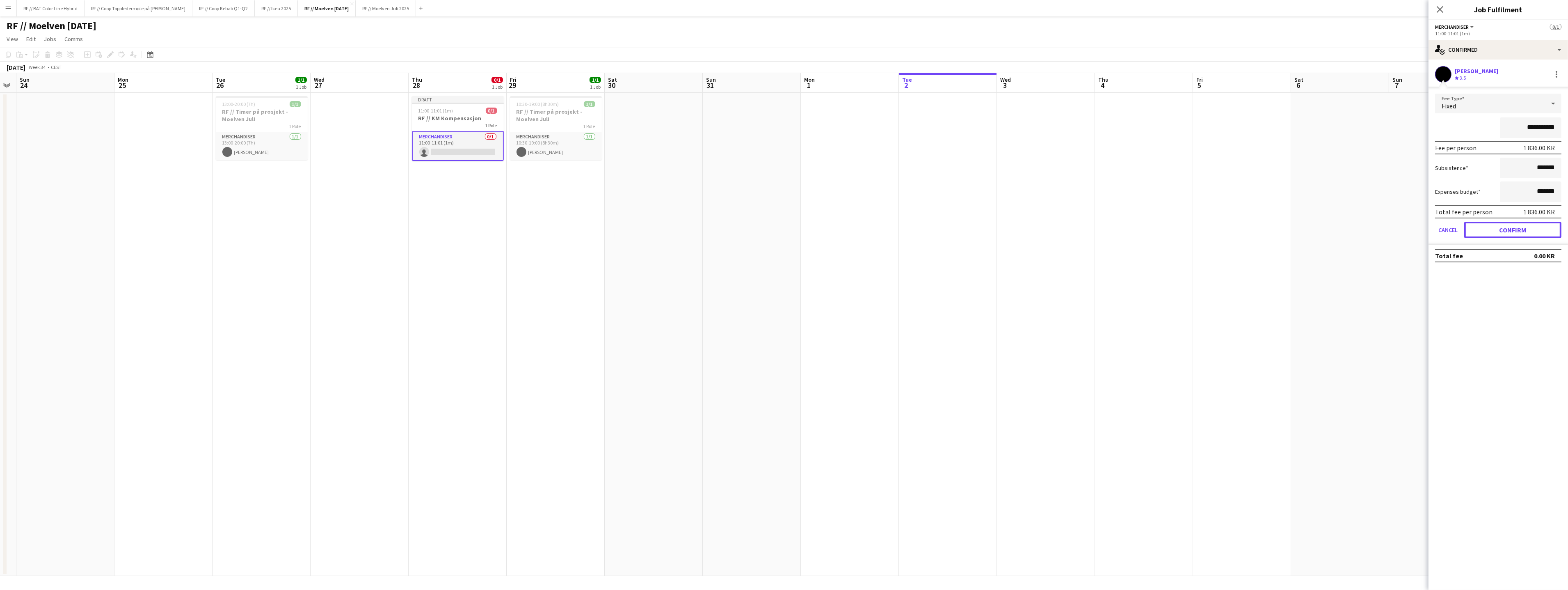
click at [1494, 228] on button "Confirm" at bounding box center [1512, 230] width 97 height 17
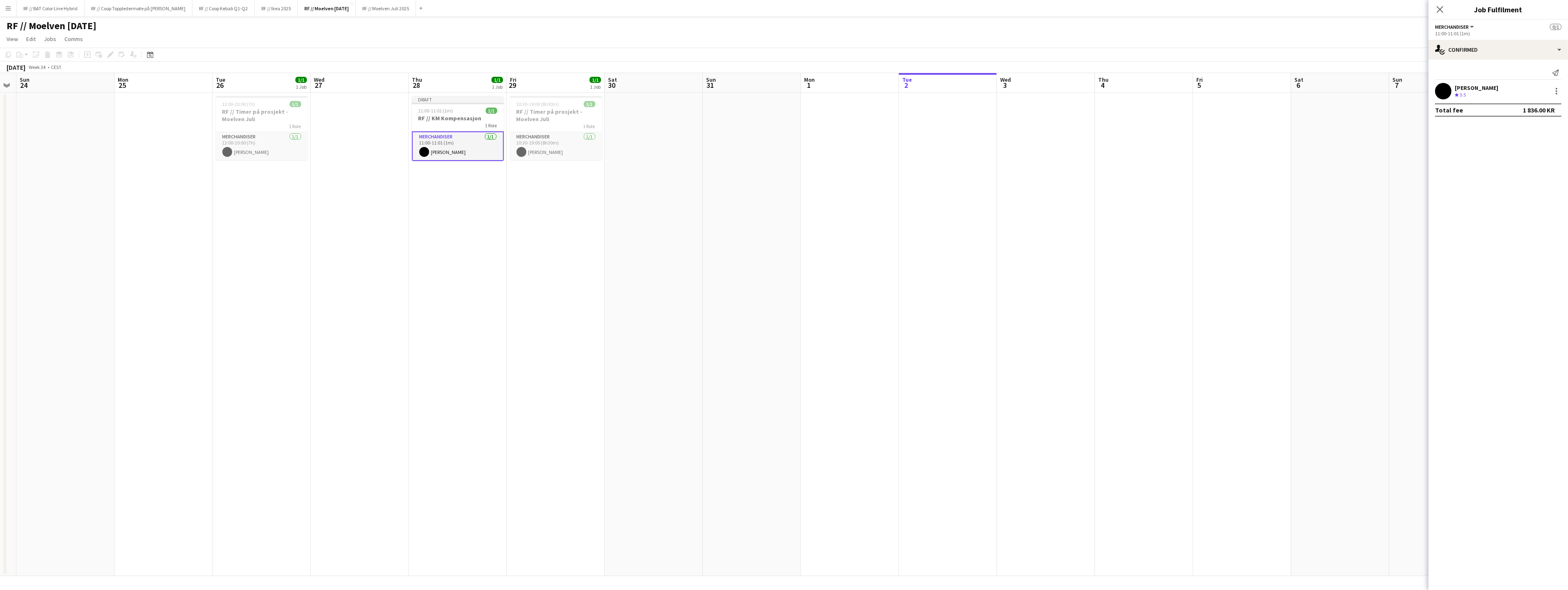
drag, startPoint x: 1376, startPoint y: 146, endPoint x: 1497, endPoint y: 101, distance: 129.1
click at [1376, 146] on app-date-cell at bounding box center [1340, 334] width 98 height 483
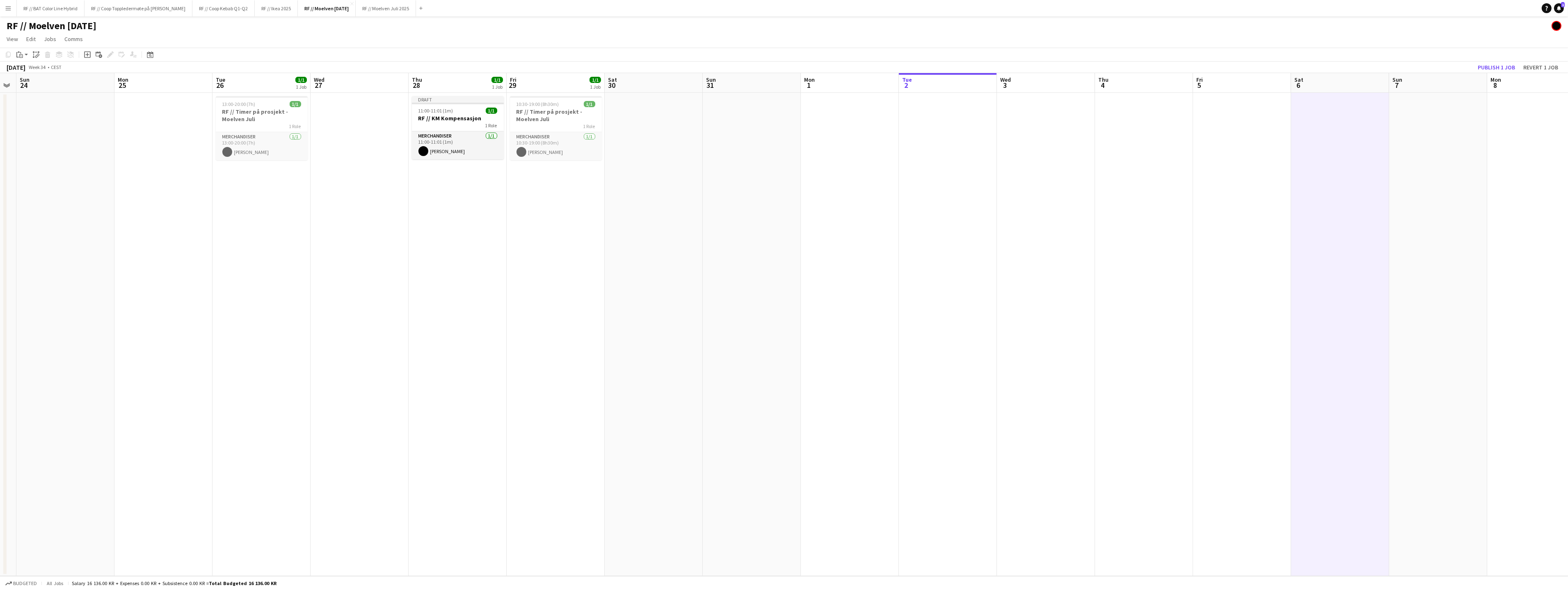
click at [1504, 59] on app-toolbar "Copy Paste Paste Command V Paste with crew Command Shift V Paste linked Job [GE…" at bounding box center [784, 54] width 1568 height 14
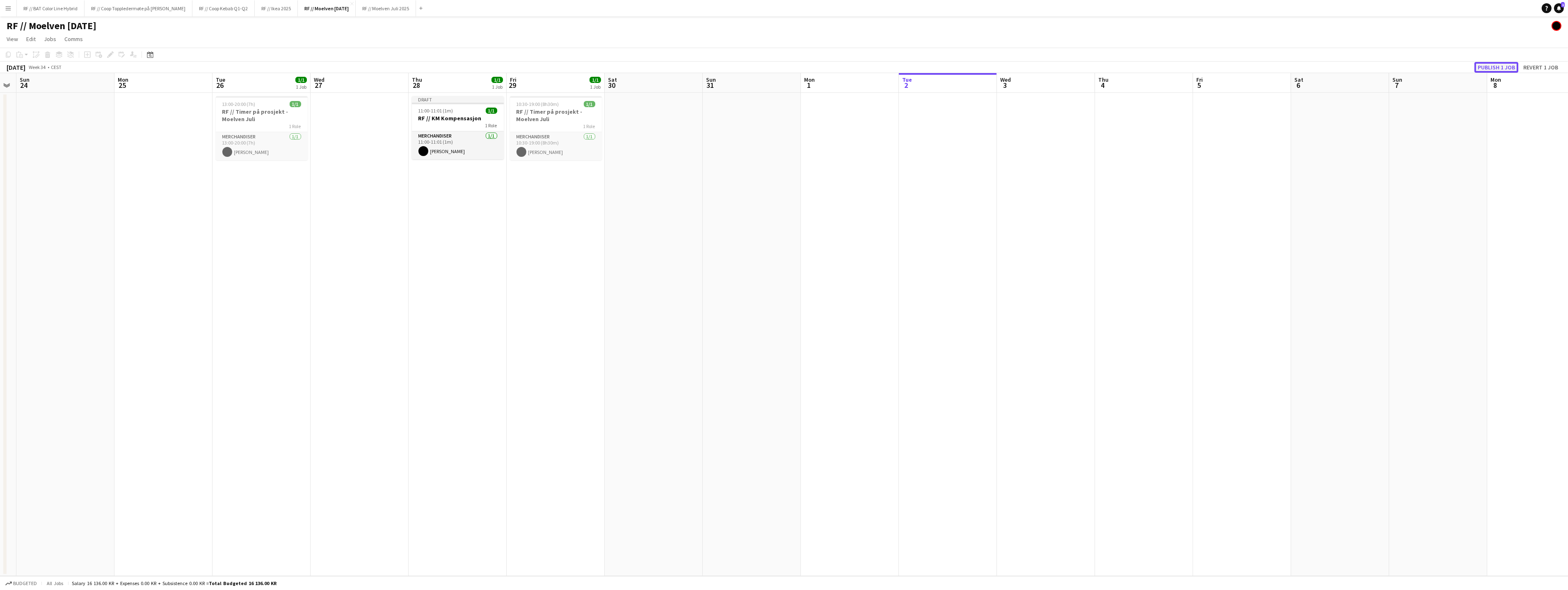
click at [1505, 63] on button "Publish 1 job" at bounding box center [1496, 67] width 44 height 11
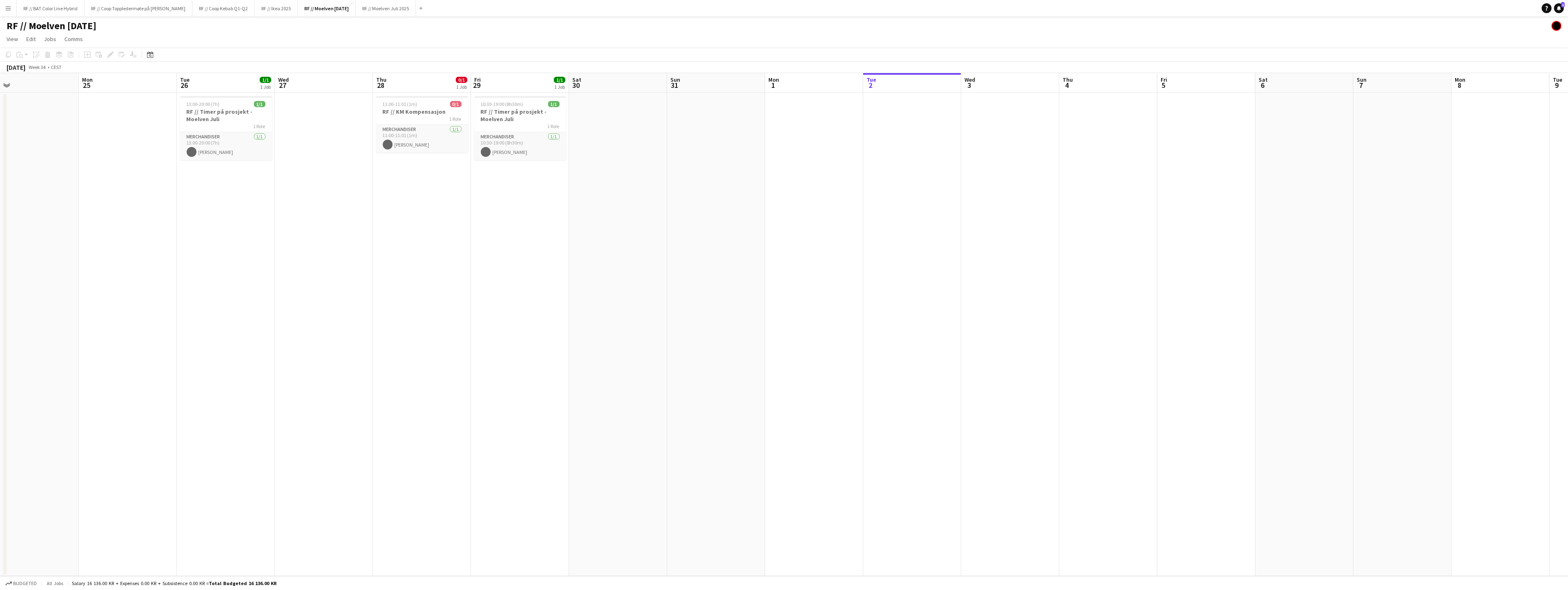
drag, startPoint x: 904, startPoint y: 337, endPoint x: 976, endPoint y: 342, distance: 72.2
click at [974, 341] on app-calendar-viewport "Fri 22 1/1 1 Job Sat 23 Sun 24 Mon 25 Tue 26 1/1 1 Job Wed 27 Thu 28 0/1 1 Job …" at bounding box center [784, 324] width 1568 height 503
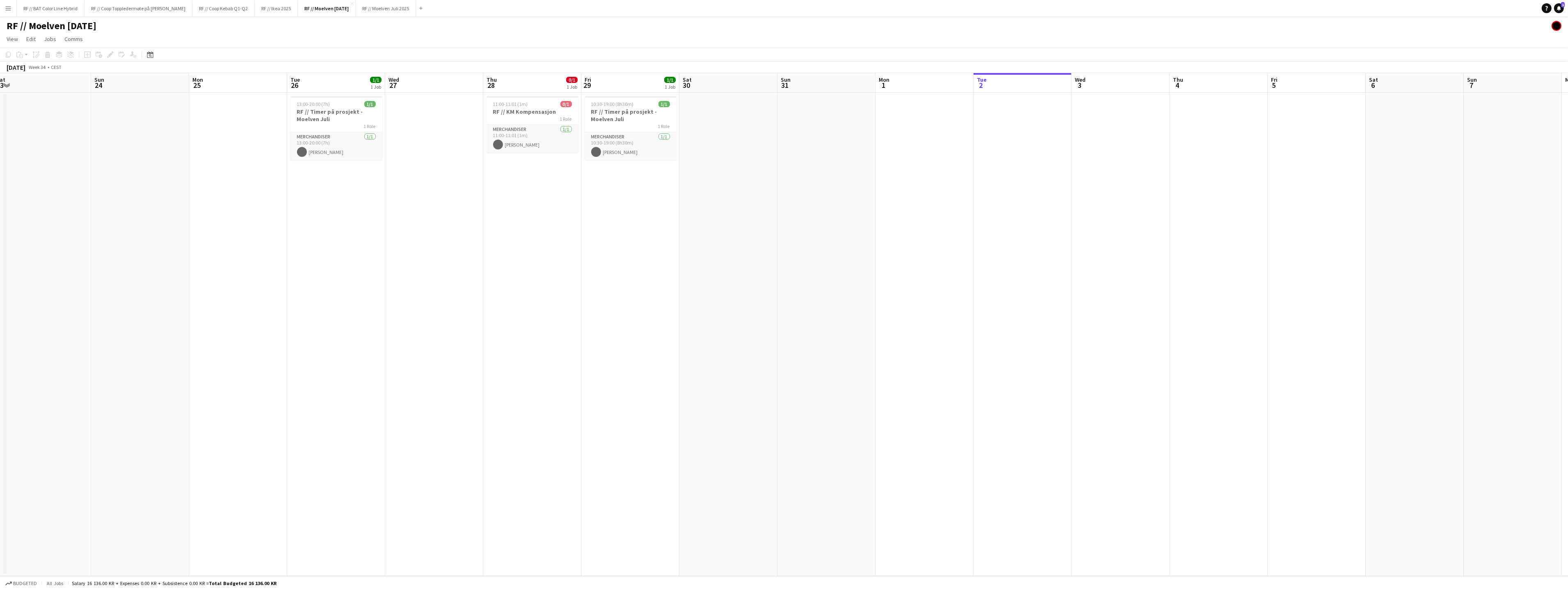
drag, startPoint x: 952, startPoint y: 340, endPoint x: 1098, endPoint y: 349, distance: 146.3
click at [1089, 339] on app-calendar-viewport "Thu 21 Fri 22 1/1 1 Job Sat 23 Sun 24 Mon 25 Tue 26 1/1 1 Job Wed 27 Thu 28 0/1…" at bounding box center [784, 324] width 1568 height 503
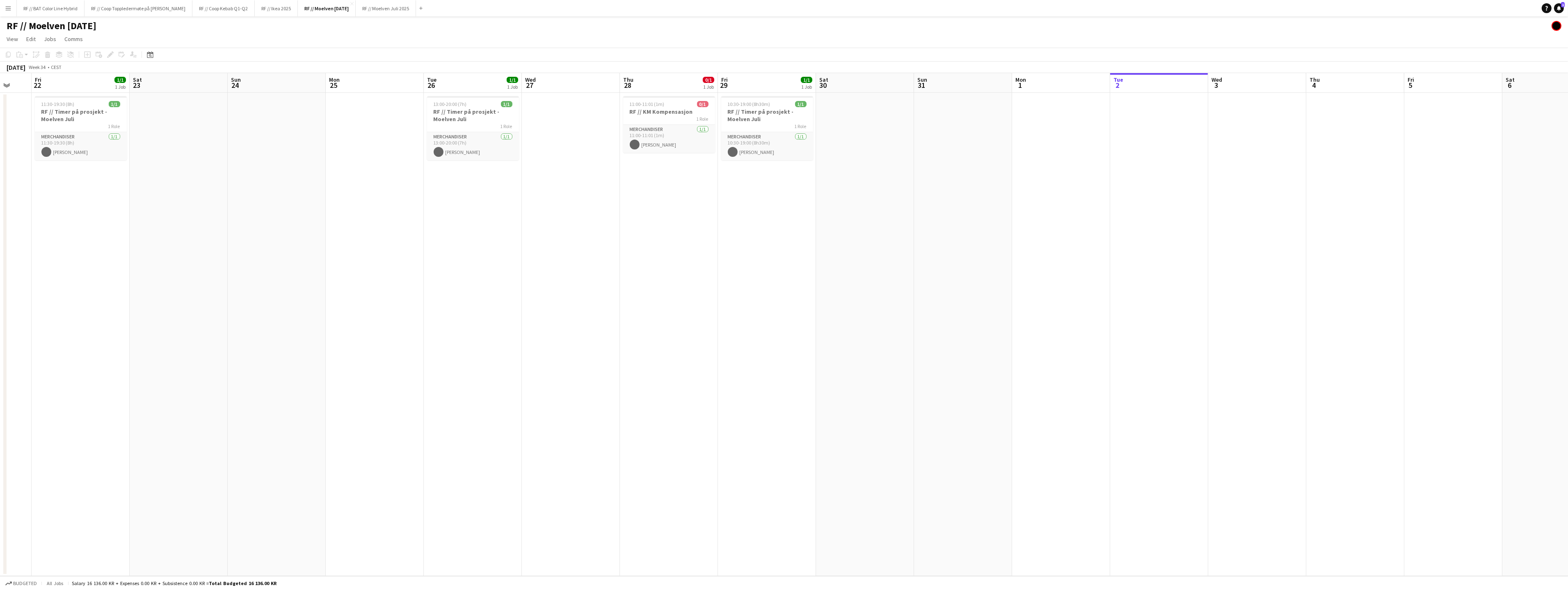
drag, startPoint x: 1006, startPoint y: 334, endPoint x: 1027, endPoint y: 333, distance: 21.0
click at [1032, 331] on app-calendar-viewport "Wed 20 Thu 21 Fri 22 1/1 1 Job Sat 23 Sun 24 Mon 25 Tue 26 1/1 1 Job Wed 27 Thu…" at bounding box center [784, 324] width 1568 height 503
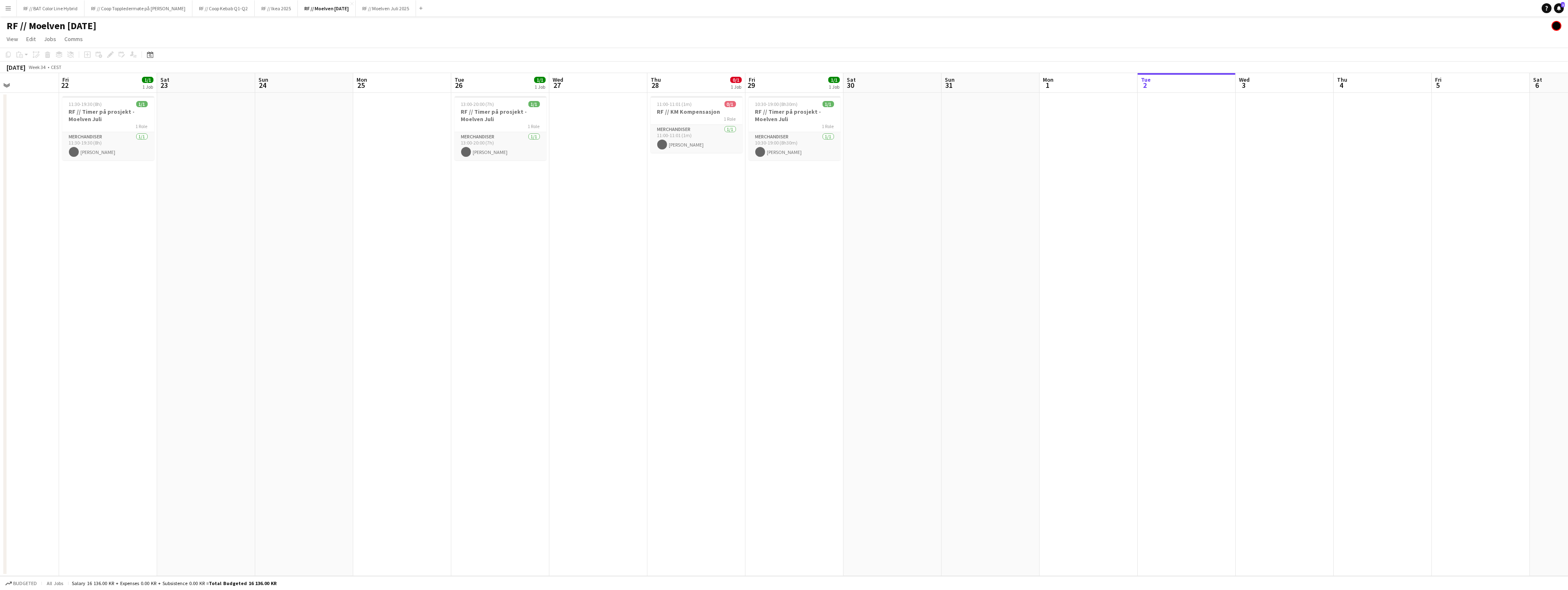
drag, startPoint x: 1027, startPoint y: 321, endPoint x: 1116, endPoint y: 323, distance: 89.0
click at [1113, 321] on app-calendar-viewport "Tue 19 1/1 1 Job Wed 20 Thu 21 Fri 22 1/1 1 Job Sat 23 Sun 24 Mon 25 Tue 26 1/1…" at bounding box center [784, 324] width 1568 height 503
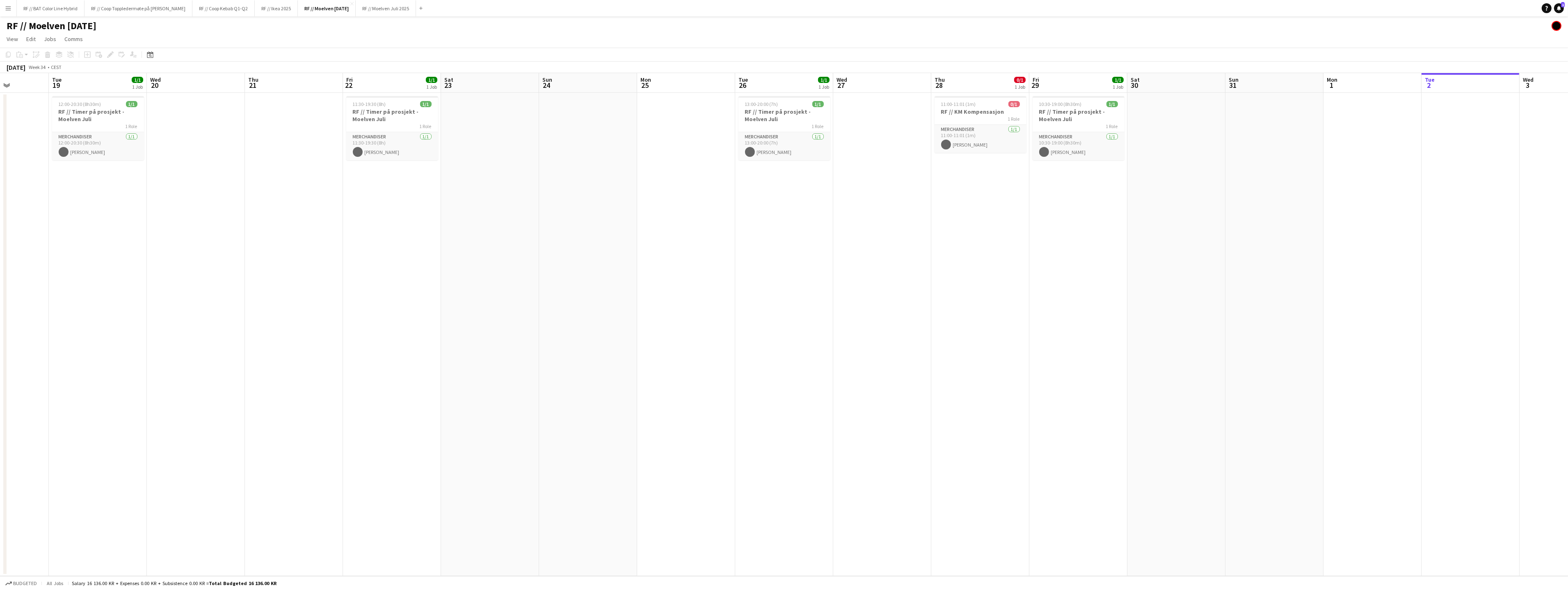
click at [8, 12] on button "Menu" at bounding box center [8, 8] width 17 height 17
click at [103, 80] on link "Approvals" at bounding box center [124, 77] width 82 height 17
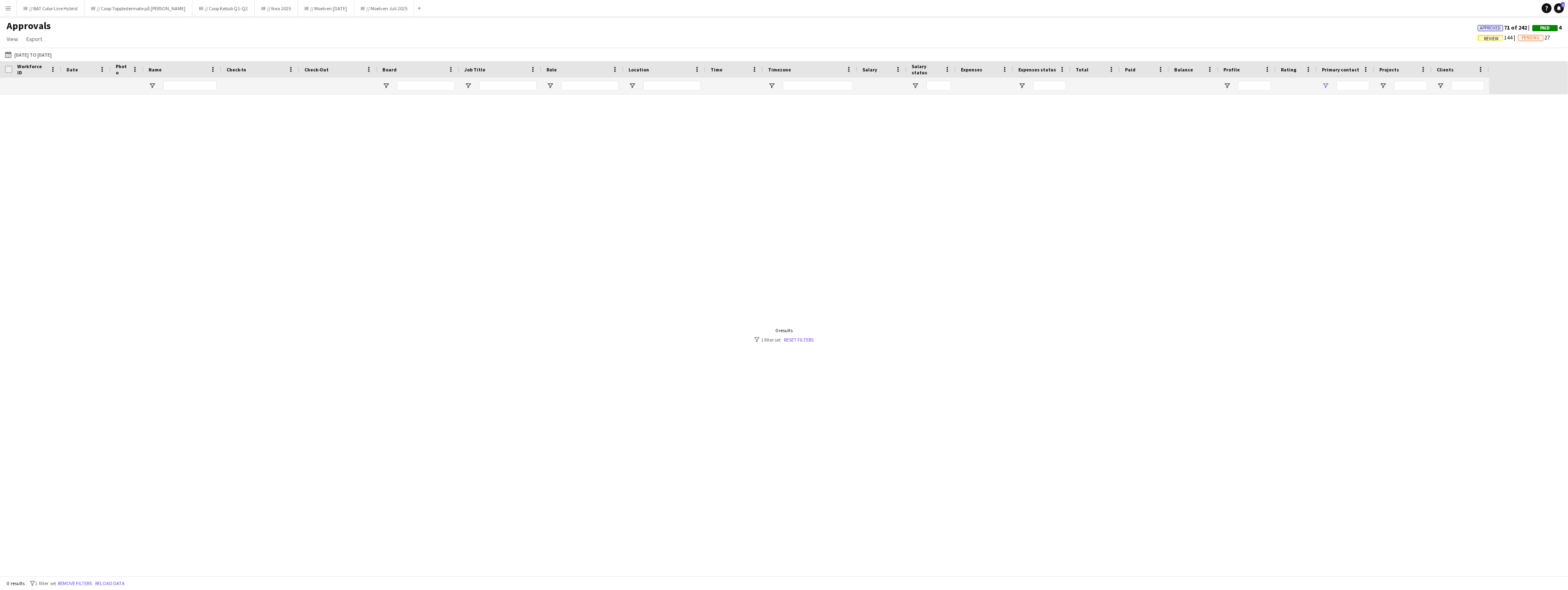
type input "***"
click at [701, 93] on div "***" at bounding box center [693, 86] width 33 height 17
click at [701, 90] on input "***" at bounding box center [693, 86] width 33 height 10
